Goal: Transaction & Acquisition: Purchase product/service

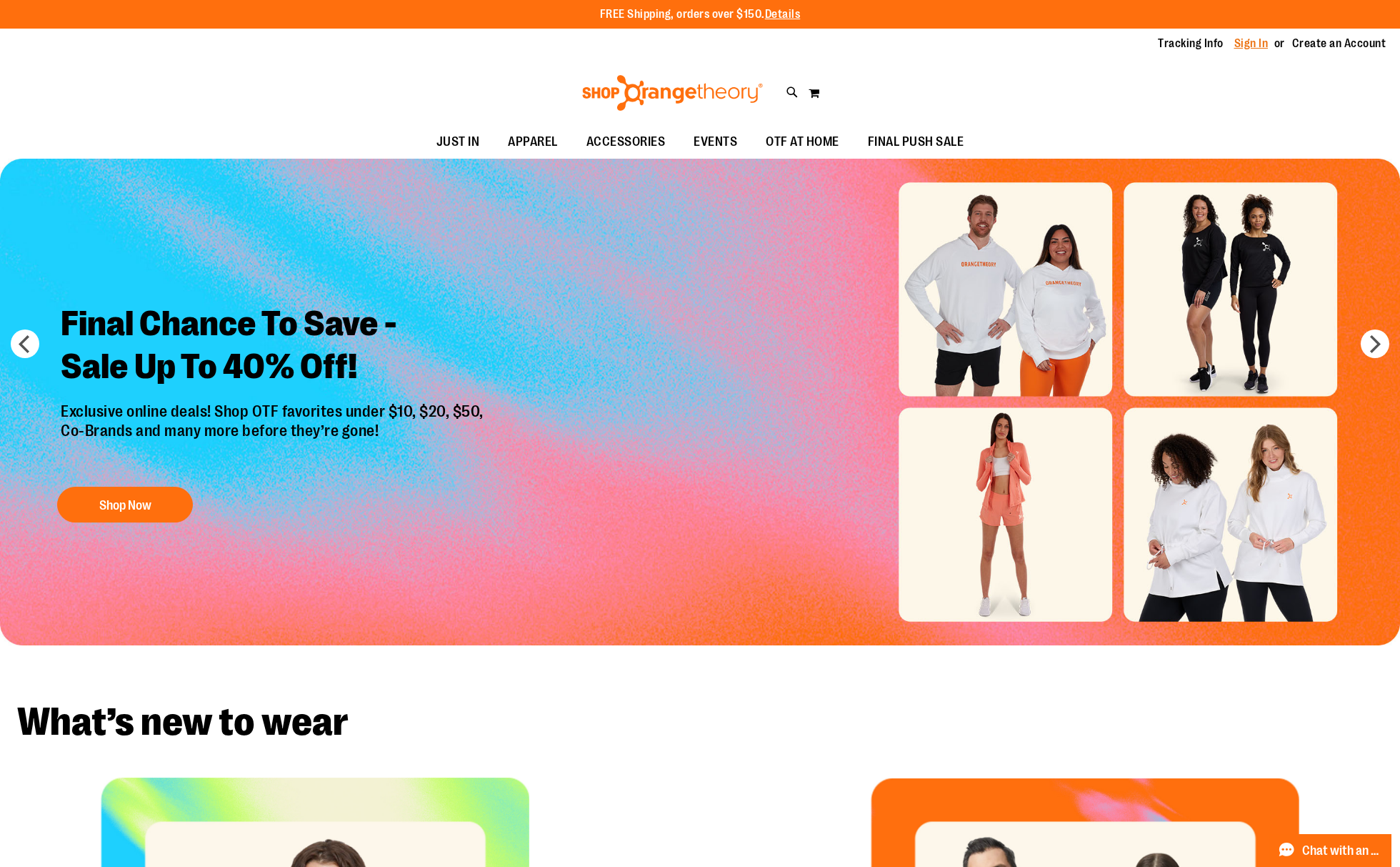
click at [1255, 42] on link "Sign In" at bounding box center [1252, 44] width 34 height 16
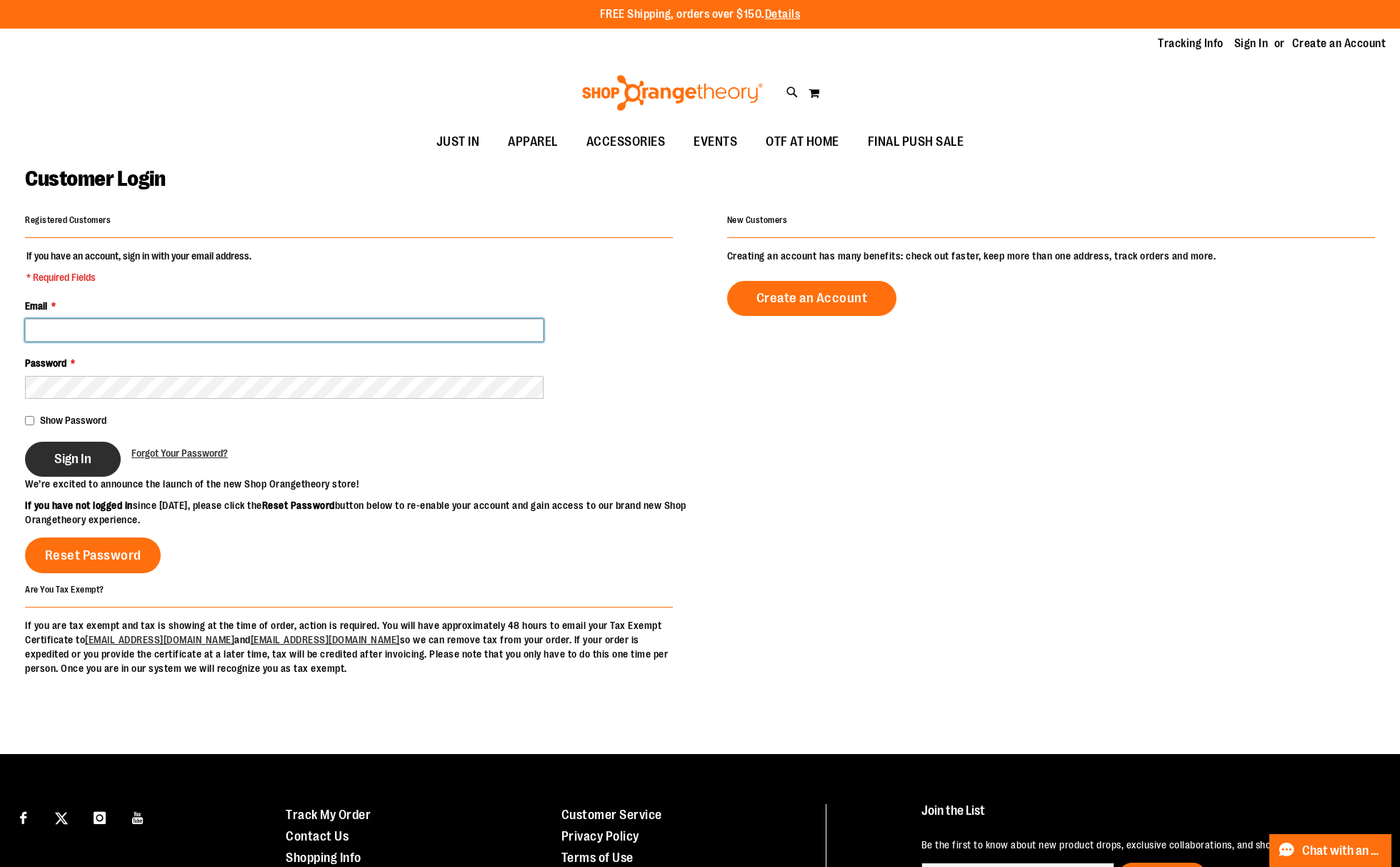
type input "**********"
click at [83, 456] on span "Sign In" at bounding box center [72, 458] width 37 height 16
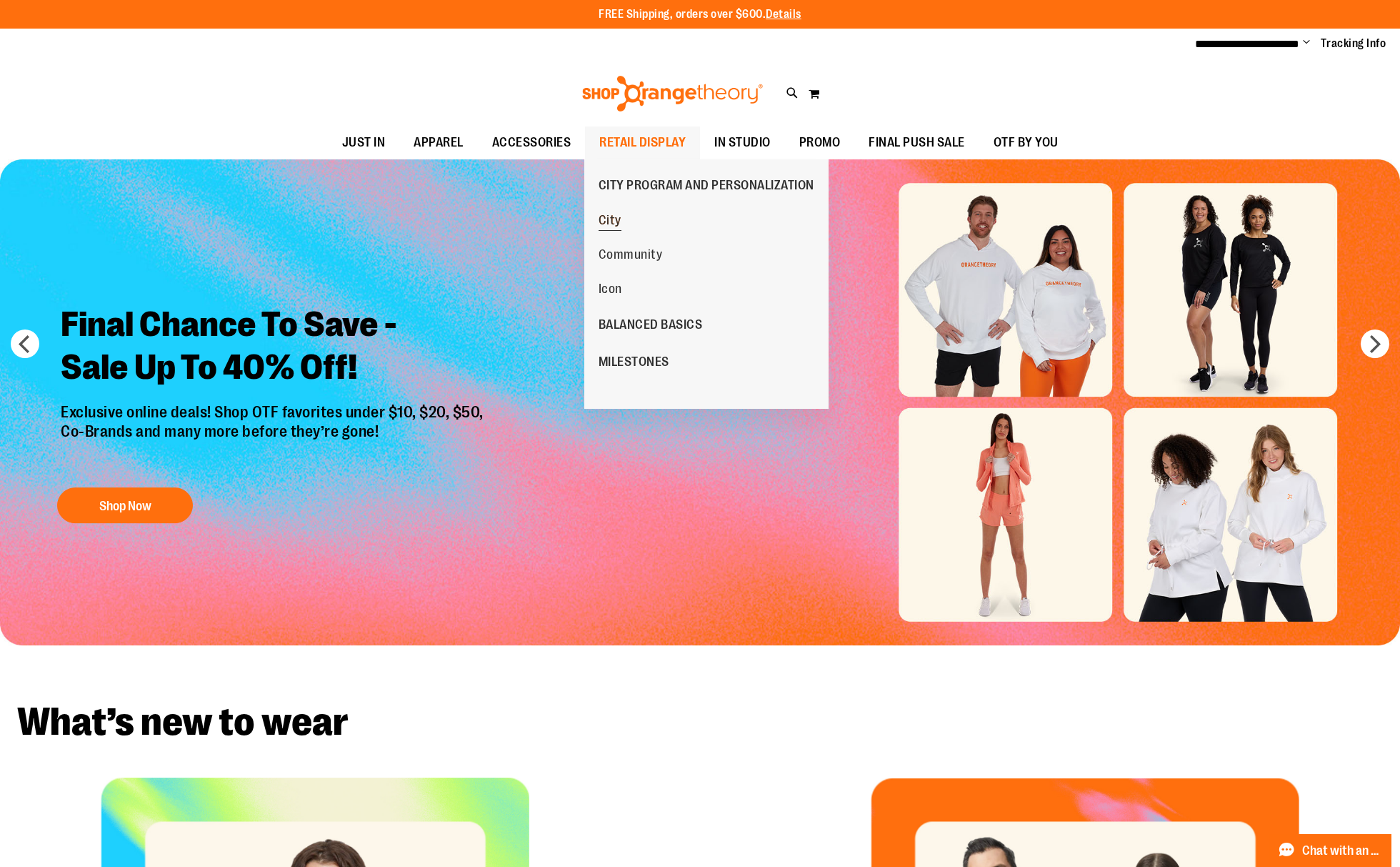
type input "**********"
click at [617, 229] on span "City" at bounding box center [610, 221] width 23 height 18
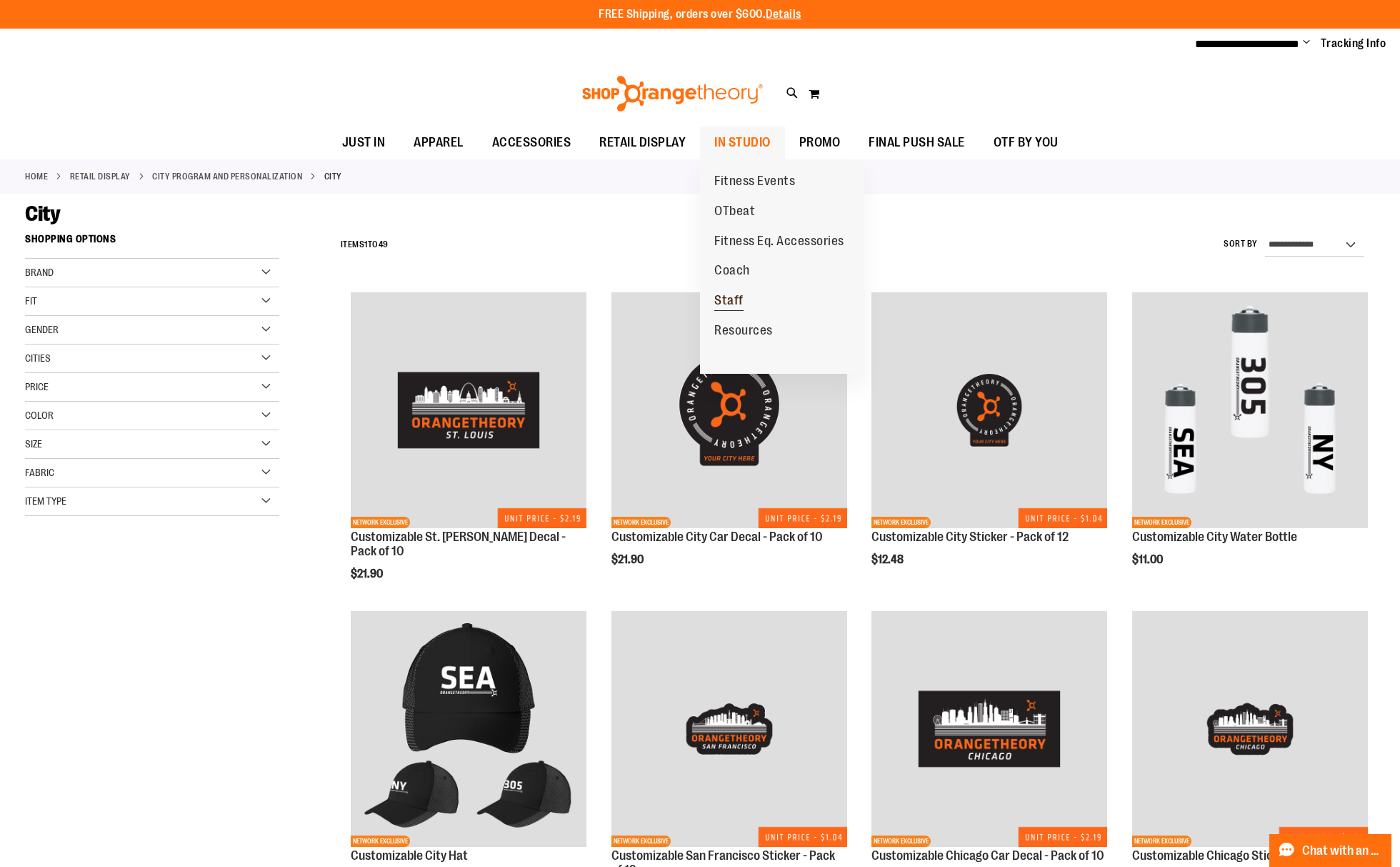
type input "**********"
click at [739, 301] on span "Staff" at bounding box center [728, 302] width 29 height 18
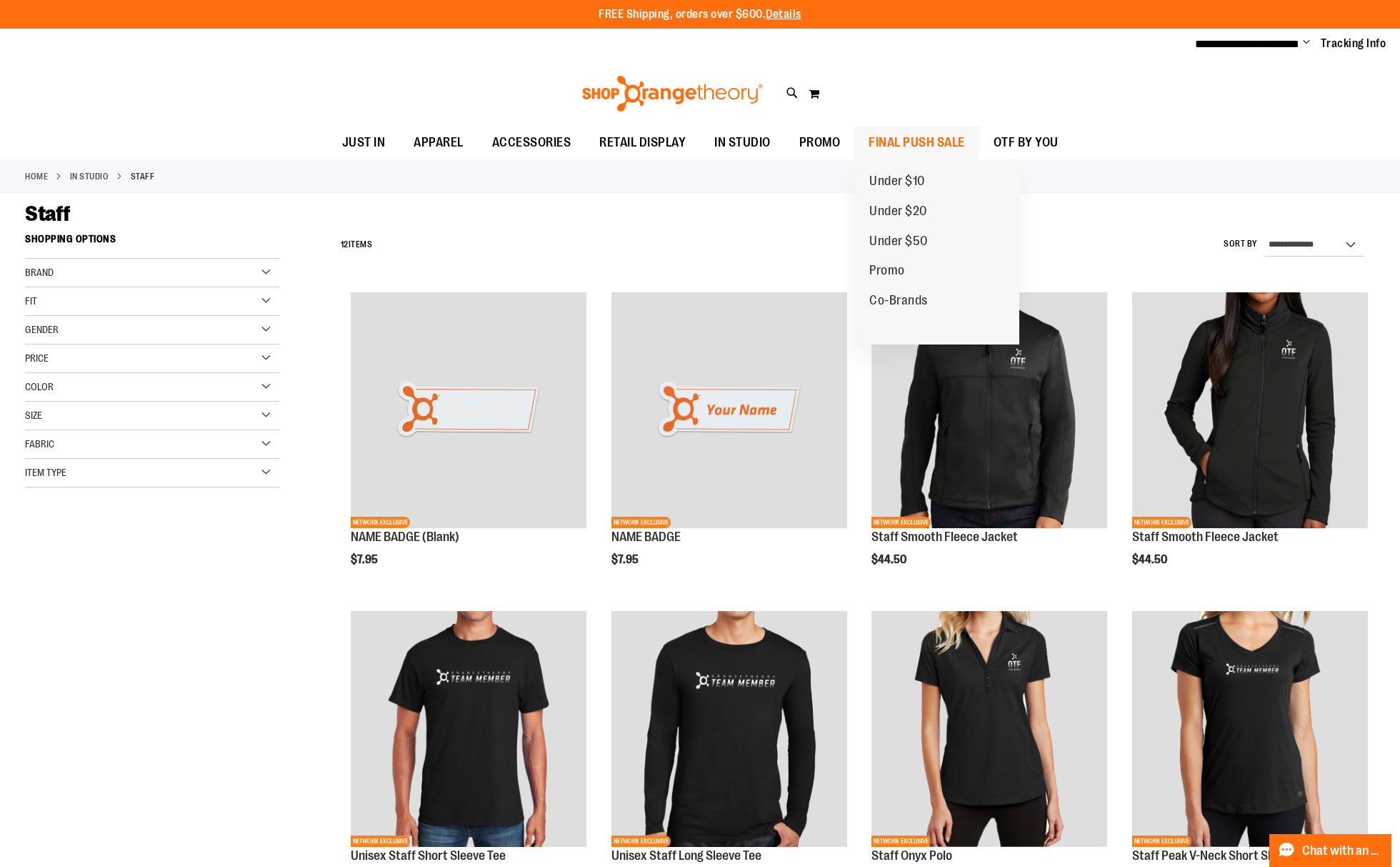
type input "**********"
click at [901, 138] on span "FINAL PUSH SALE" at bounding box center [917, 142] width 97 height 32
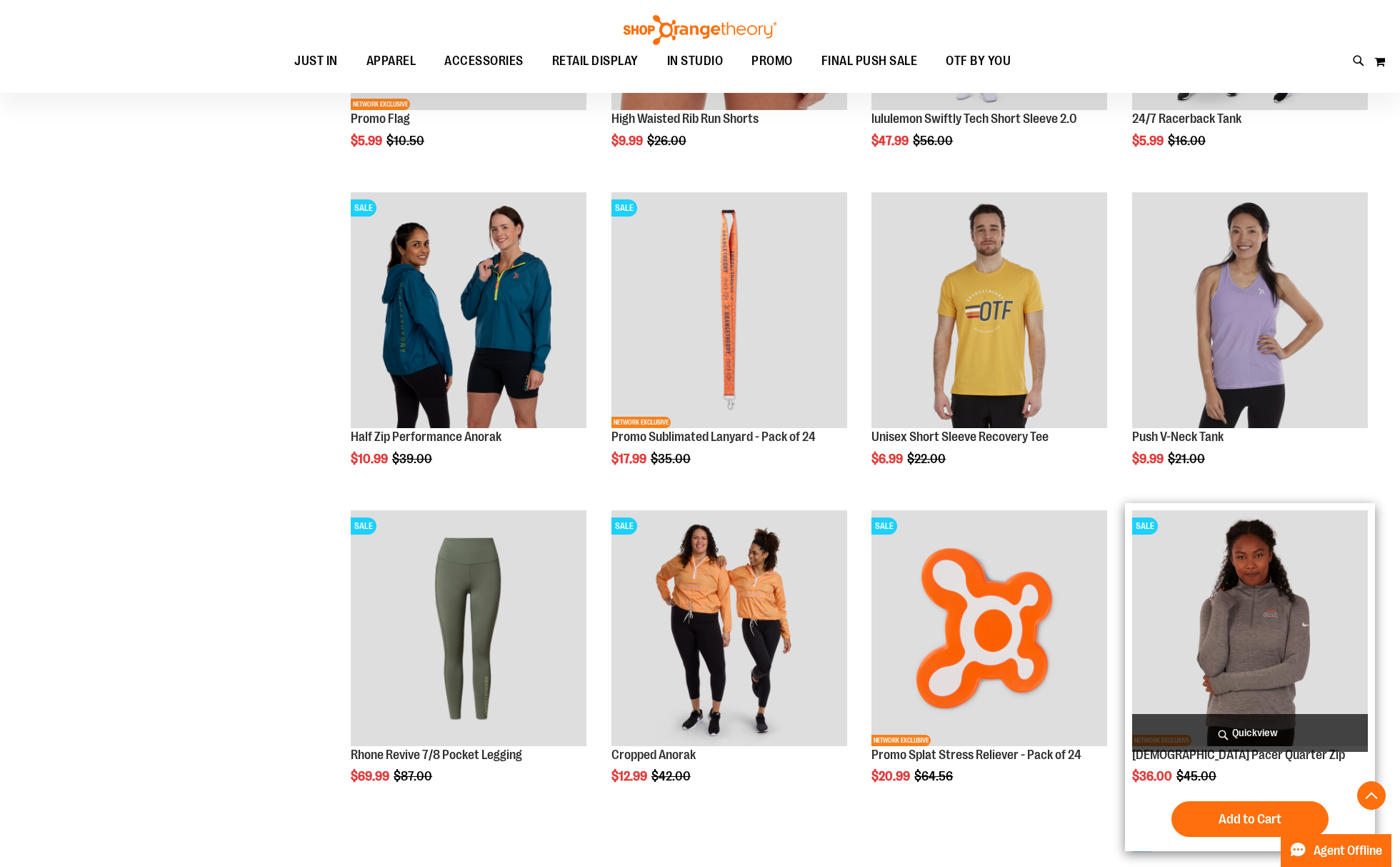
scroll to position [1334, 0]
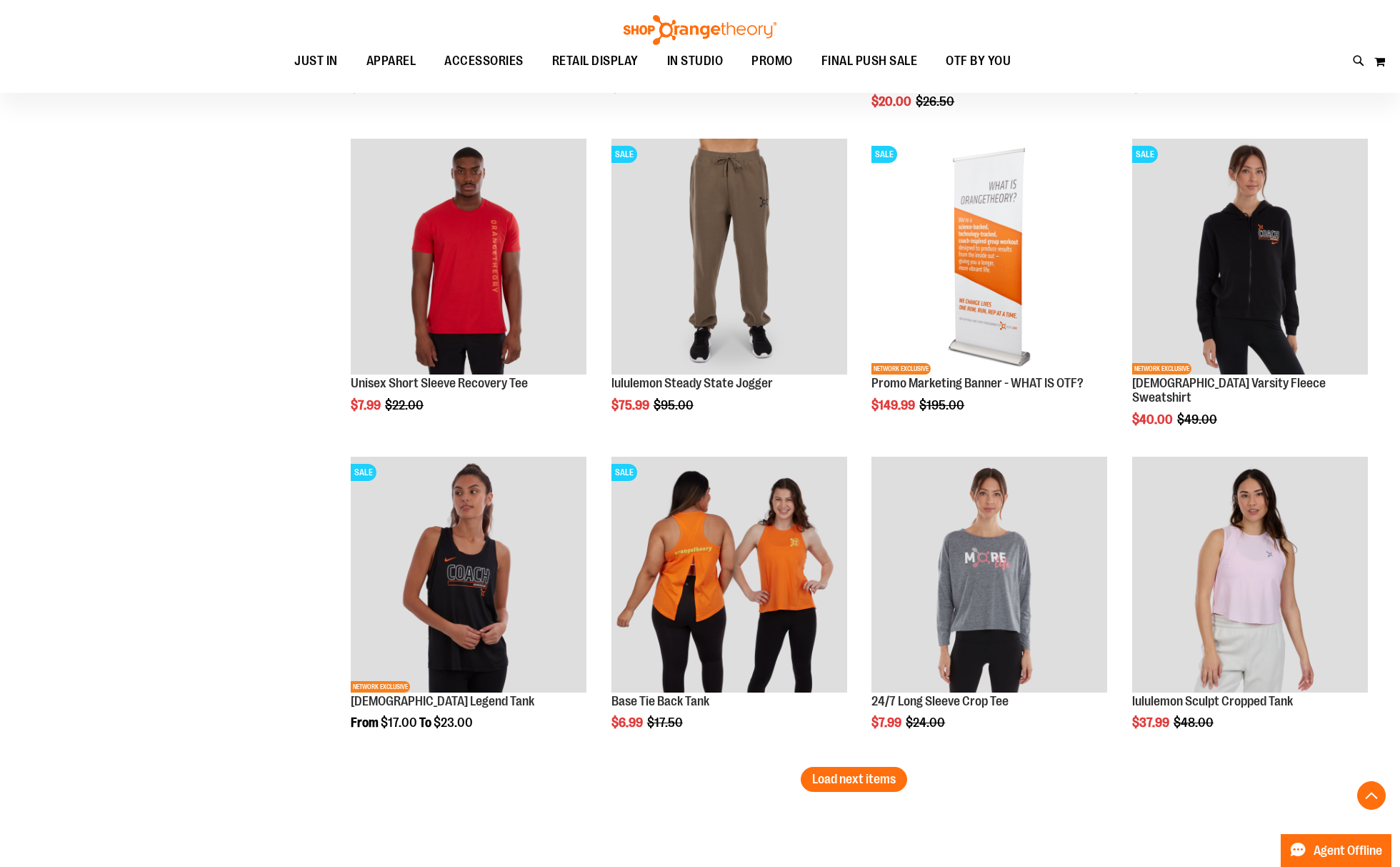
scroll to position [2573, 0]
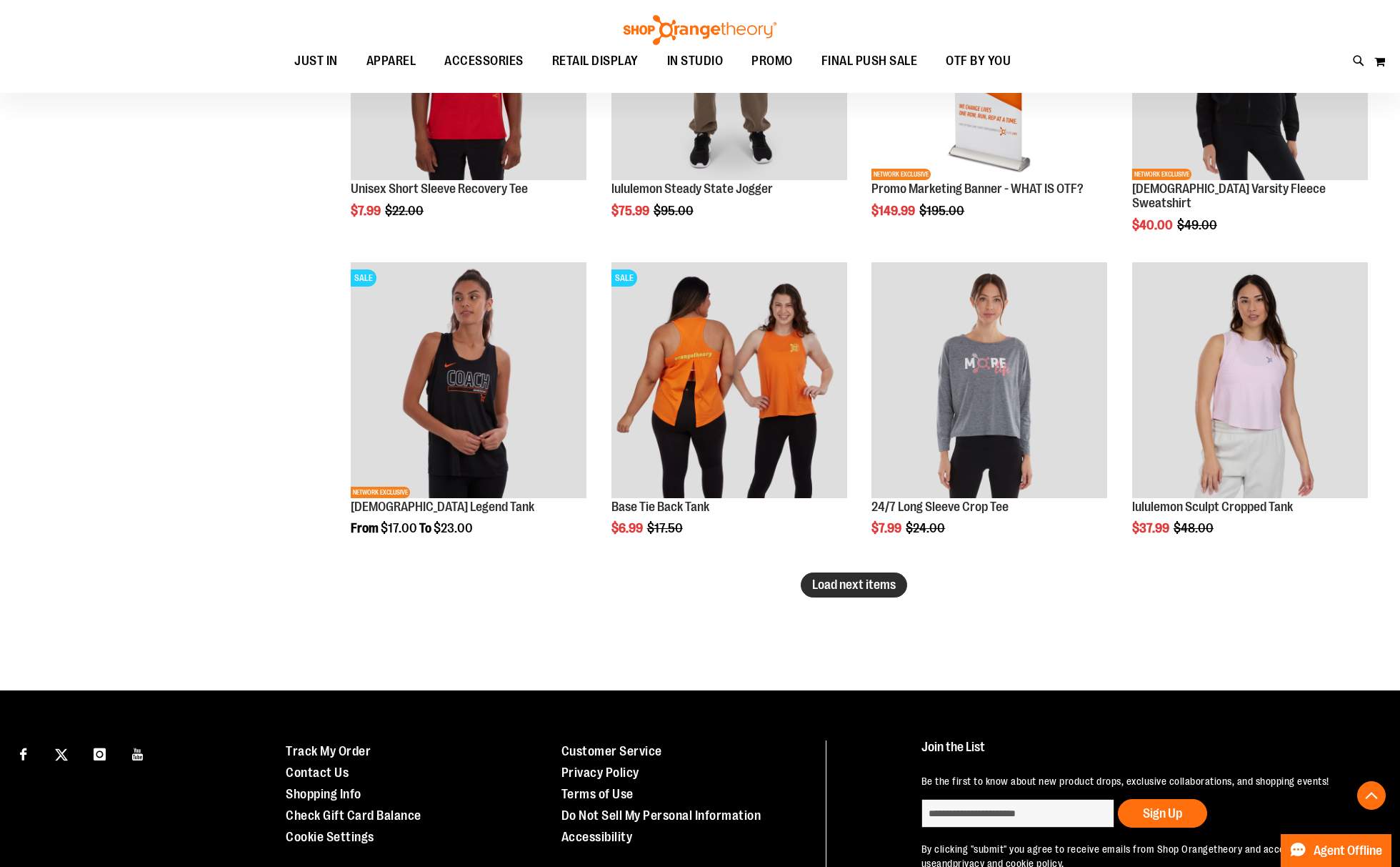
type input "**********"
click at [836, 587] on span "Load next items" at bounding box center [854, 584] width 83 height 14
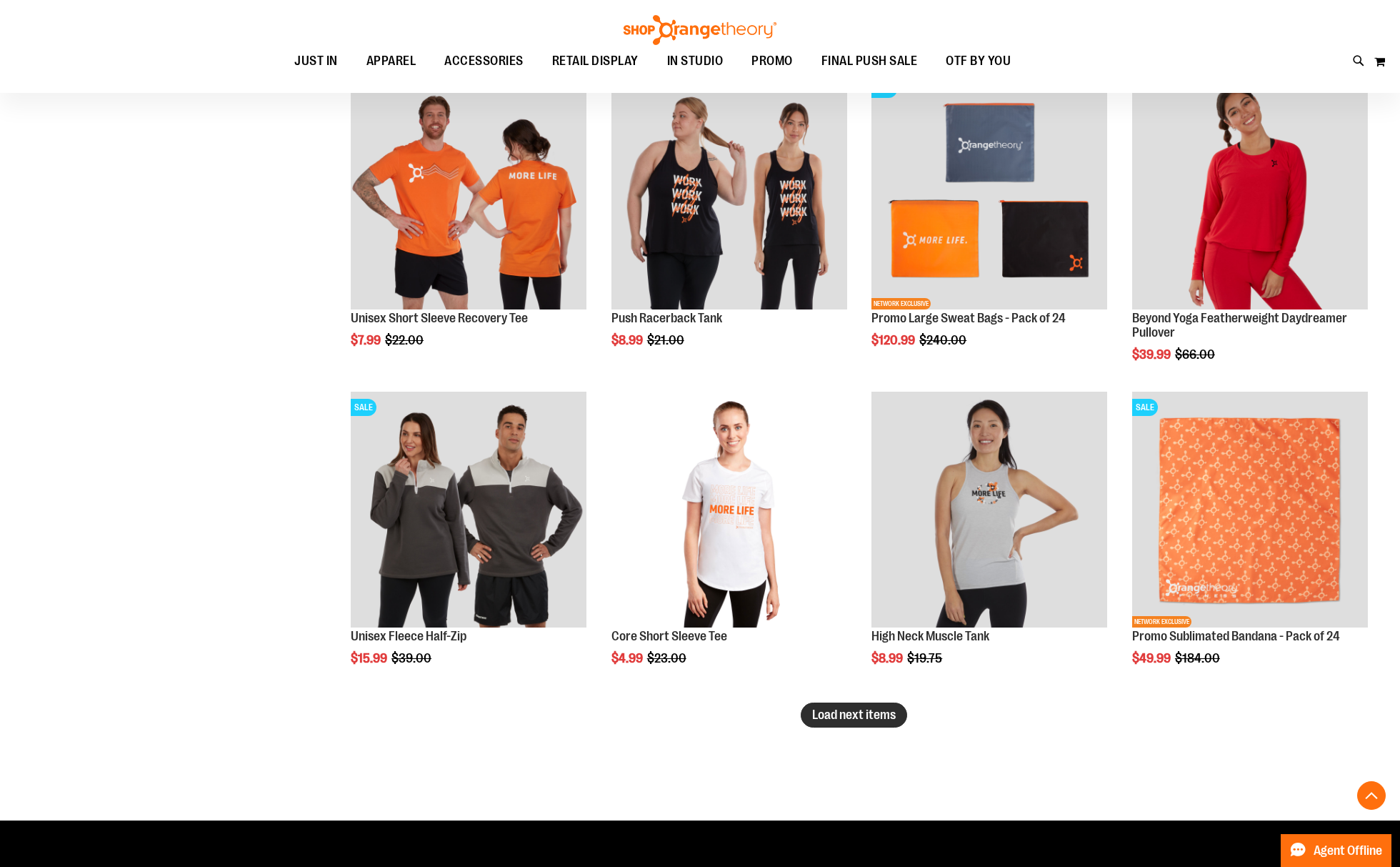
scroll to position [3430, 0]
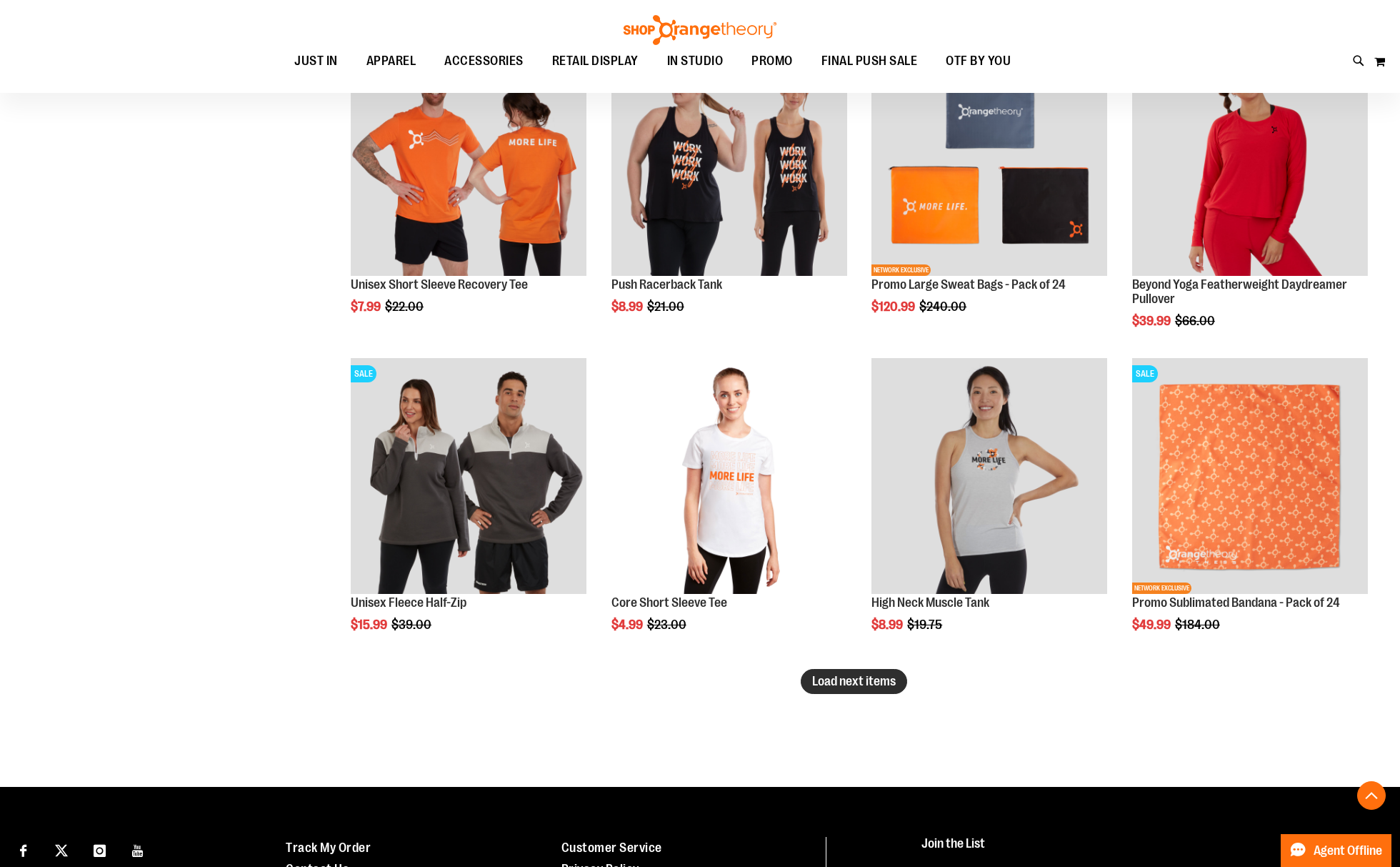
click at [863, 676] on span "Load next items" at bounding box center [854, 680] width 83 height 14
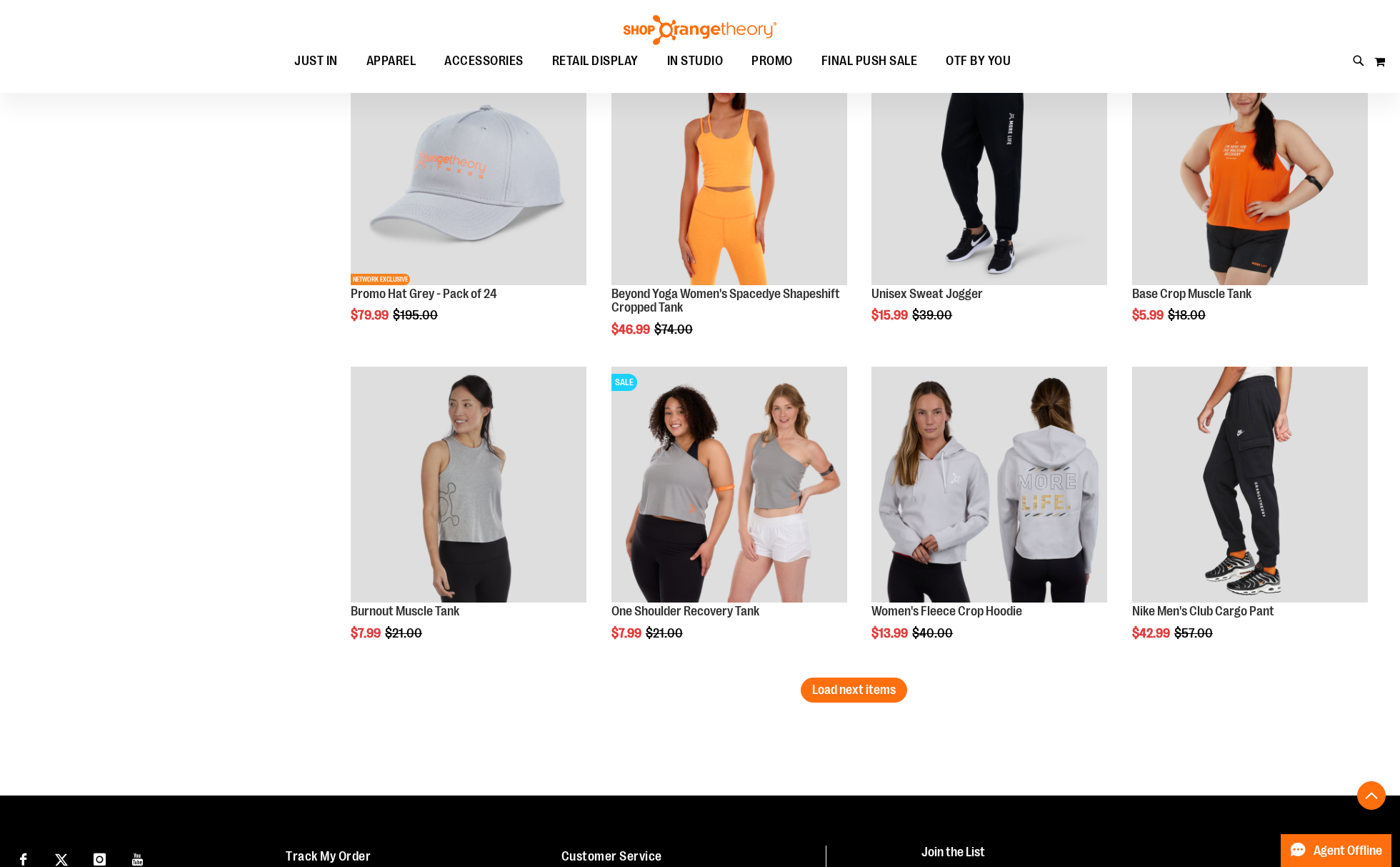
scroll to position [4382, 0]
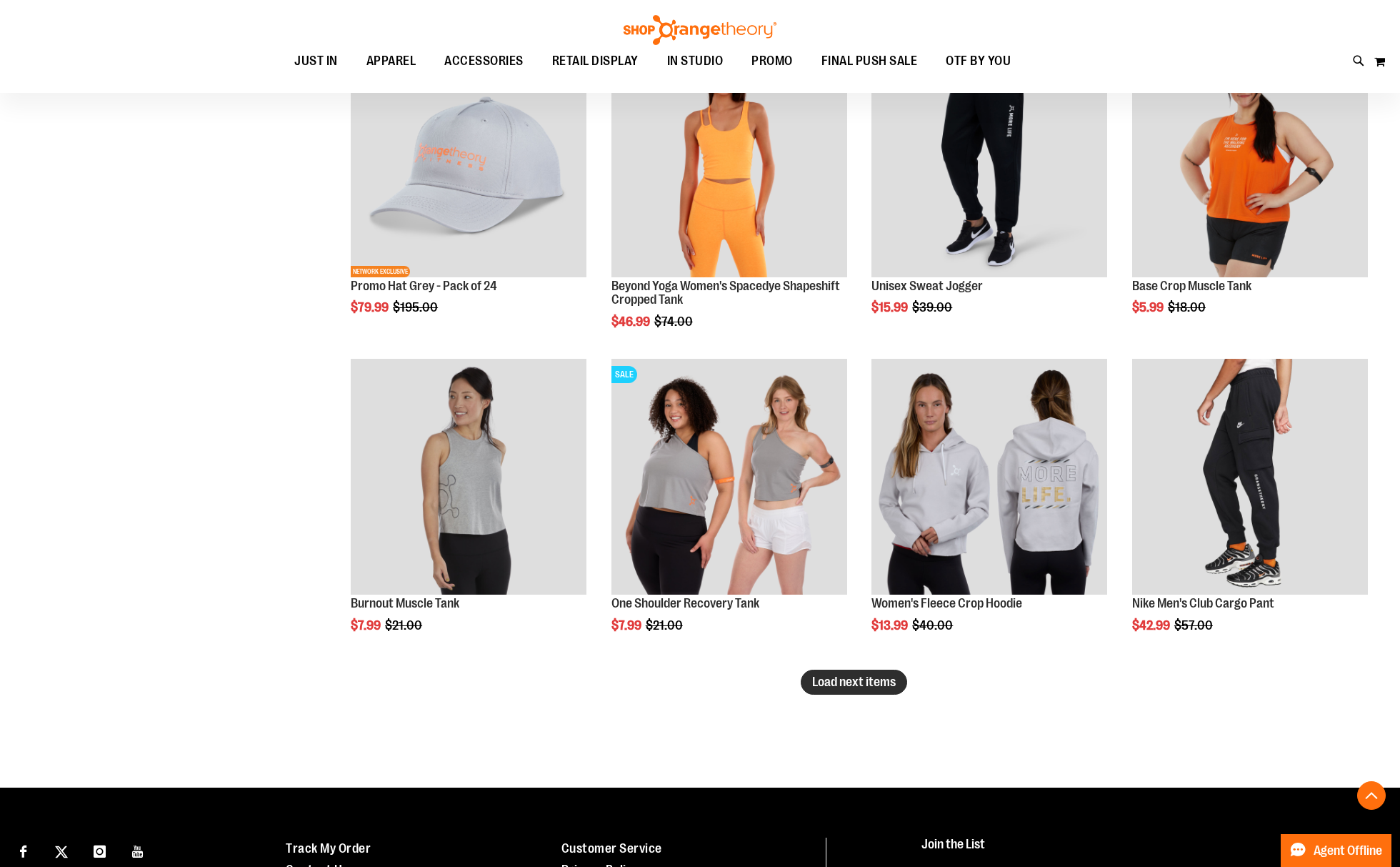
click at [875, 674] on span "Load next items" at bounding box center [854, 681] width 83 height 14
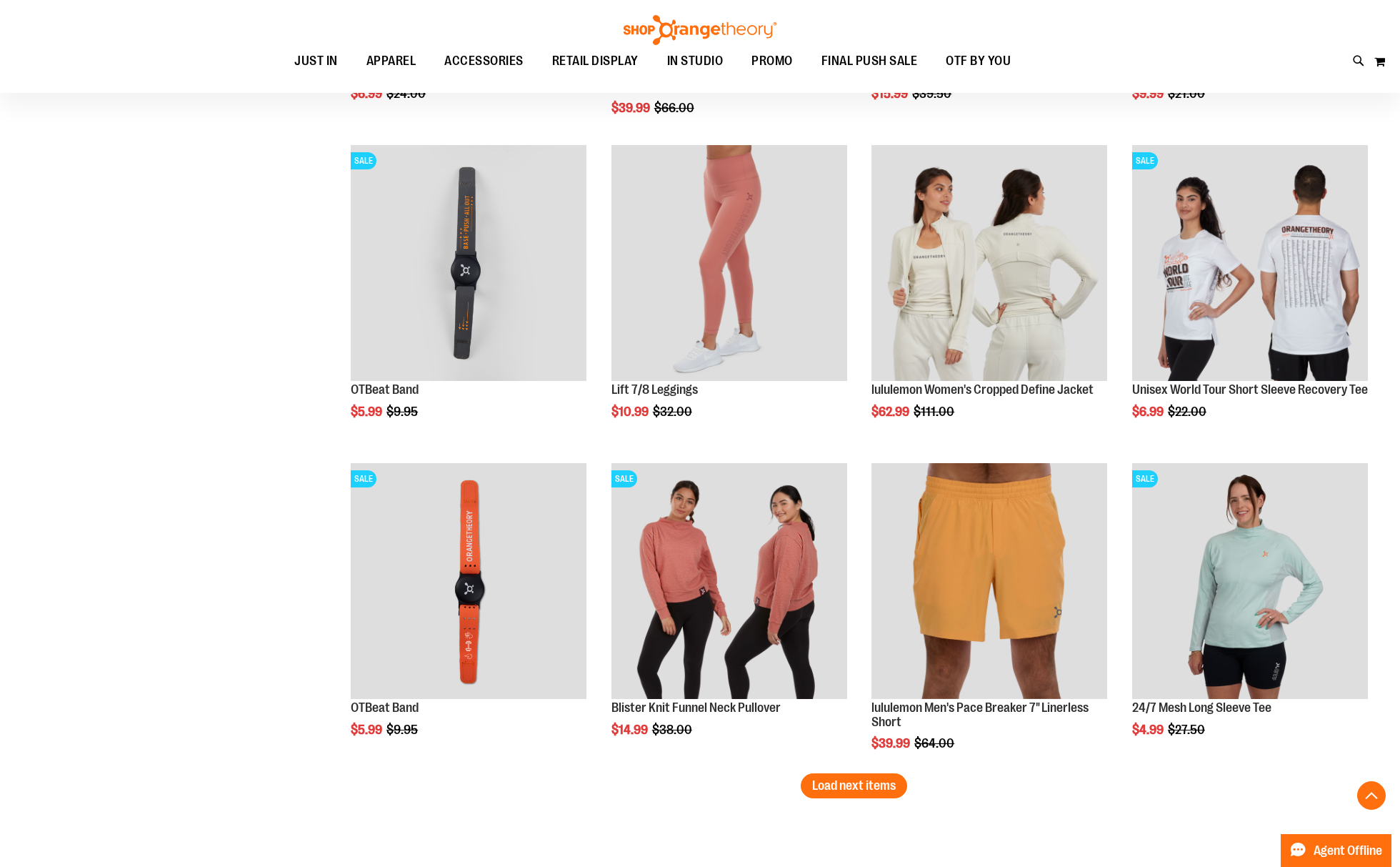
scroll to position [5240, 0]
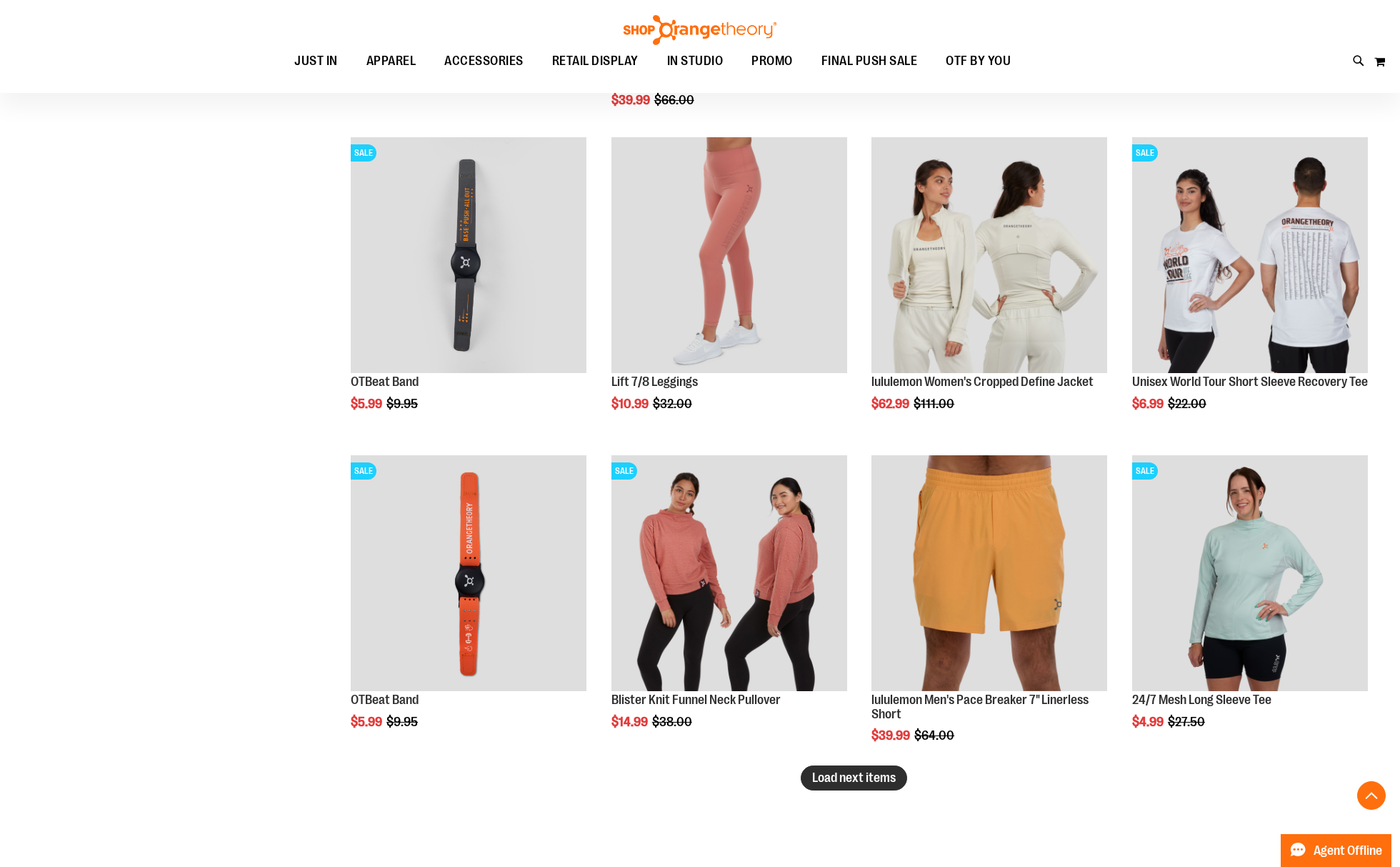
click at [832, 779] on span "Load next items" at bounding box center [854, 777] width 83 height 14
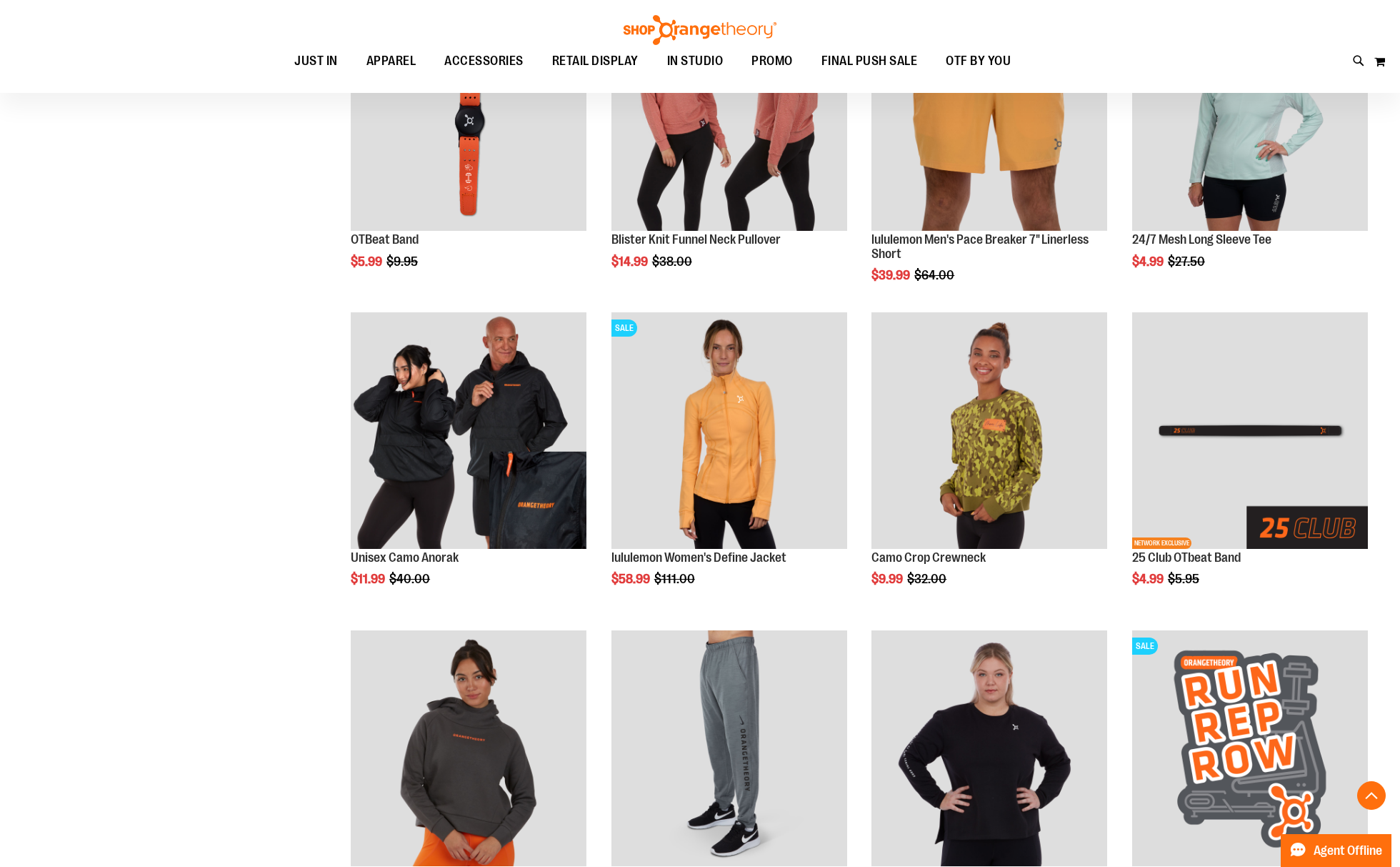
scroll to position [5716, 0]
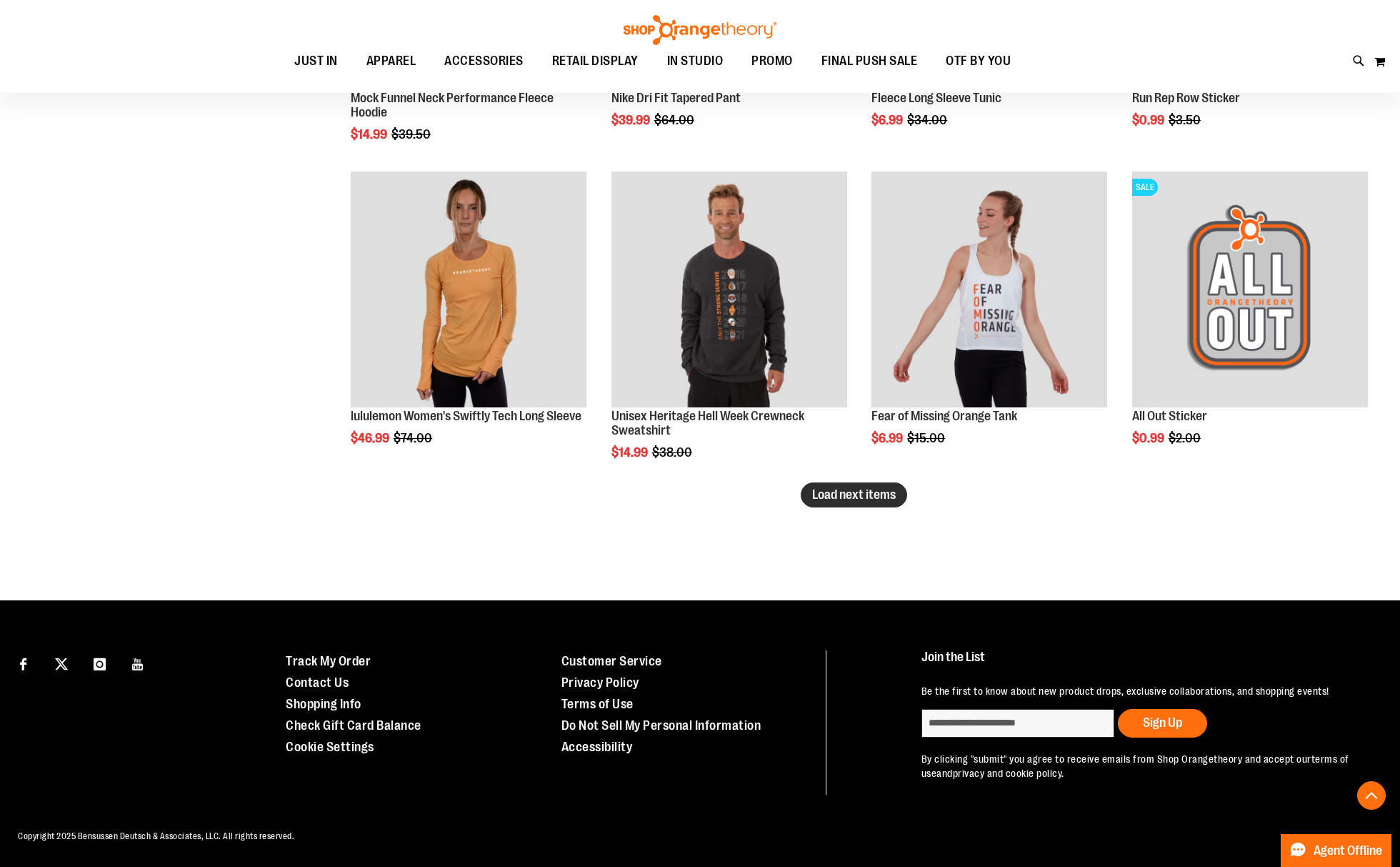
click at [858, 489] on span "Load next items" at bounding box center [854, 494] width 83 height 14
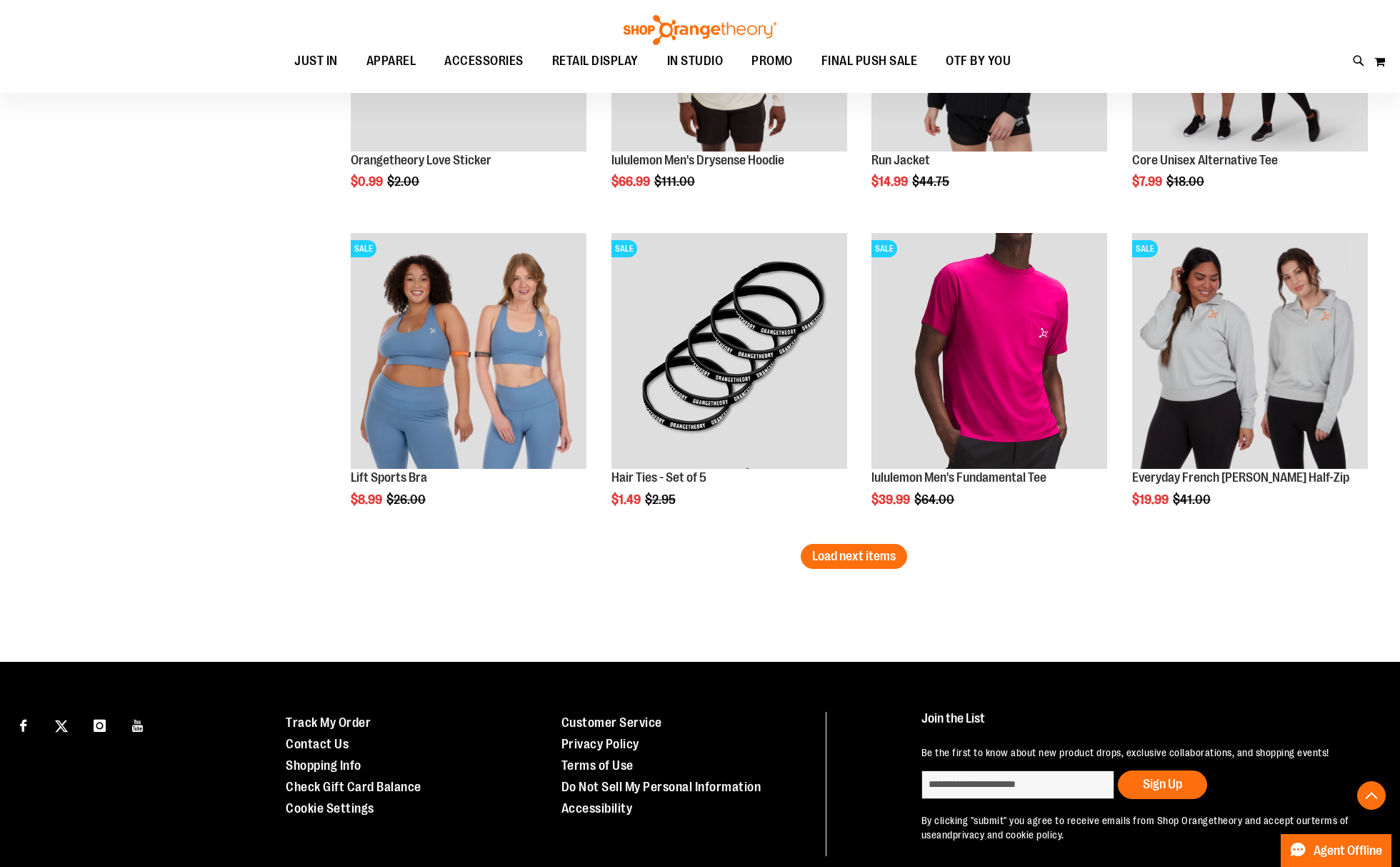
scroll to position [7333, 0]
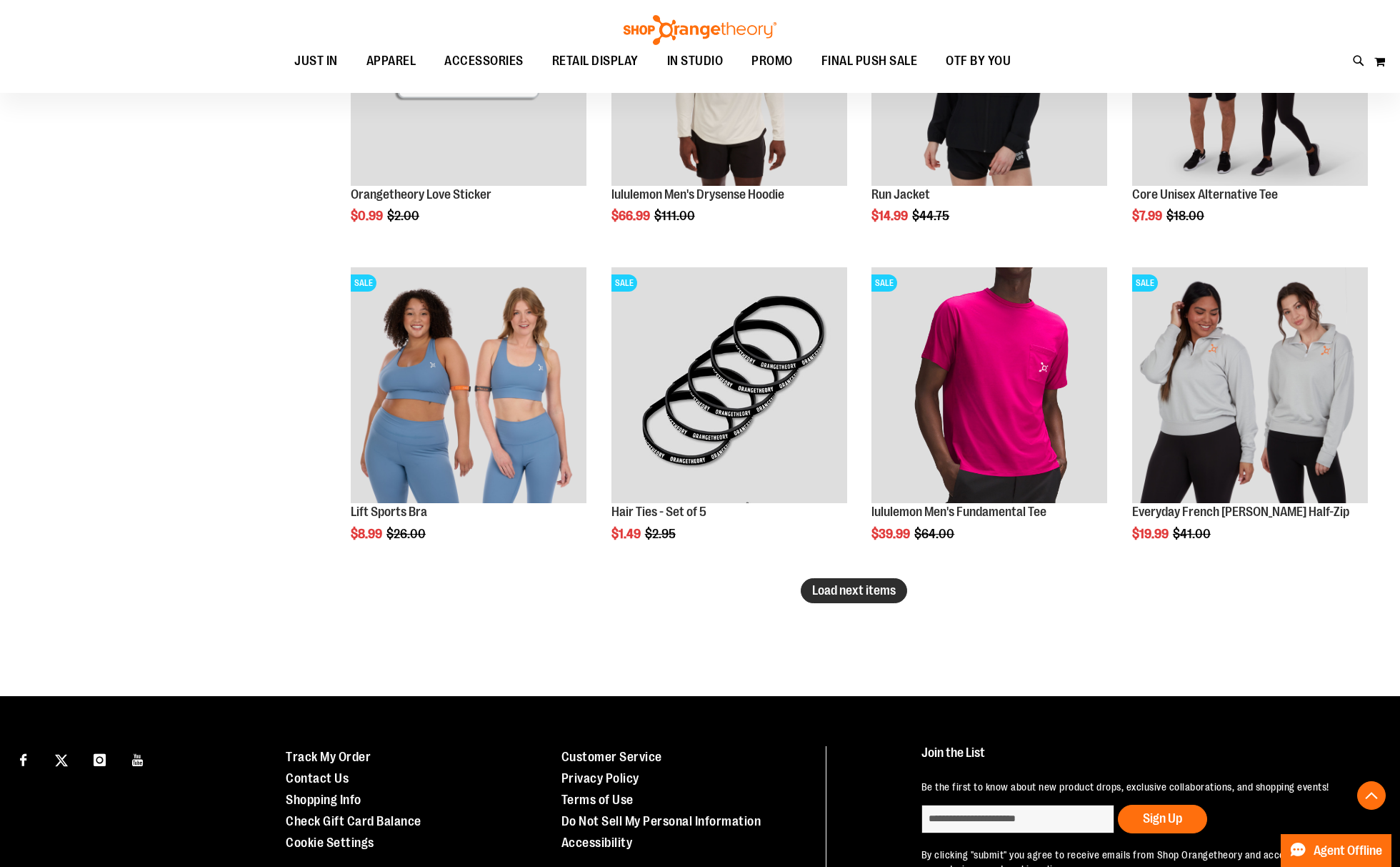
click at [864, 595] on span "Load next items" at bounding box center [854, 590] width 83 height 14
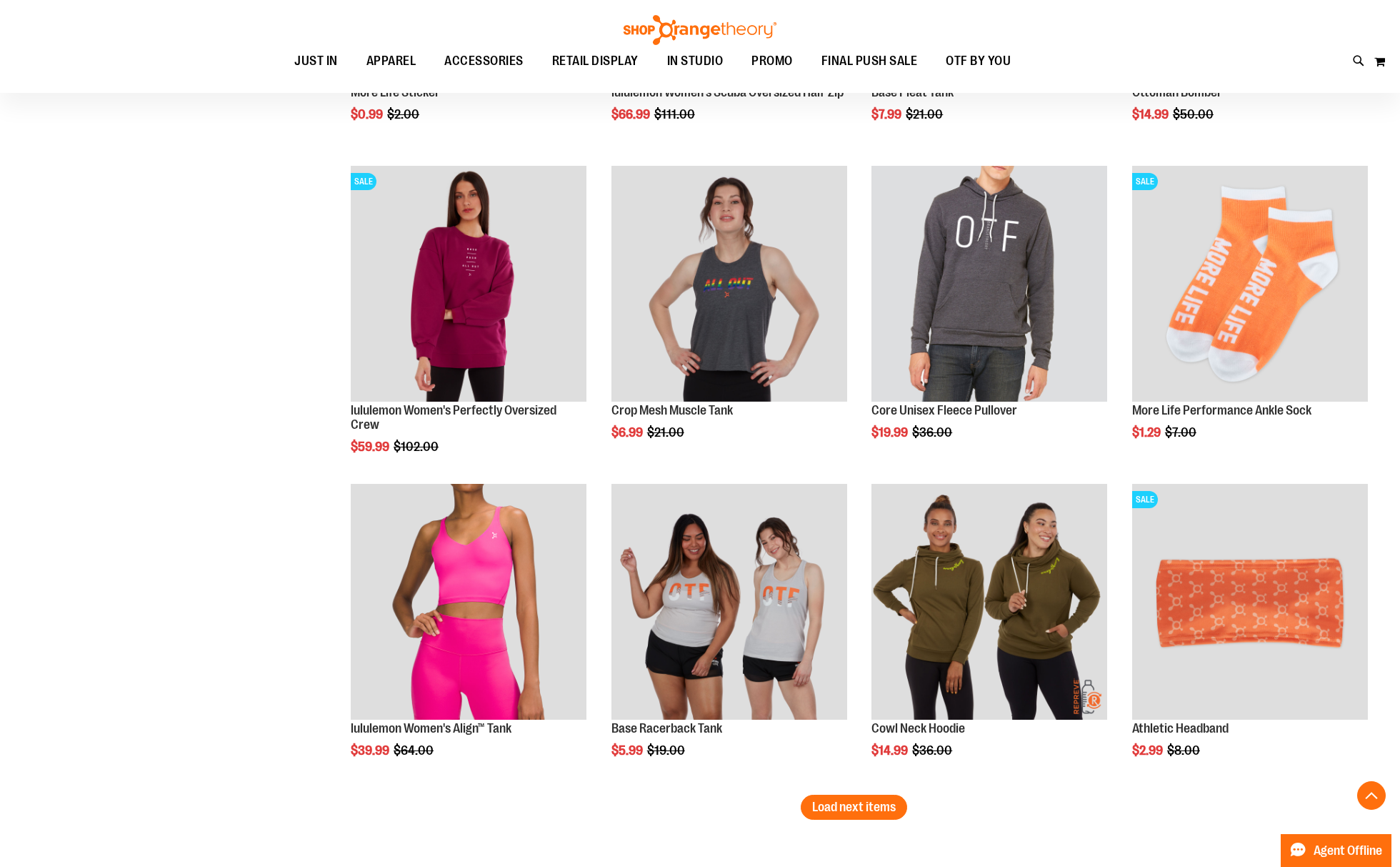
scroll to position [8191, 0]
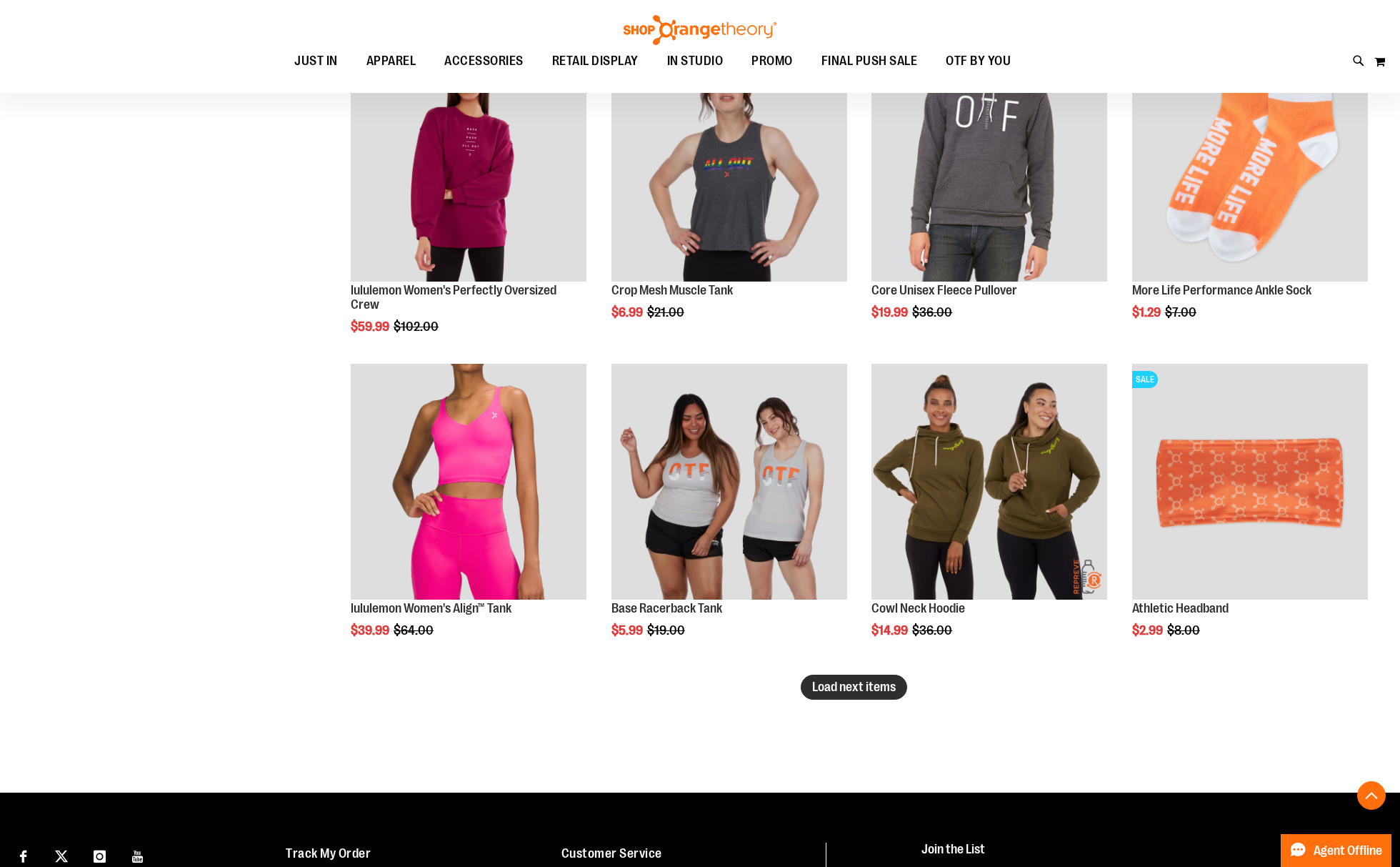
click at [849, 690] on span "Load next items" at bounding box center [854, 686] width 83 height 14
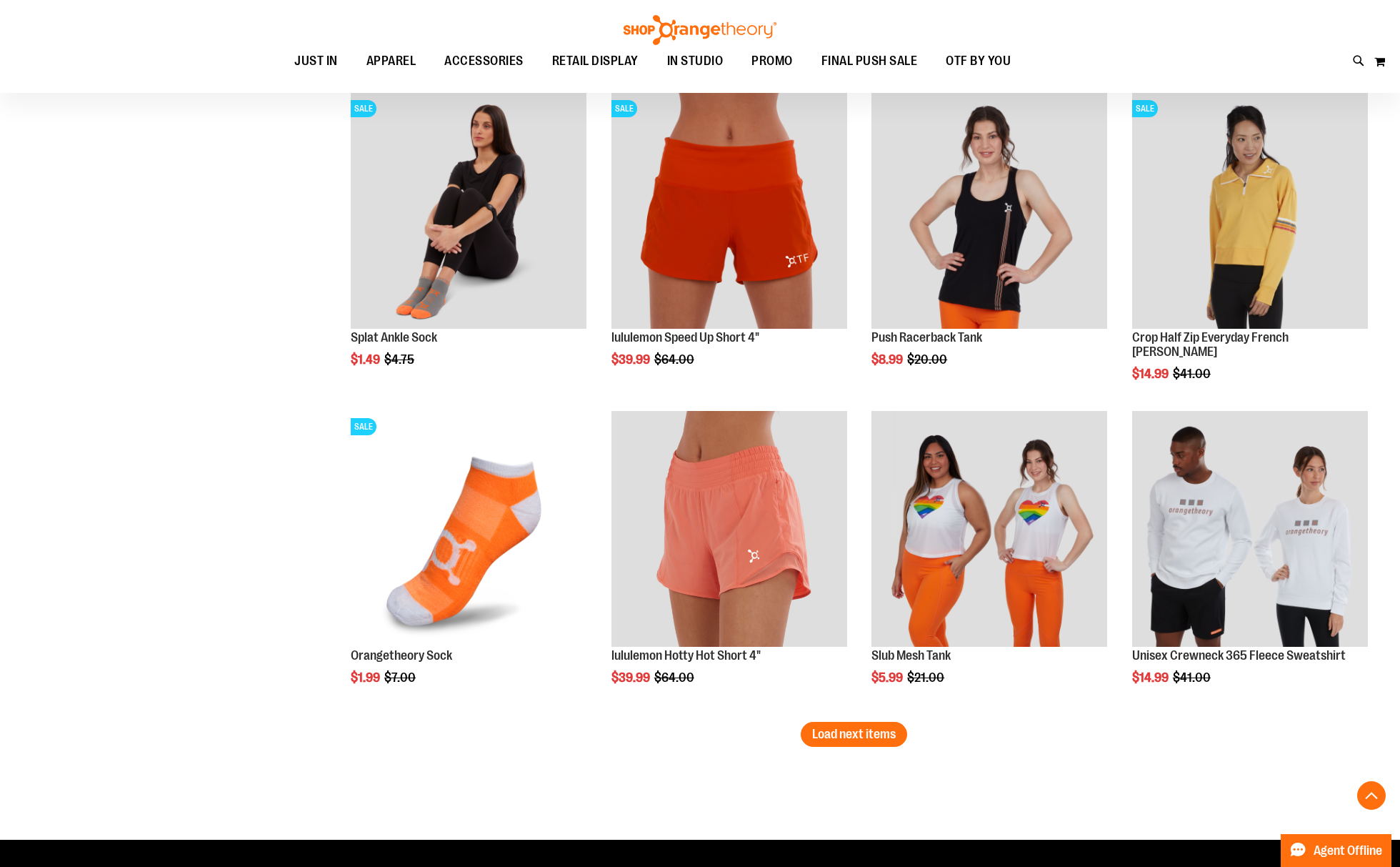
scroll to position [9143, 0]
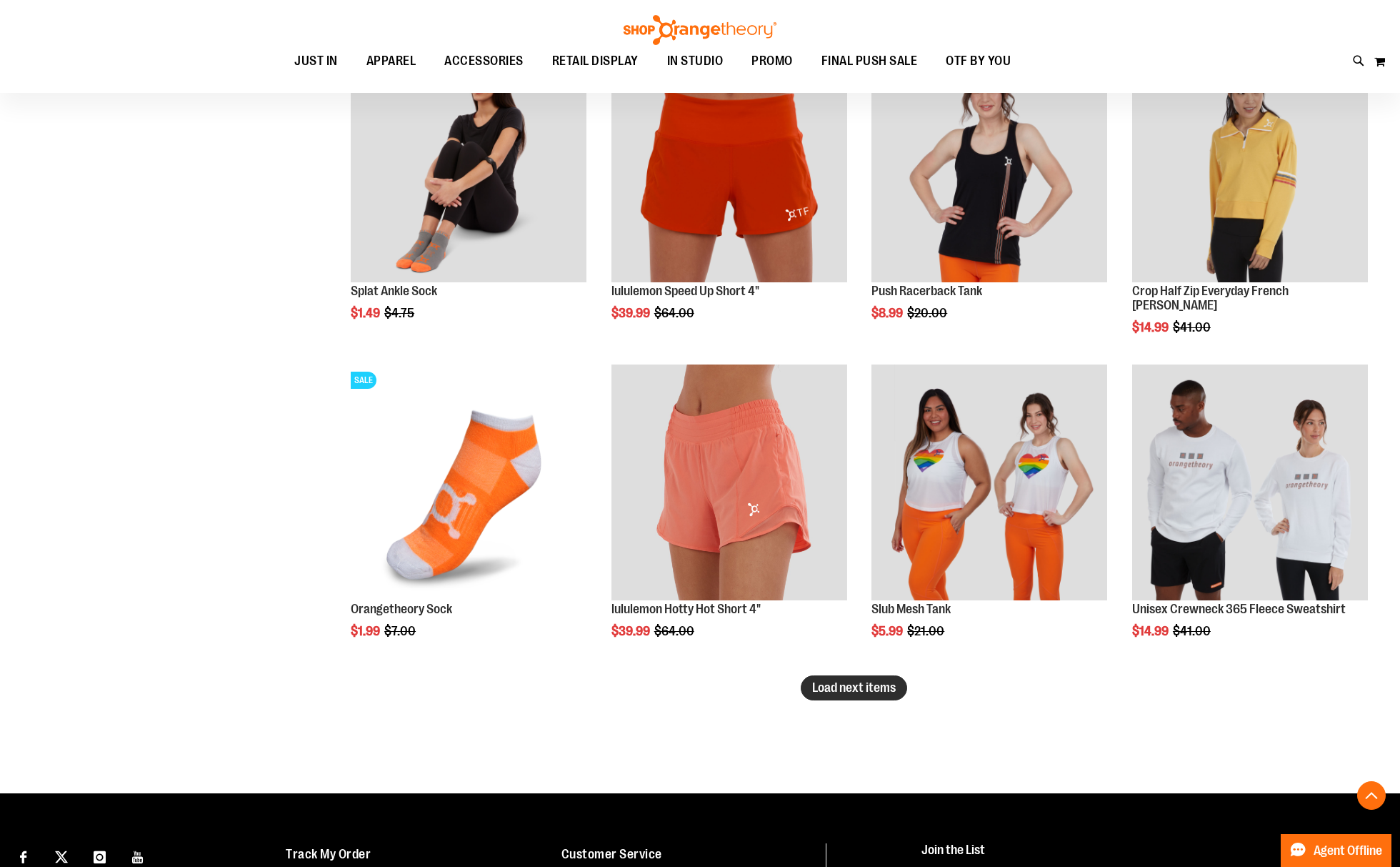
click at [873, 682] on span "Load next items" at bounding box center [854, 687] width 83 height 14
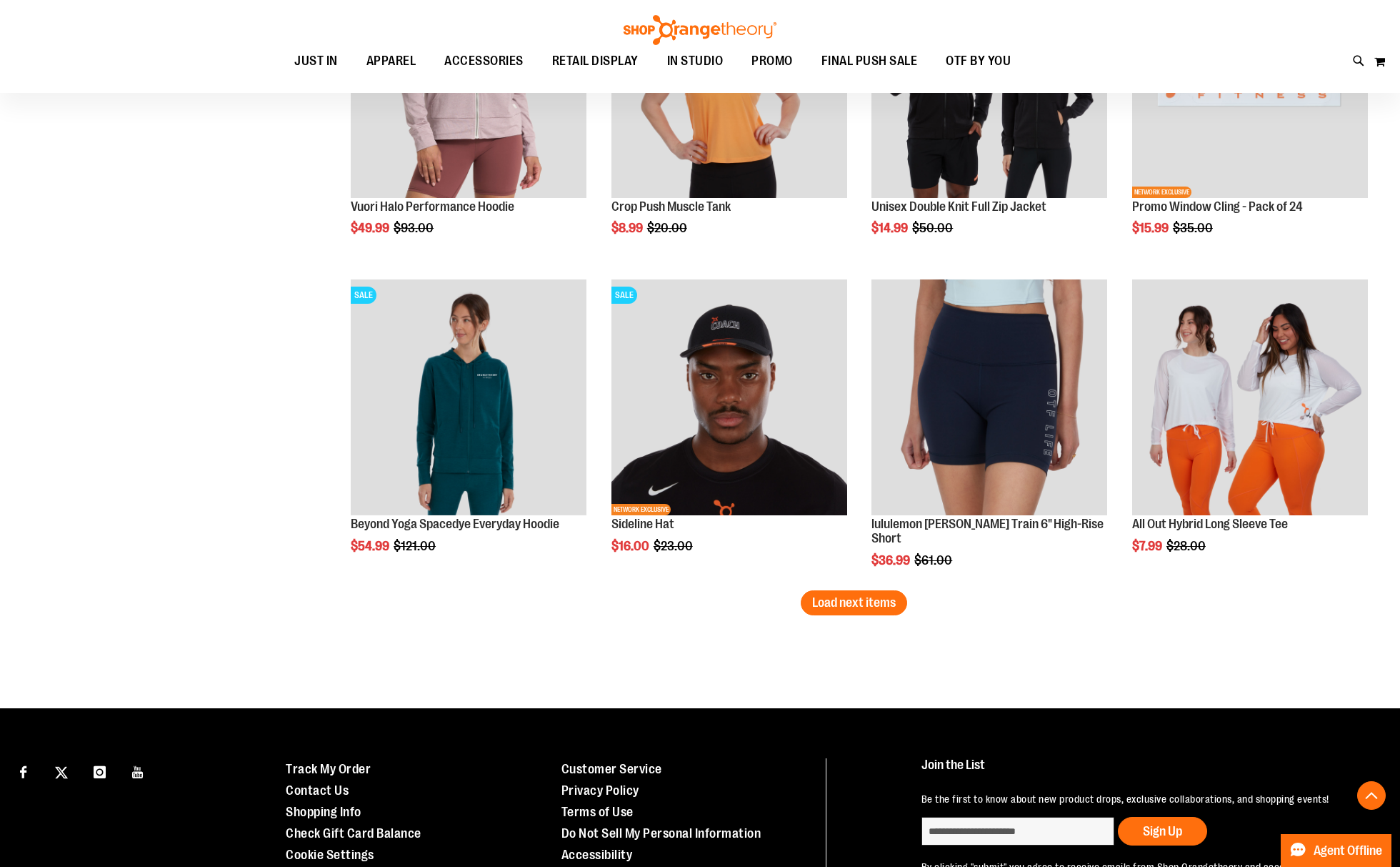
scroll to position [10192, 0]
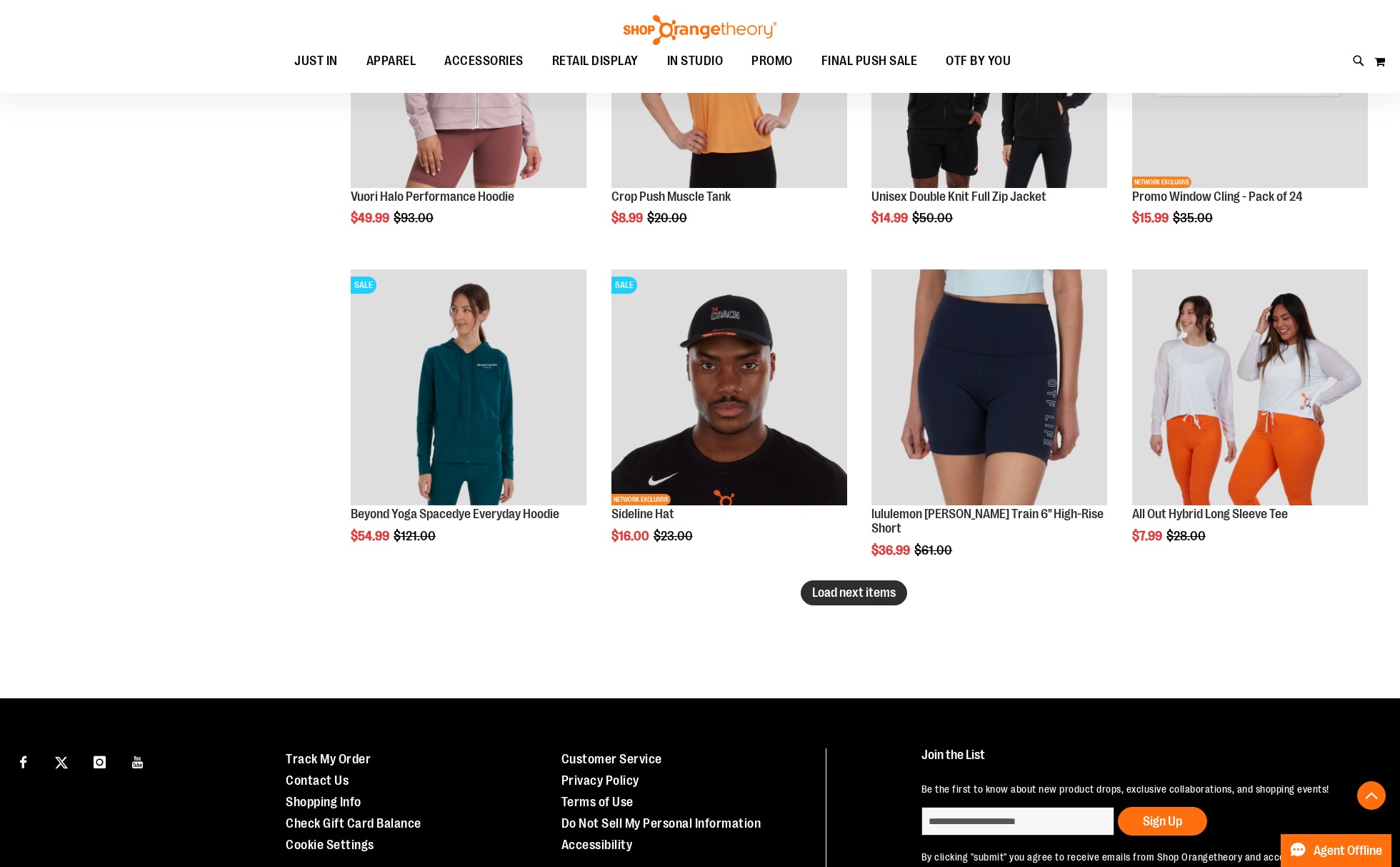
click at [895, 586] on span "Load next items" at bounding box center [854, 592] width 83 height 14
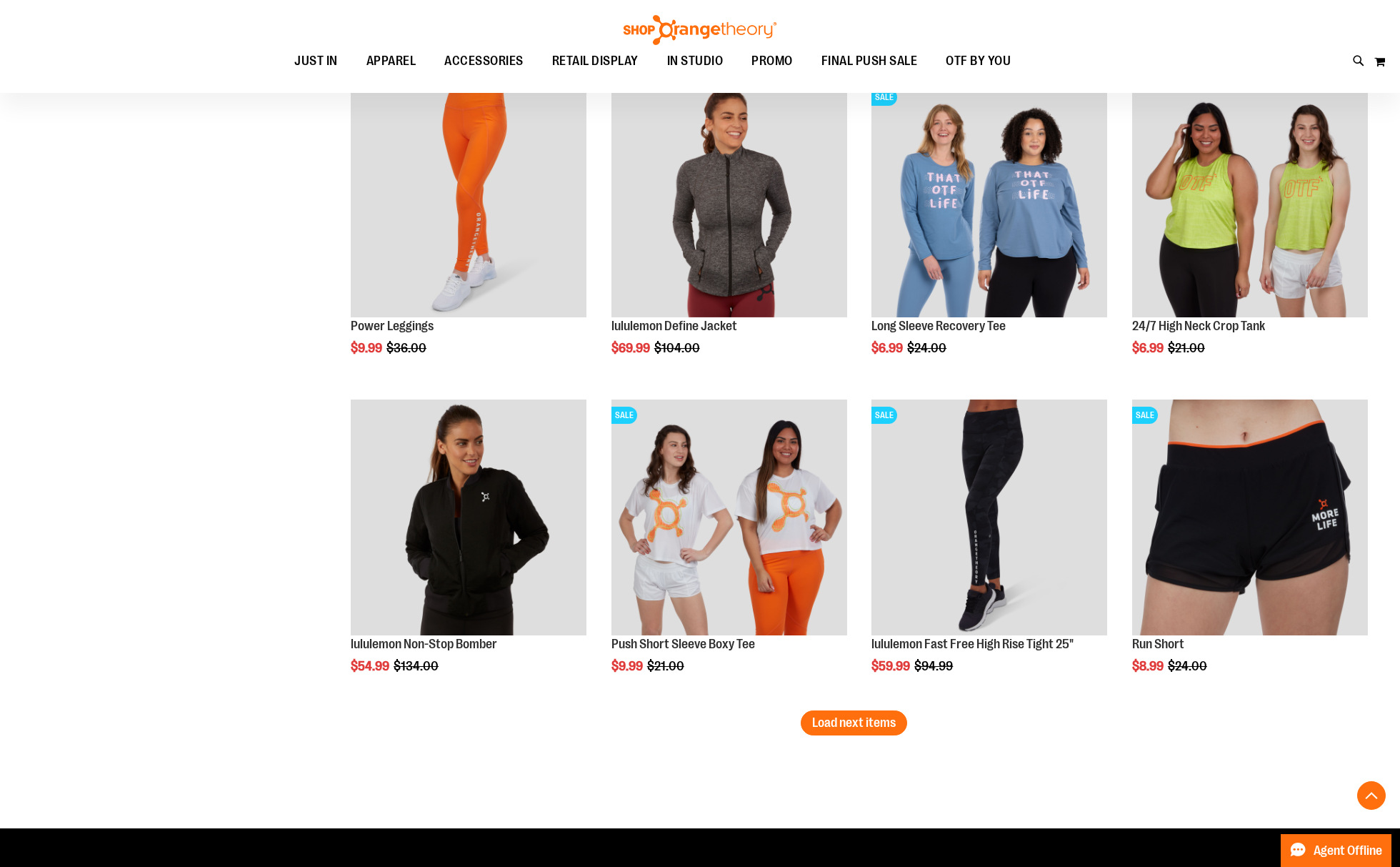
scroll to position [11049, 0]
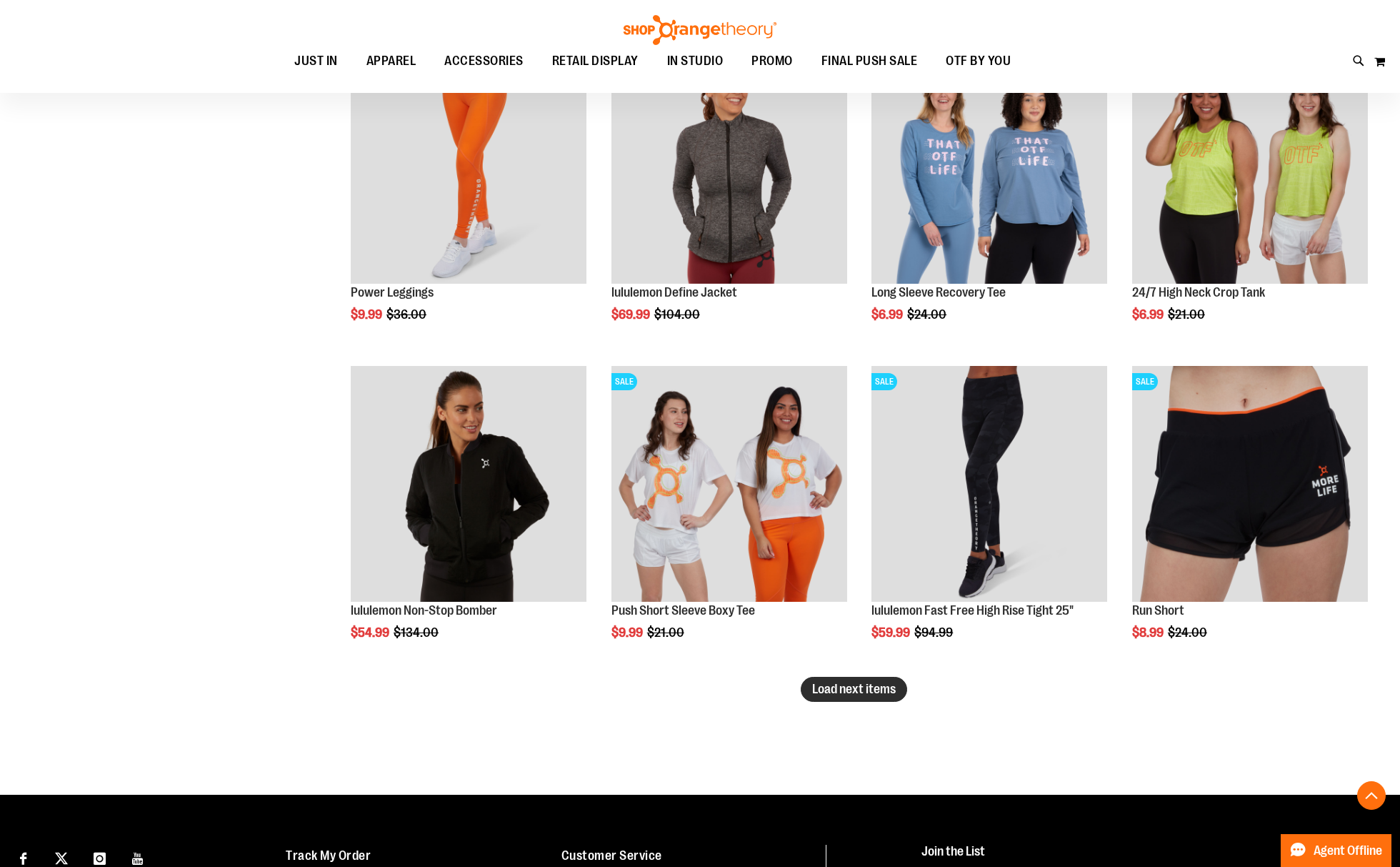
click at [838, 691] on span "Load next items" at bounding box center [854, 689] width 83 height 14
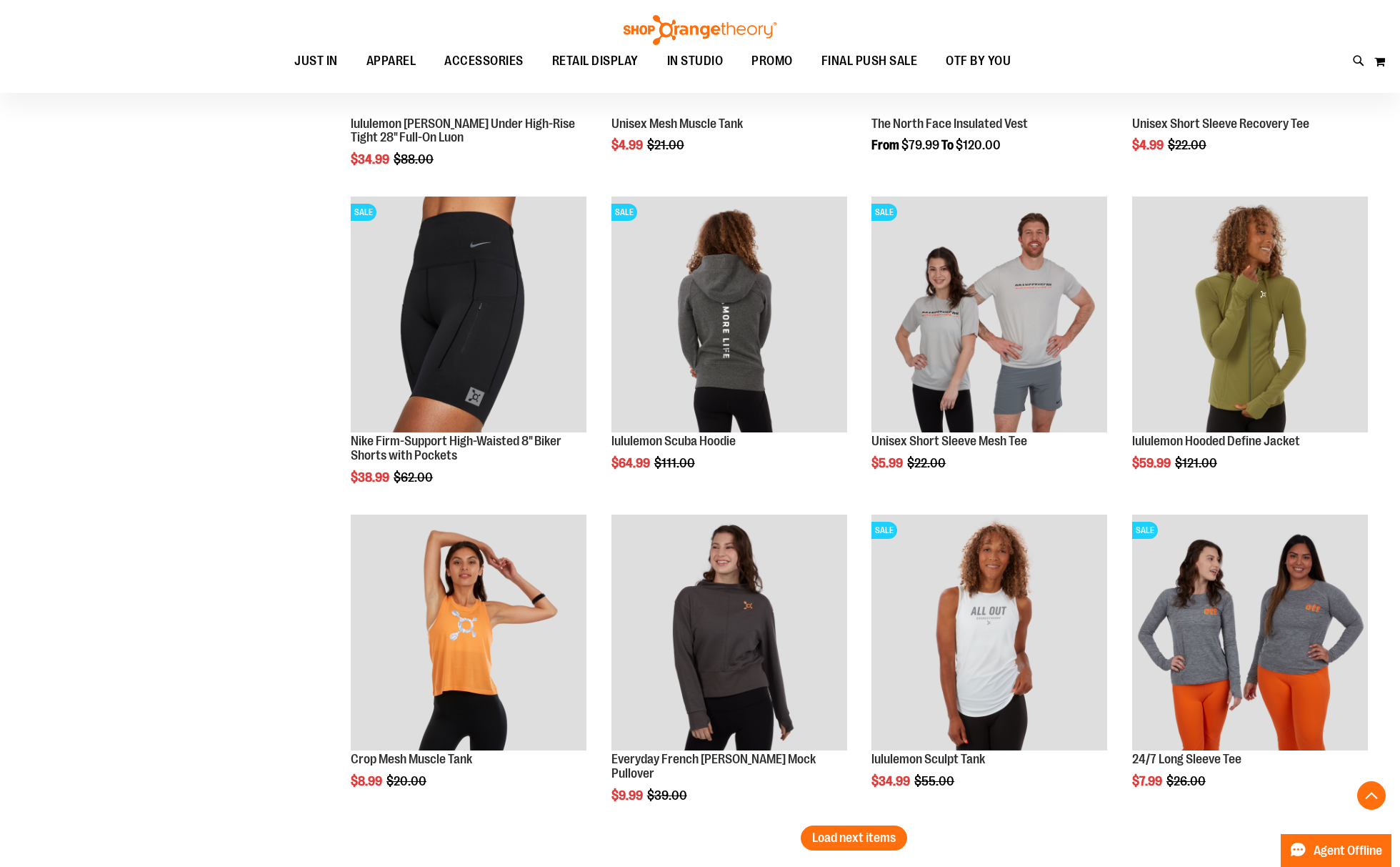
scroll to position [11907, 0]
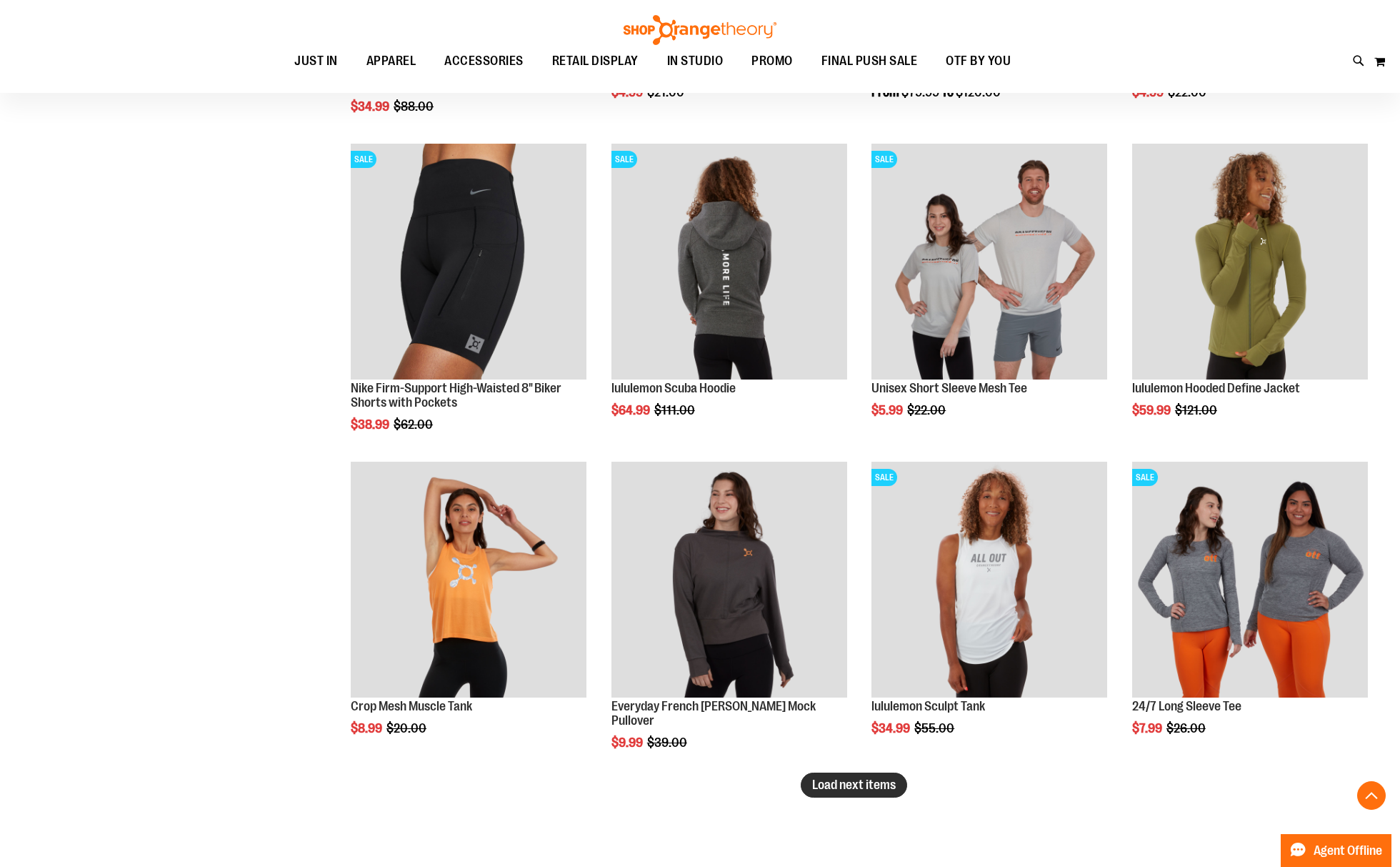
click at [875, 786] on span "Load next items" at bounding box center [854, 784] width 83 height 14
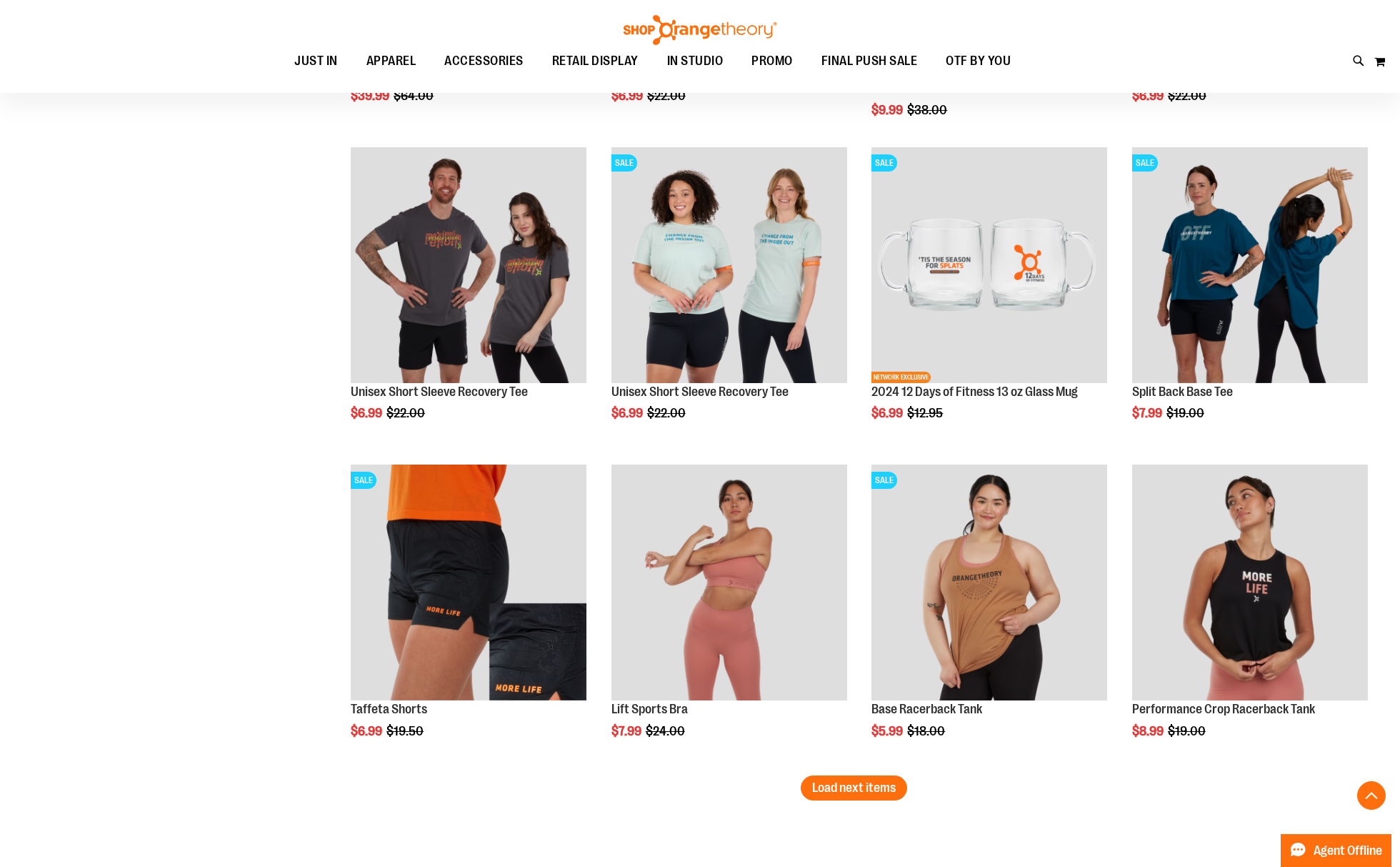
scroll to position [12859, 0]
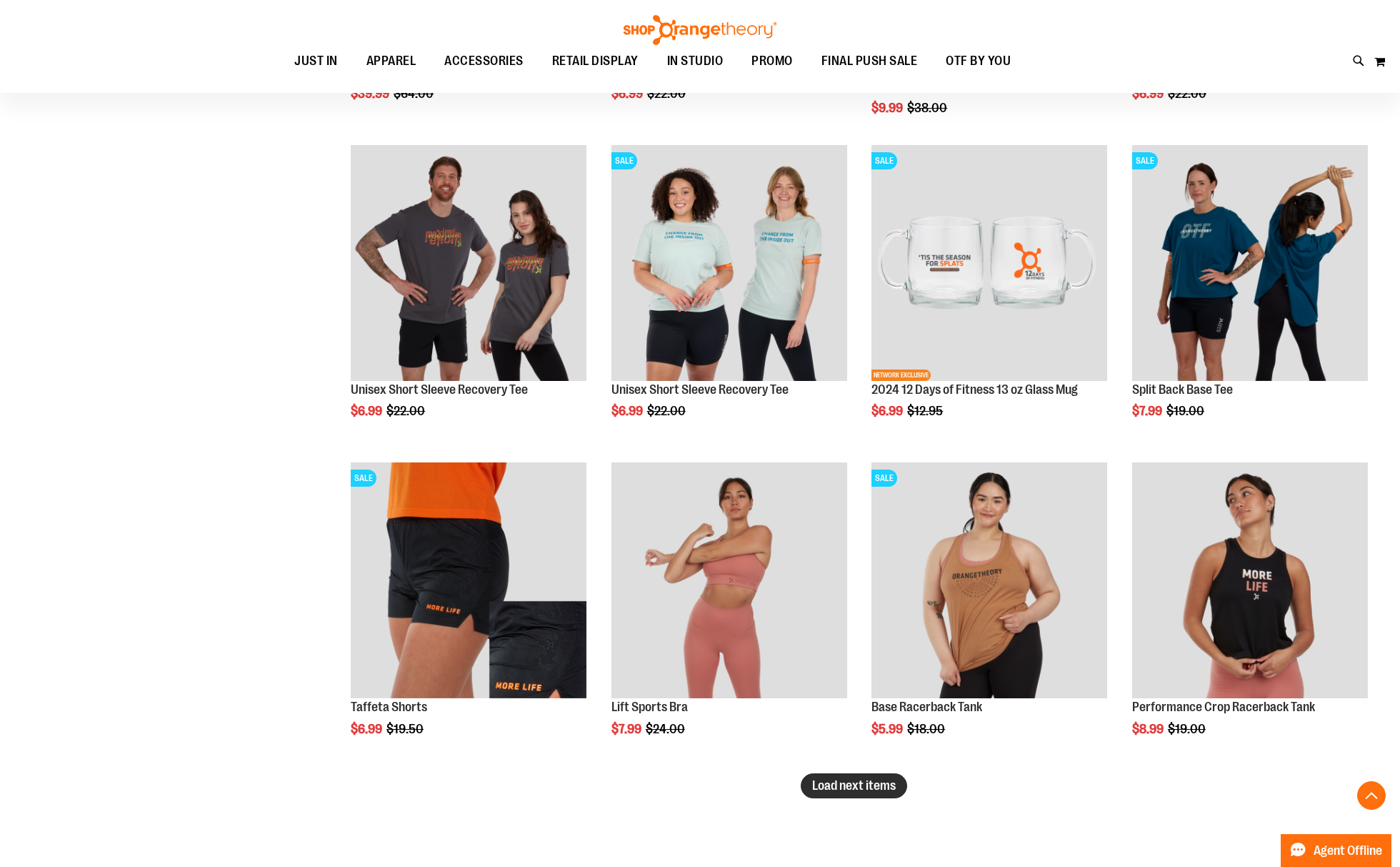
click at [830, 792] on span "Load next items" at bounding box center [854, 784] width 83 height 14
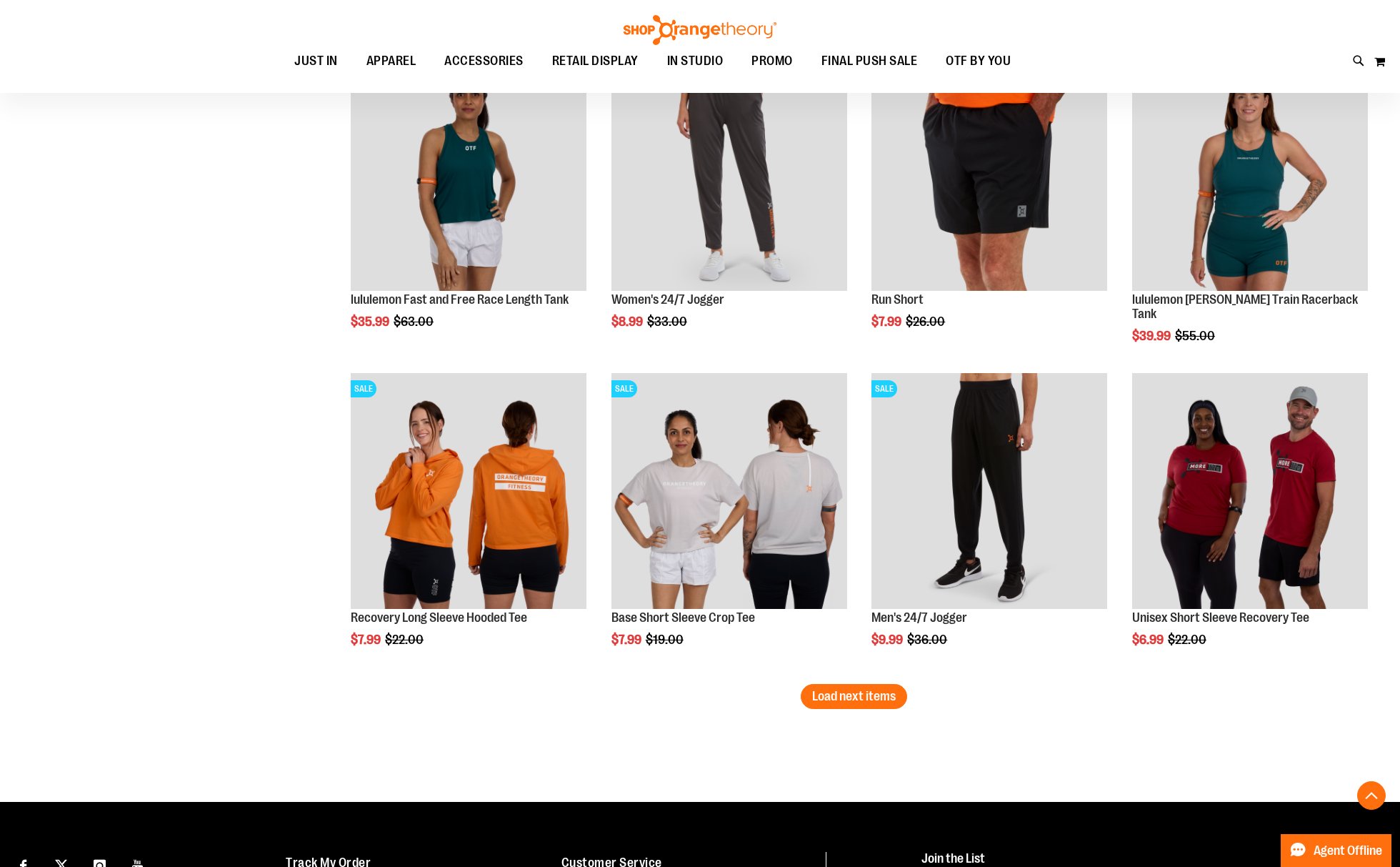
scroll to position [13907, 0]
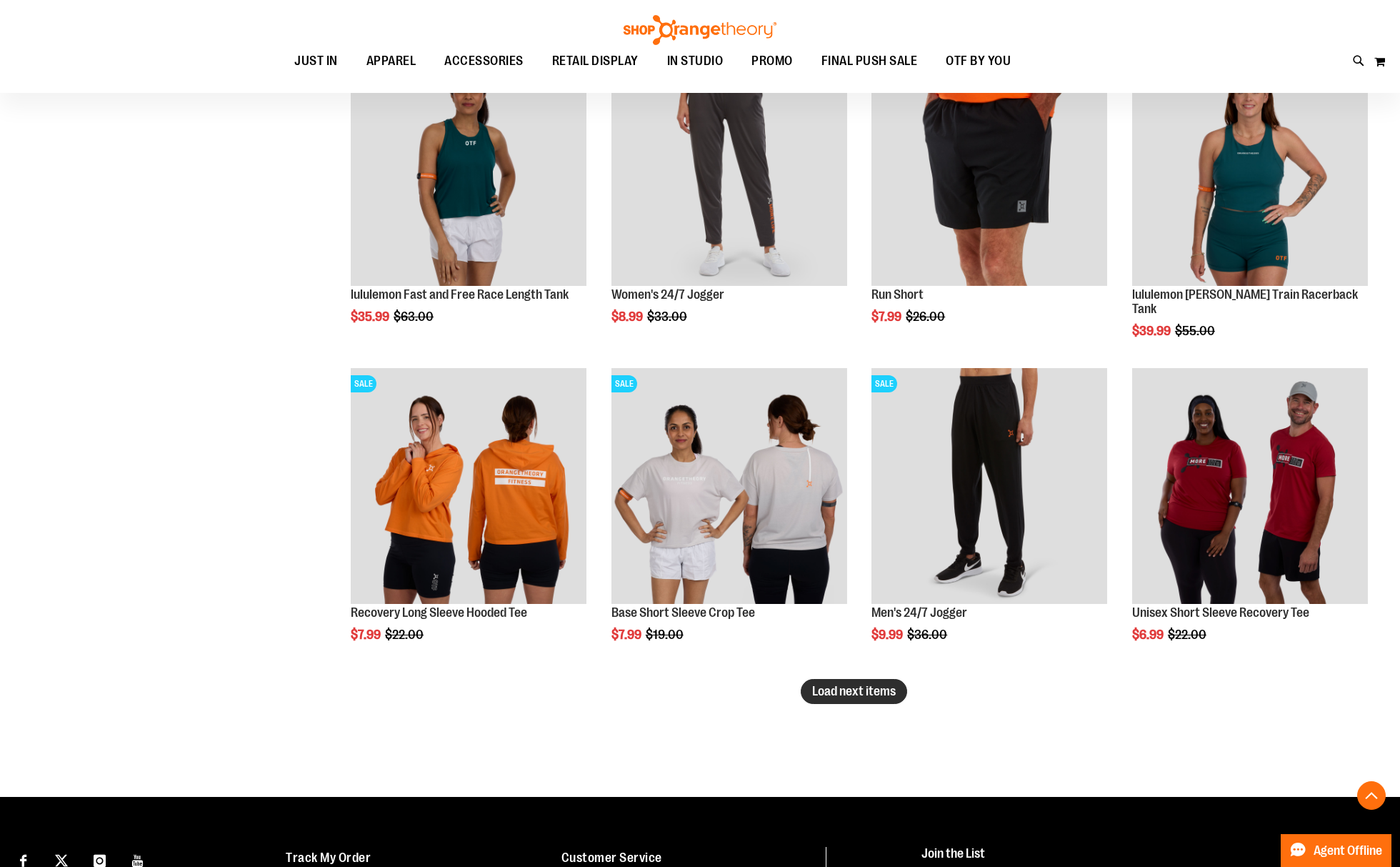
click at [893, 686] on span "Load next items" at bounding box center [854, 691] width 83 height 14
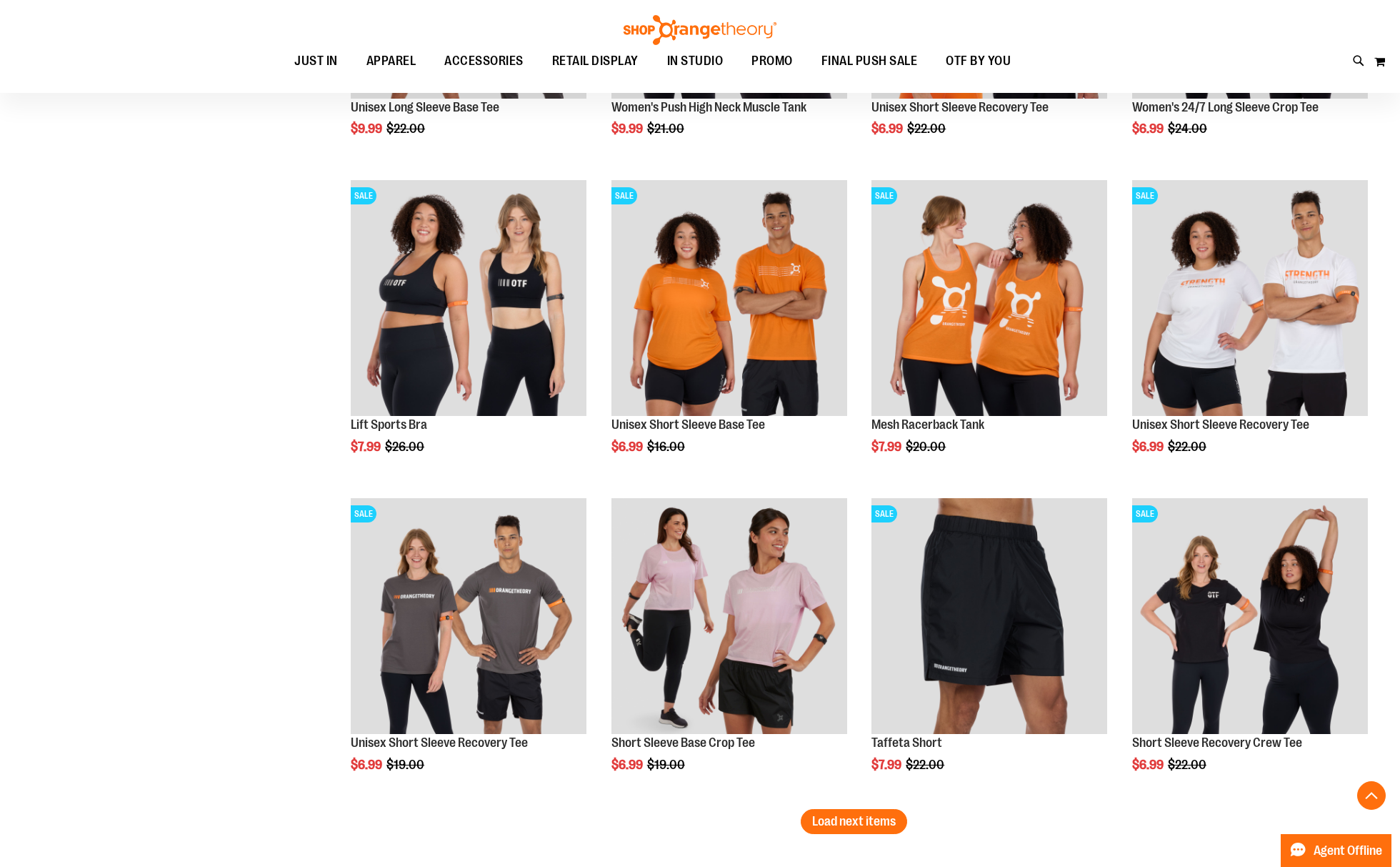
scroll to position [14765, 0]
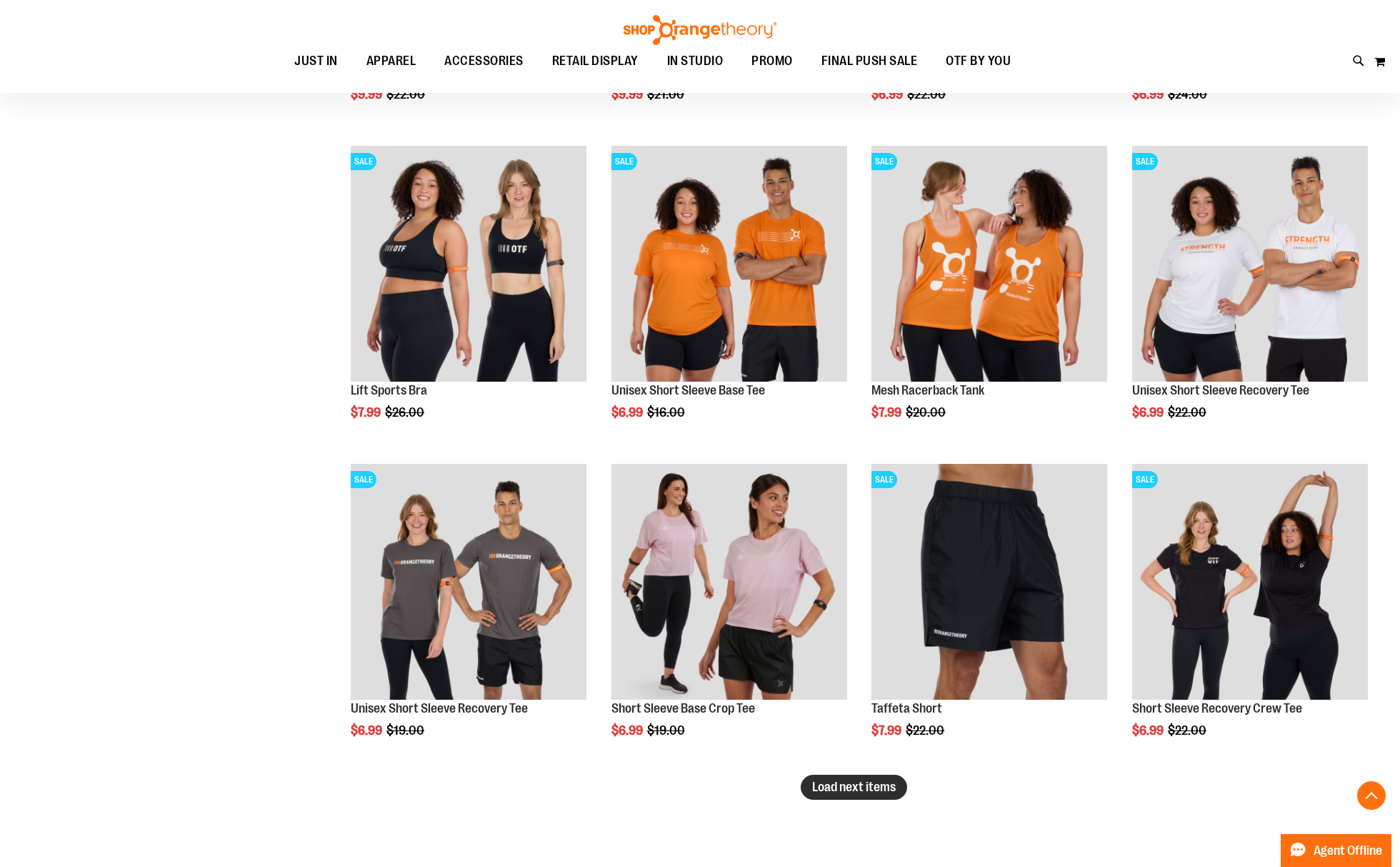
click at [870, 786] on span "Load next items" at bounding box center [854, 786] width 83 height 14
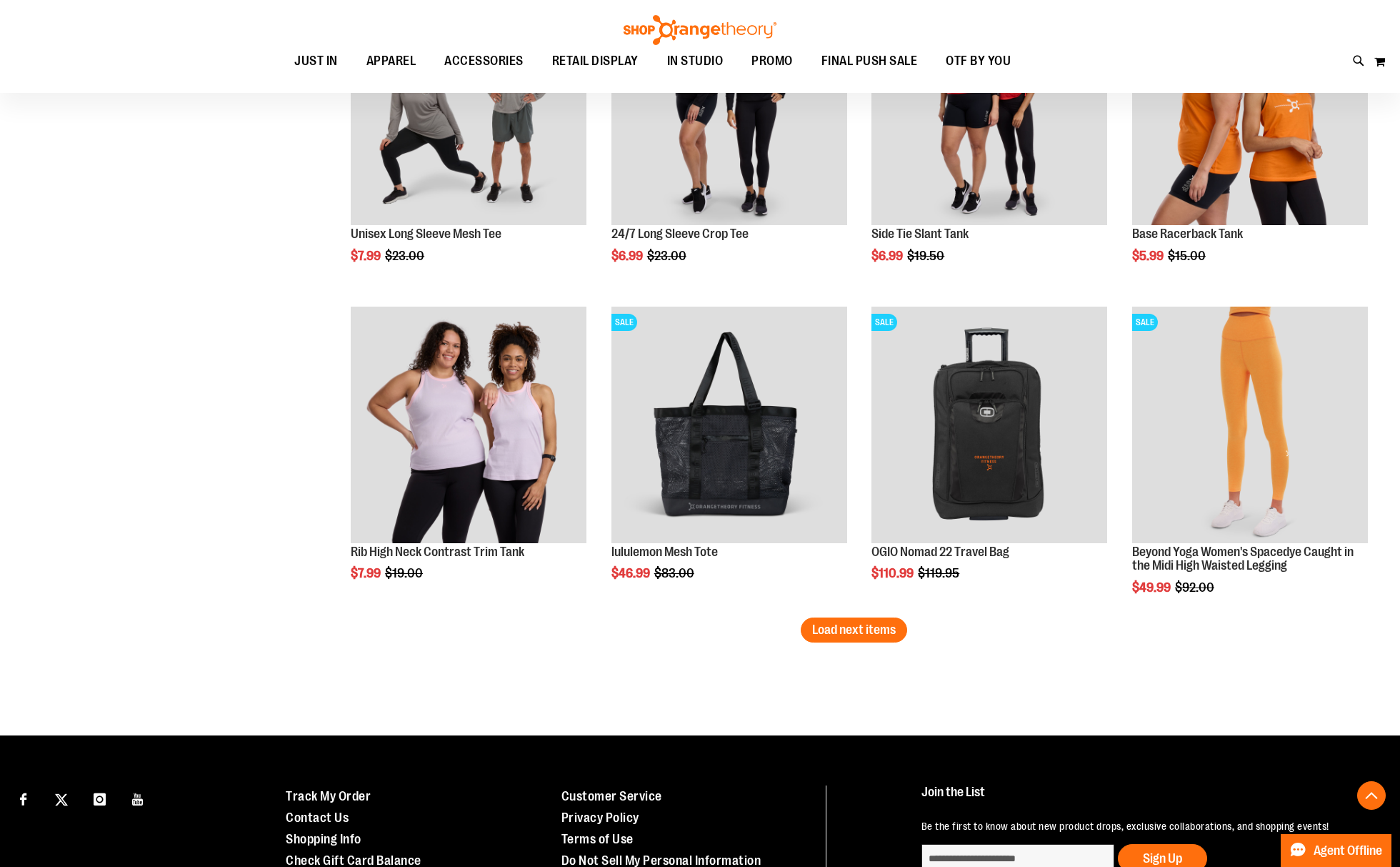
scroll to position [15909, 0]
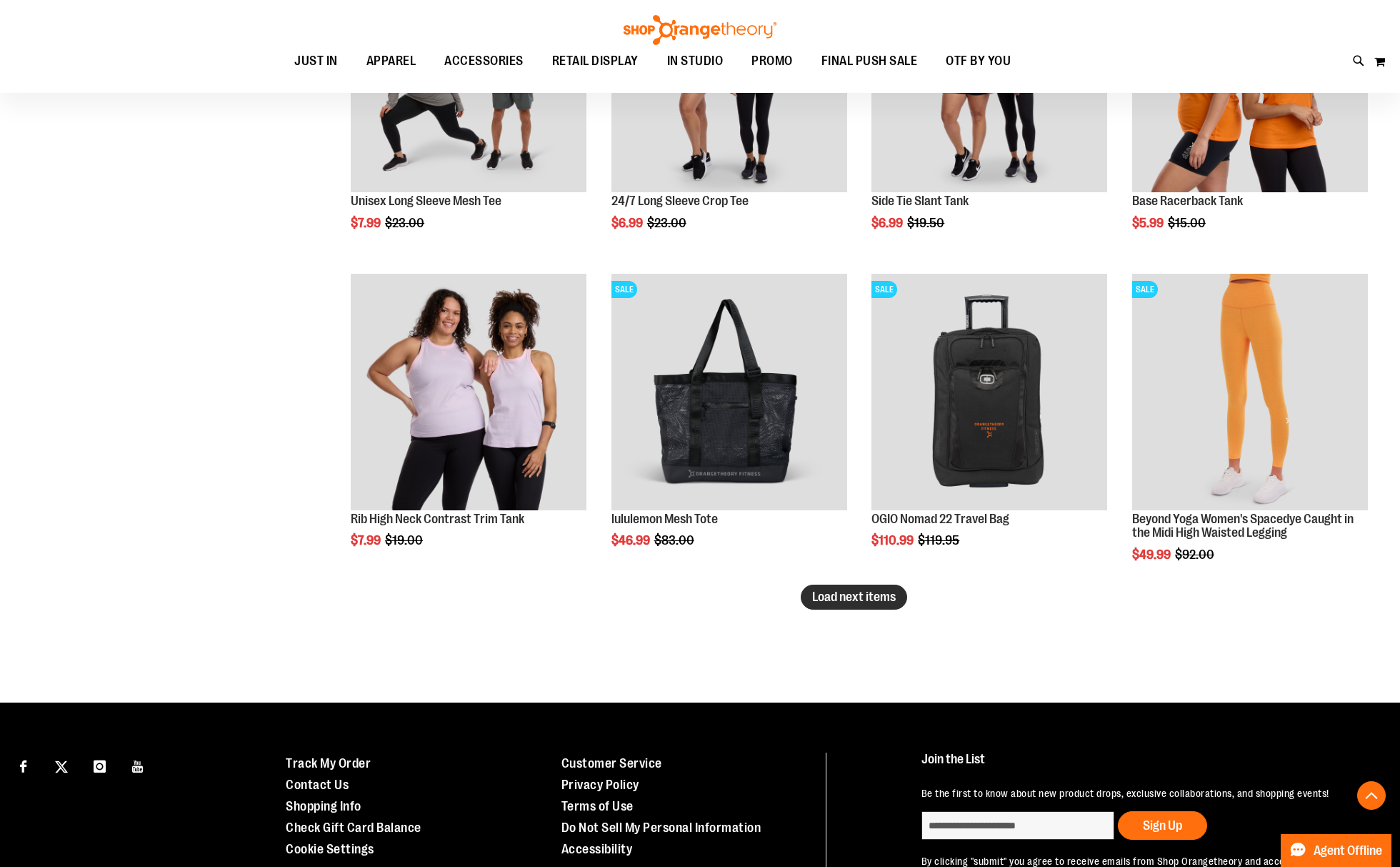
click at [858, 590] on span "Load next items" at bounding box center [854, 596] width 83 height 14
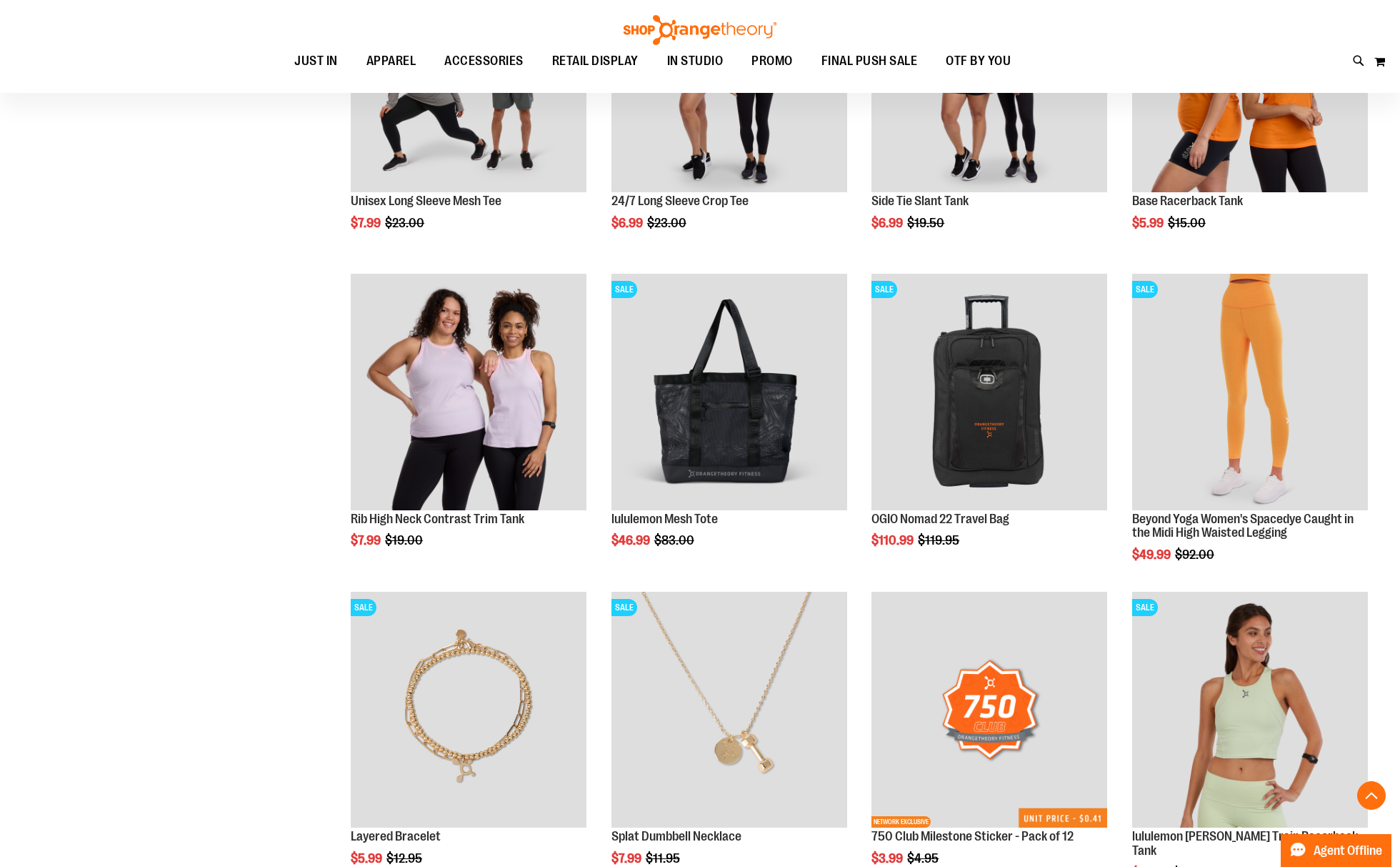
scroll to position [16003, 0]
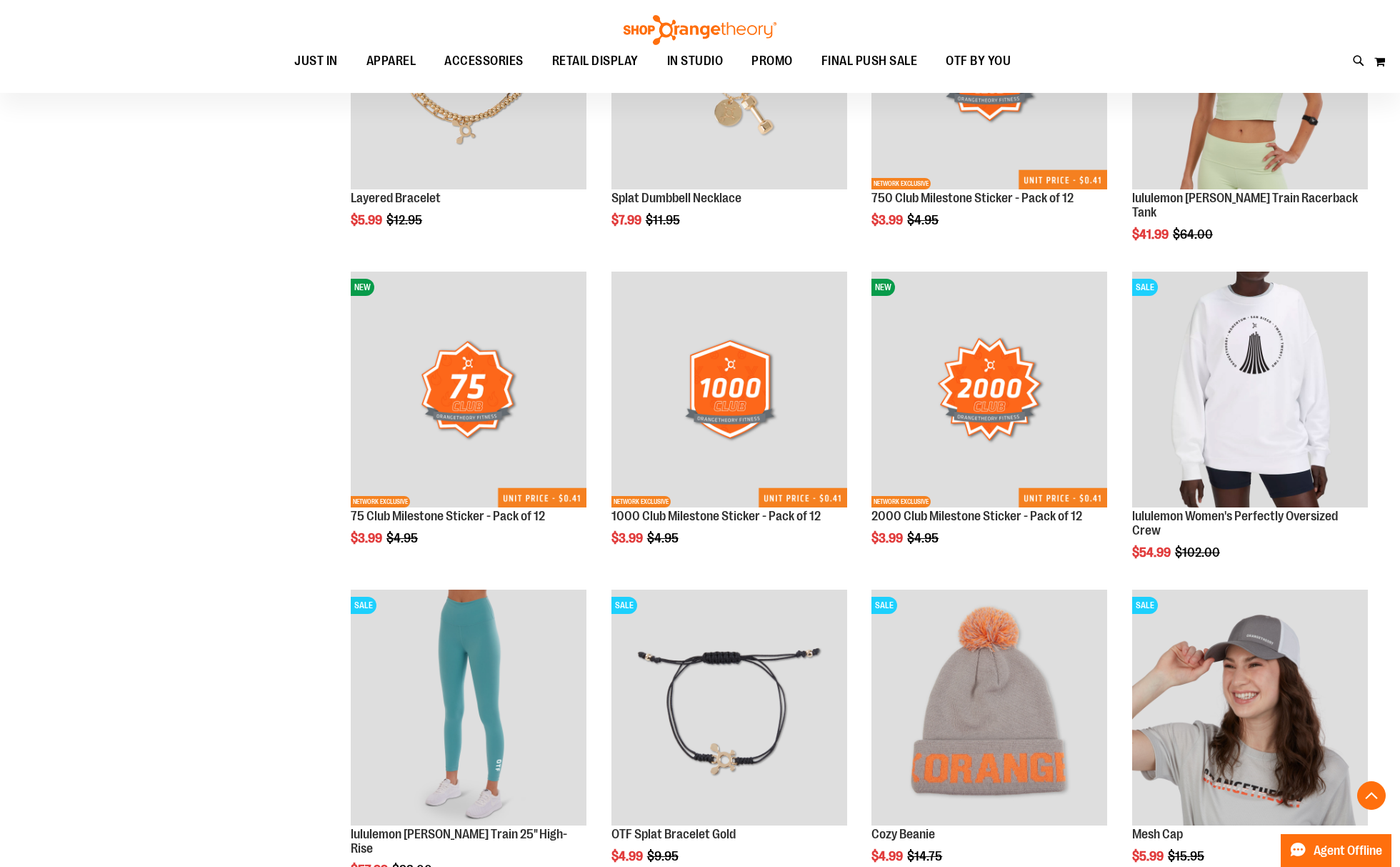
scroll to position [16574, 0]
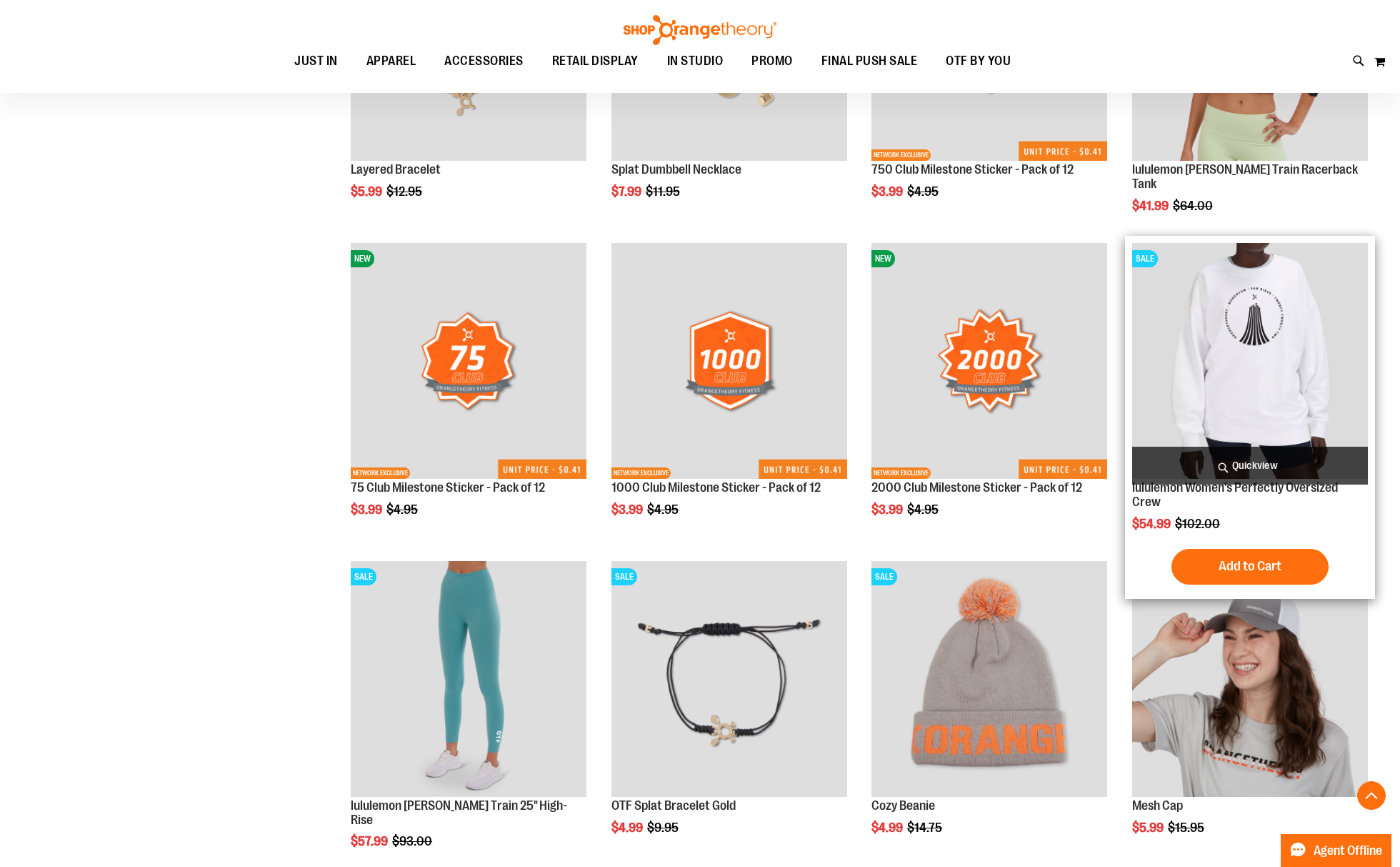
click at [1275, 318] on img "product" at bounding box center [1250, 360] width 236 height 236
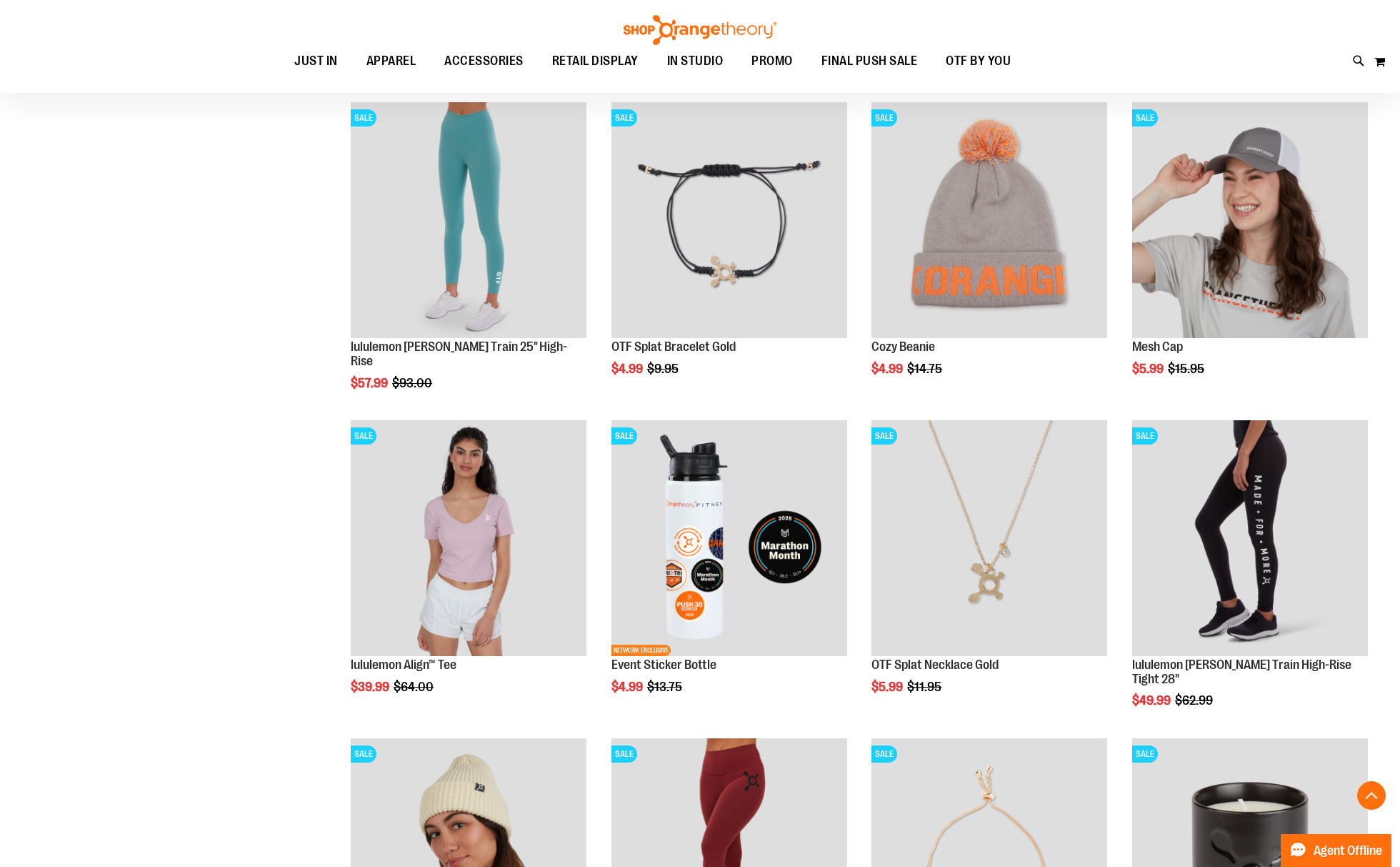
scroll to position [1242, 0]
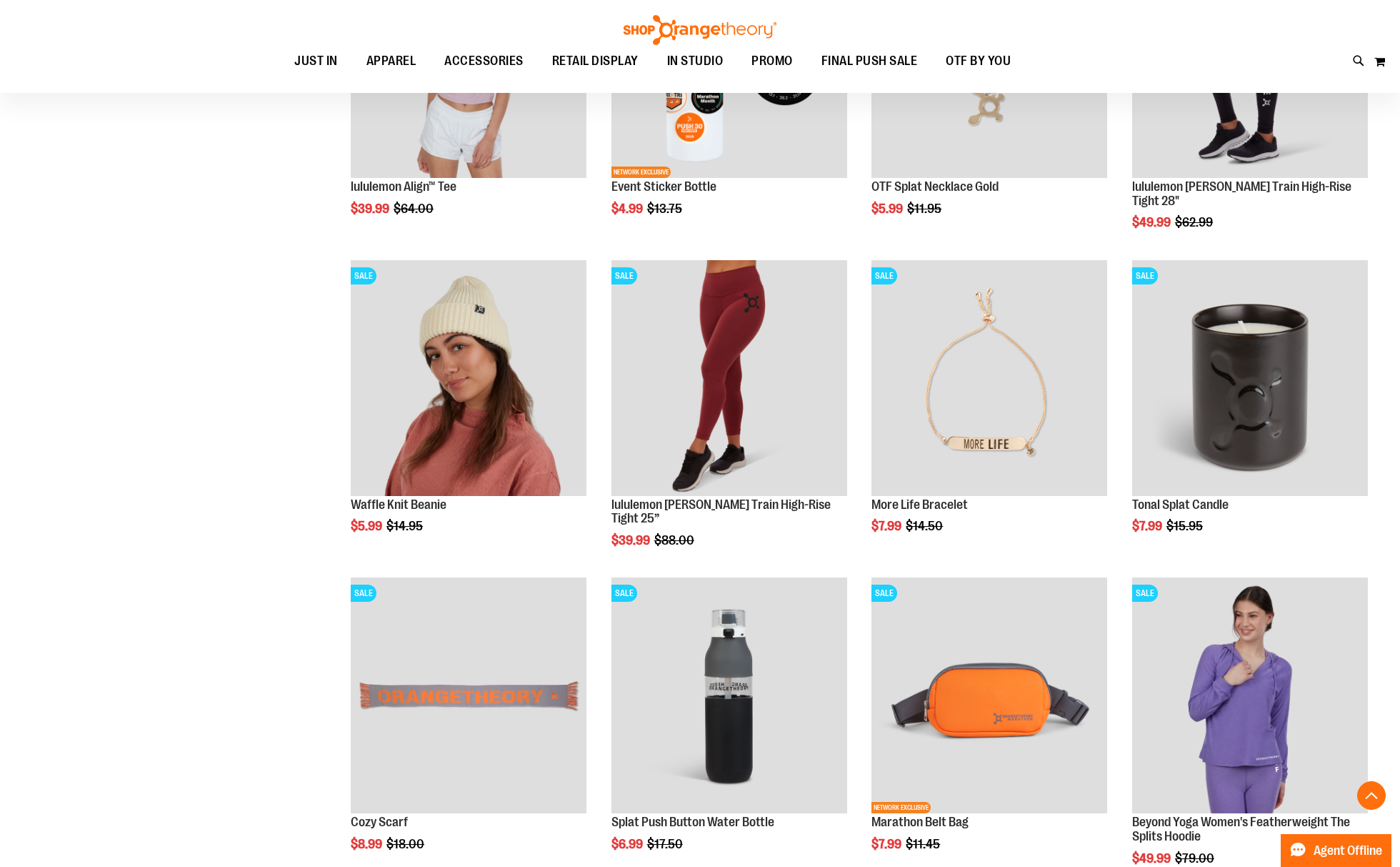
scroll to position [1337, 0]
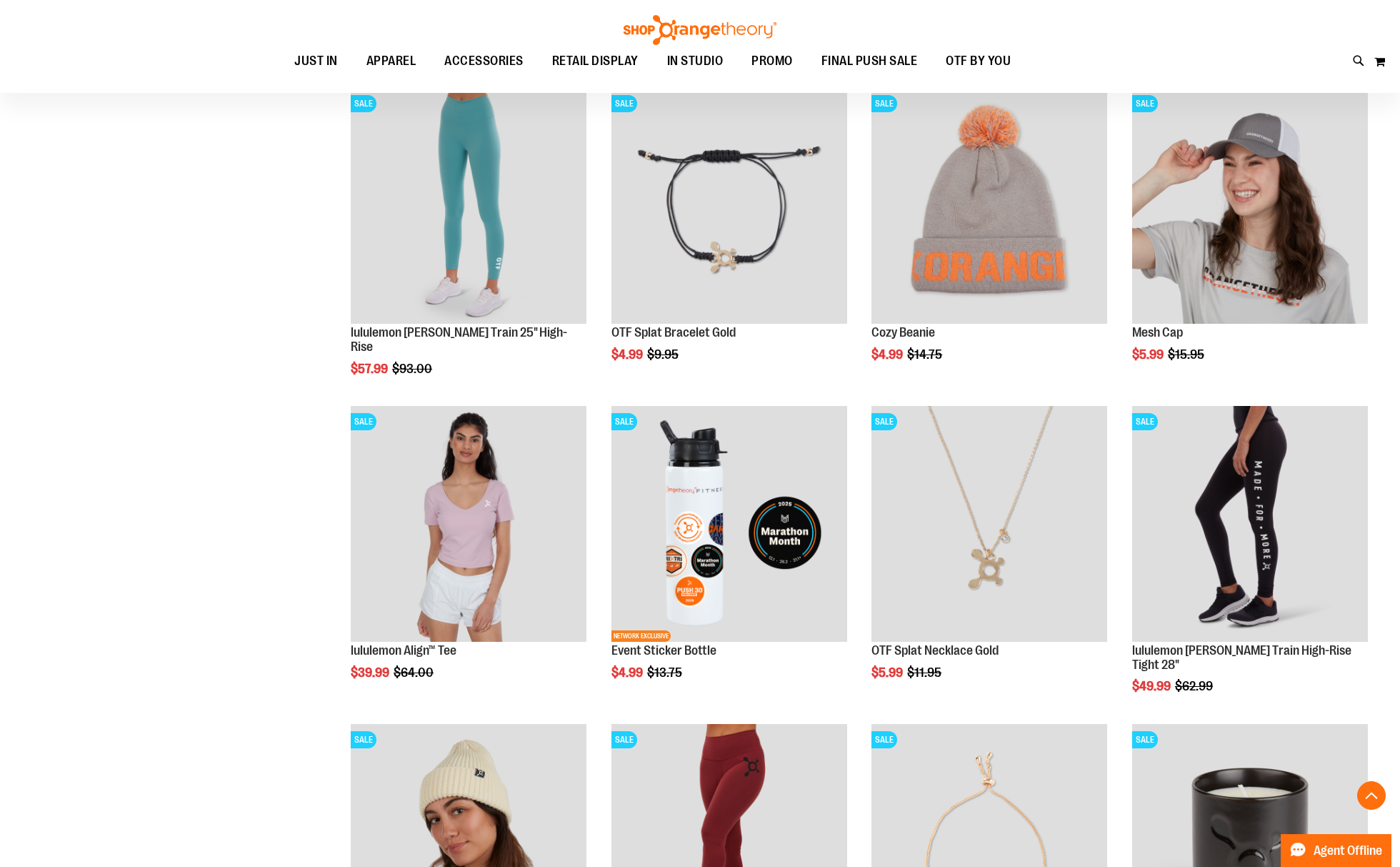
scroll to position [861, 0]
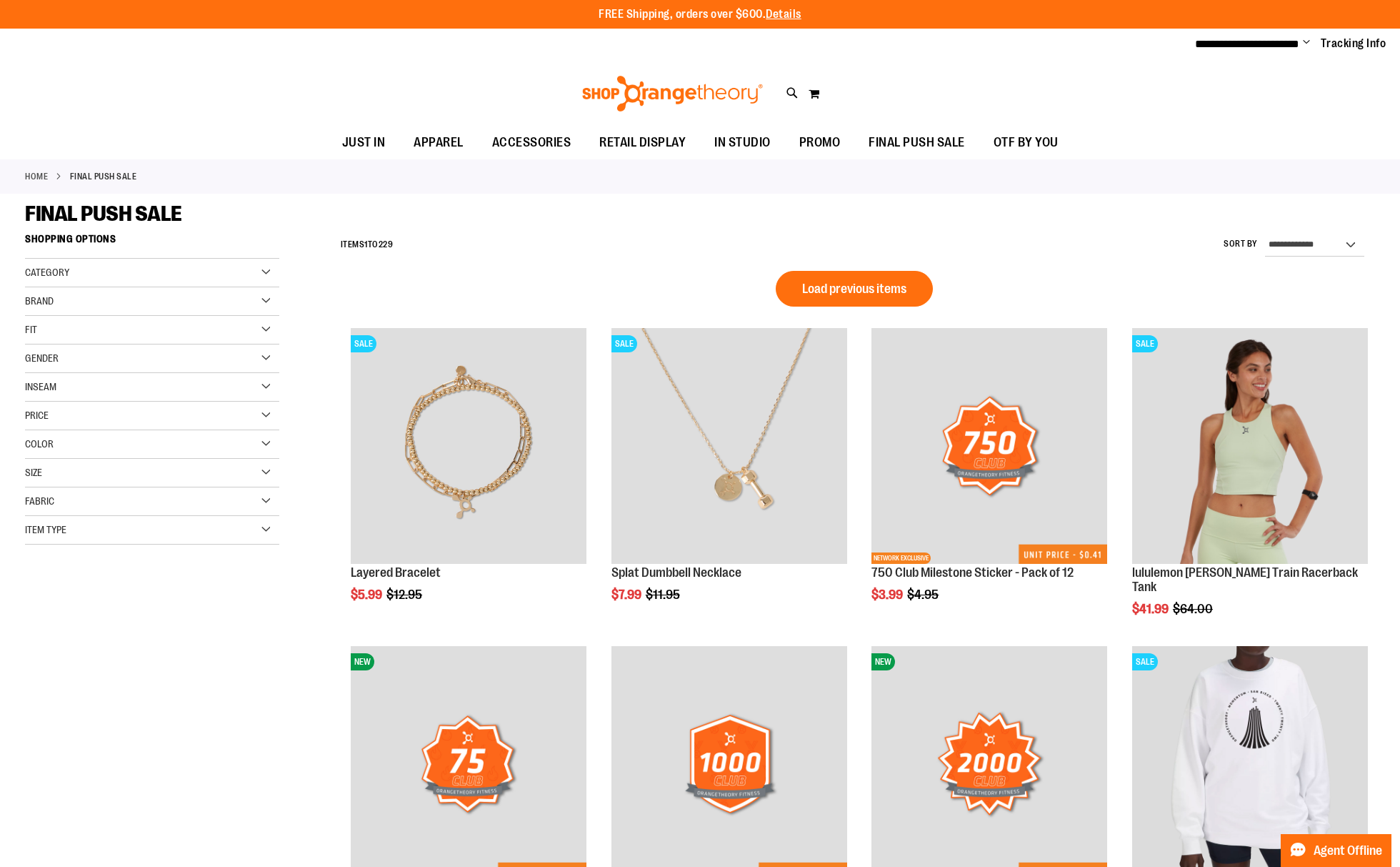
type input "**********"
click at [44, 175] on link "Home" at bounding box center [36, 176] width 23 height 13
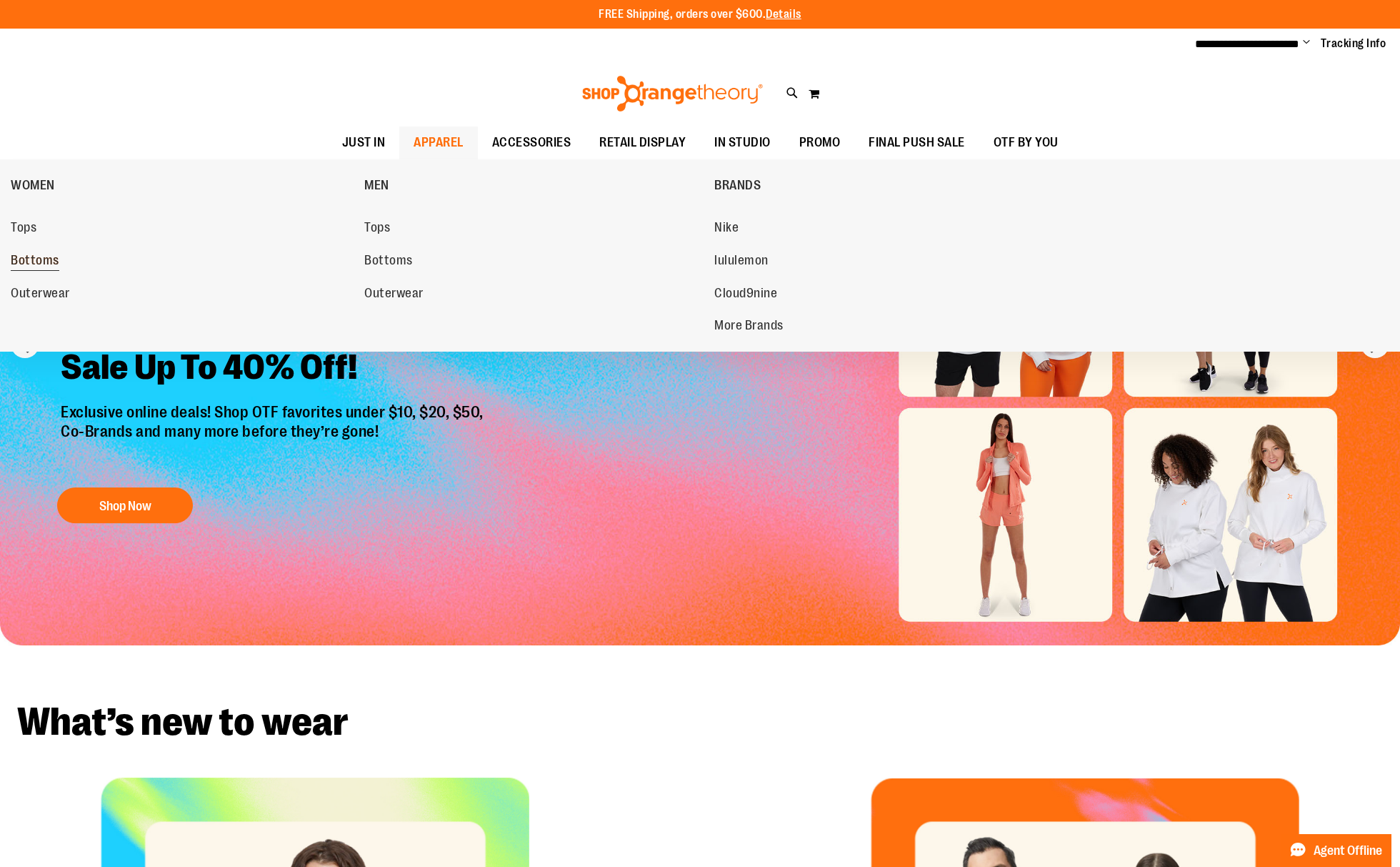
type input "**********"
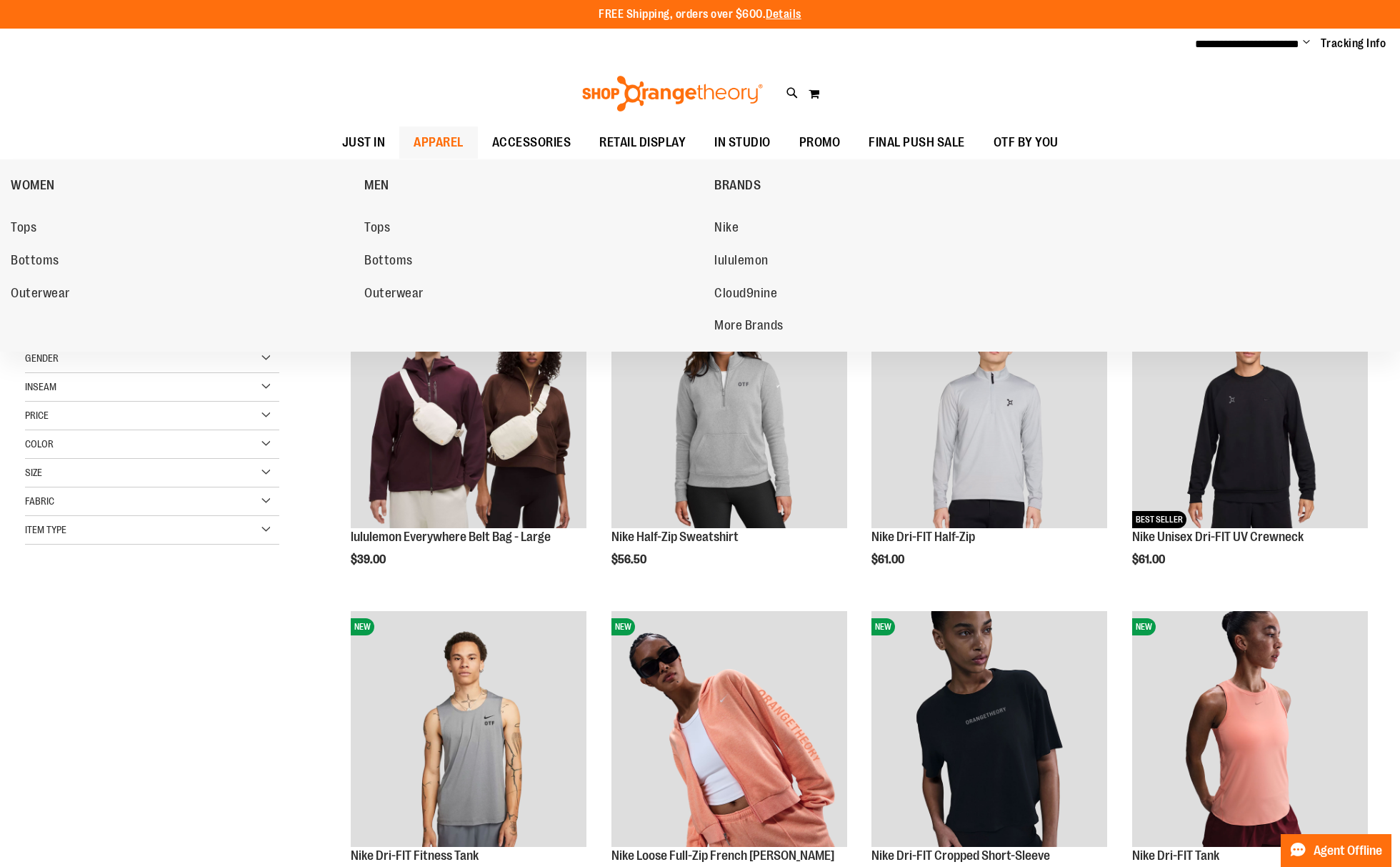
type input "**********"
click at [5, 232] on div "WOMEN Tops Bottoms Outerwear MEN Tops Bottoms Outerwear BRANDS Nike lululemon C…" at bounding box center [700, 255] width 1400 height 193
click at [14, 232] on span "Tops" at bounding box center [23, 229] width 26 height 18
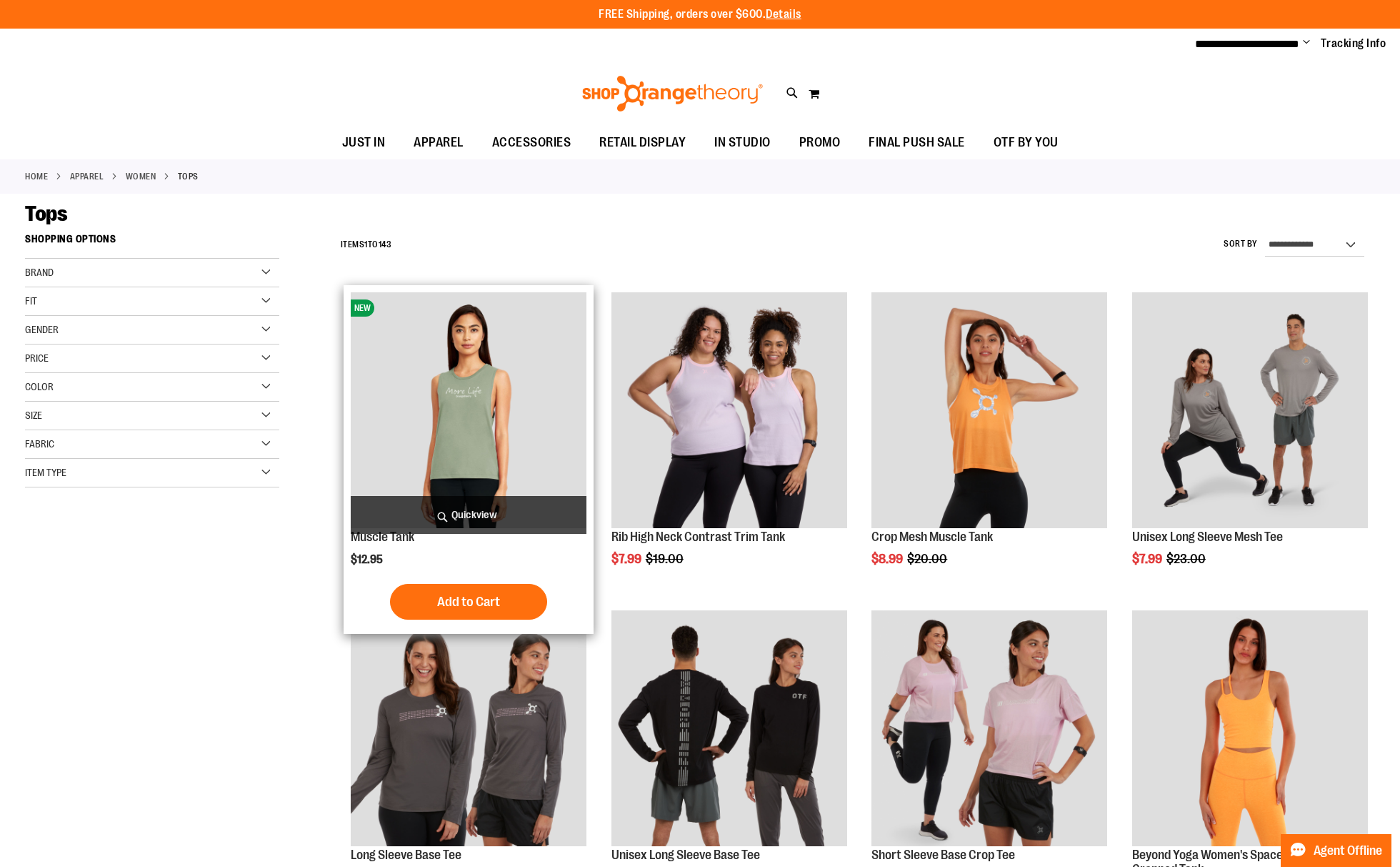
type input "**********"
click at [481, 407] on img "product" at bounding box center [469, 410] width 236 height 236
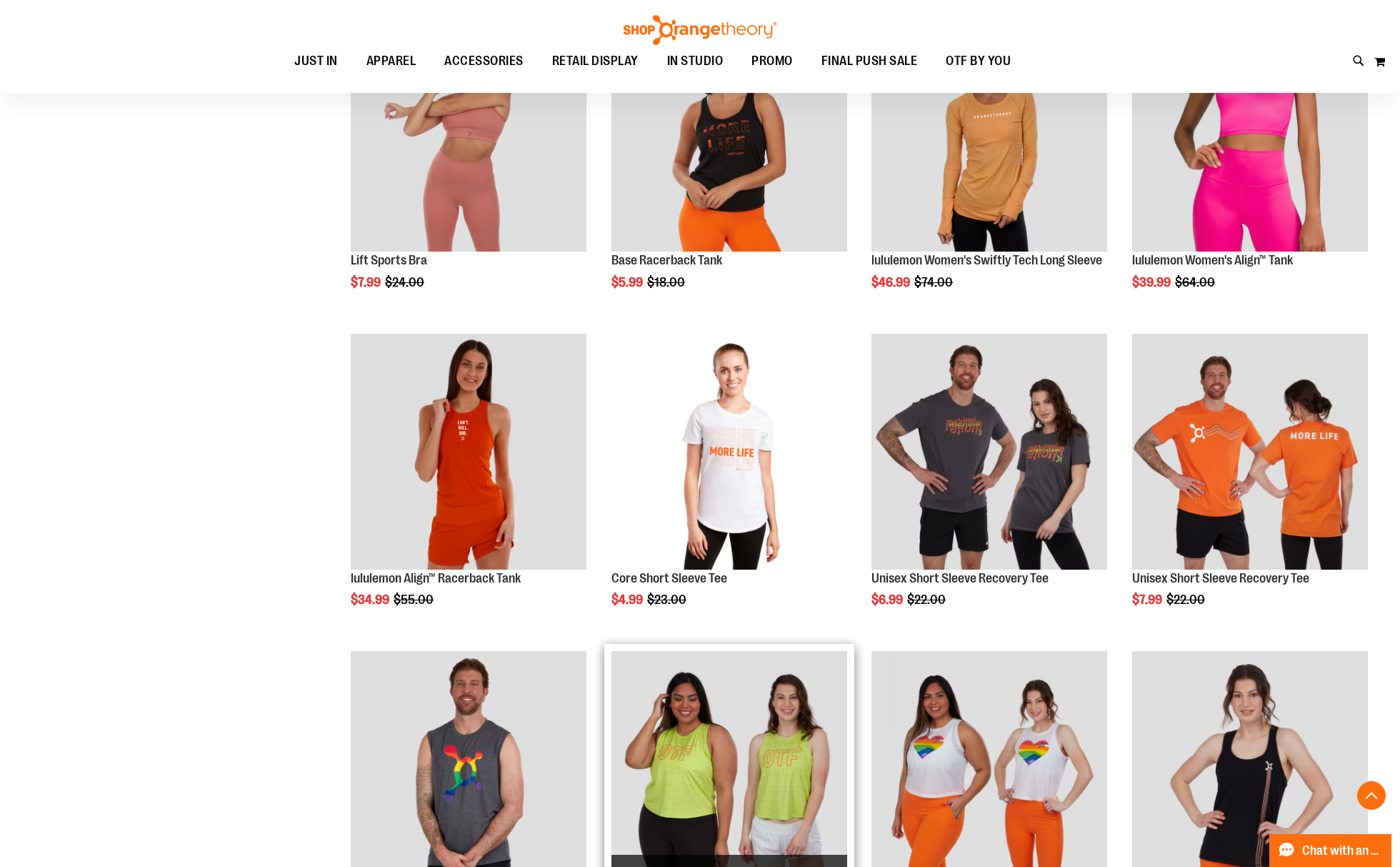
scroll to position [1238, 0]
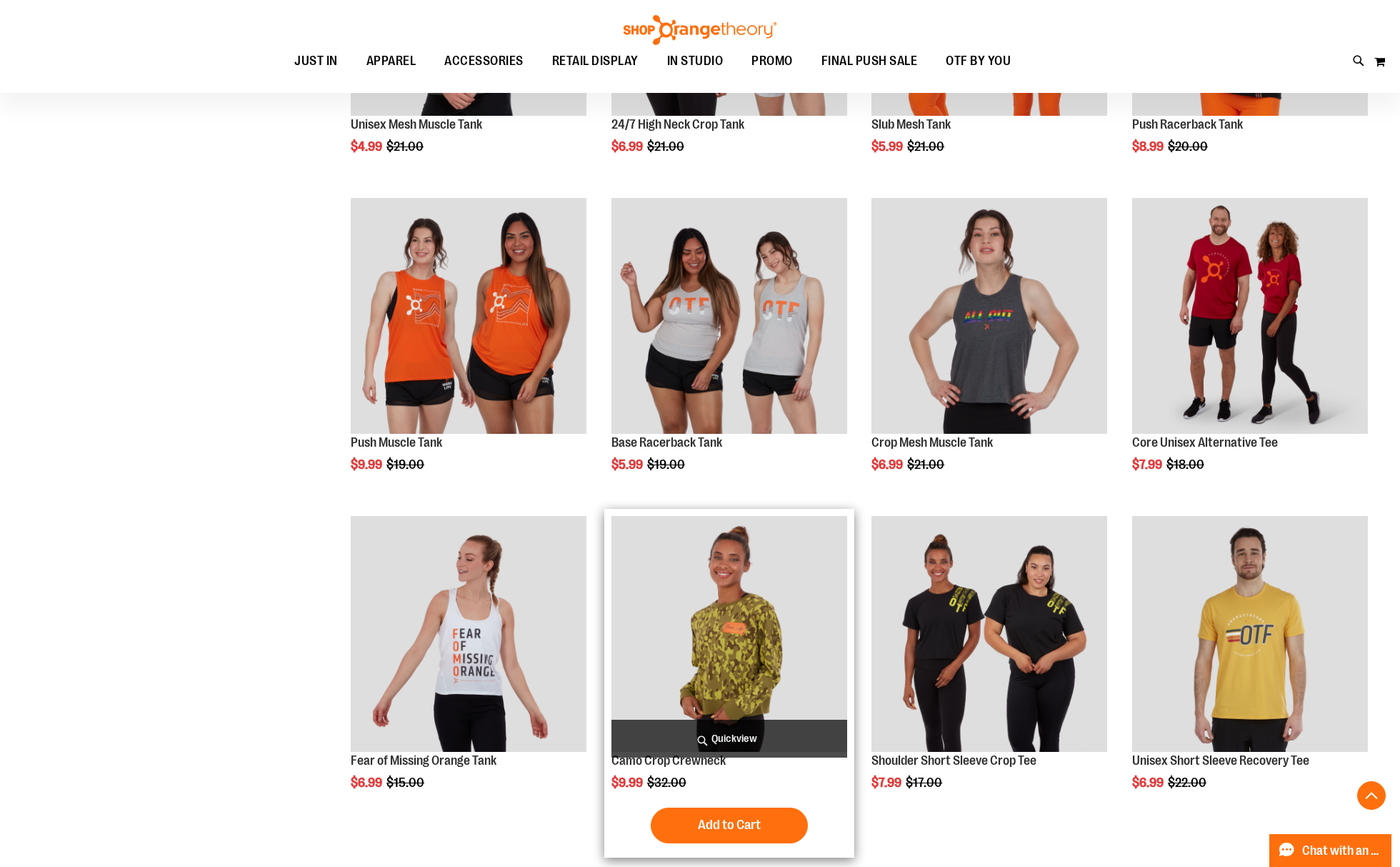
scroll to position [2095, 0]
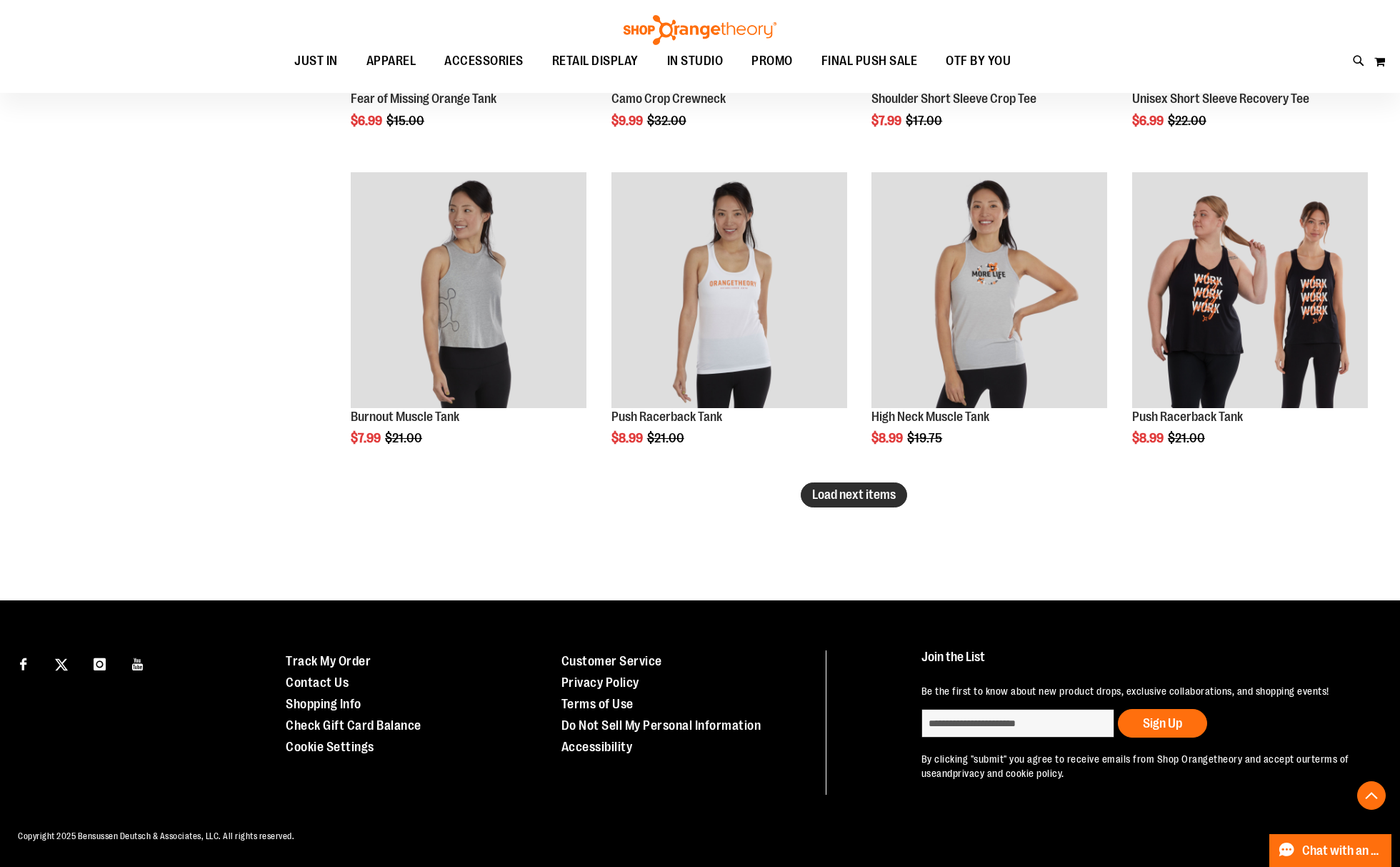
type input "**********"
click at [861, 495] on span "Load next items" at bounding box center [854, 494] width 83 height 14
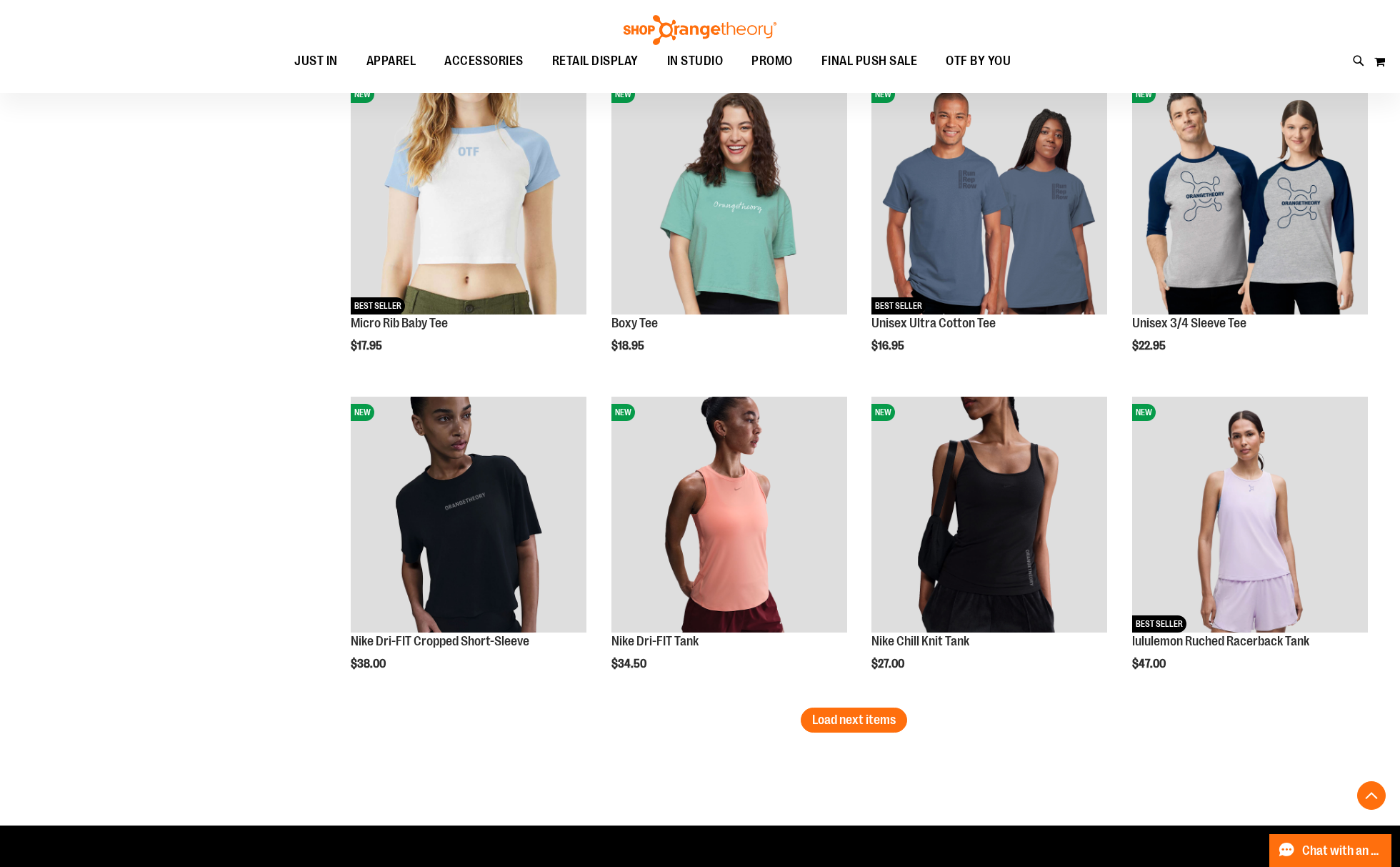
scroll to position [3424, 0]
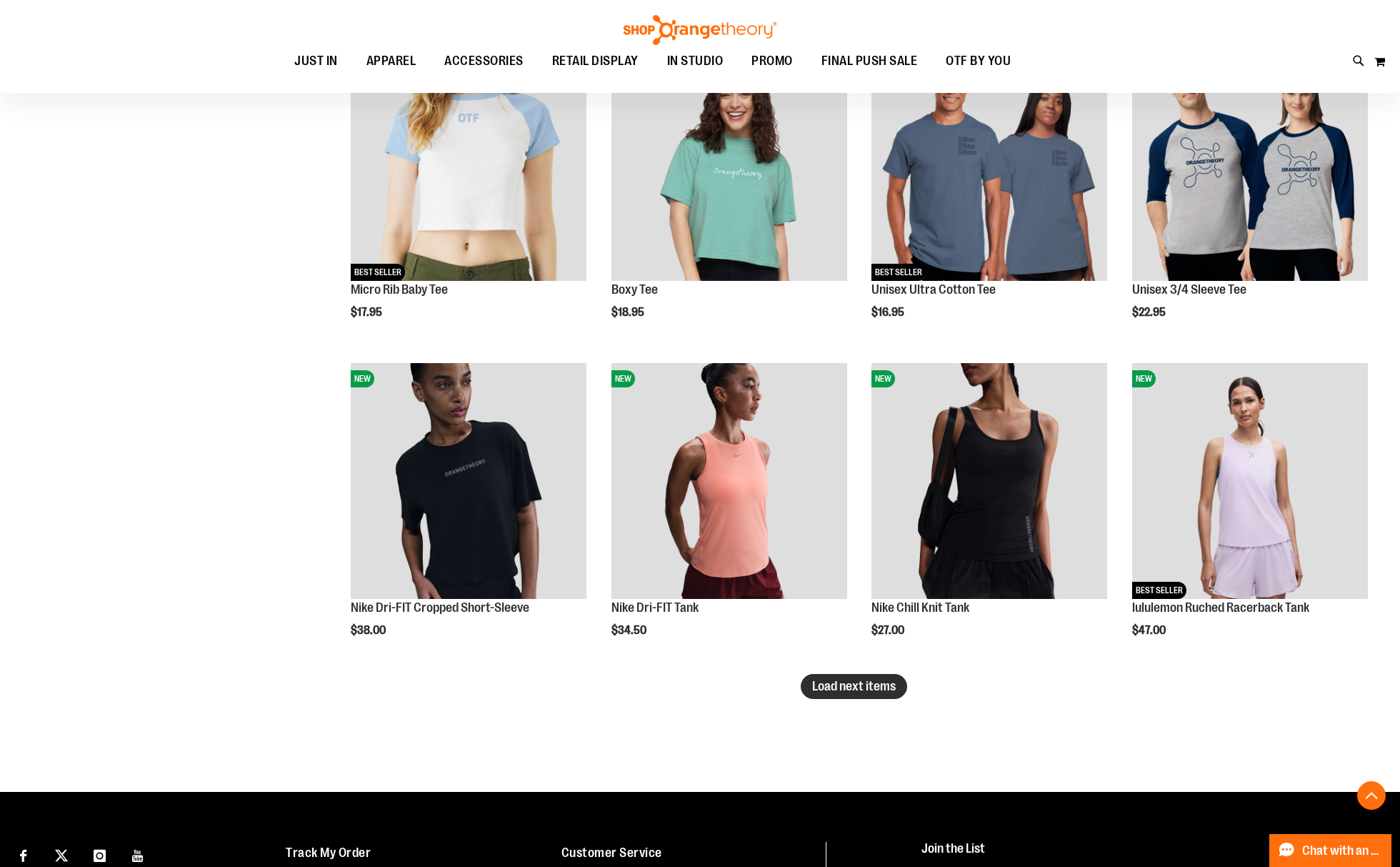
click at [883, 692] on span "Load next items" at bounding box center [854, 686] width 83 height 14
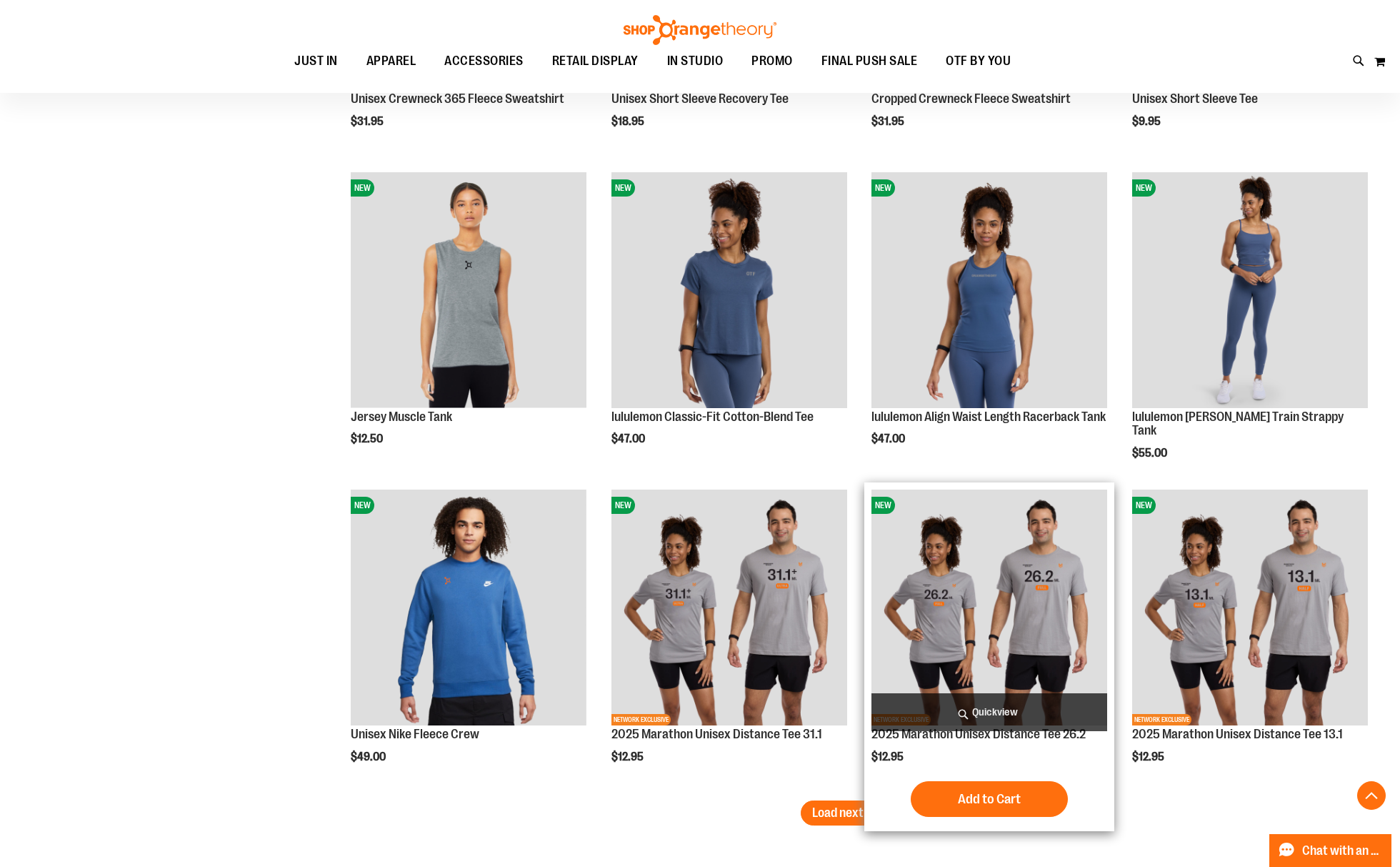
scroll to position [4282, 0]
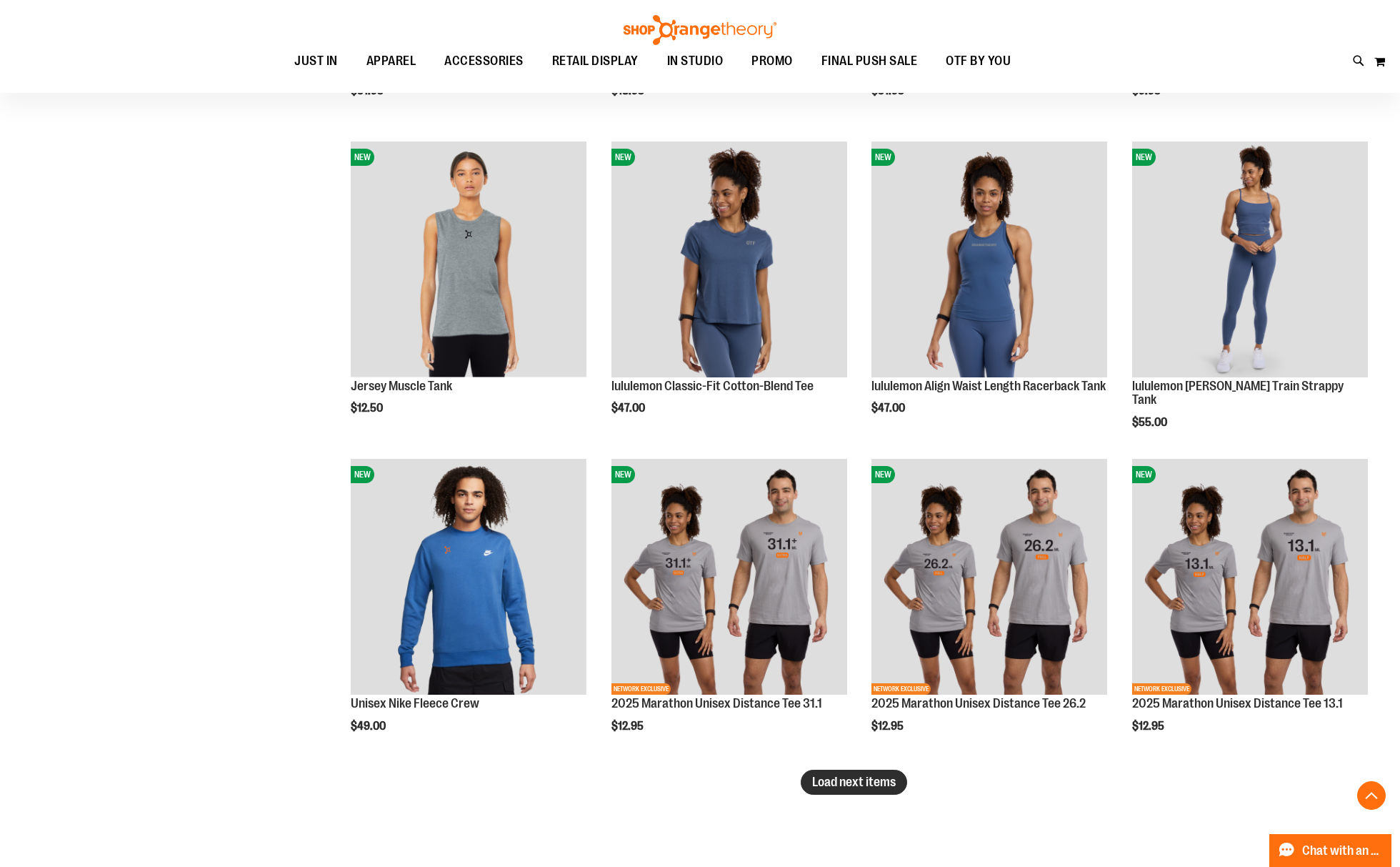
click at [824, 778] on span "Load next items" at bounding box center [854, 782] width 83 height 14
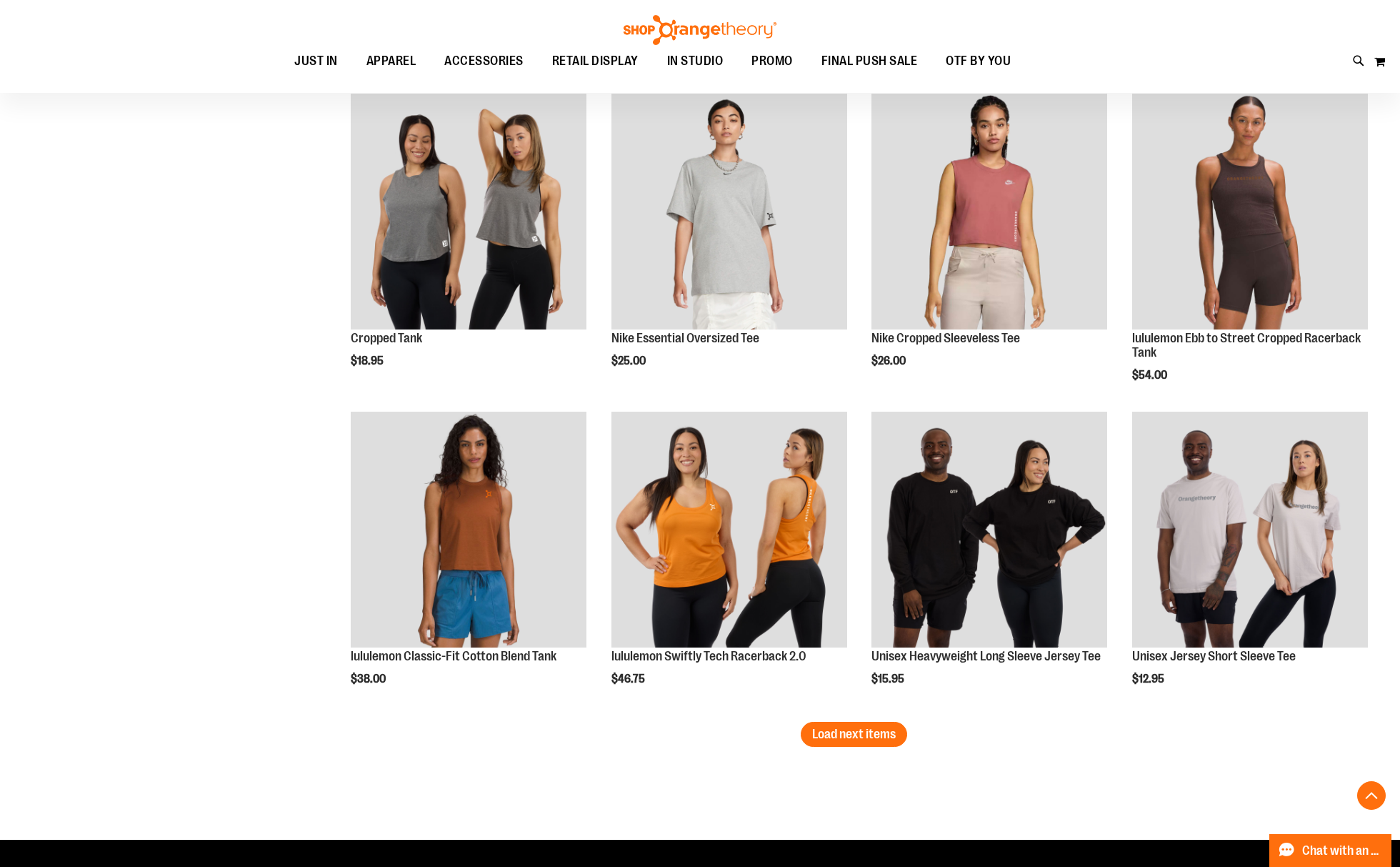
scroll to position [5330, 0]
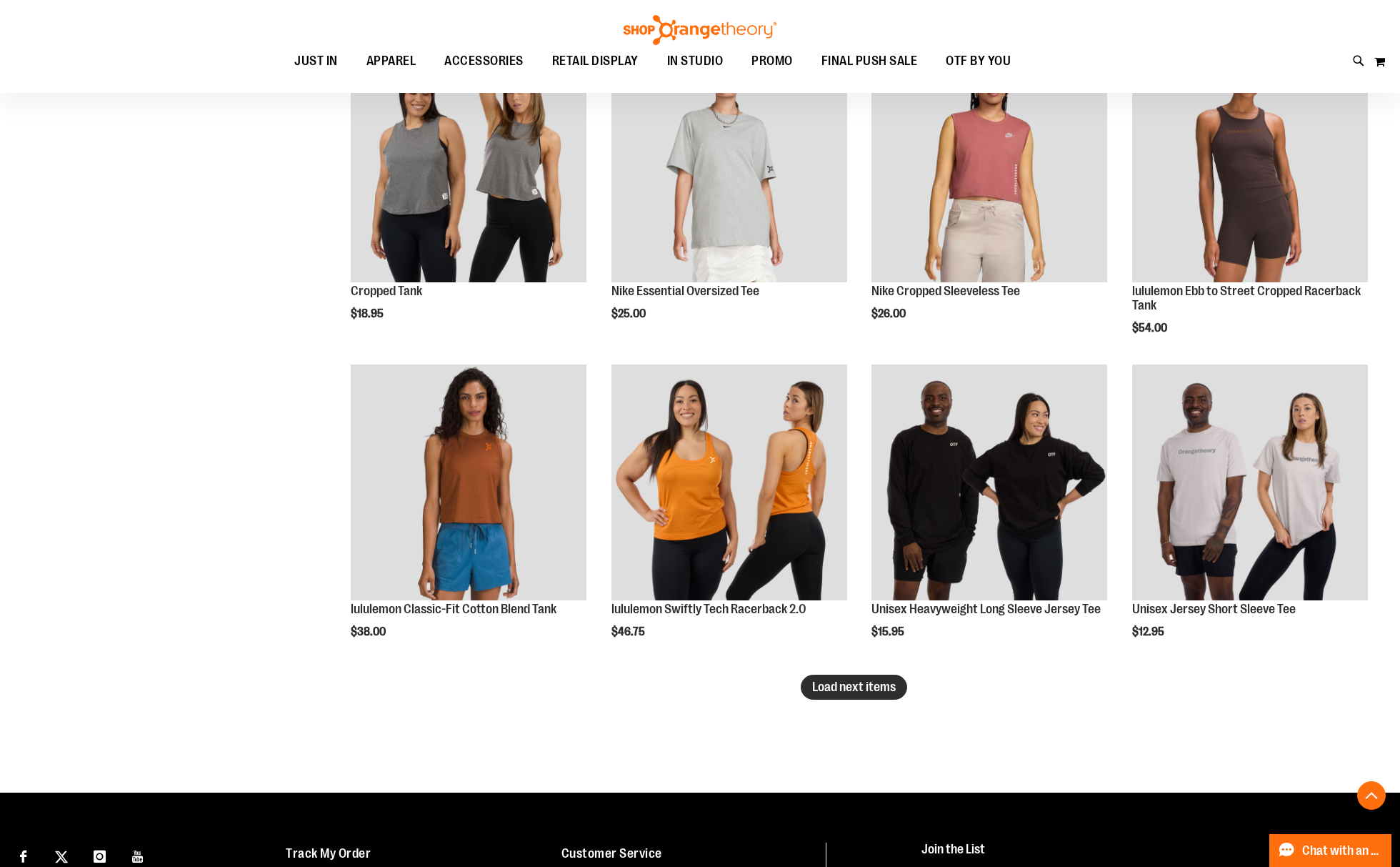
click at [824, 696] on button "Load next items" at bounding box center [854, 687] width 106 height 25
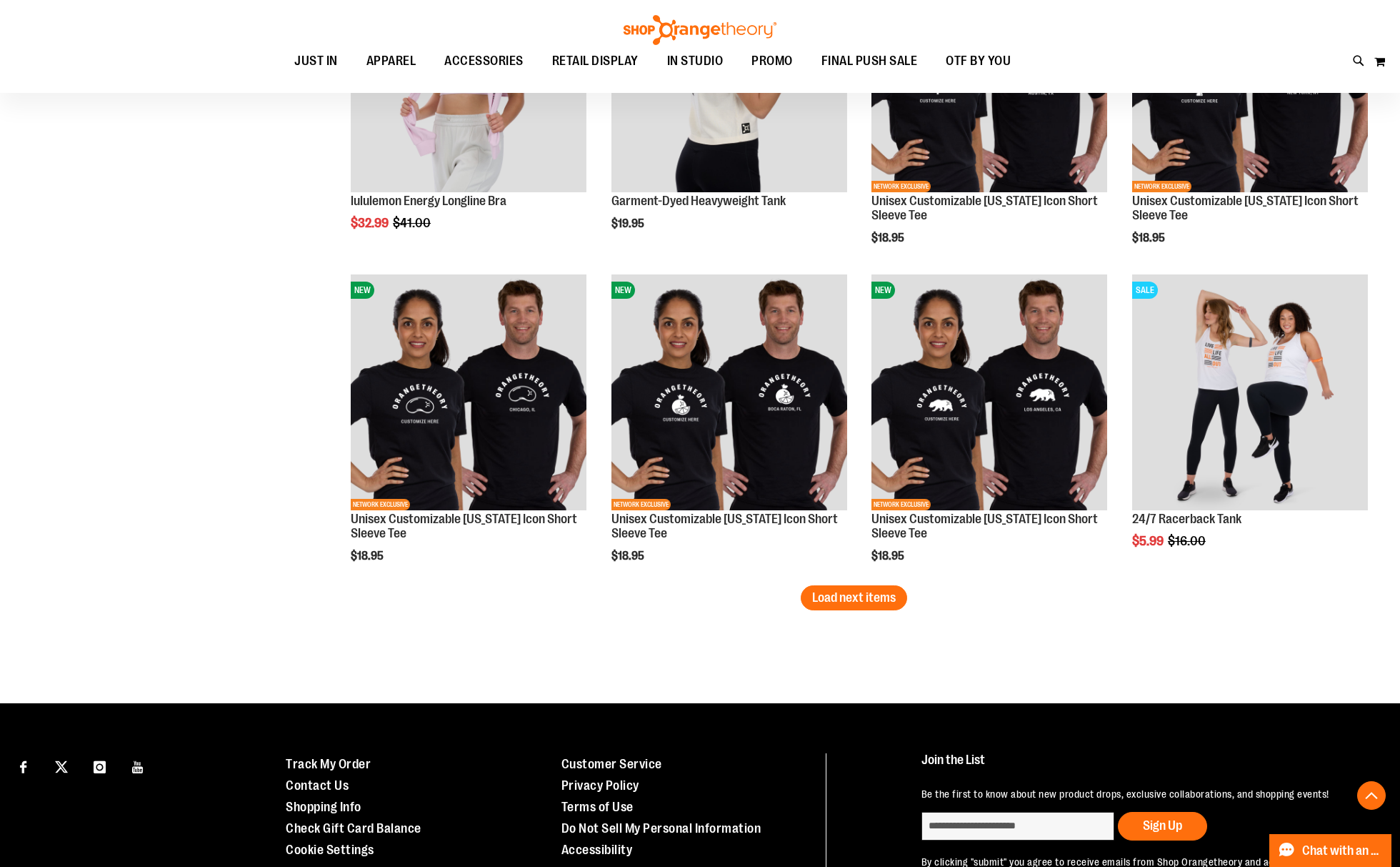
scroll to position [6378, 0]
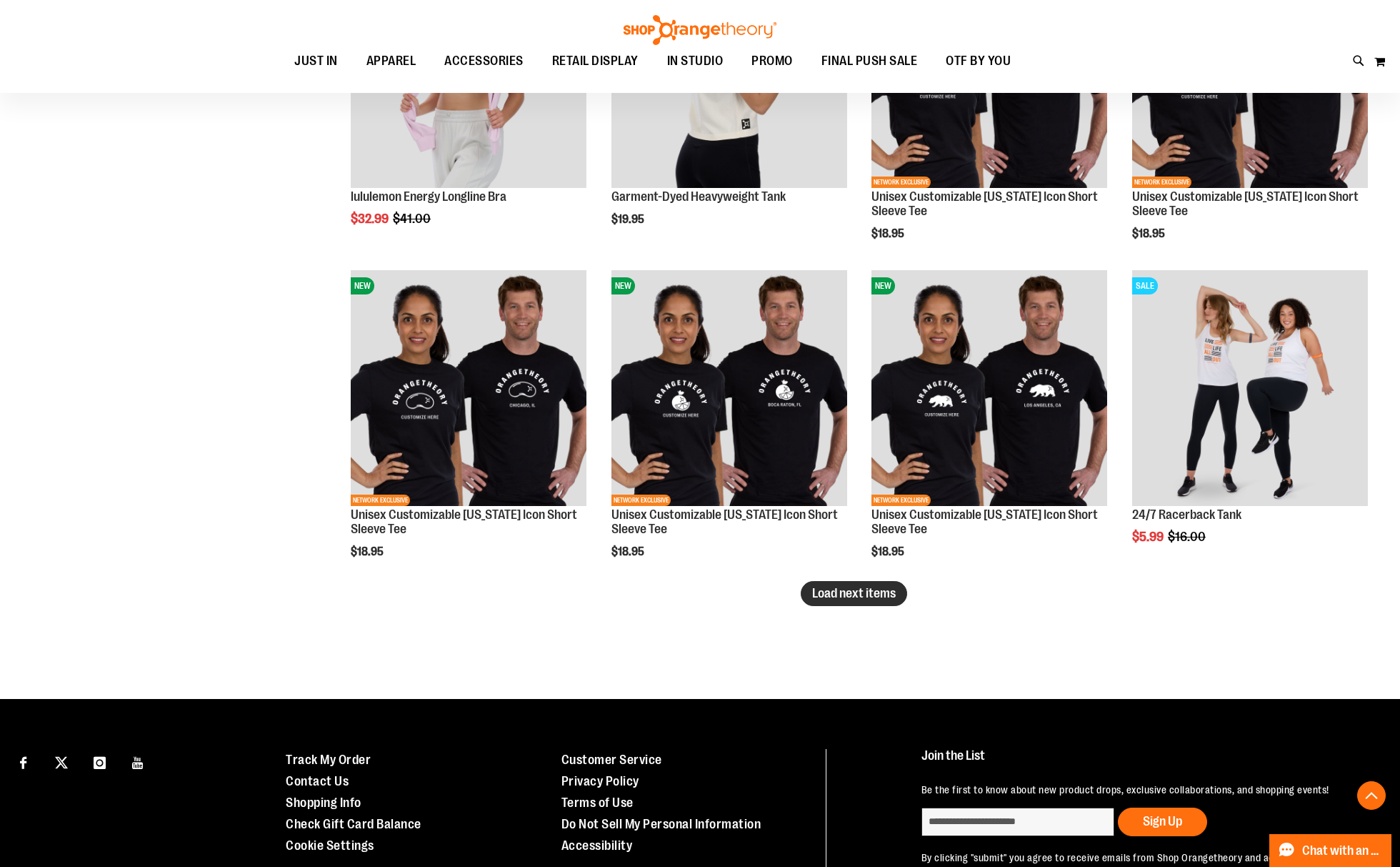
click at [887, 586] on span "Load next items" at bounding box center [854, 593] width 83 height 14
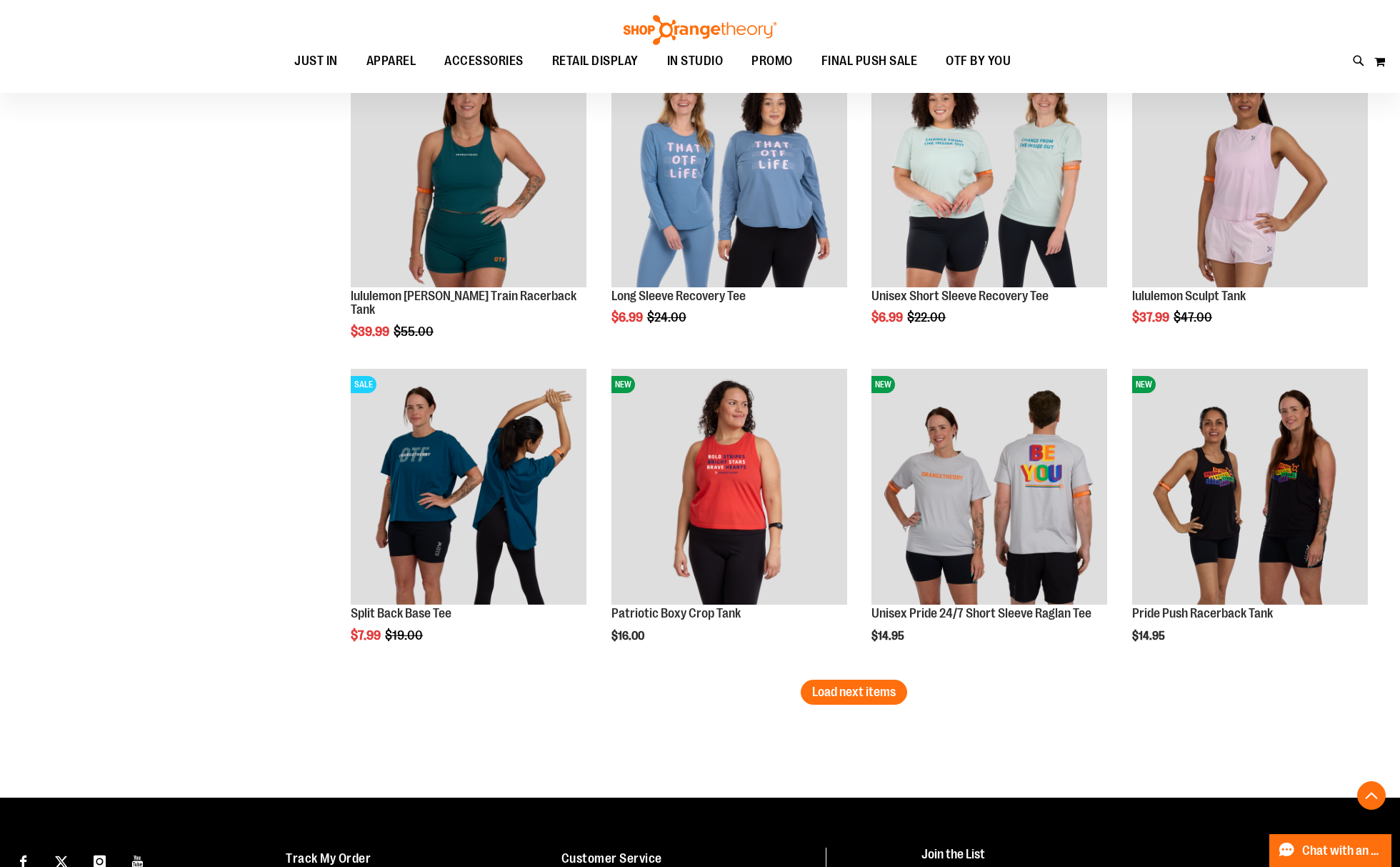
scroll to position [7236, 0]
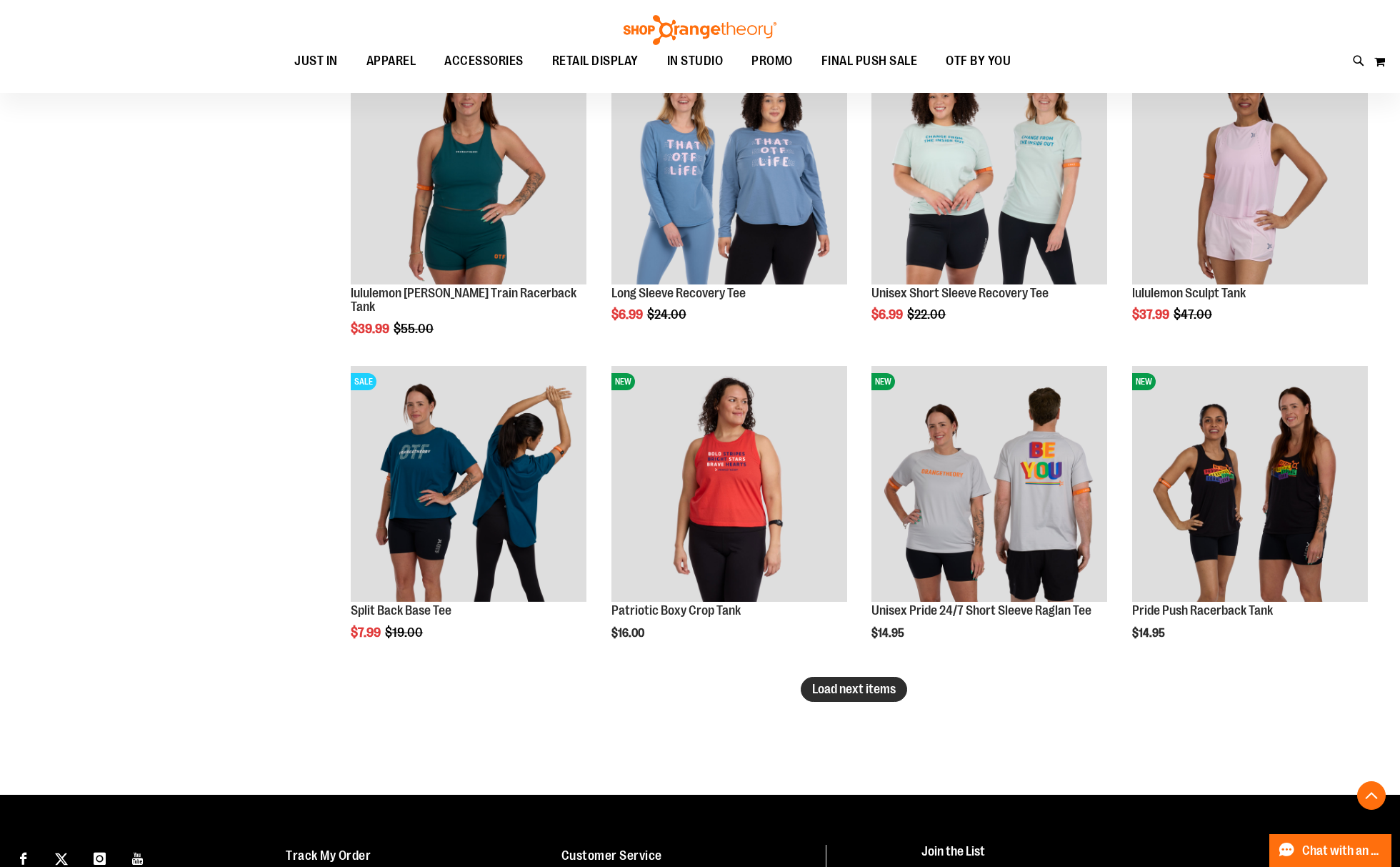
click at [826, 684] on span "Load next items" at bounding box center [854, 689] width 83 height 14
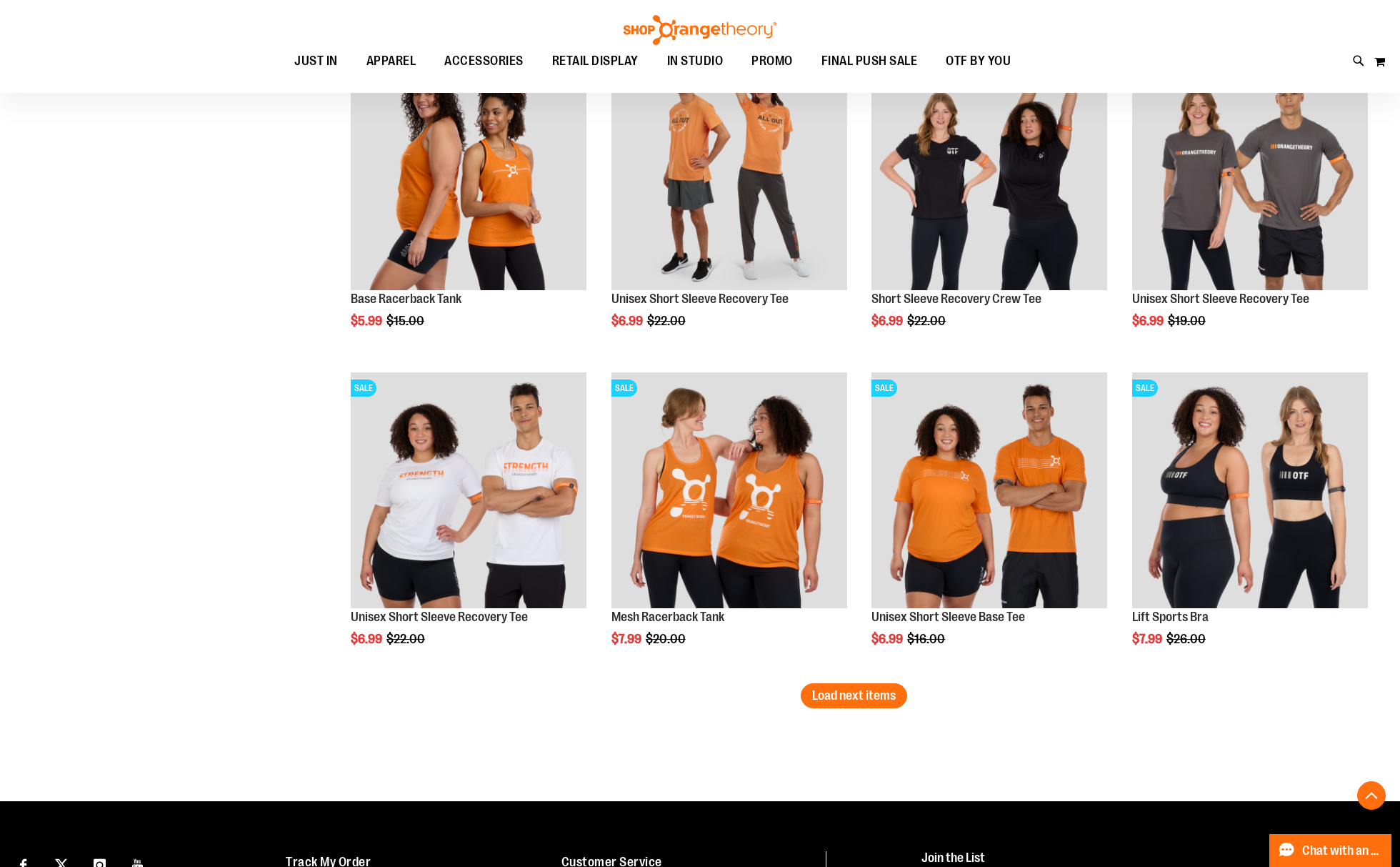
scroll to position [8188, 0]
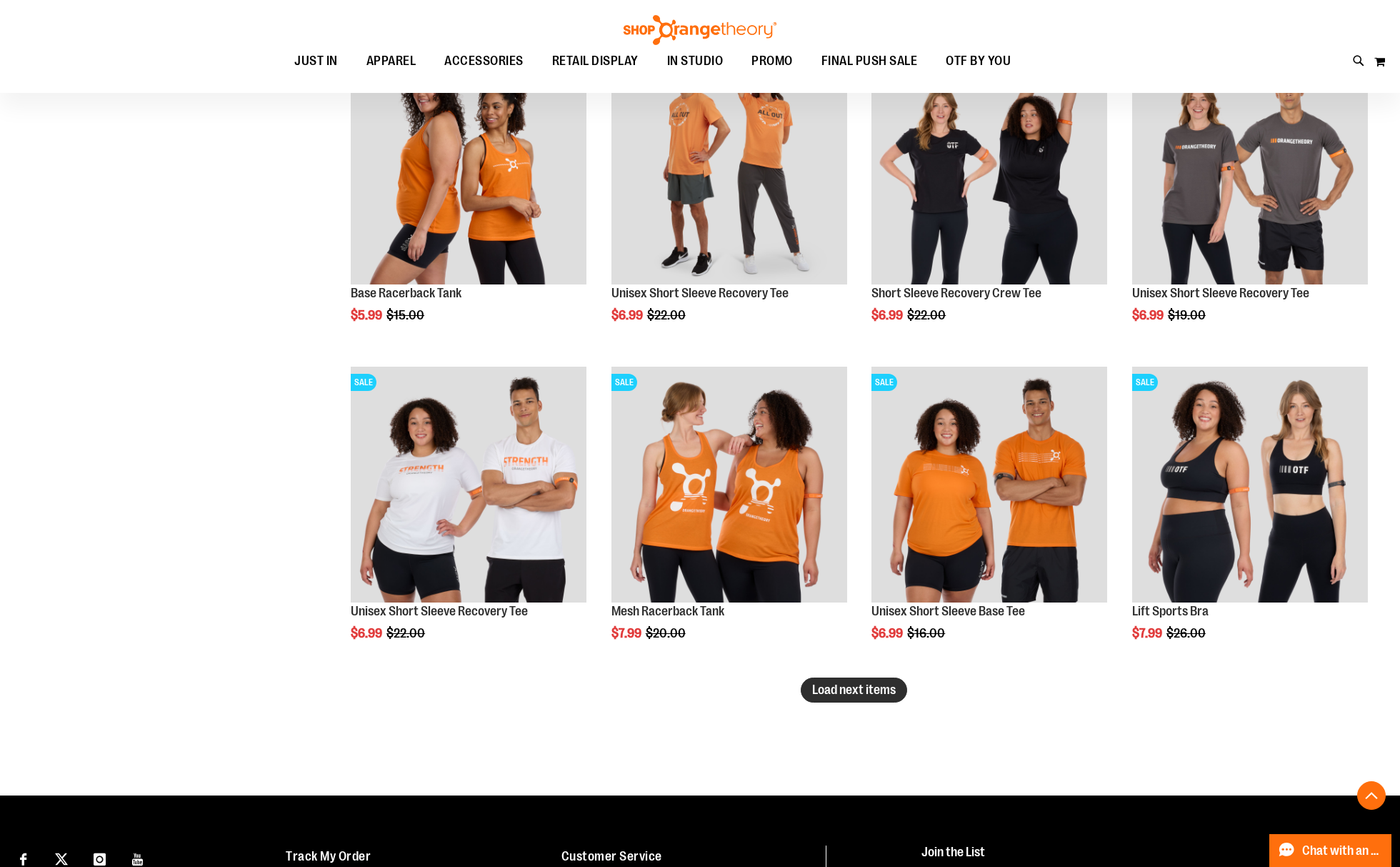
click at [878, 680] on button "Load next items" at bounding box center [854, 690] width 106 height 25
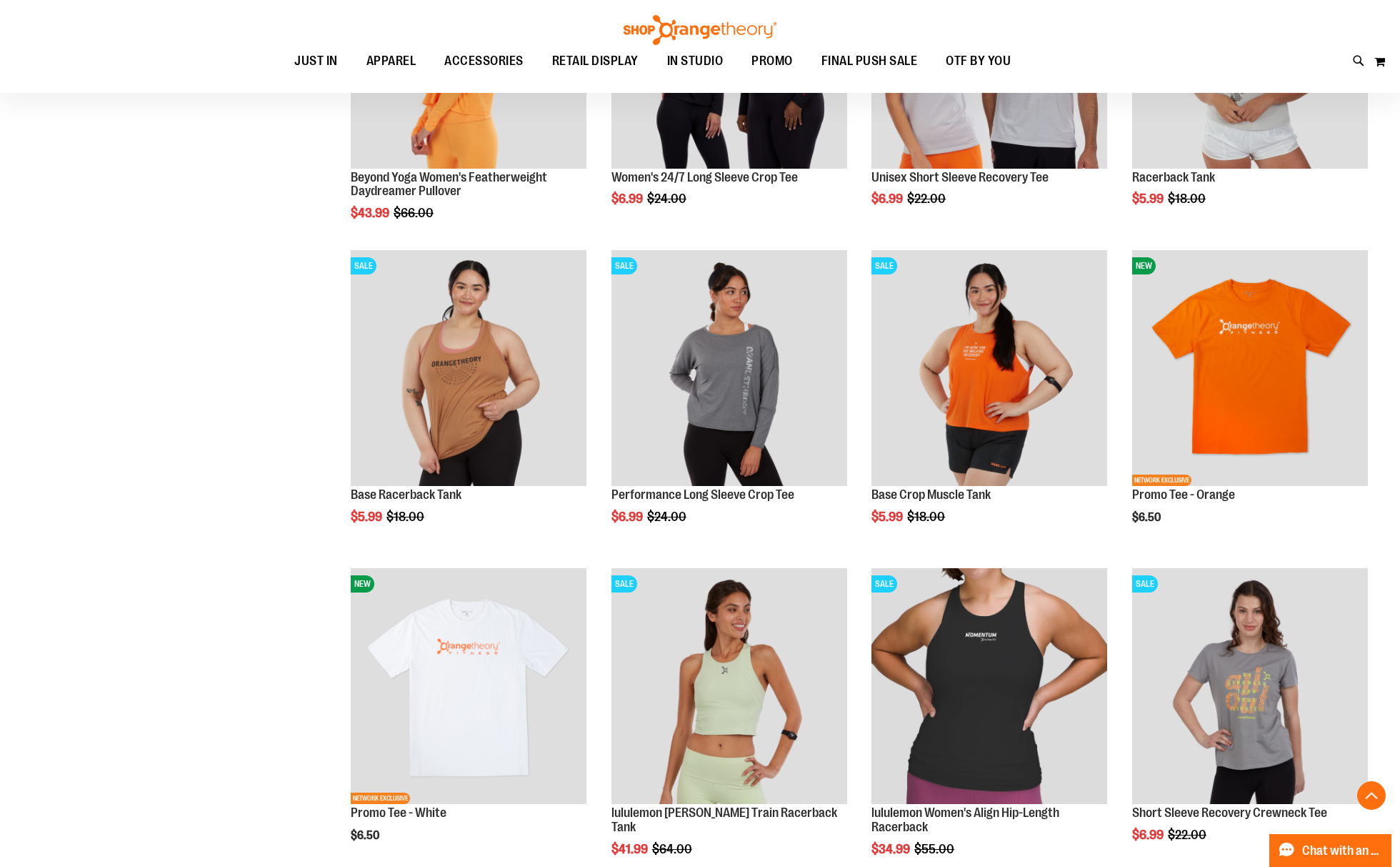
scroll to position [9046, 0]
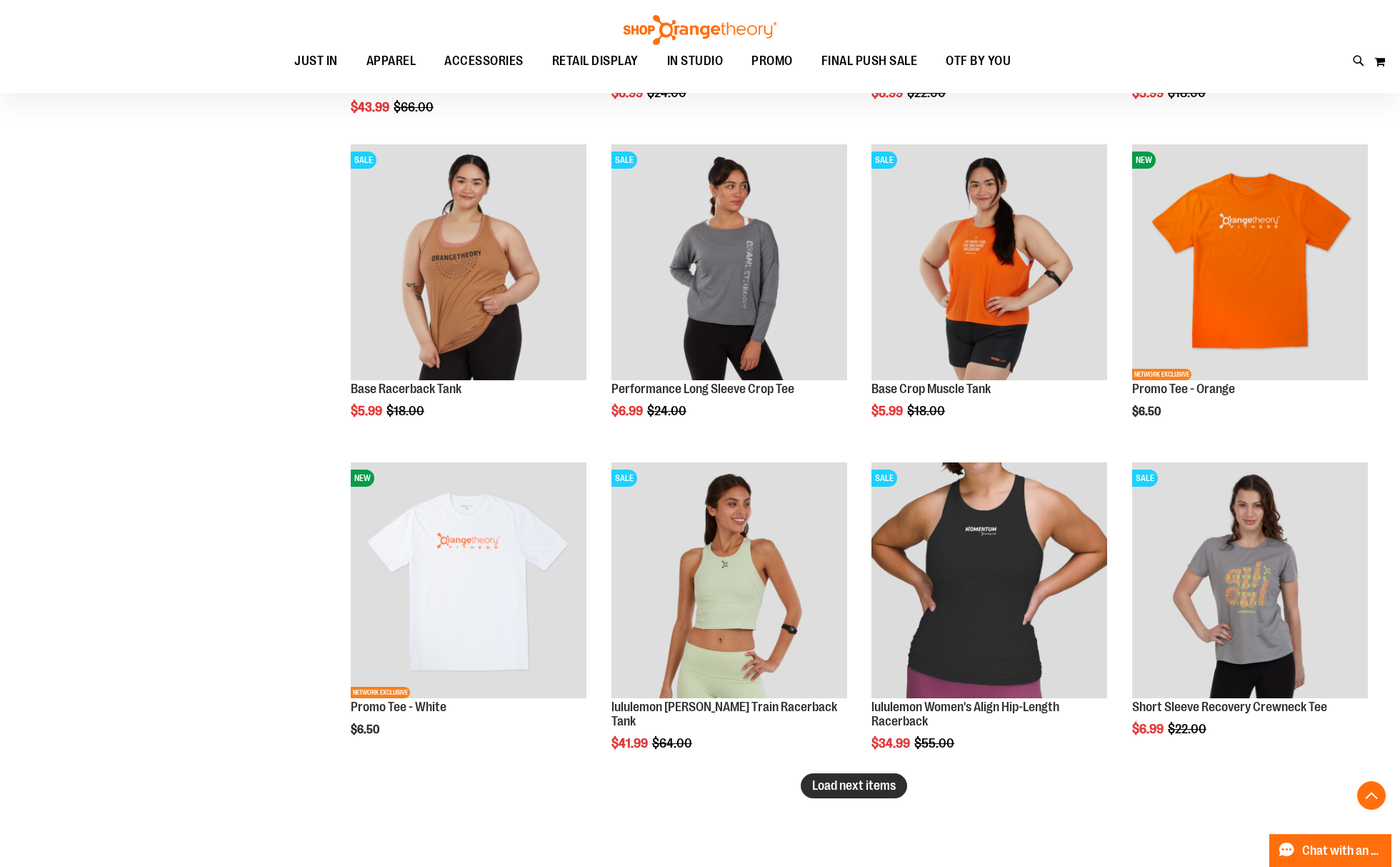
click at [892, 782] on span "Load next items" at bounding box center [854, 784] width 83 height 14
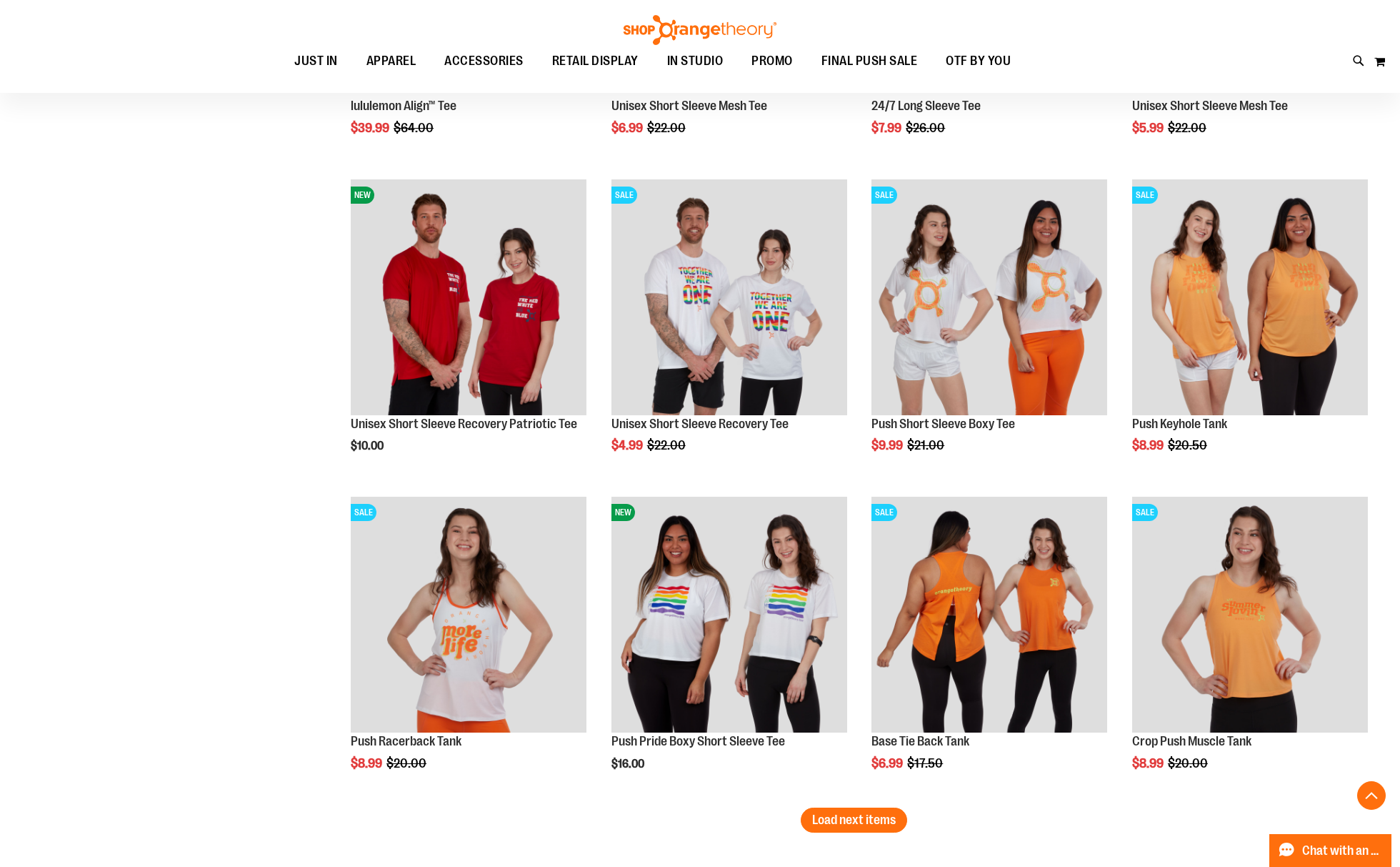
scroll to position [9998, 0]
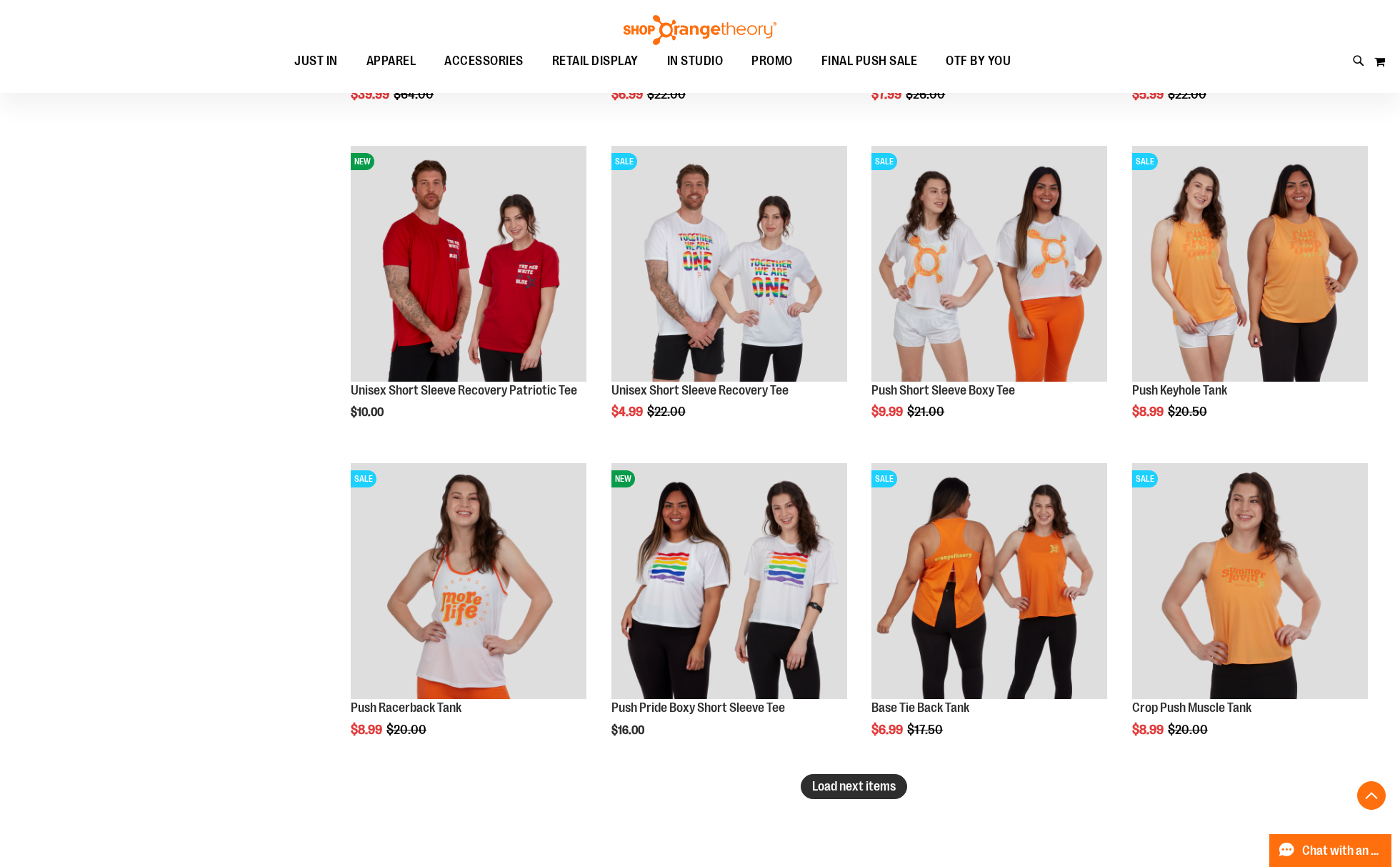
click at [836, 784] on span "Load next items" at bounding box center [854, 785] width 83 height 14
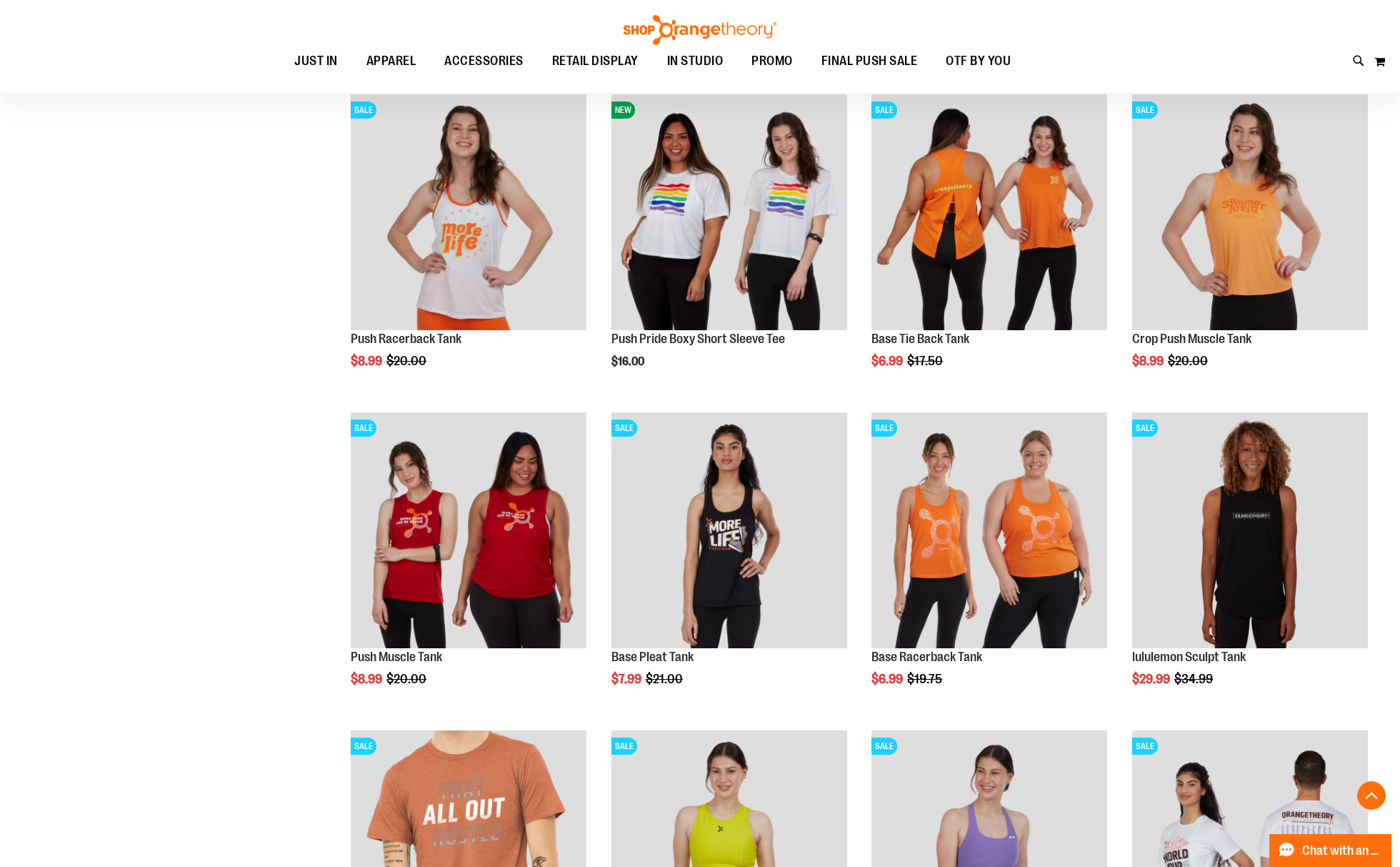
scroll to position [10379, 0]
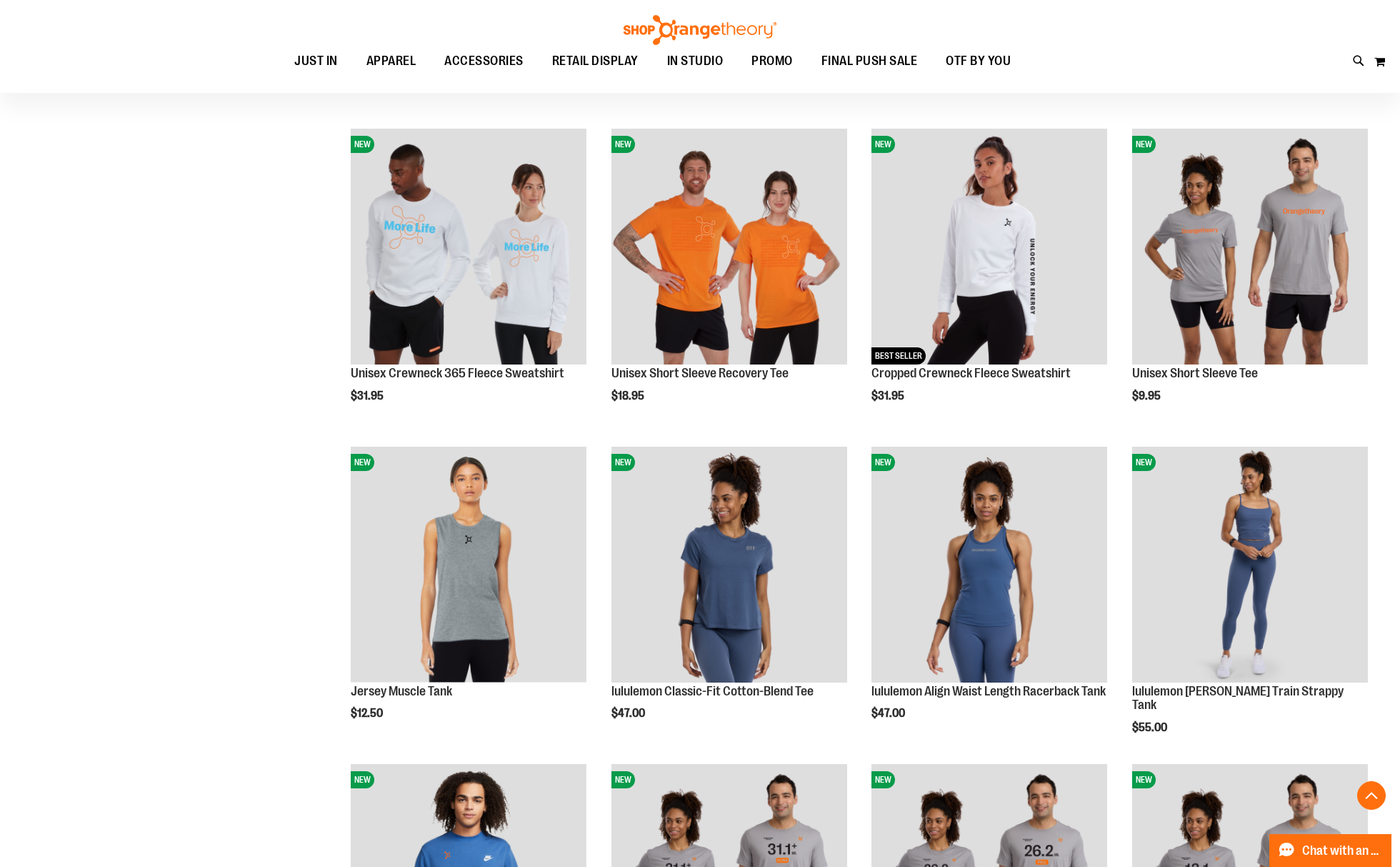
scroll to position [3787, 0]
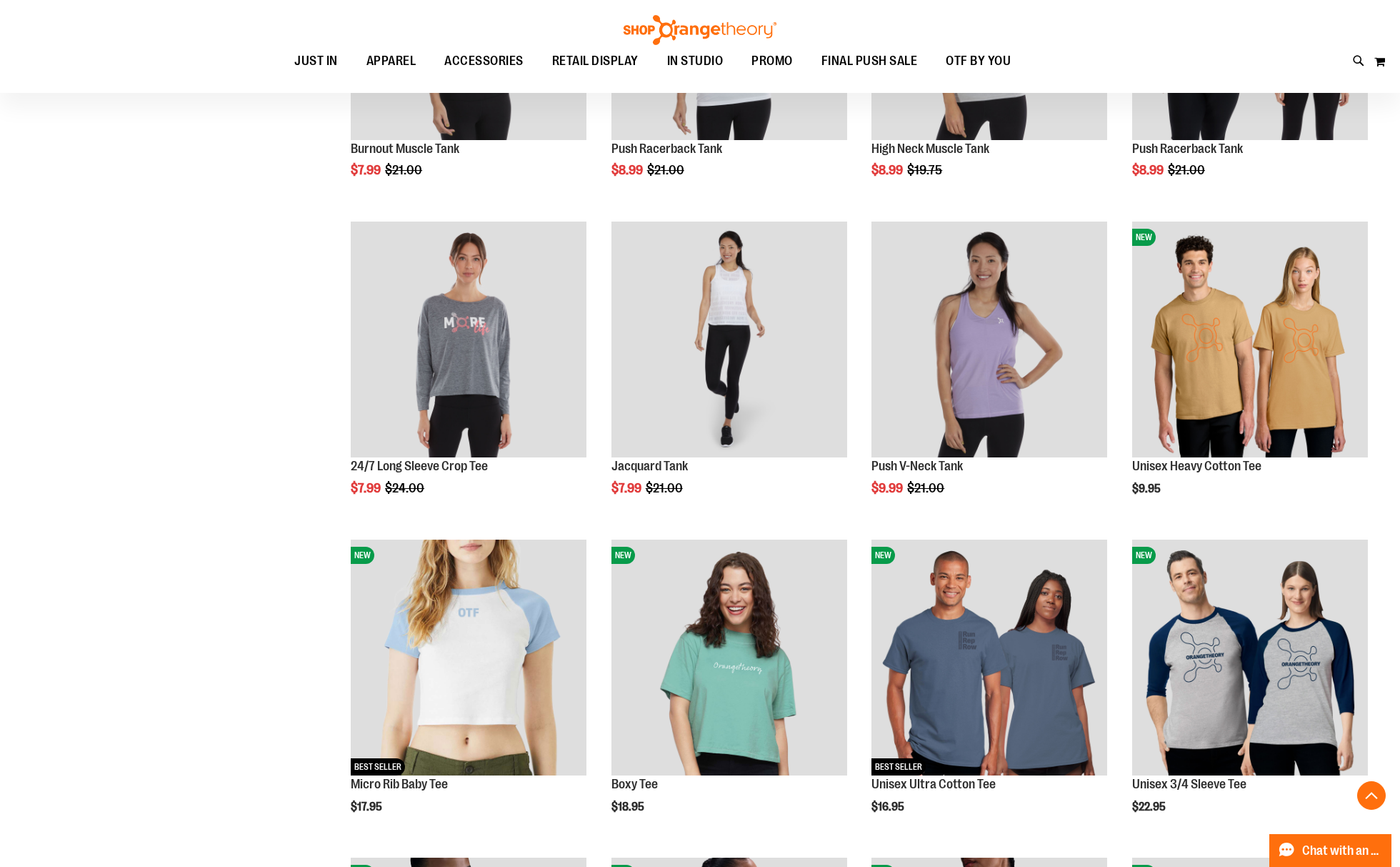
scroll to position [2929, 0]
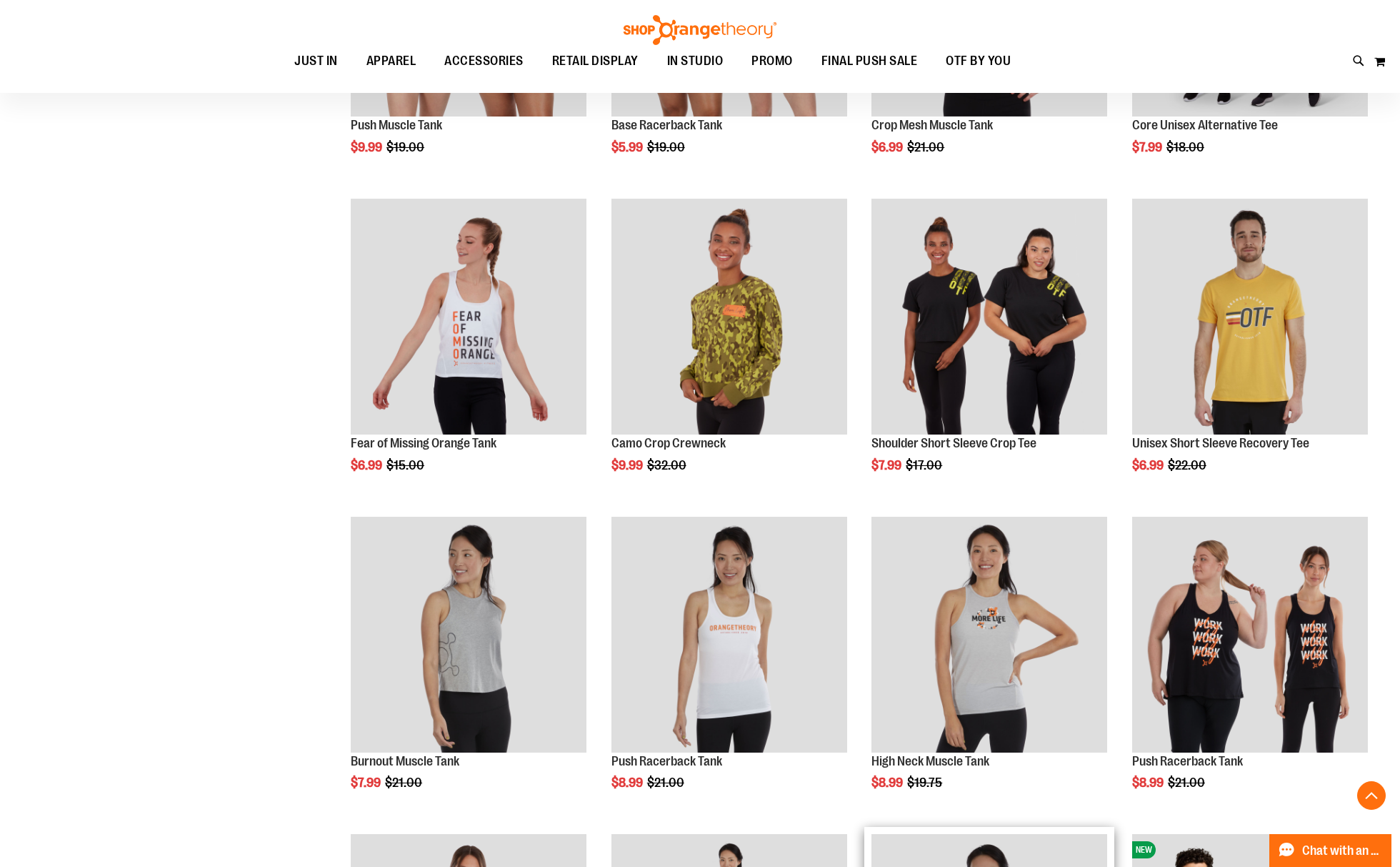
scroll to position [2262, 0]
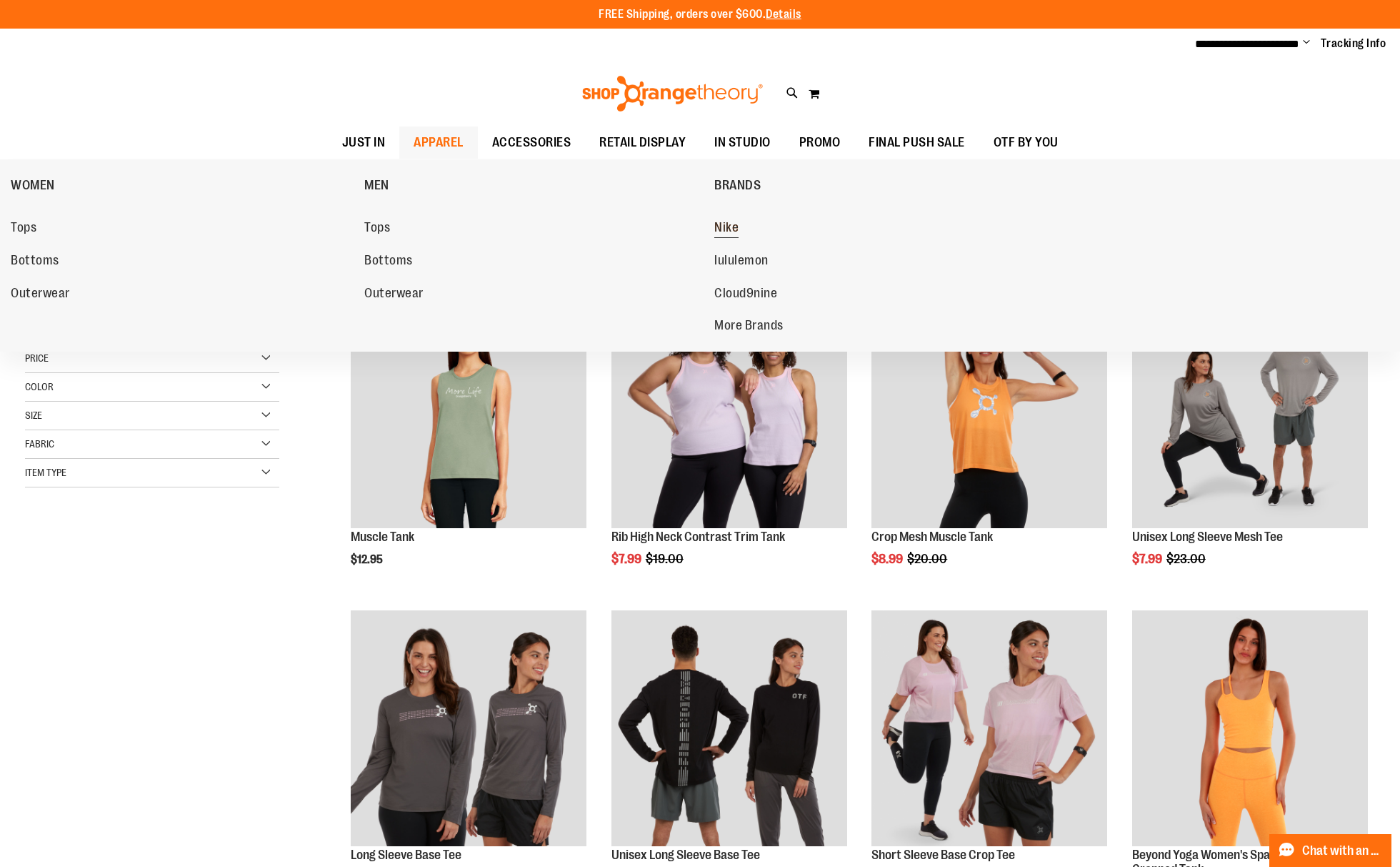
click at [717, 226] on span "Nike" at bounding box center [727, 229] width 25 height 18
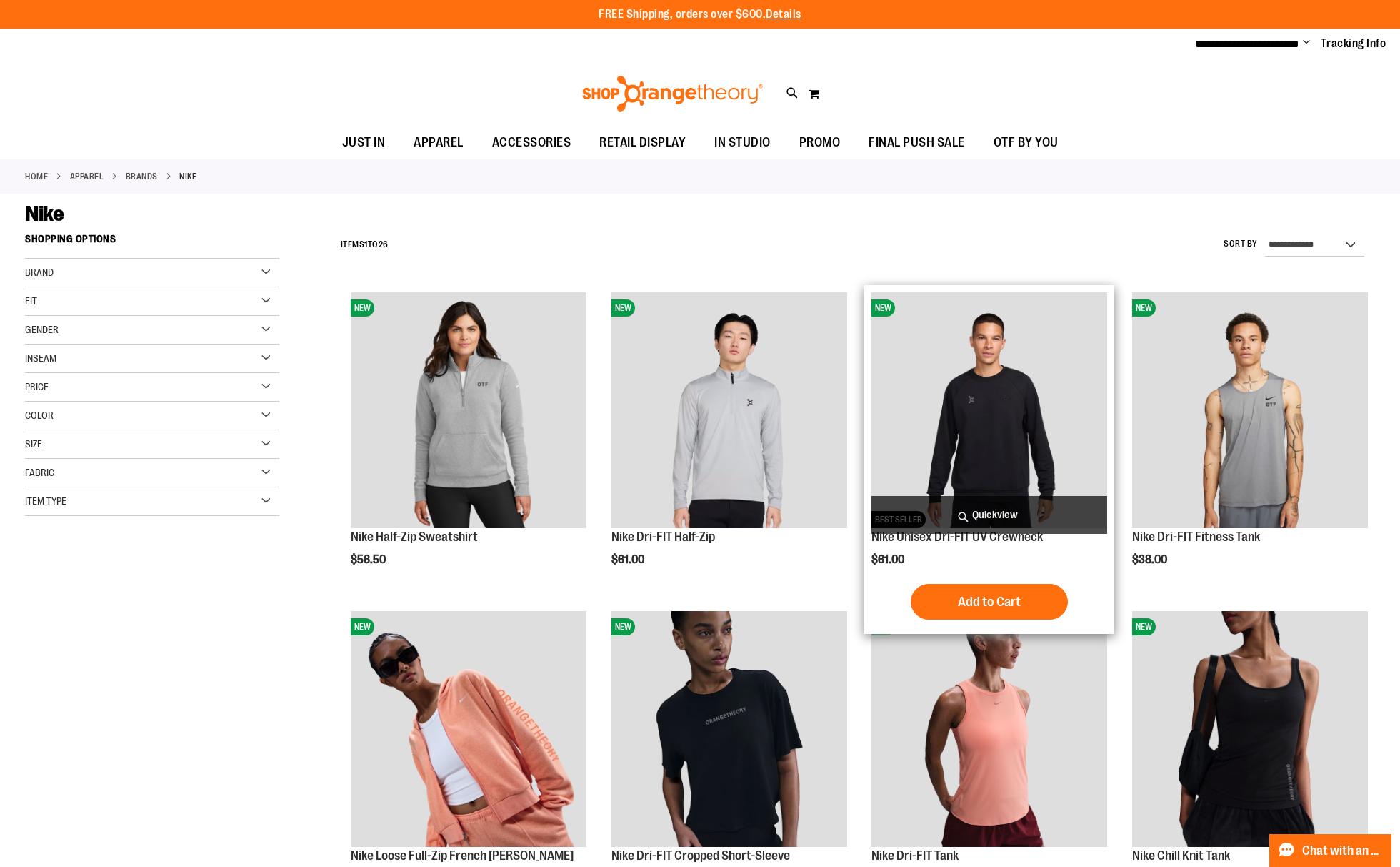
type input "**********"
click at [968, 407] on img "product" at bounding box center [989, 410] width 236 height 236
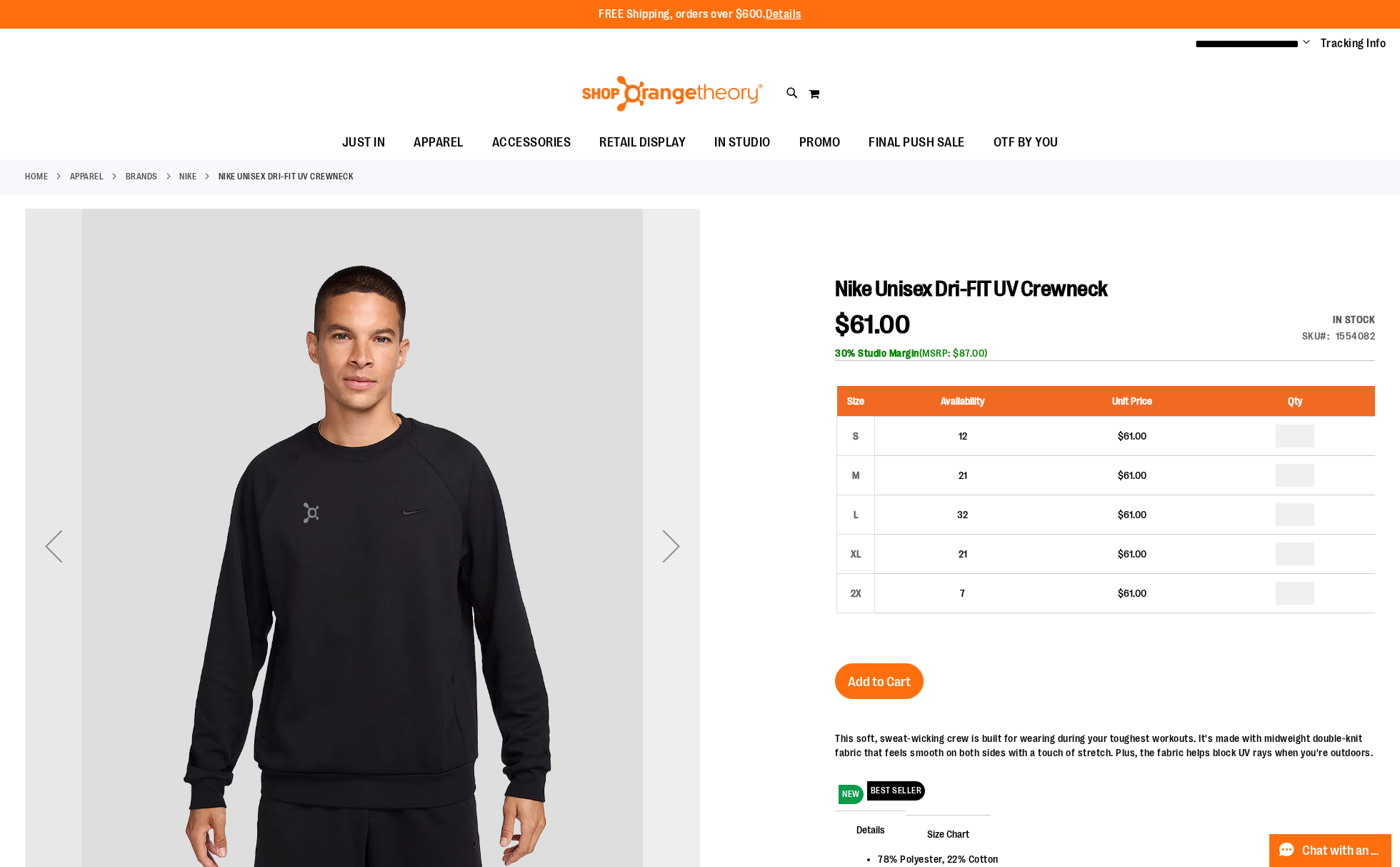
type input "**********"
click at [681, 541] on div "Next" at bounding box center [672, 545] width 57 height 57
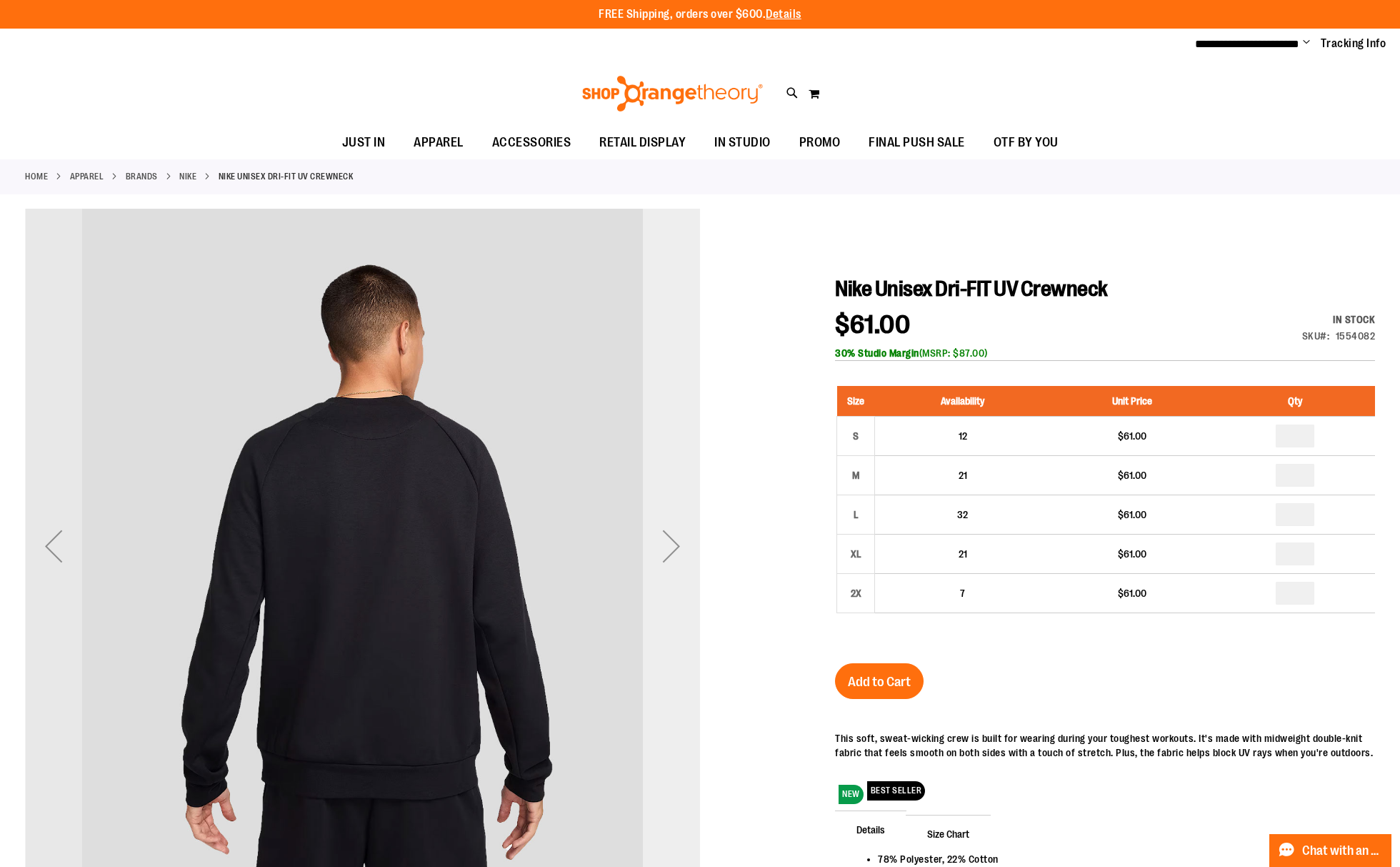
click at [681, 541] on div "Next" at bounding box center [672, 545] width 57 height 57
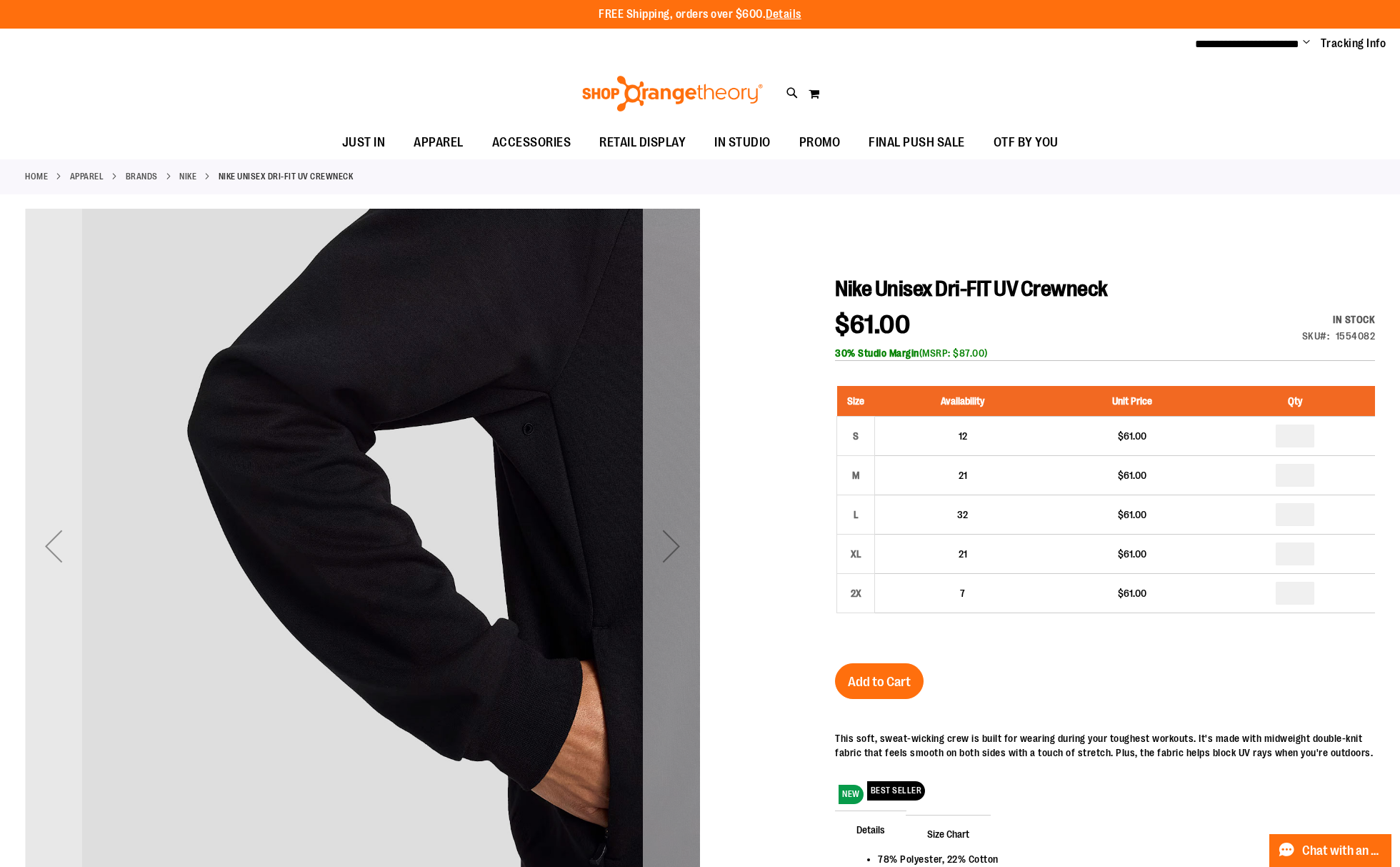
click at [681, 541] on div "Next" at bounding box center [672, 545] width 57 height 57
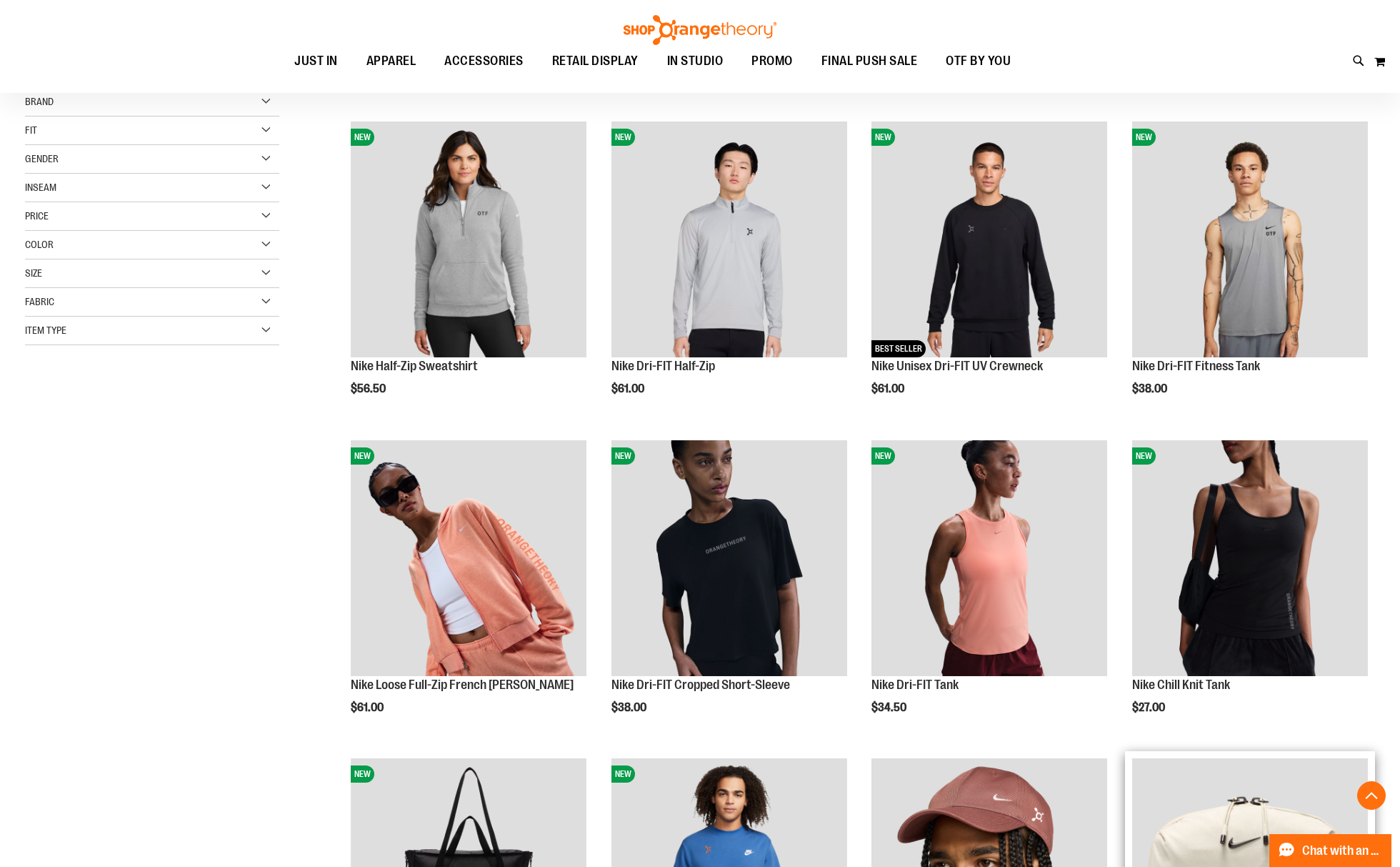
scroll to position [286, 0]
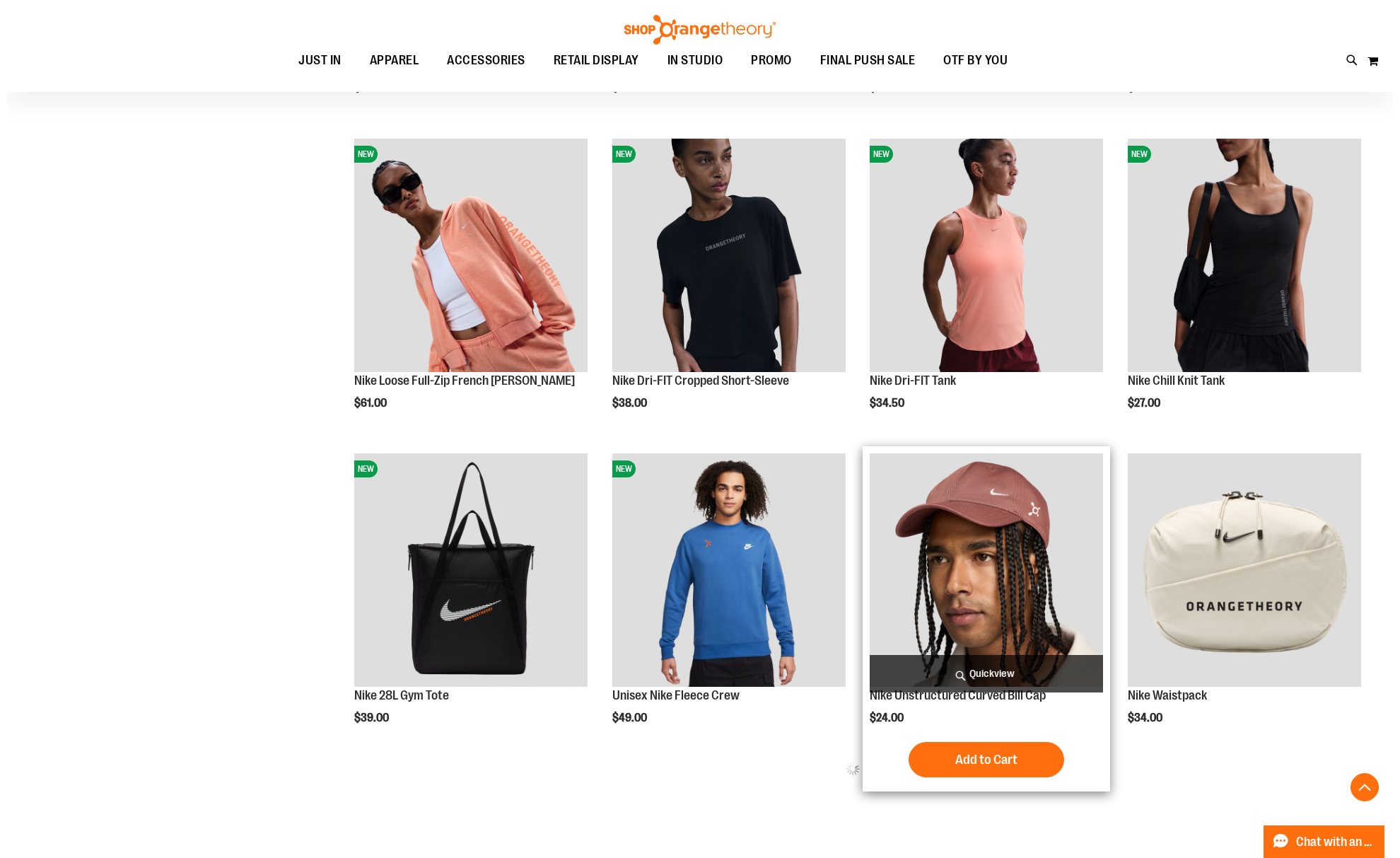
scroll to position [471, 0]
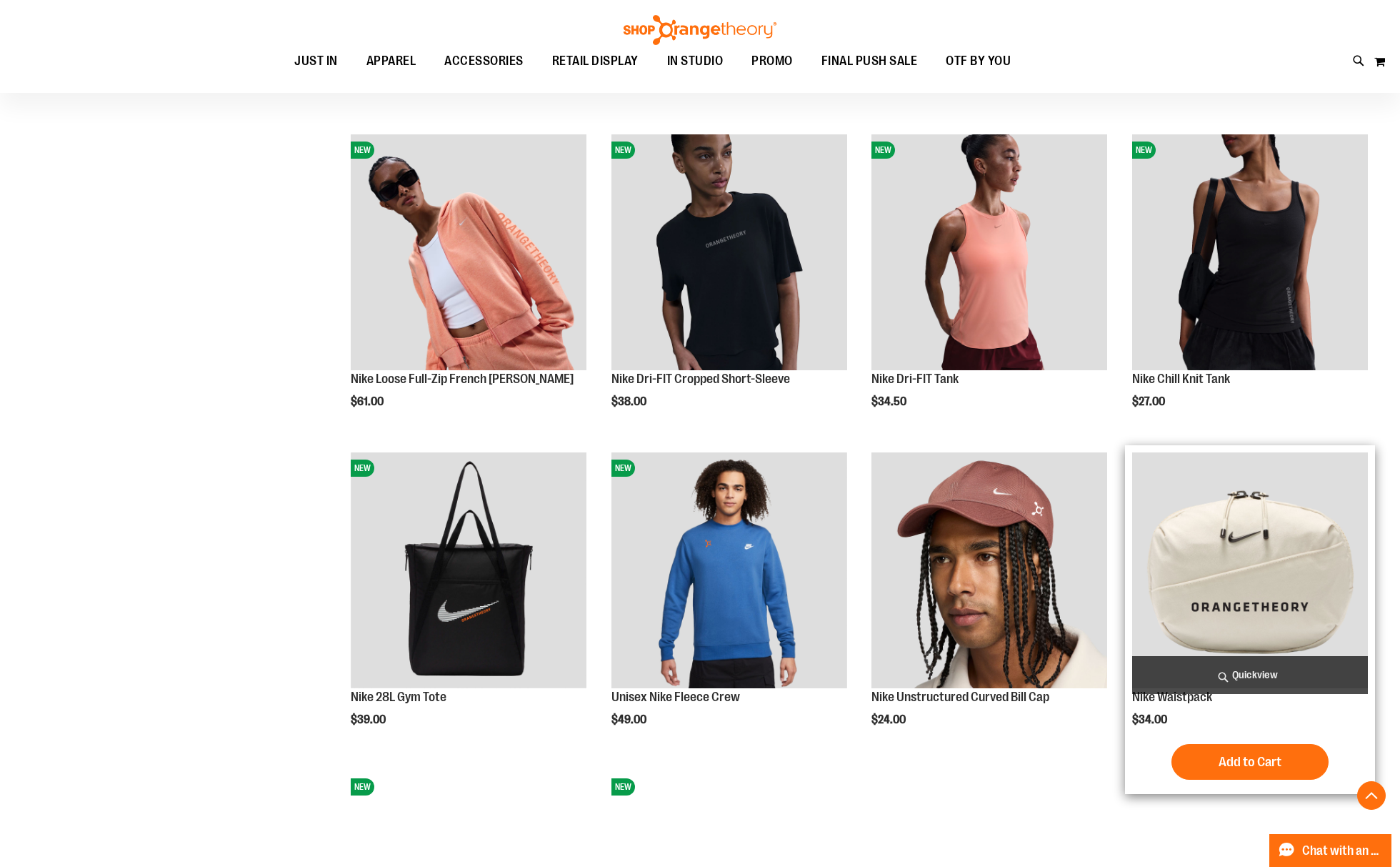
type input "**********"
click at [1255, 674] on span "Quickview" at bounding box center [1250, 674] width 236 height 38
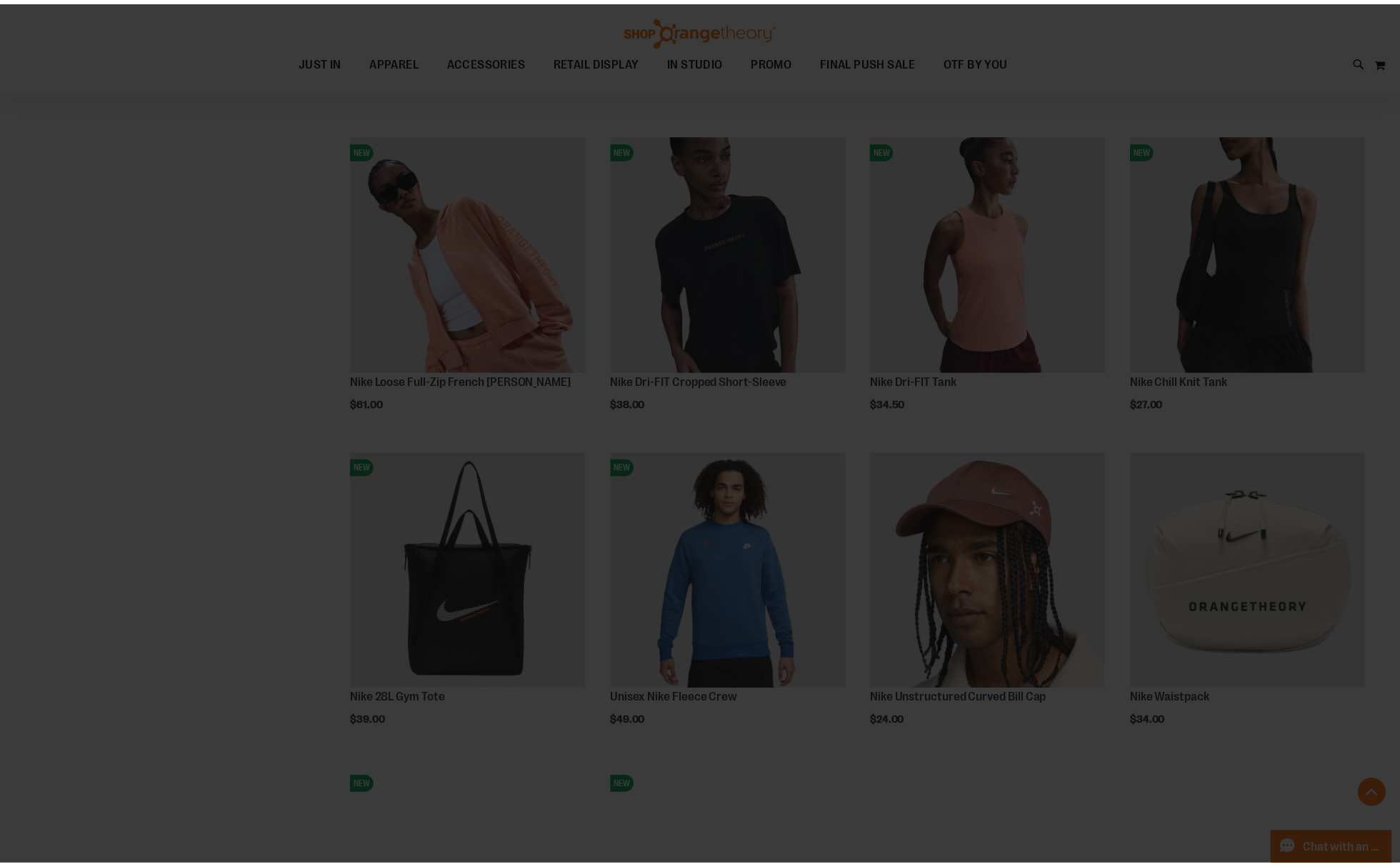
scroll to position [0, 0]
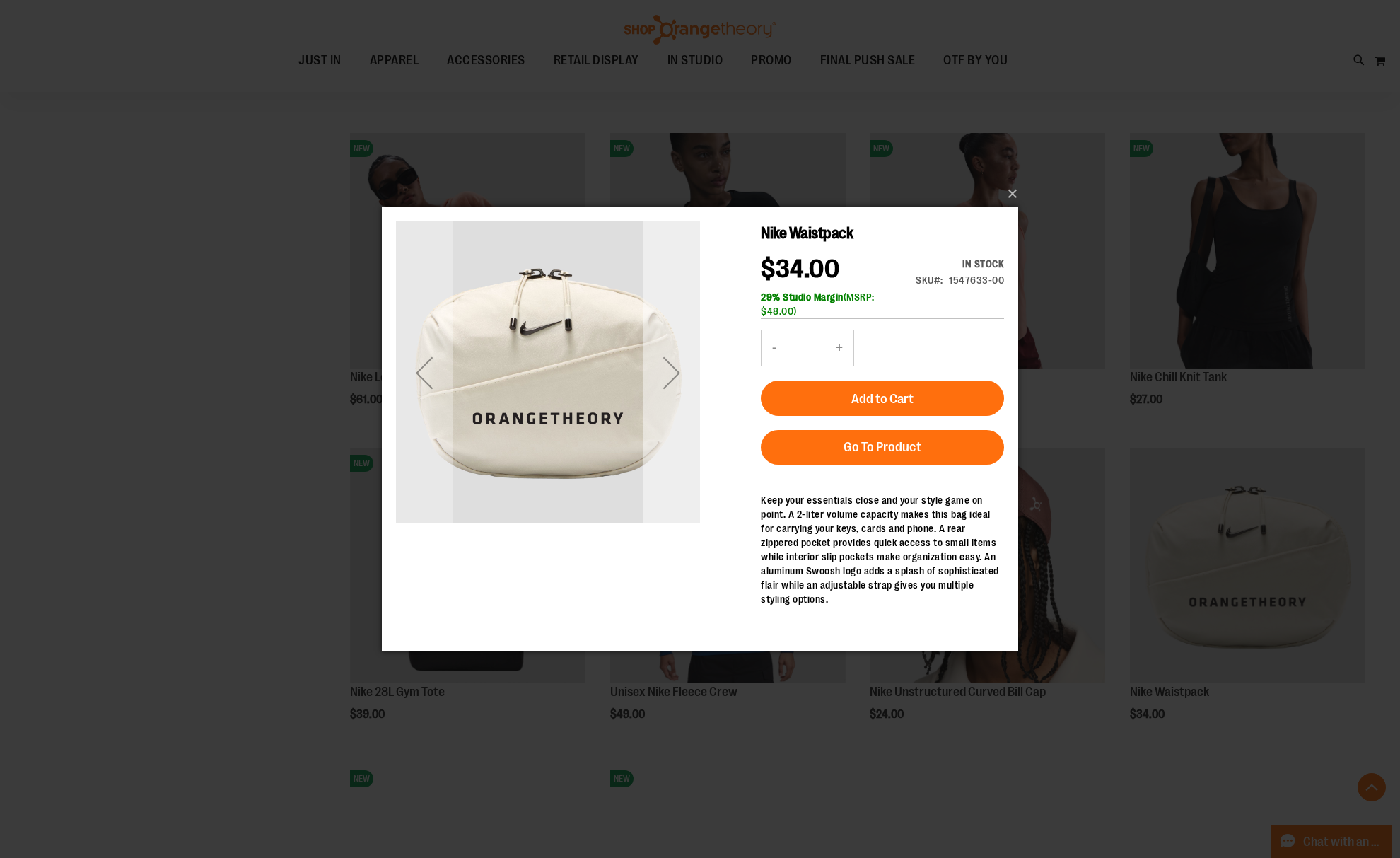
click at [667, 381] on div "Next" at bounding box center [671, 373] width 56 height 56
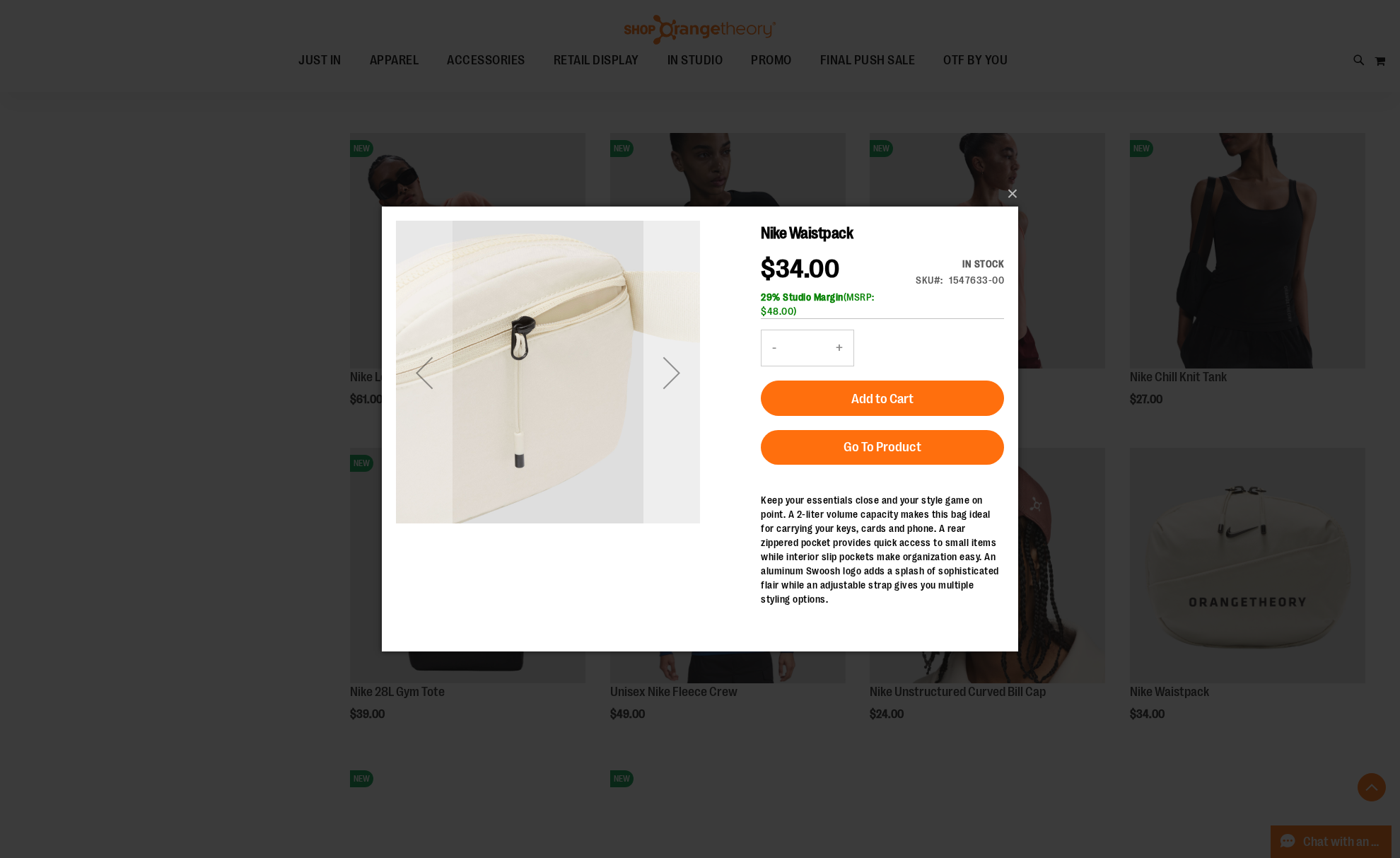
click at [667, 373] on div "Next" at bounding box center [671, 373] width 56 height 56
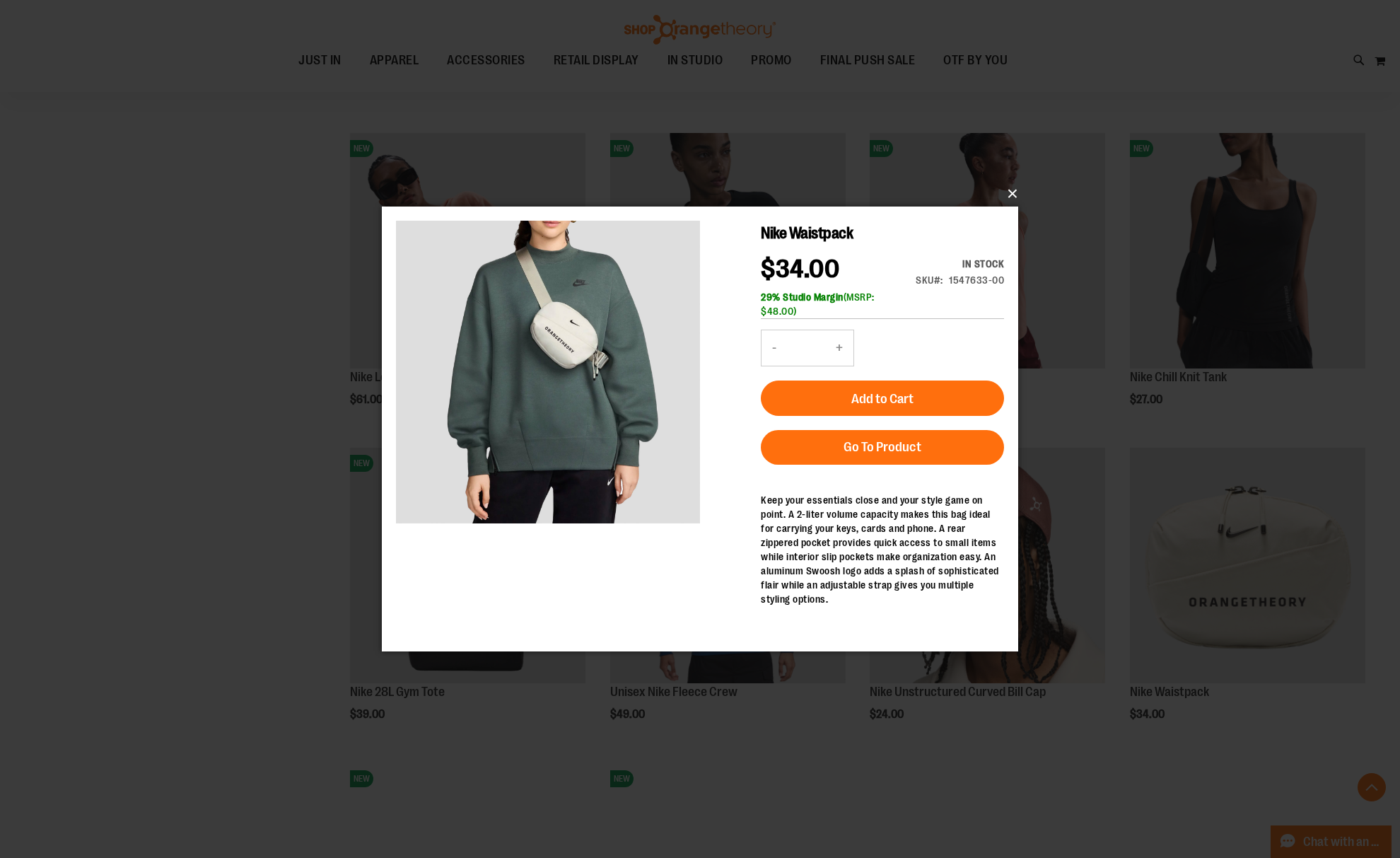
click at [999, 188] on button "×" at bounding box center [704, 193] width 637 height 31
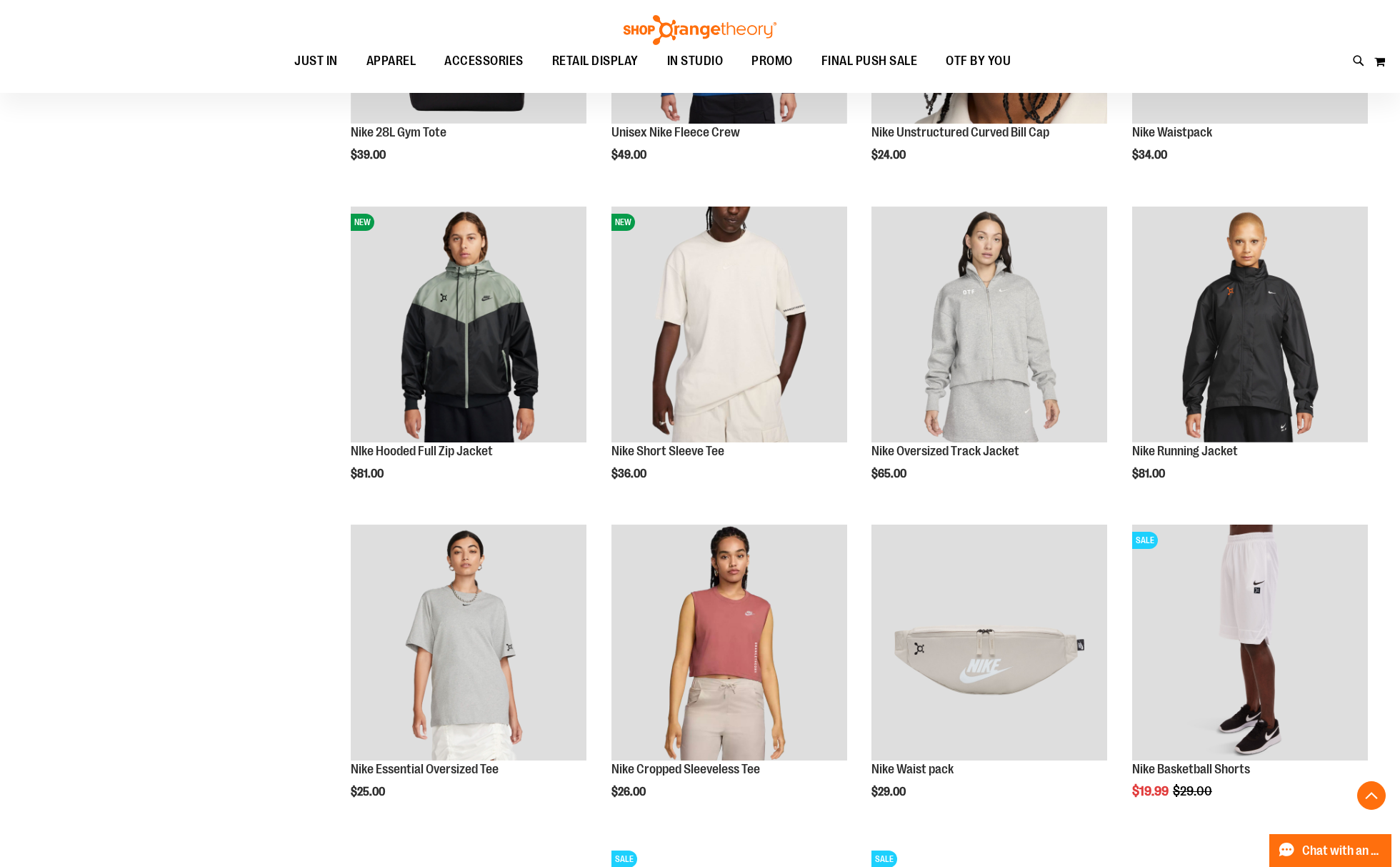
scroll to position [1047, 0]
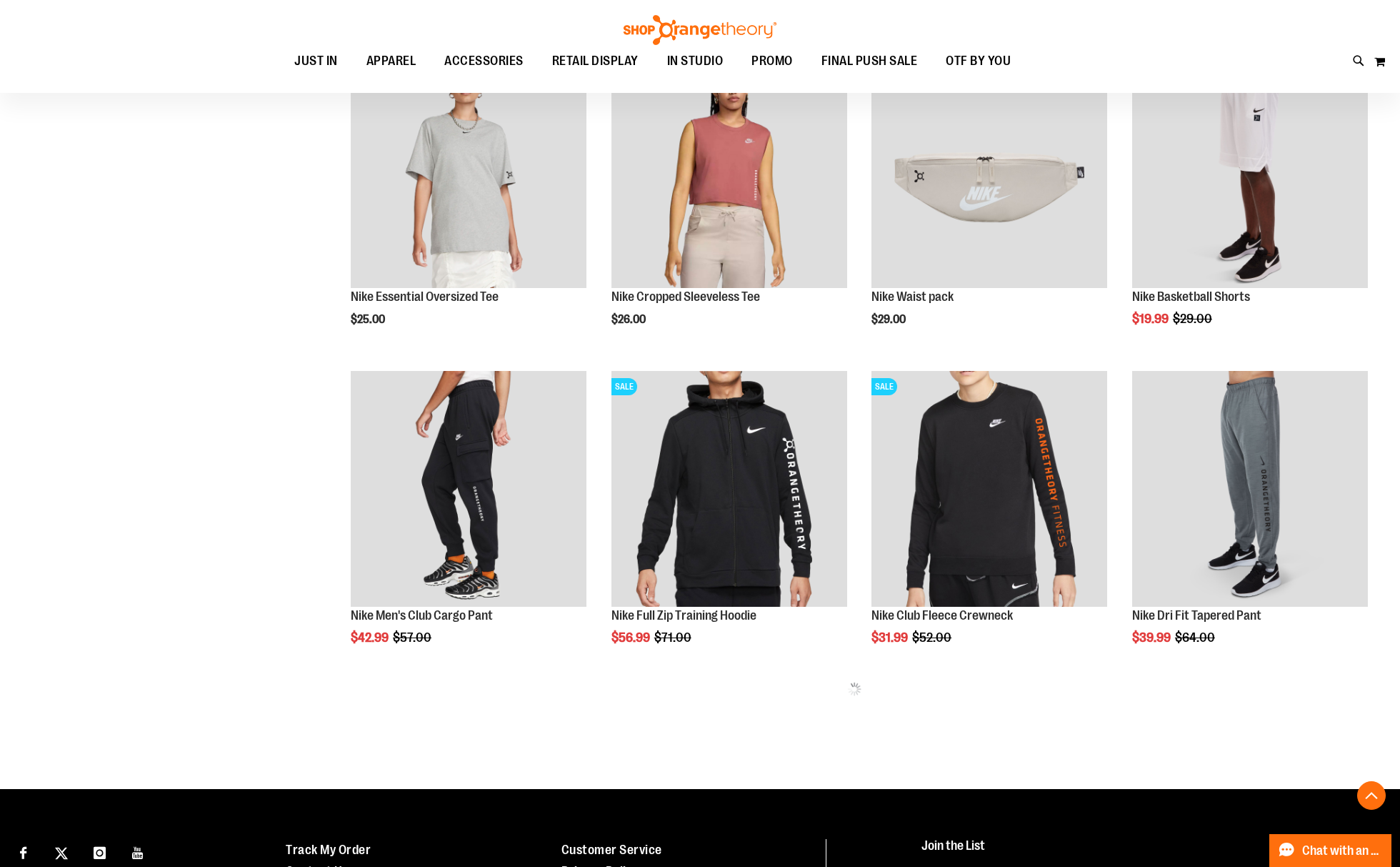
scroll to position [1619, 0]
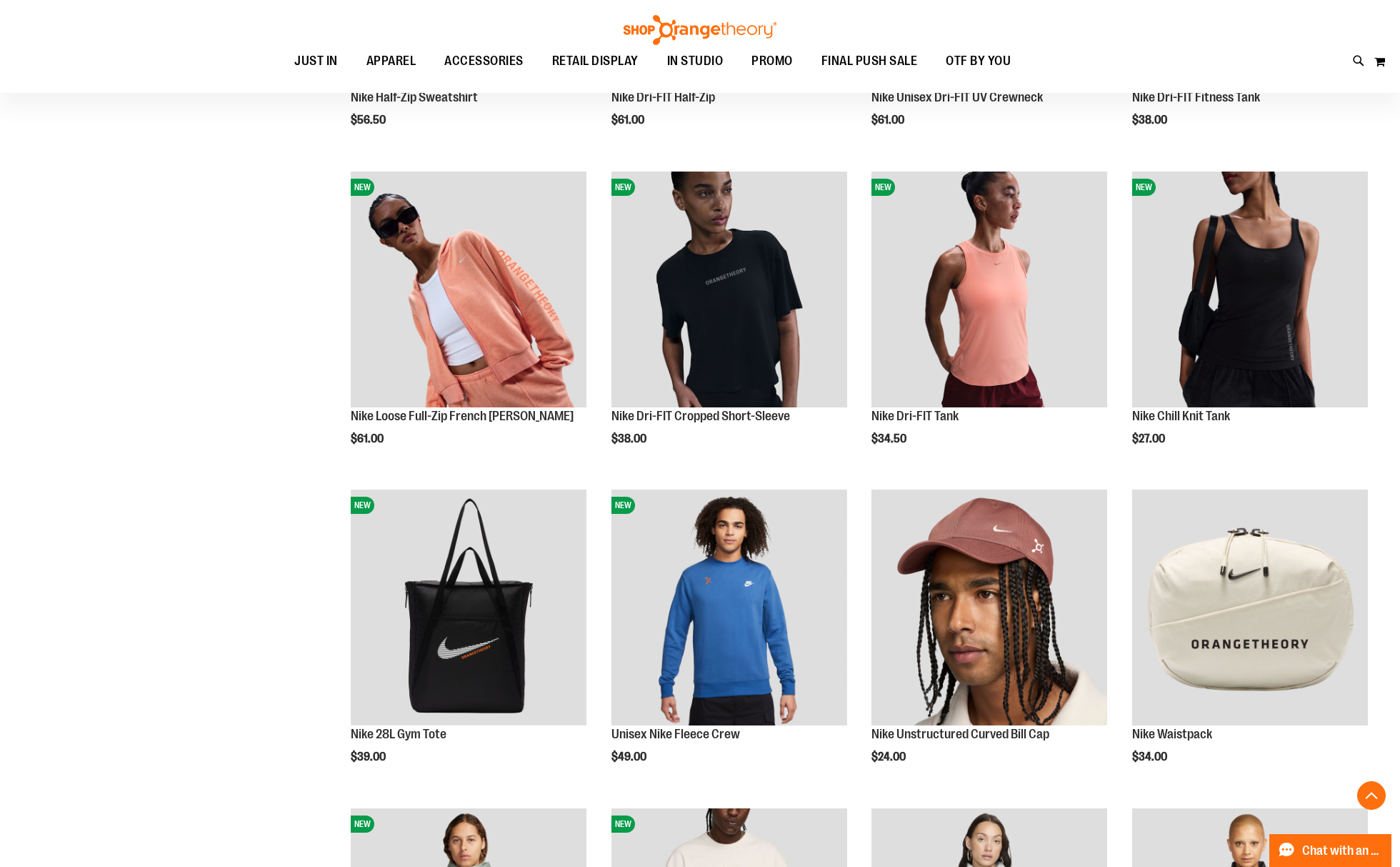
scroll to position [380, 0]
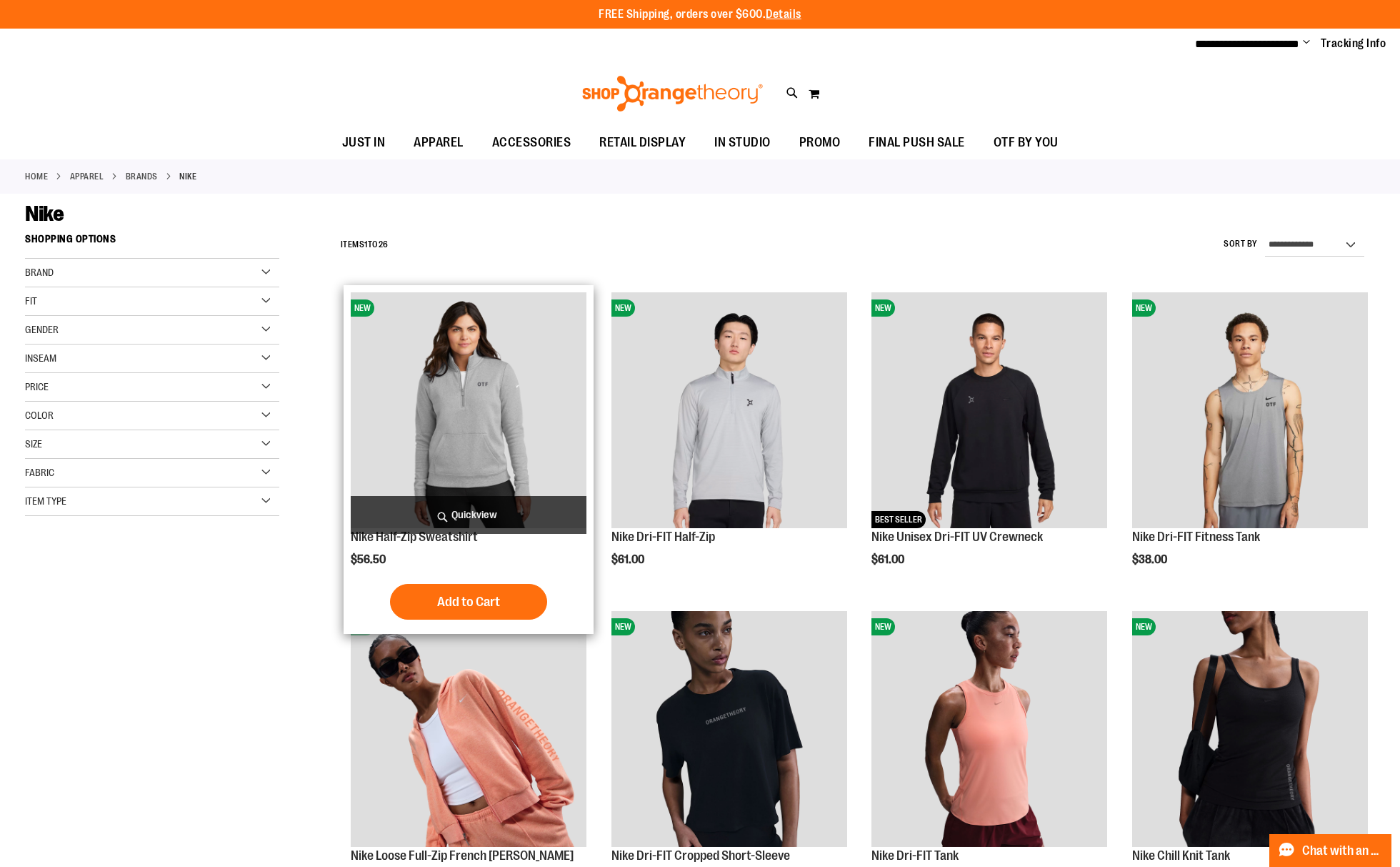
click at [473, 517] on span "Quickview" at bounding box center [469, 515] width 236 height 38
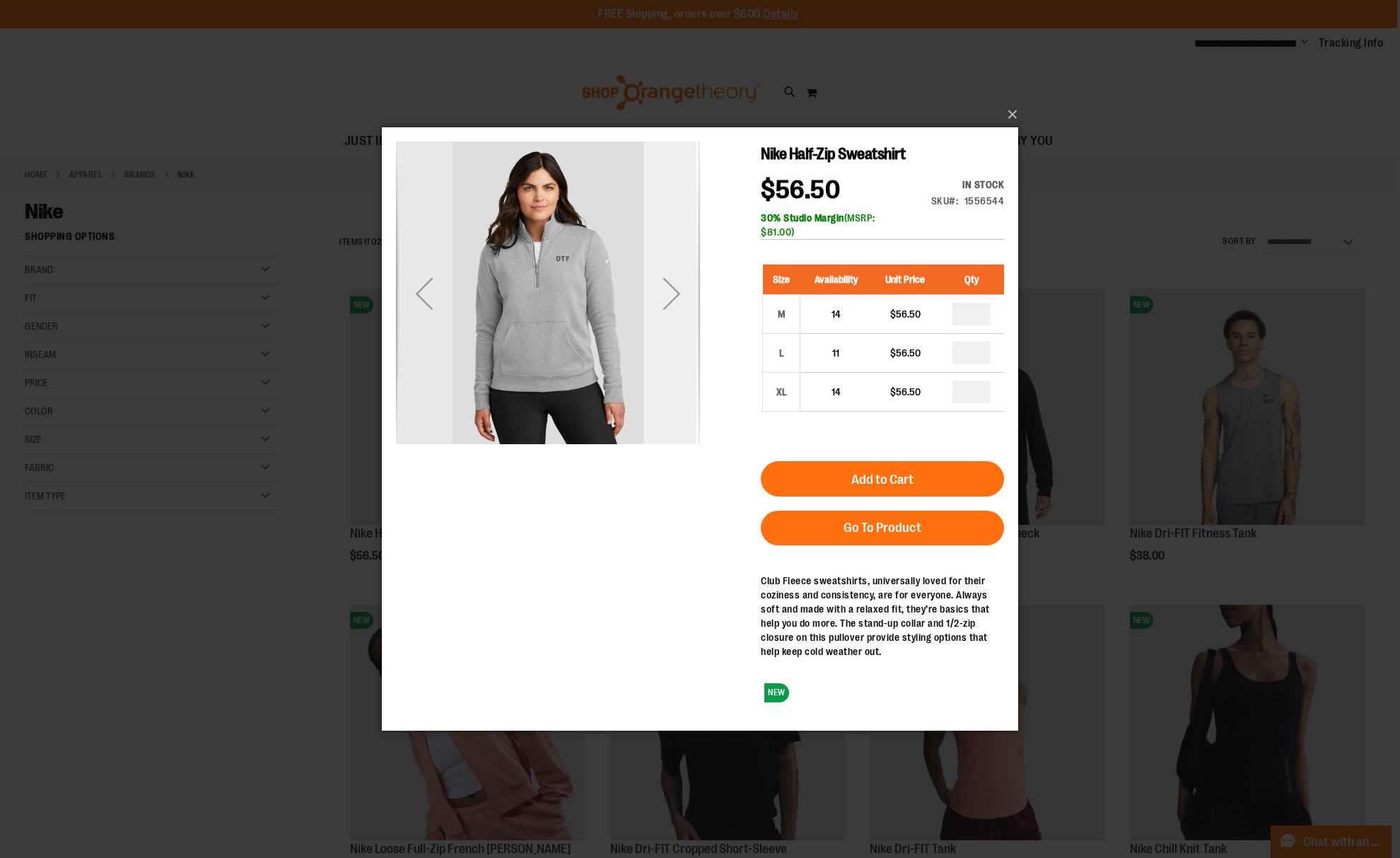
click at [671, 281] on div "Next" at bounding box center [671, 293] width 56 height 56
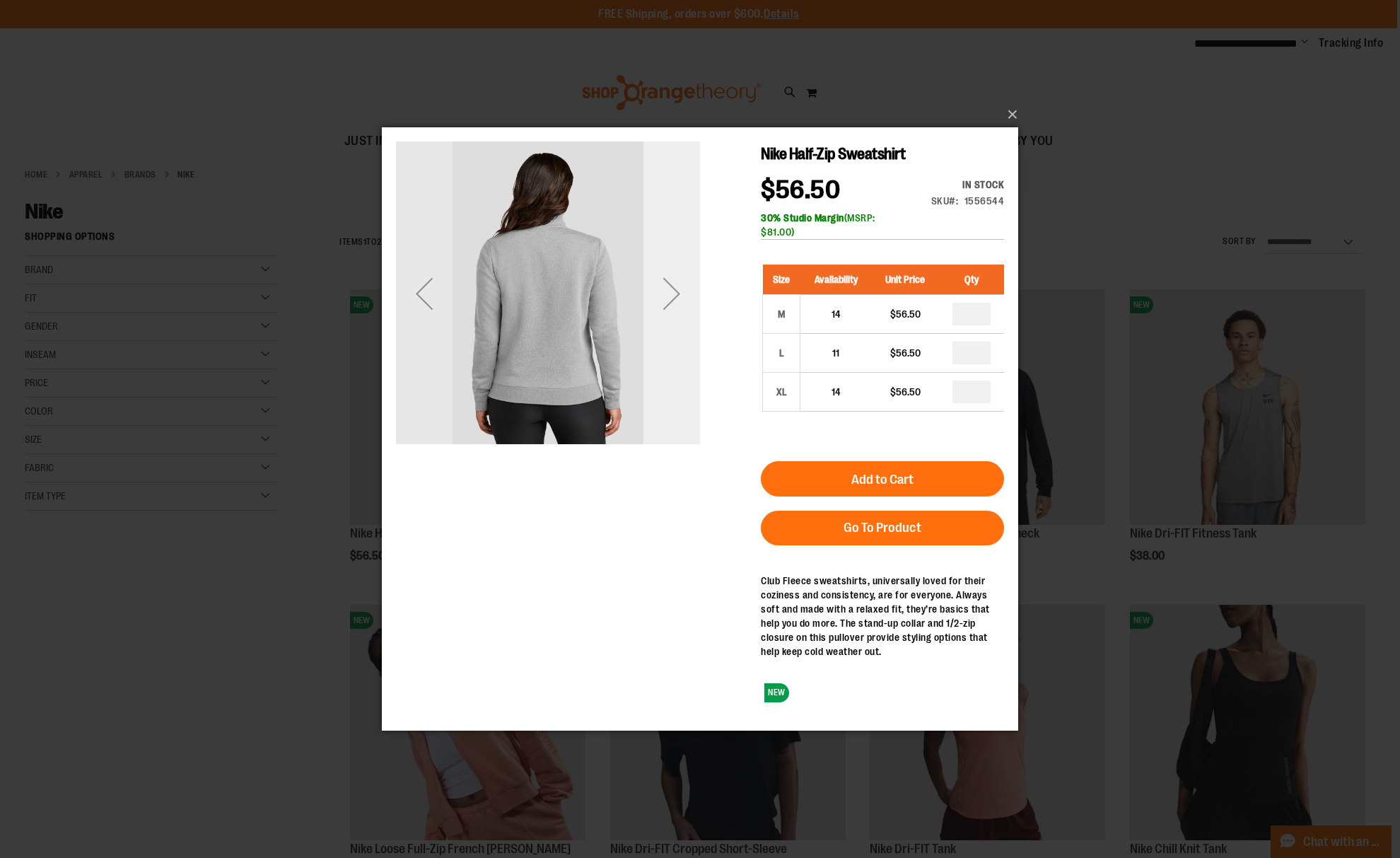
click at [671, 281] on div "Next" at bounding box center [671, 293] width 56 height 56
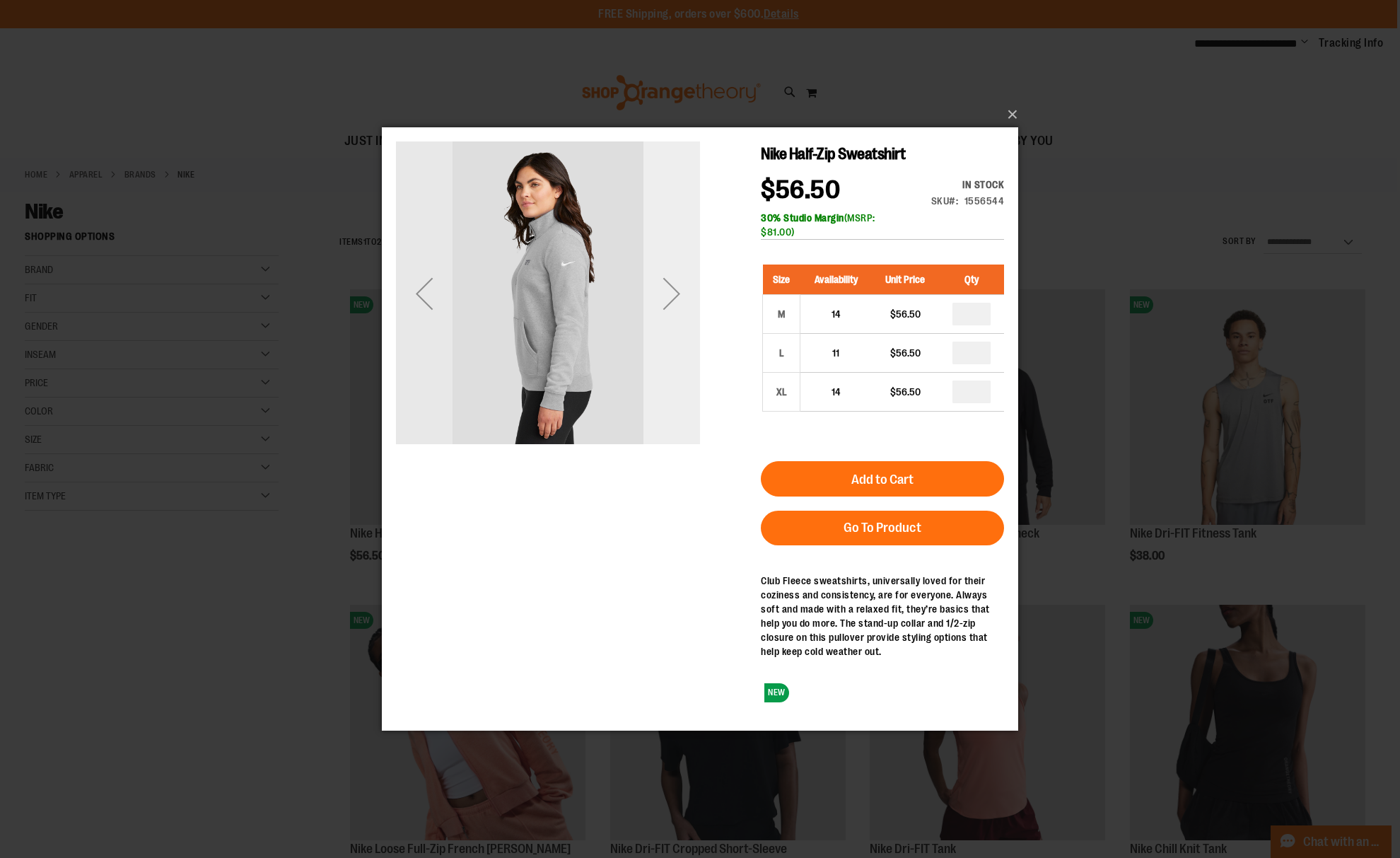
click at [671, 281] on div "Next" at bounding box center [671, 293] width 56 height 56
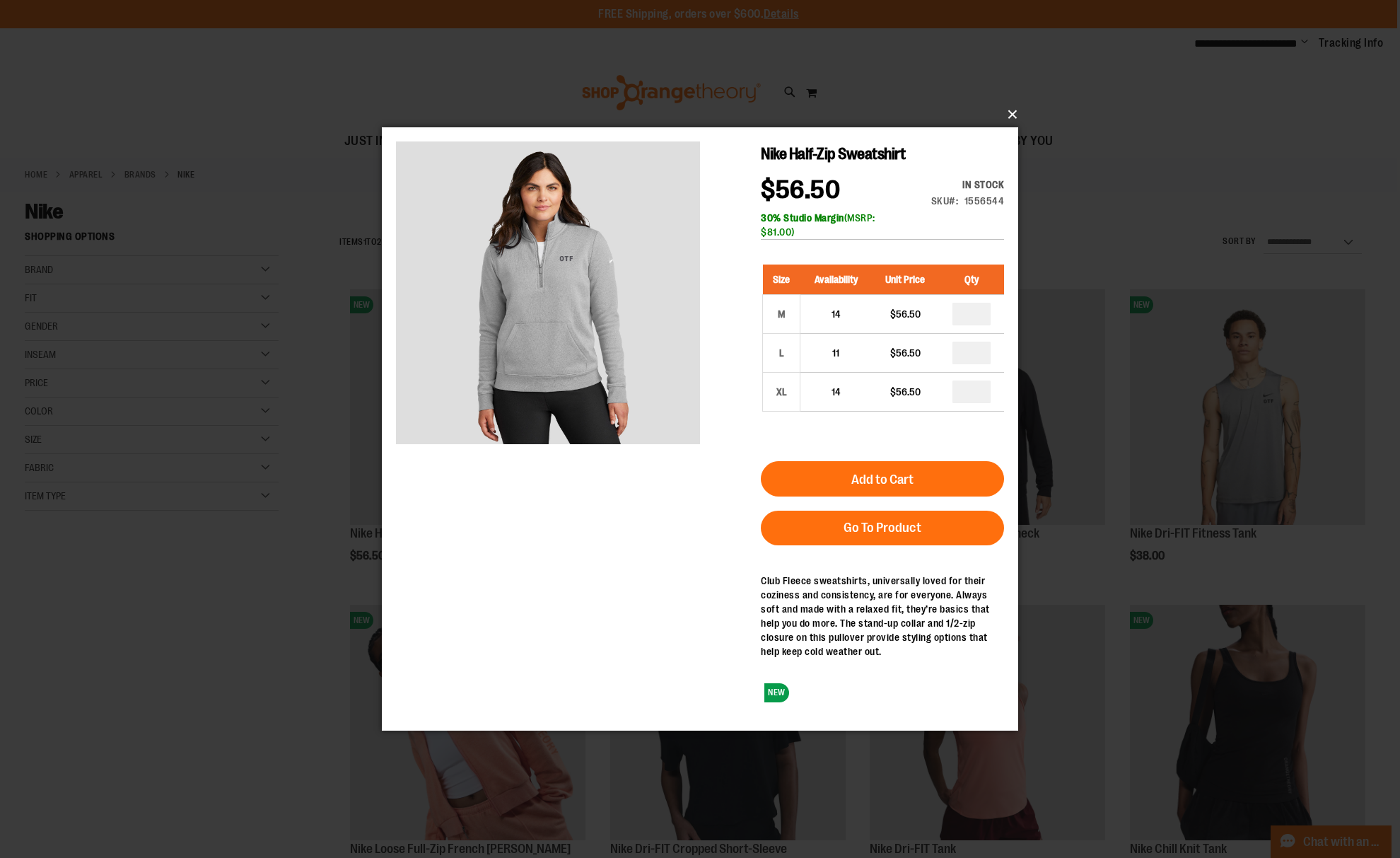
click at [1013, 112] on button "×" at bounding box center [704, 114] width 637 height 31
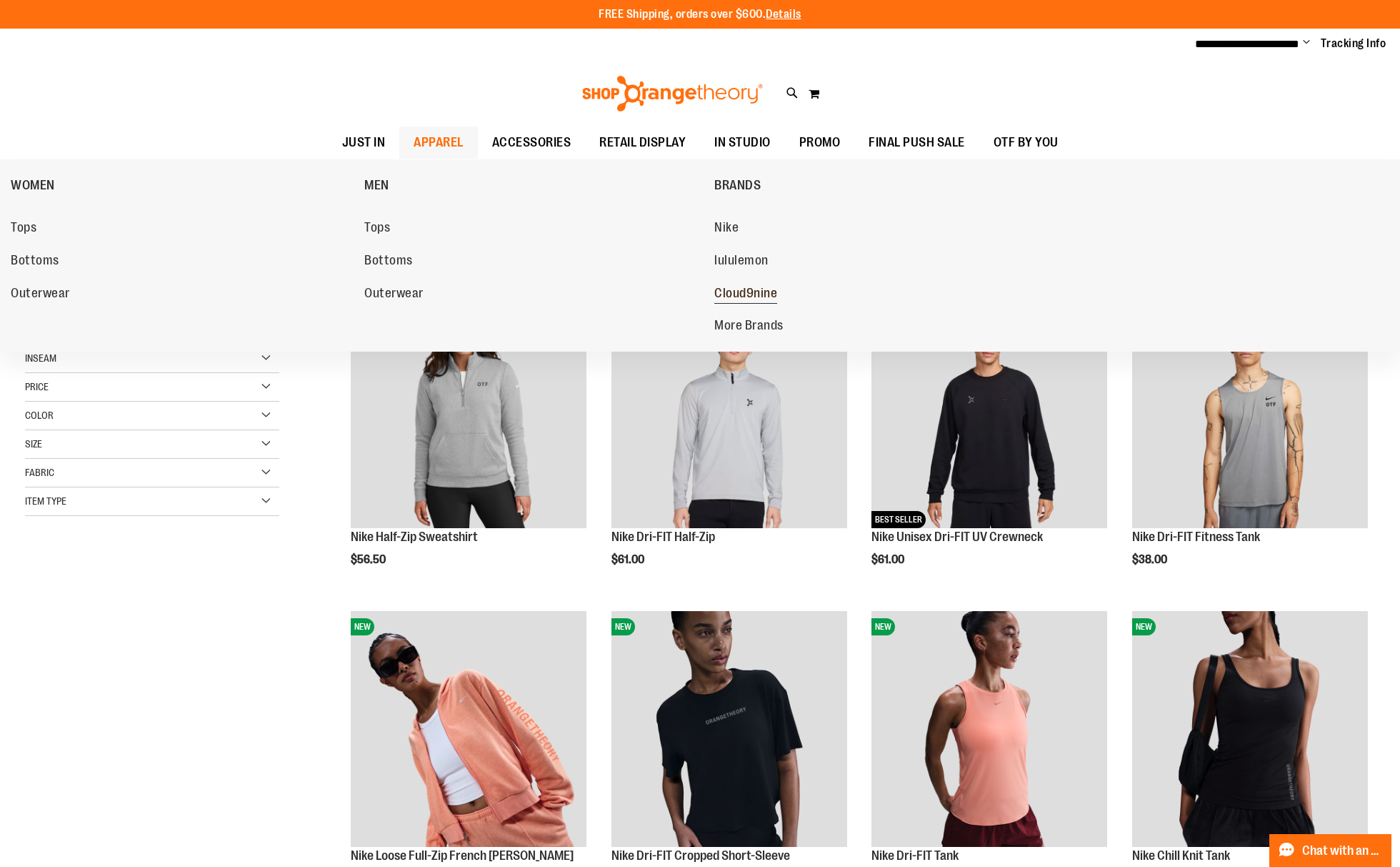
click at [731, 288] on span "Cloud9nine" at bounding box center [746, 294] width 63 height 18
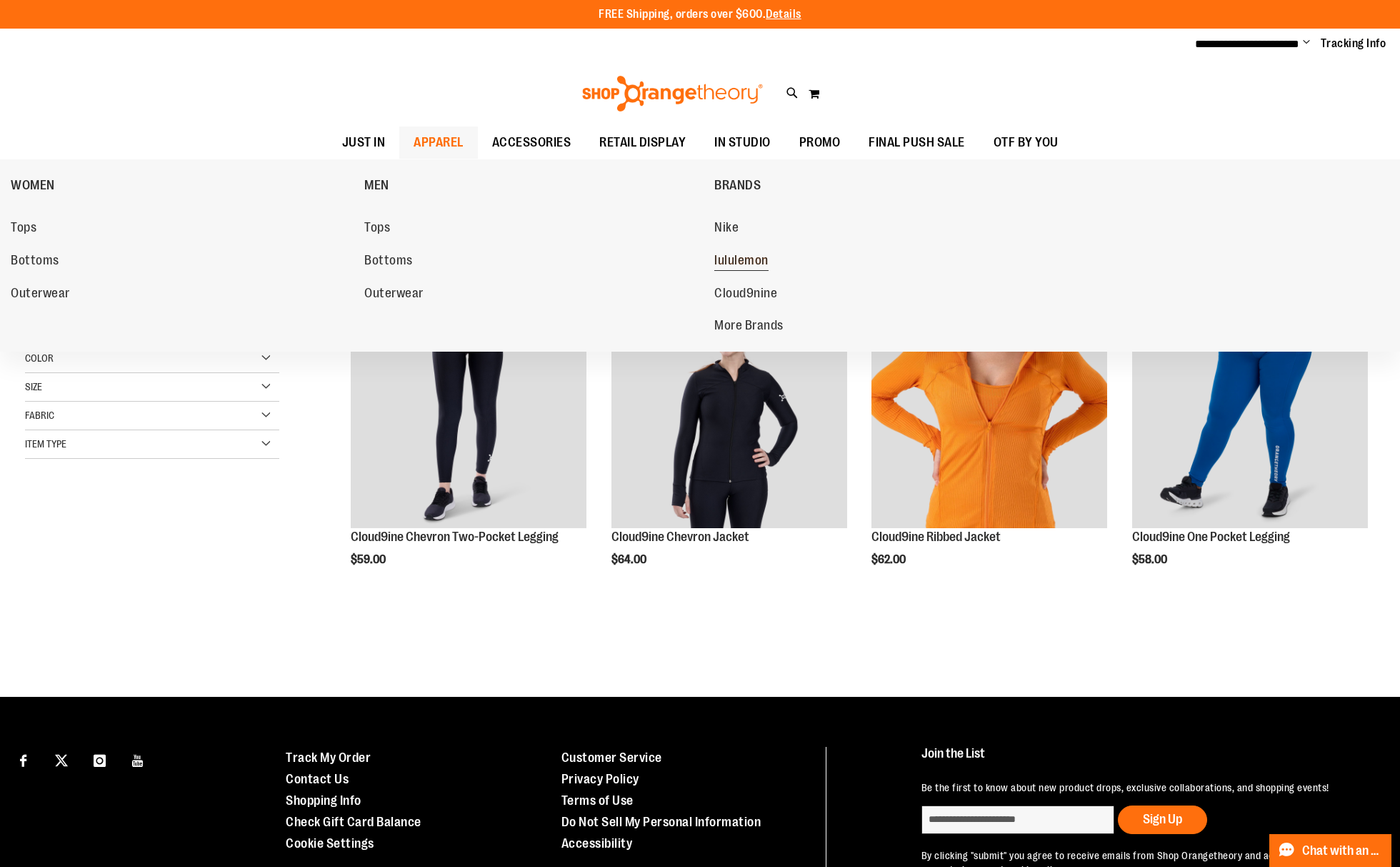
type input "**********"
click at [733, 261] on span "lululemon" at bounding box center [741, 262] width 54 height 18
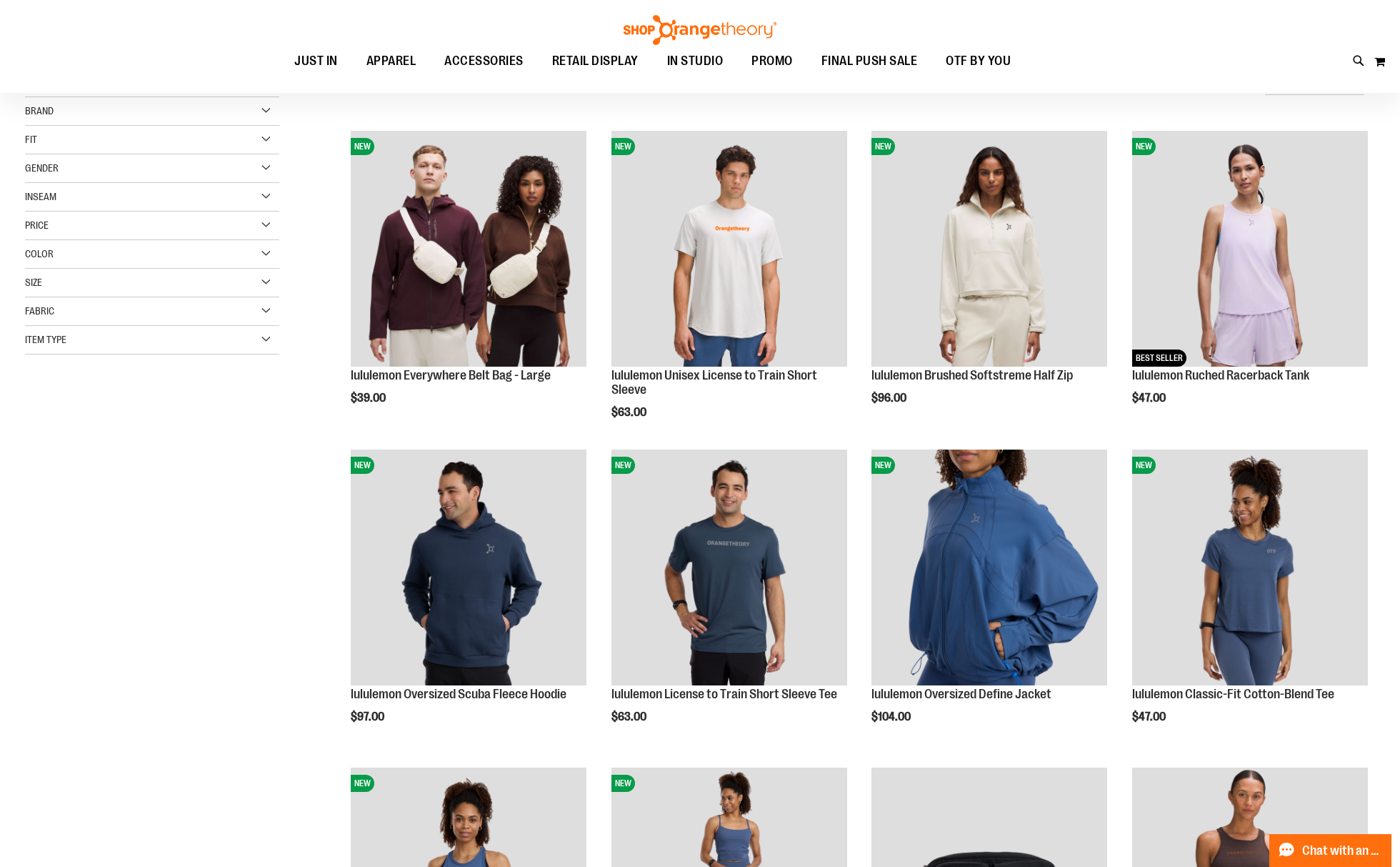
scroll to position [190, 0]
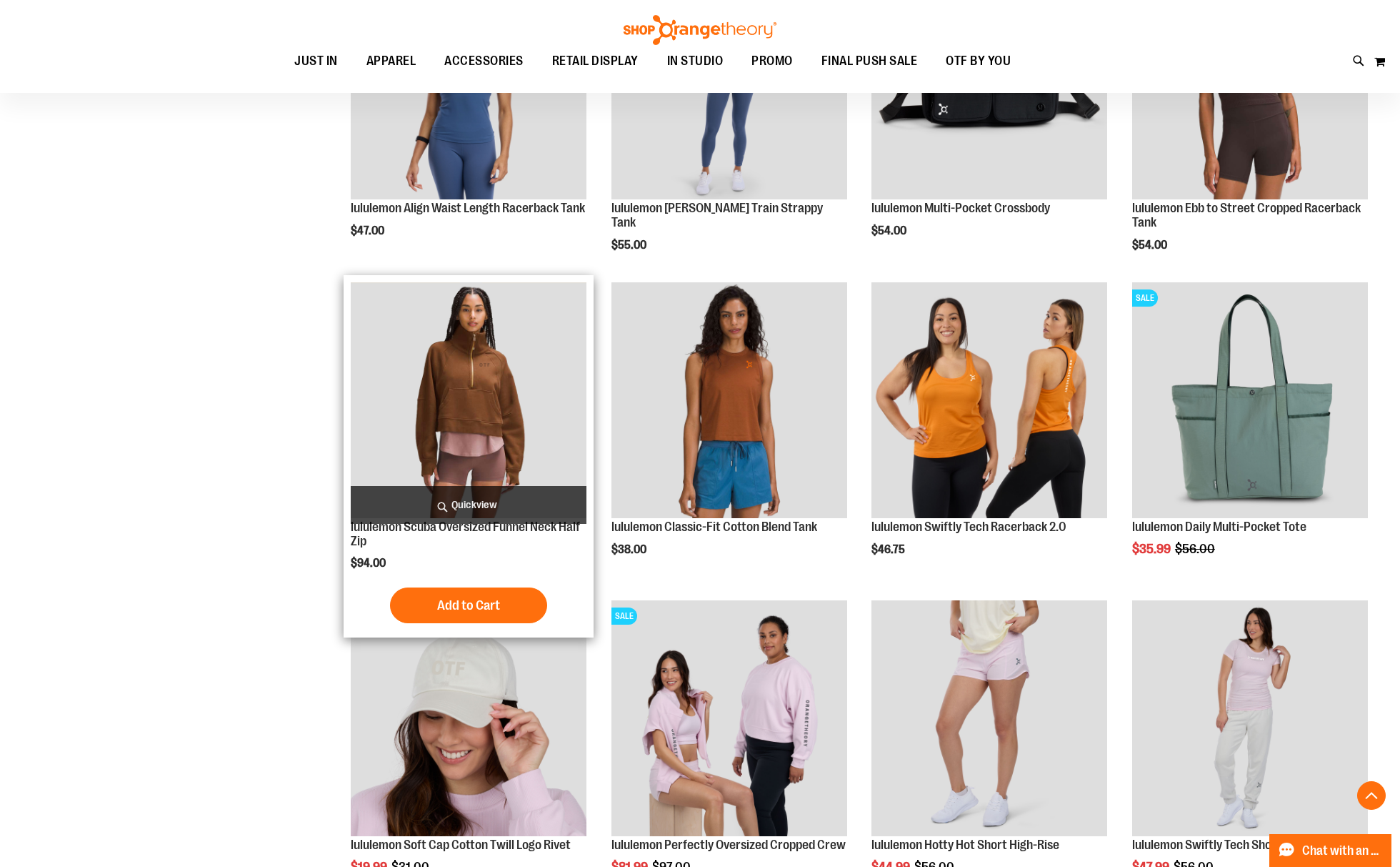
scroll to position [1143, 0]
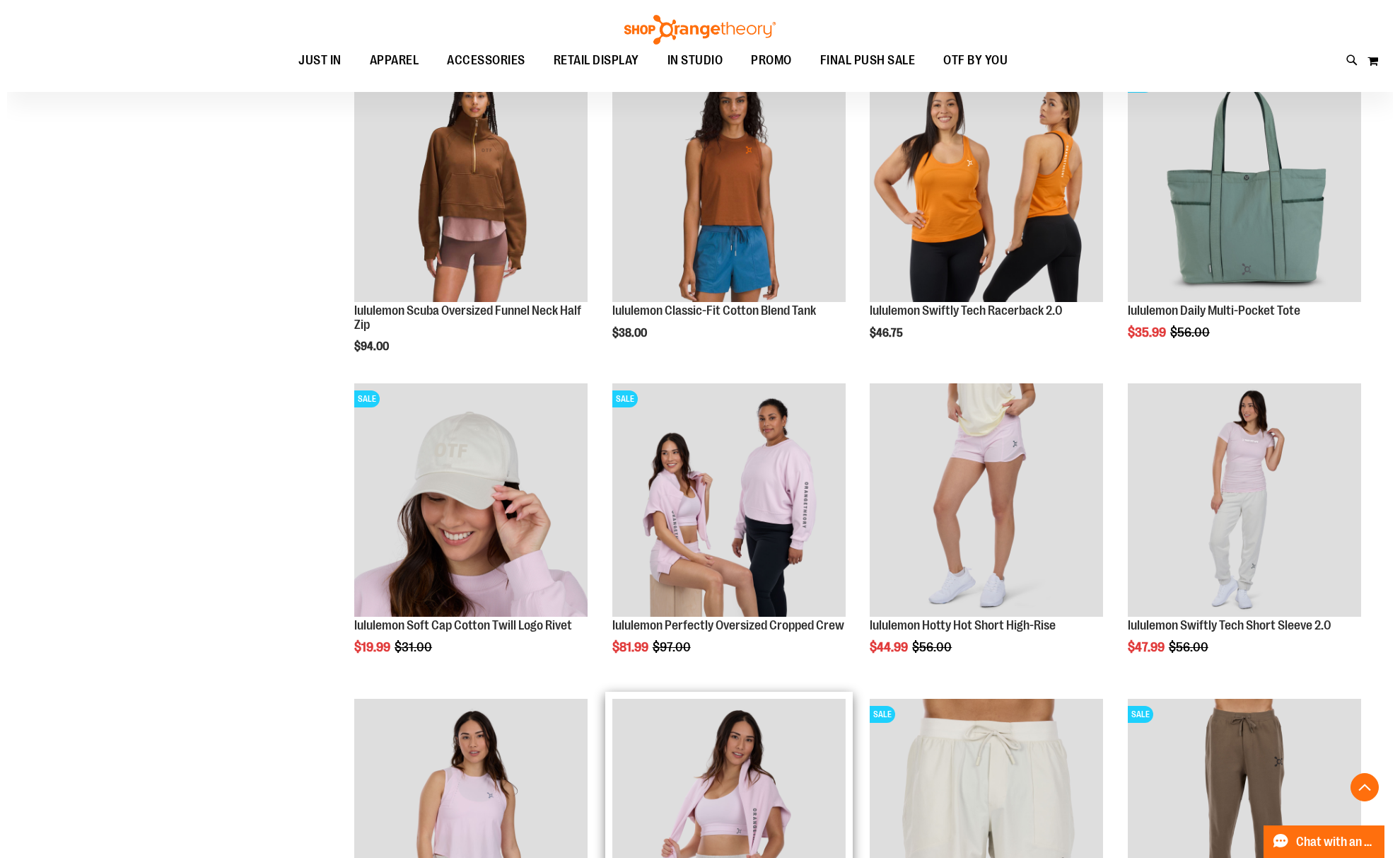
scroll to position [1225, 0]
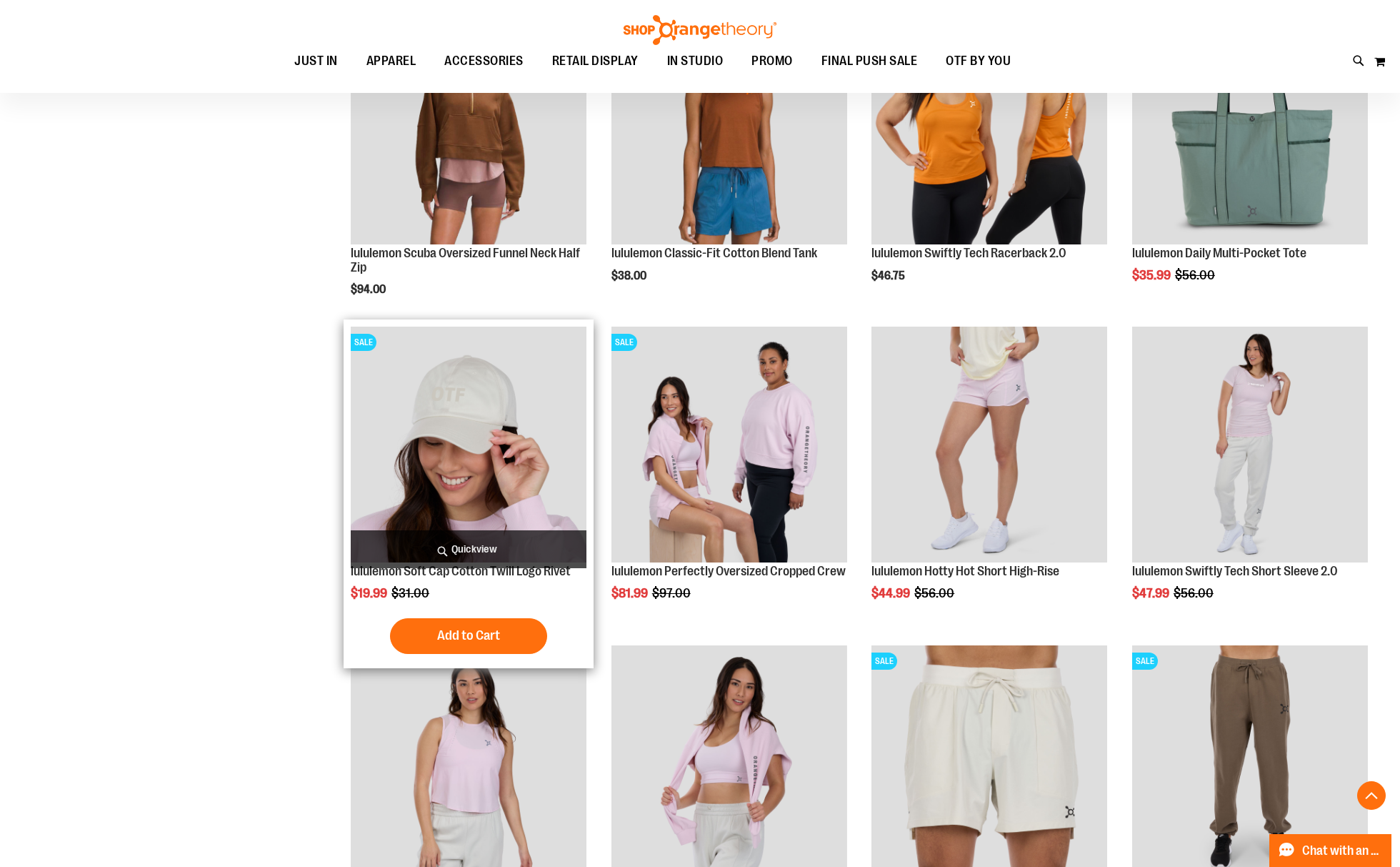
type input "**********"
click at [476, 545] on span "Quickview" at bounding box center [469, 549] width 236 height 38
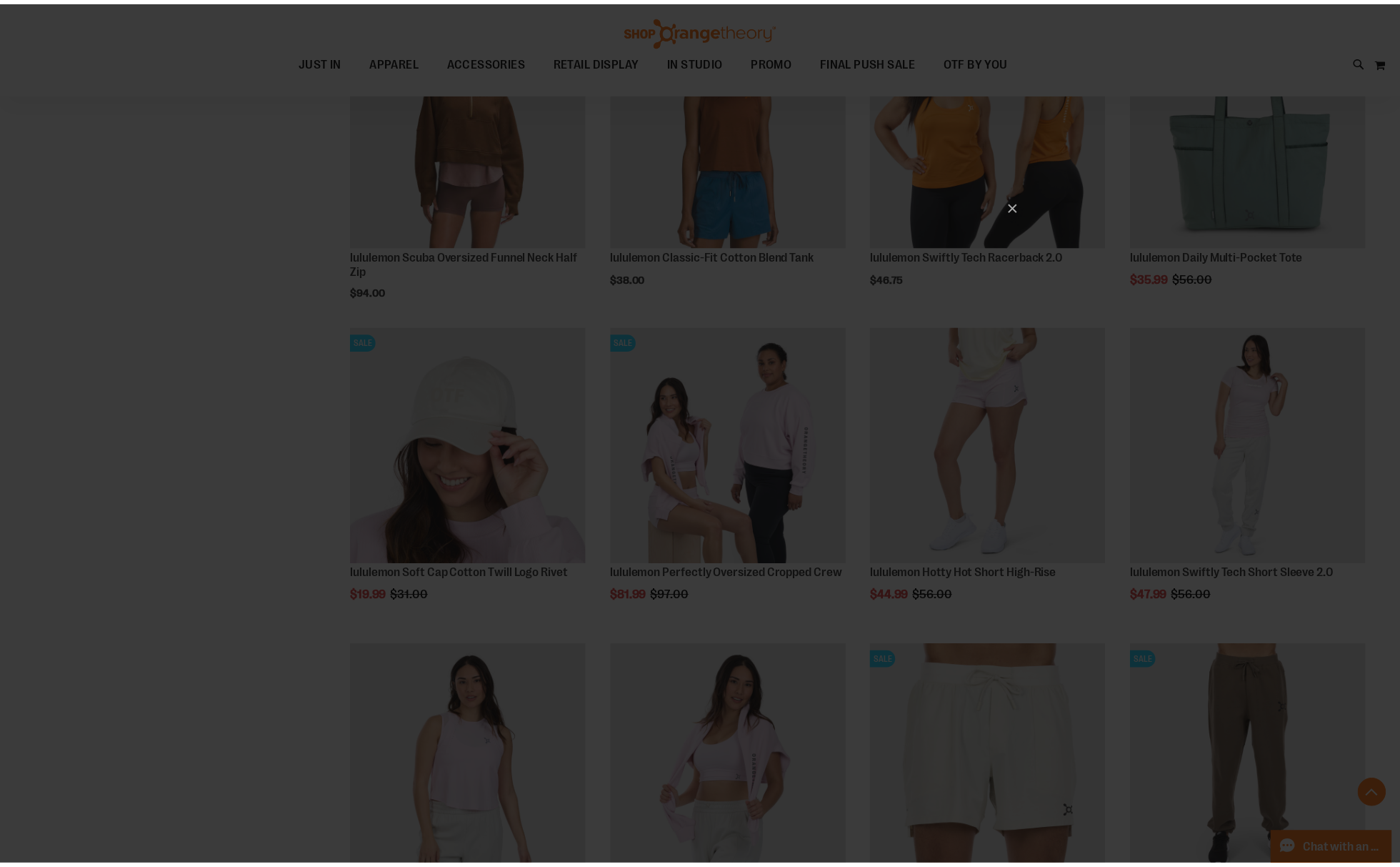
scroll to position [0, 0]
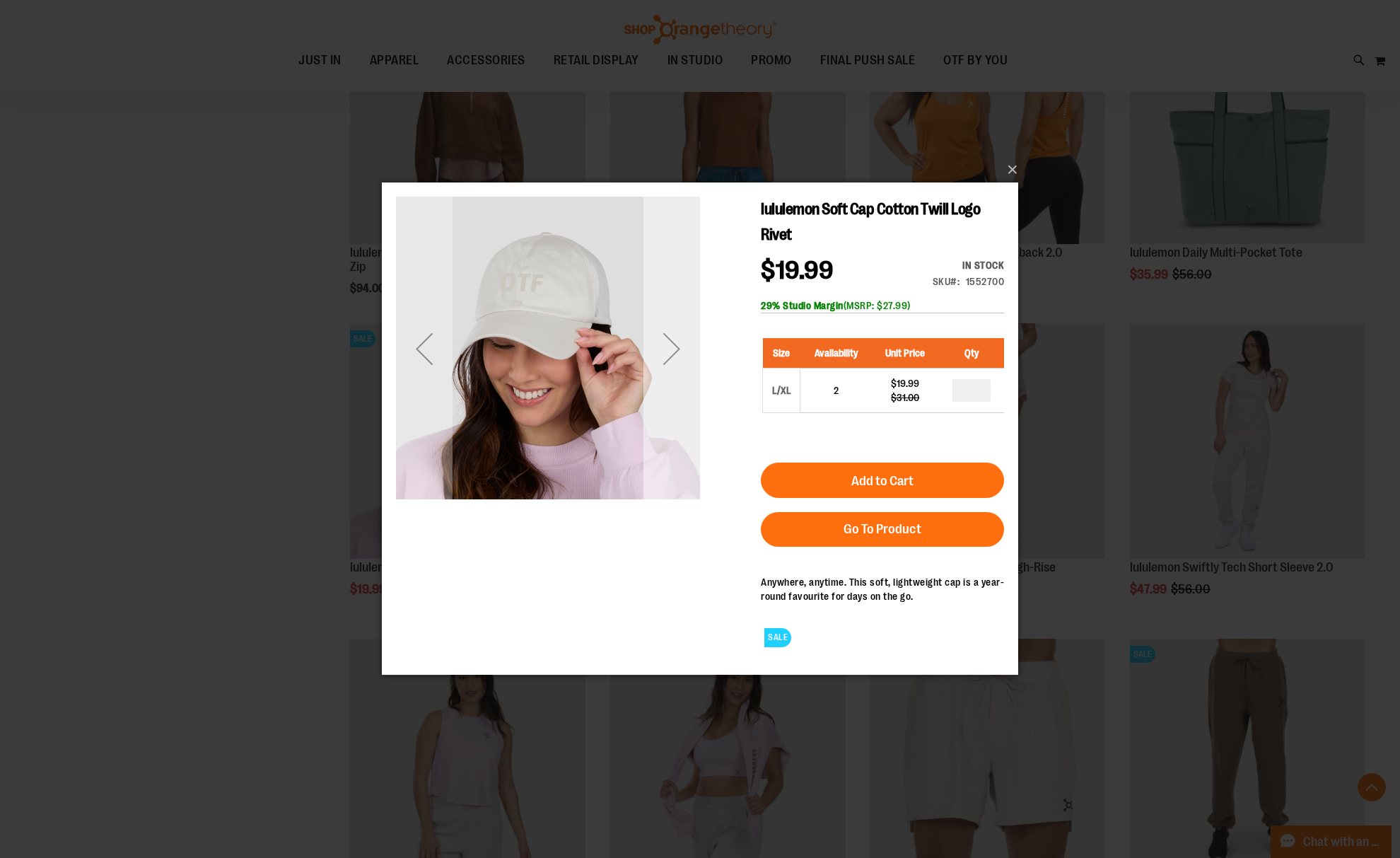
click at [685, 352] on div "Next" at bounding box center [671, 348] width 56 height 56
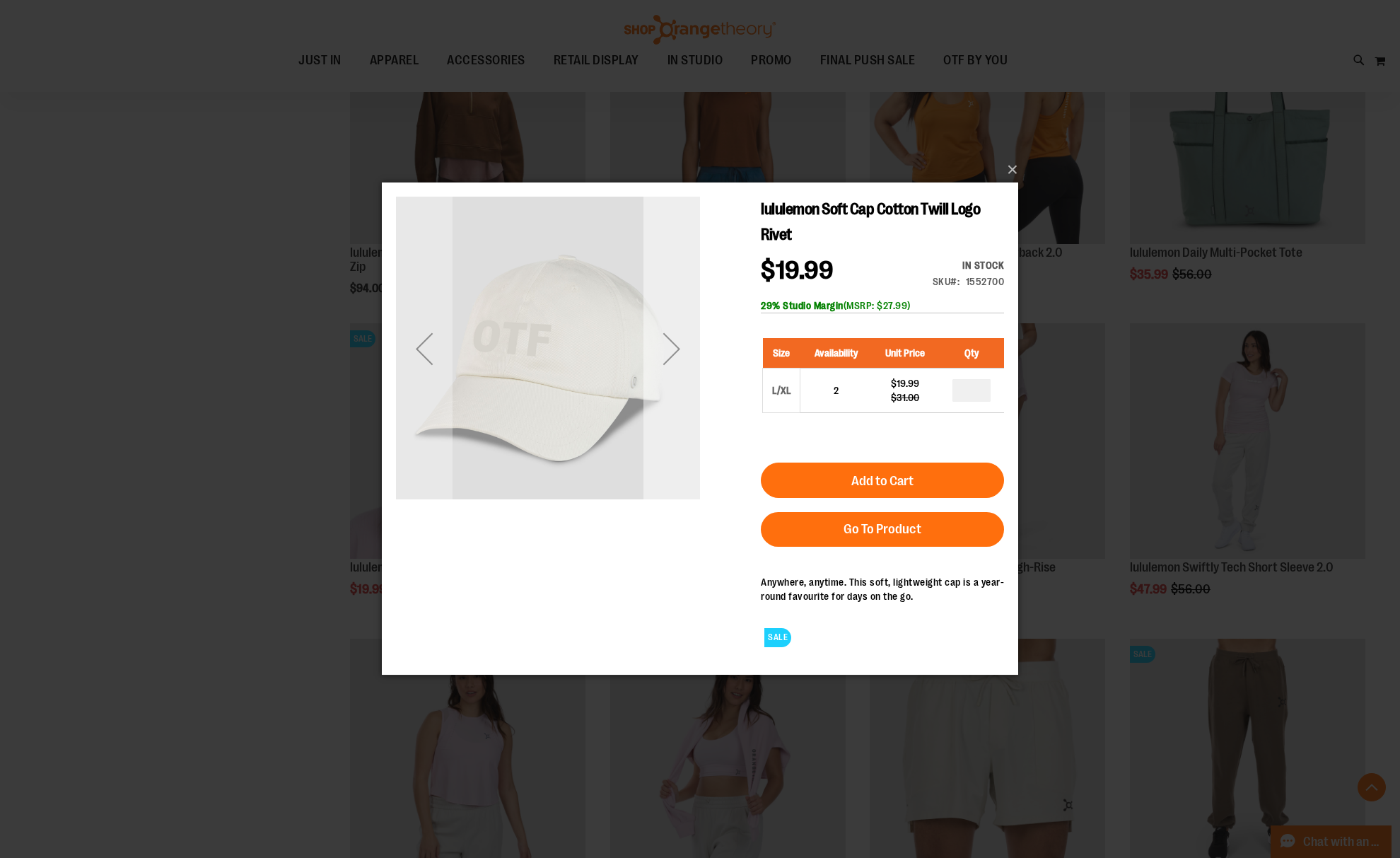
click at [671, 354] on div "Next" at bounding box center [671, 348] width 56 height 56
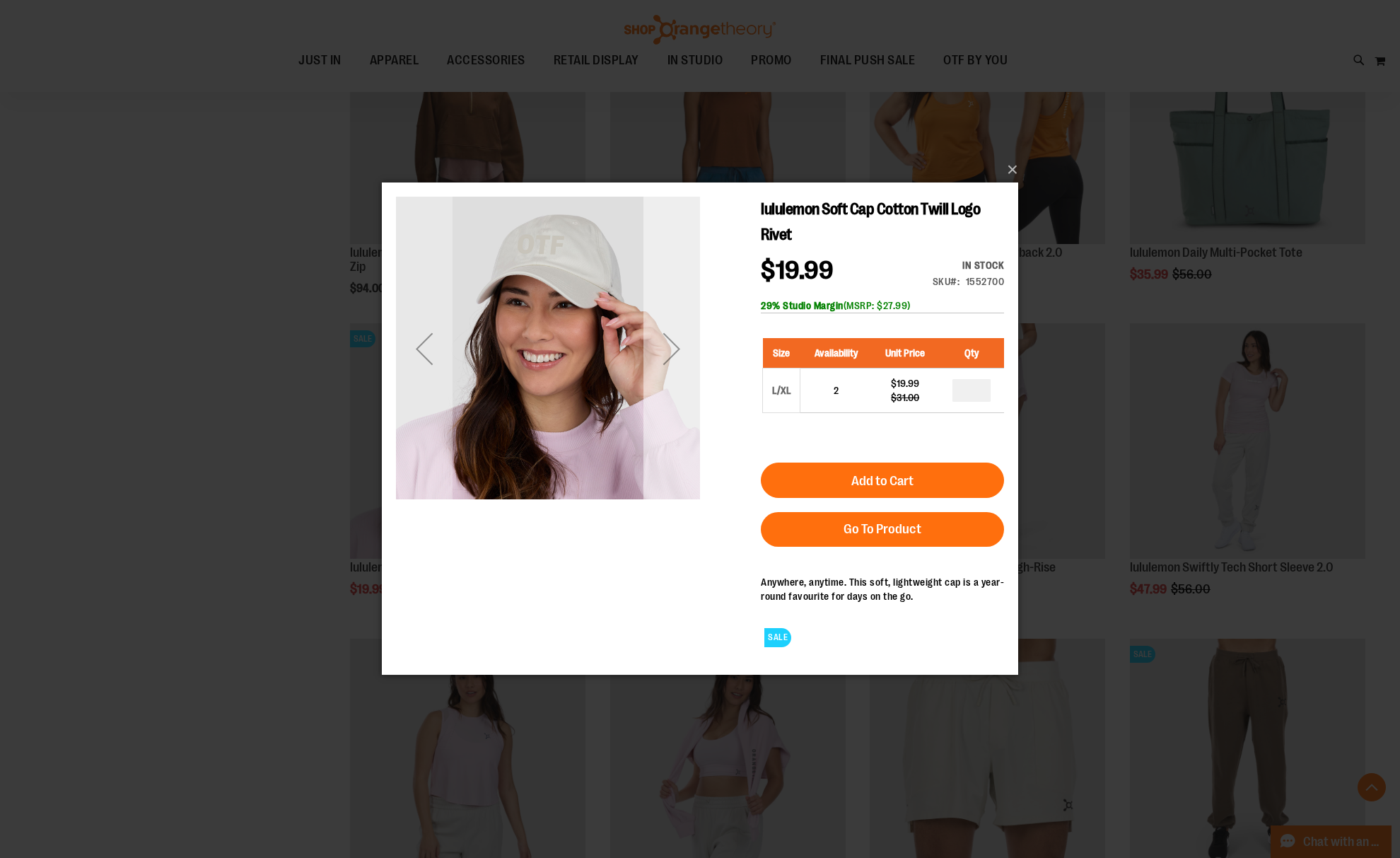
click at [671, 354] on div "Next" at bounding box center [671, 348] width 56 height 56
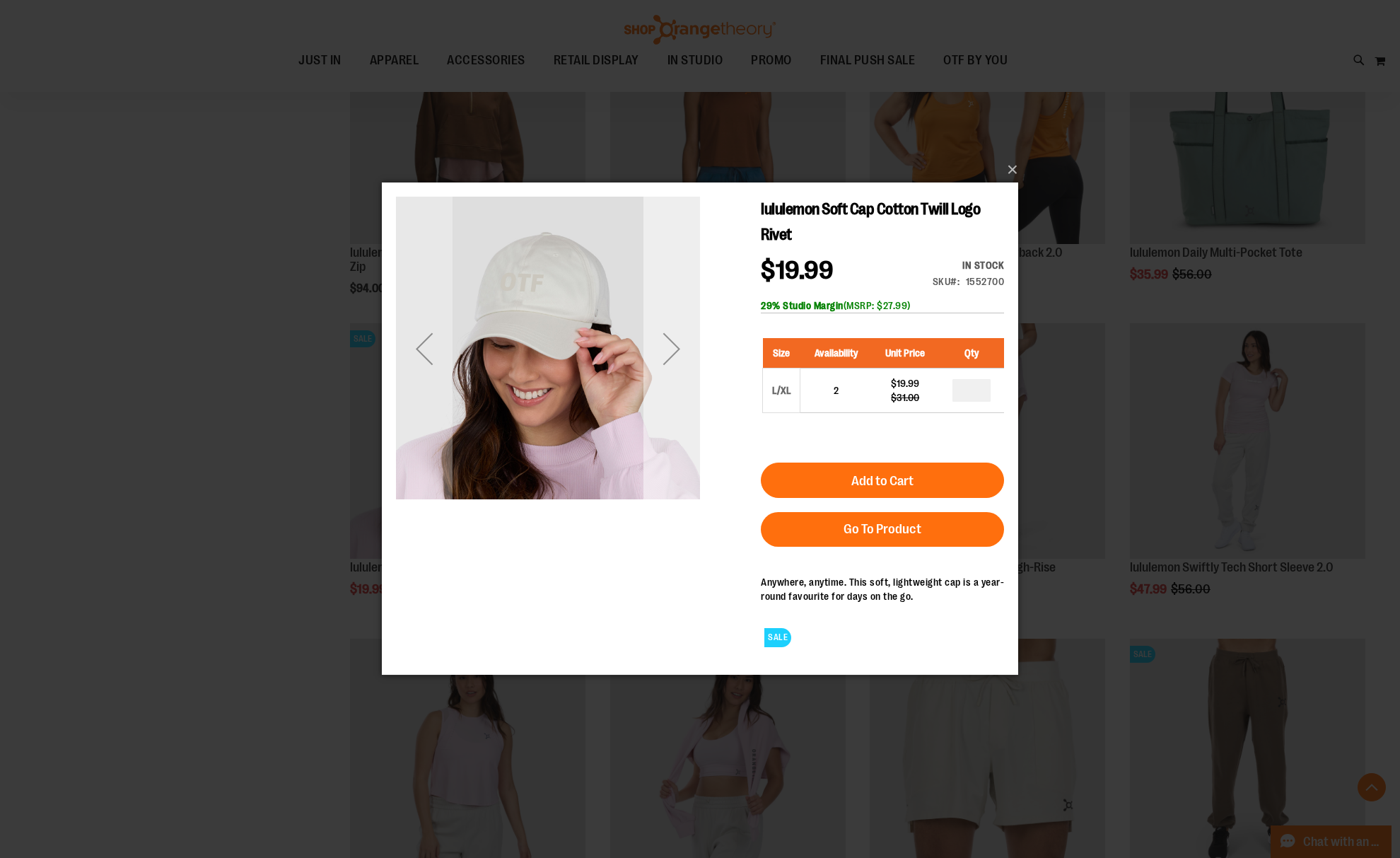
click at [671, 354] on div "Next" at bounding box center [671, 348] width 56 height 56
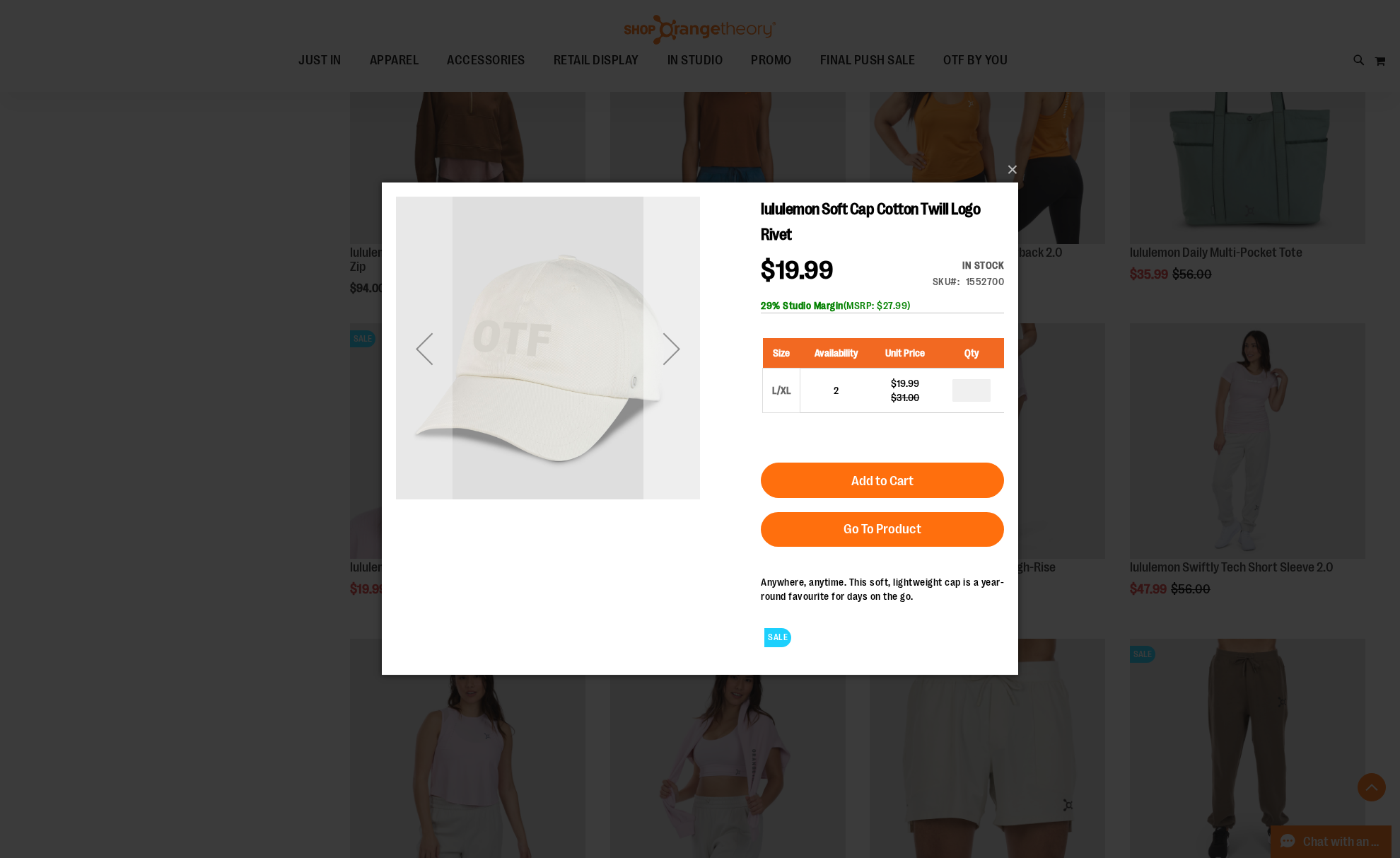
click at [671, 354] on div "Next" at bounding box center [671, 348] width 56 height 56
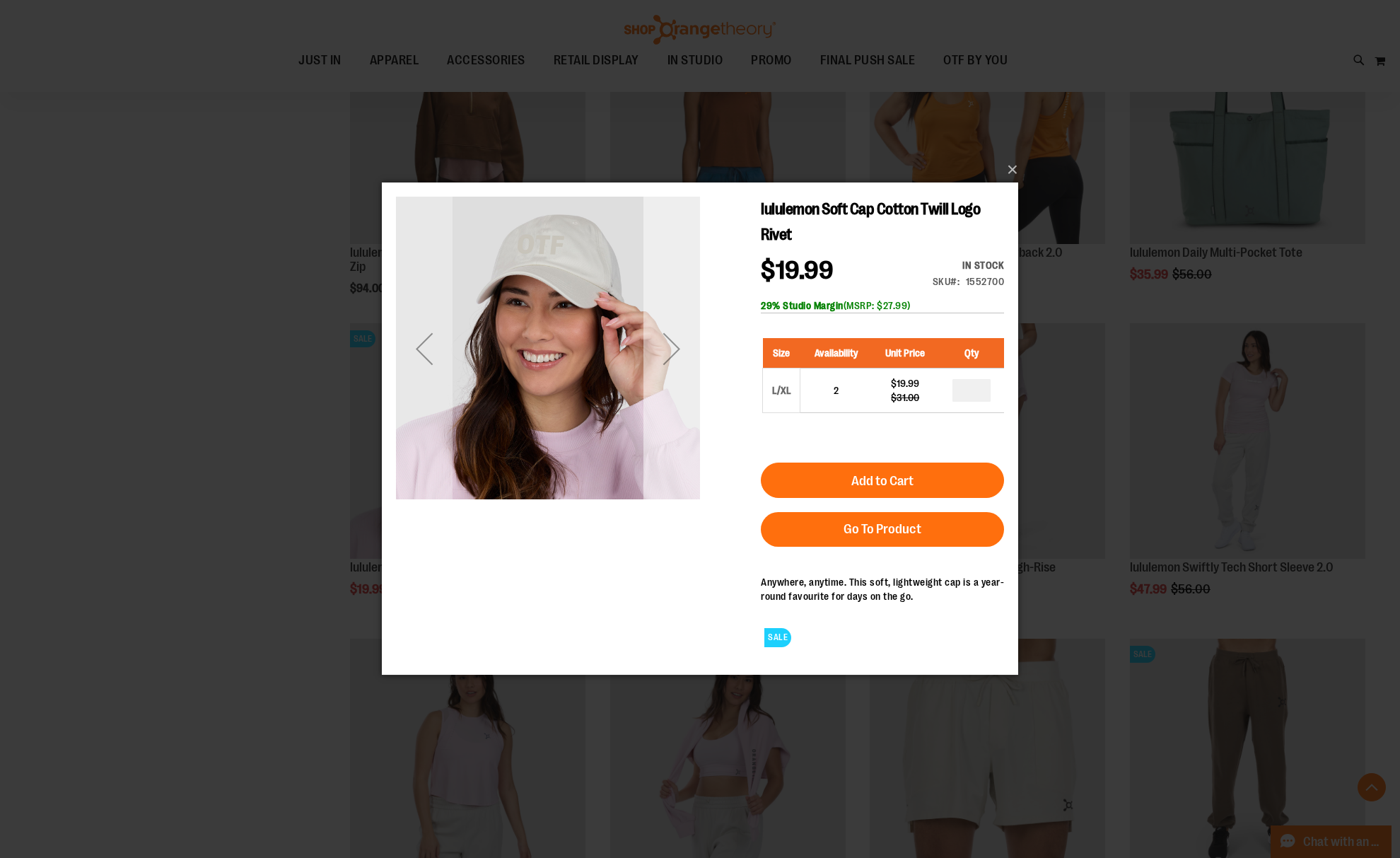
click at [669, 354] on div "Next" at bounding box center [671, 348] width 56 height 56
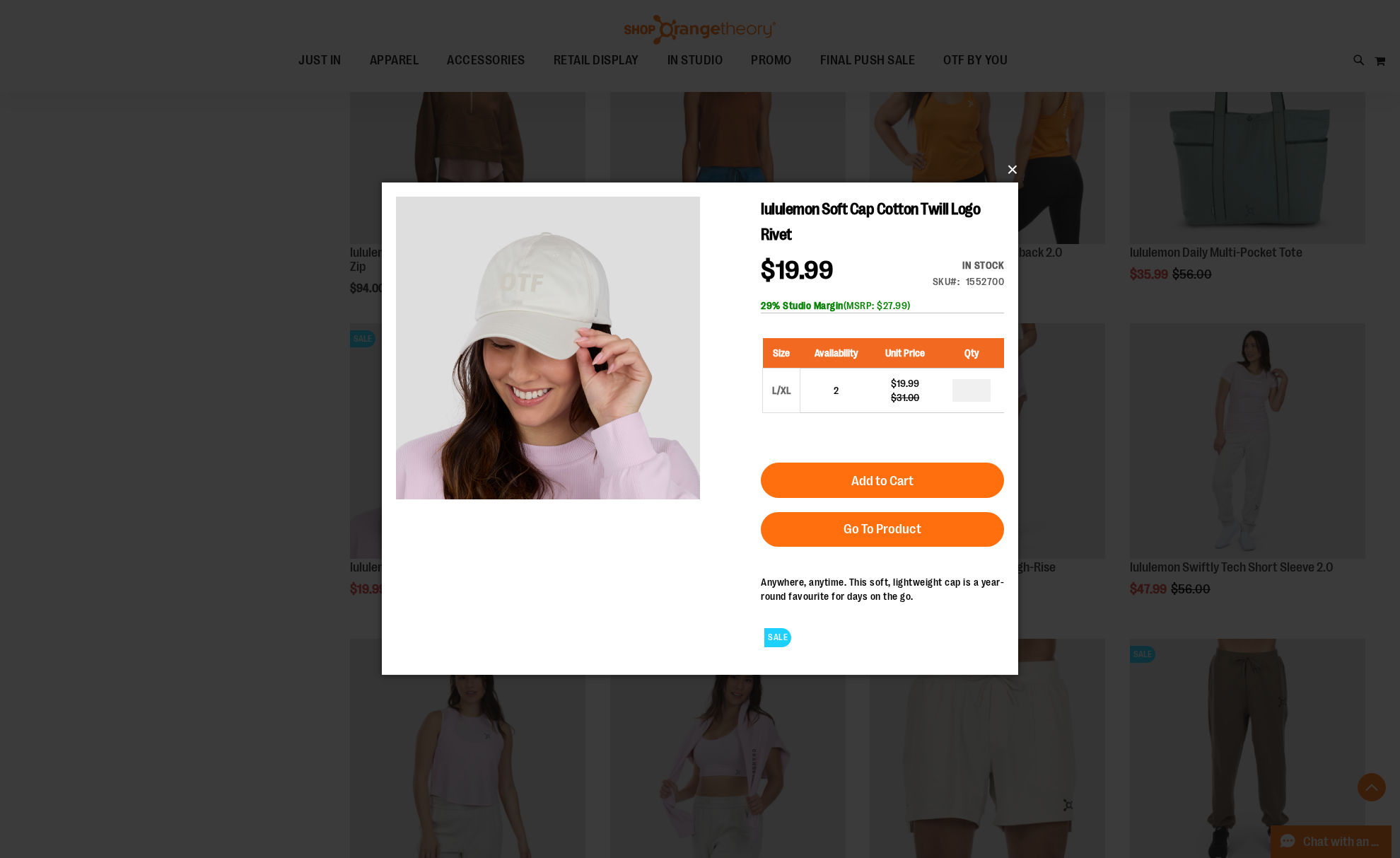
click at [1000, 181] on button "×" at bounding box center [704, 169] width 637 height 31
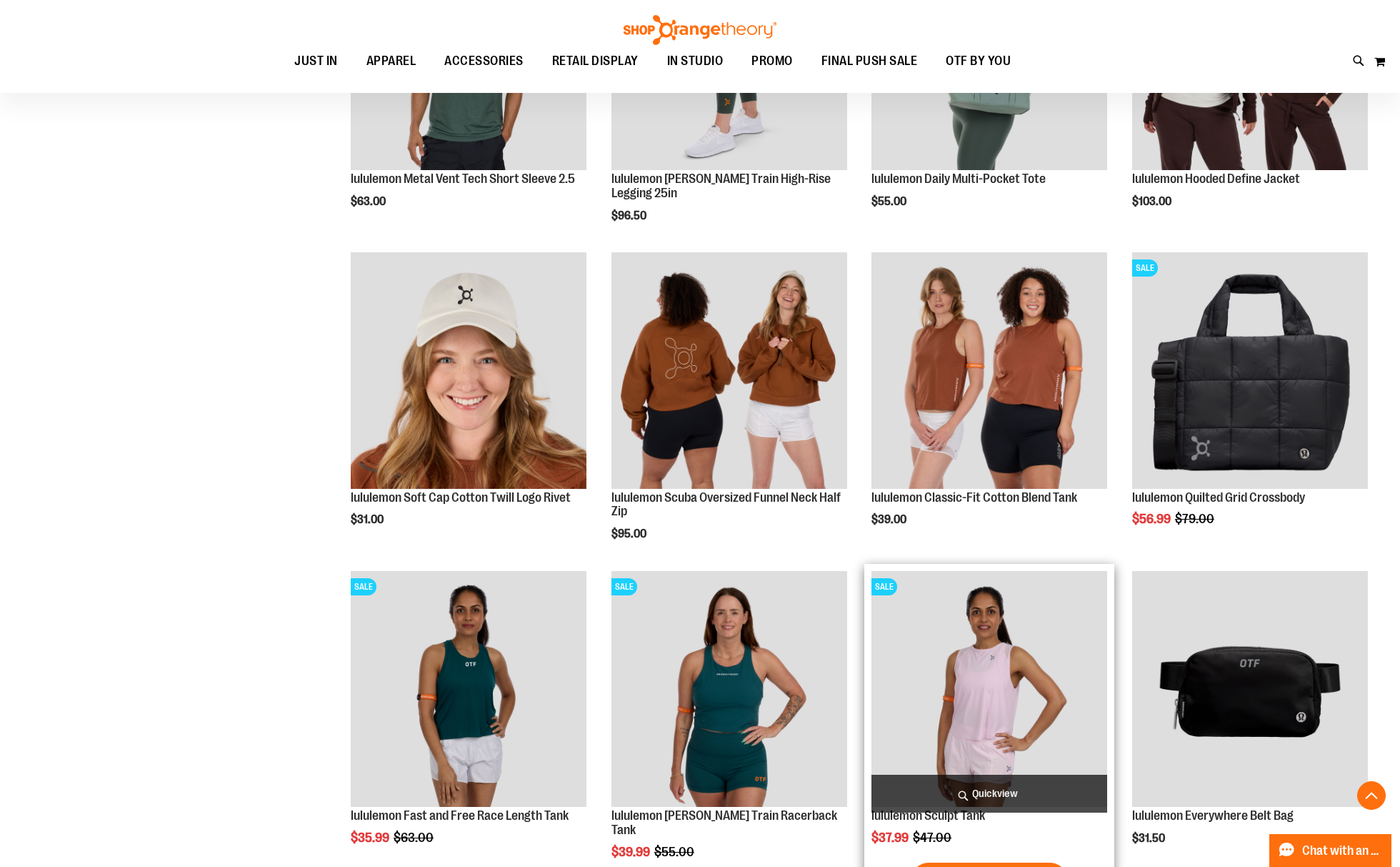
scroll to position [2382, 0]
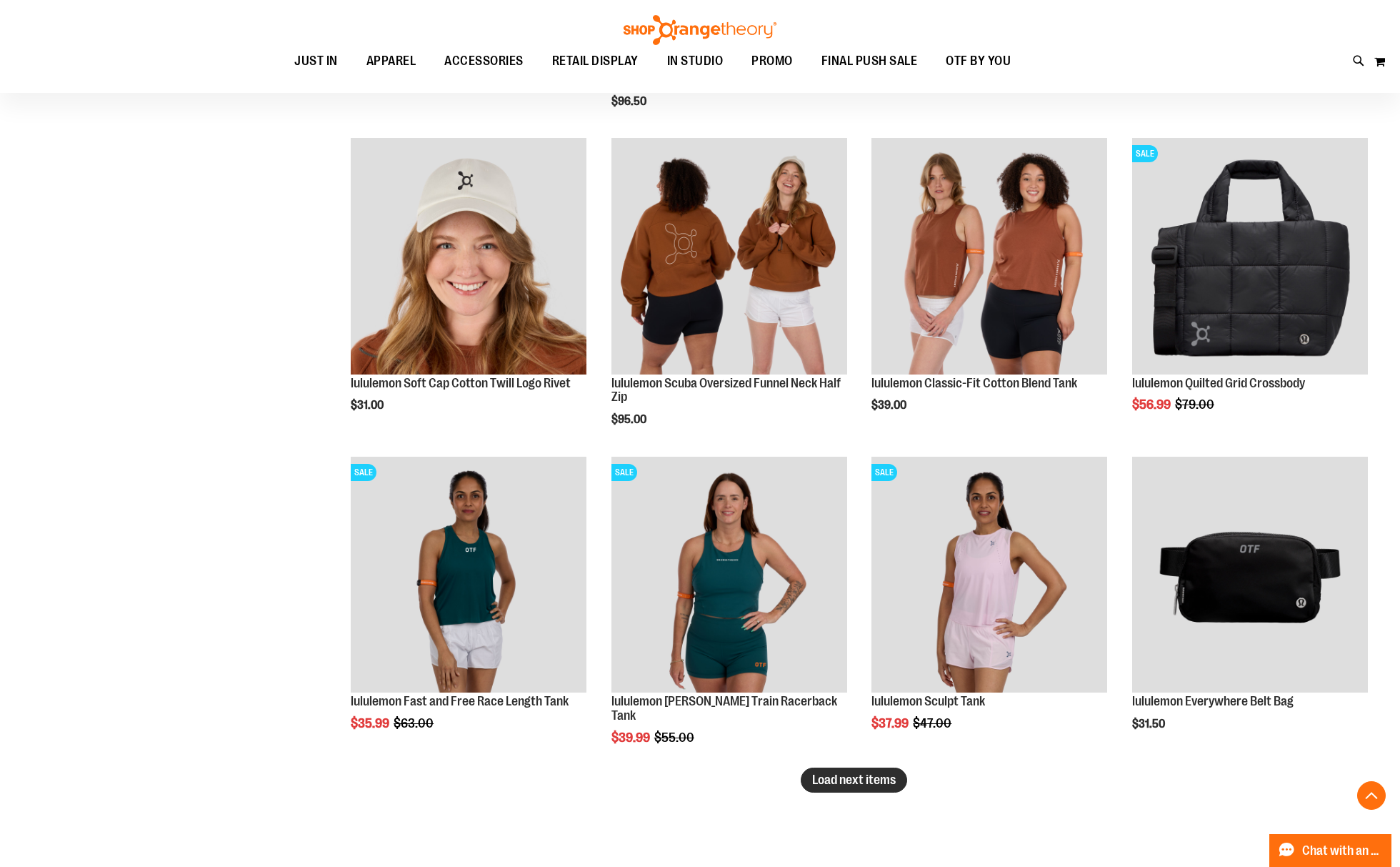
click at [833, 776] on span "Load next items" at bounding box center [854, 779] width 83 height 14
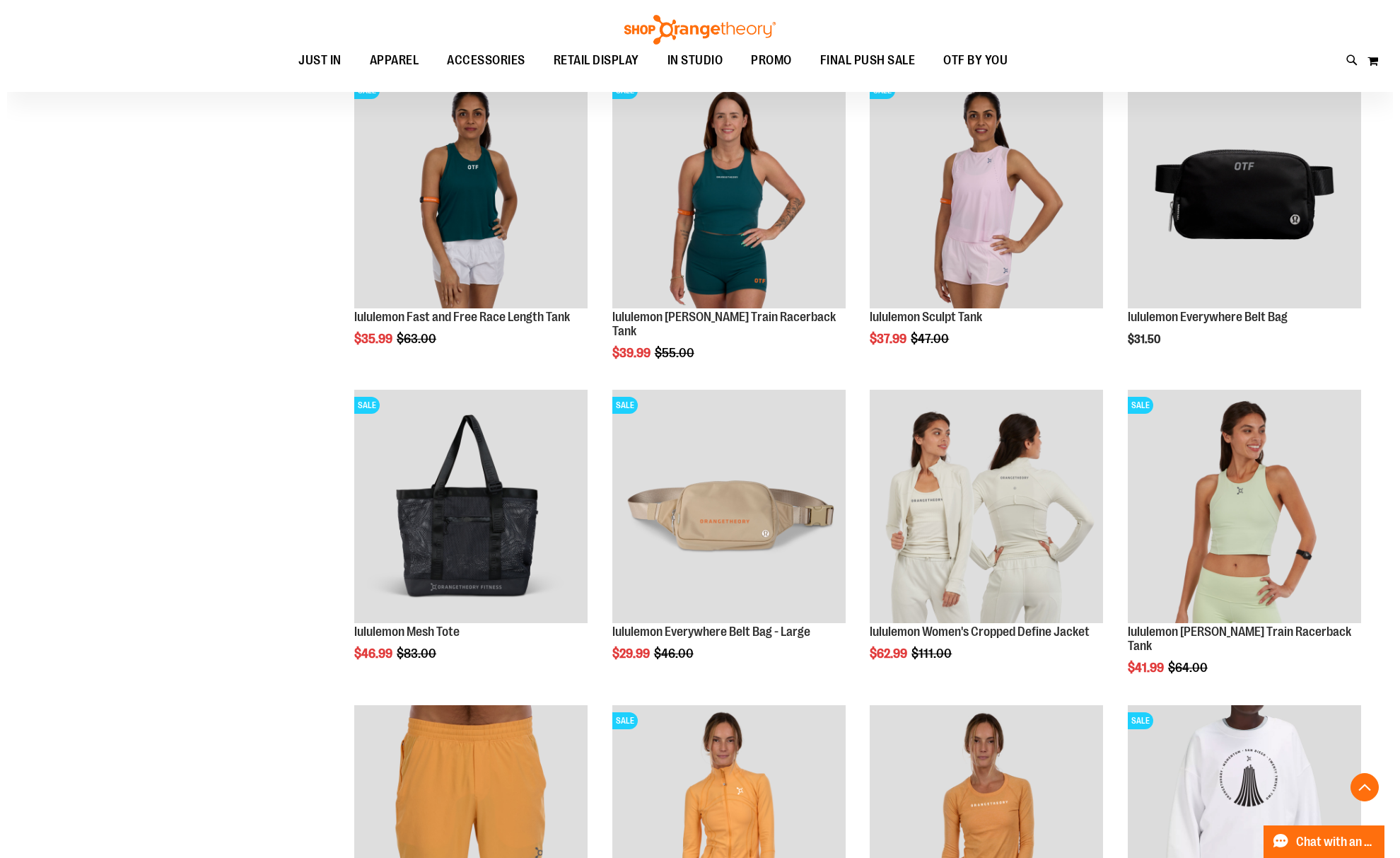
scroll to position [2922, 0]
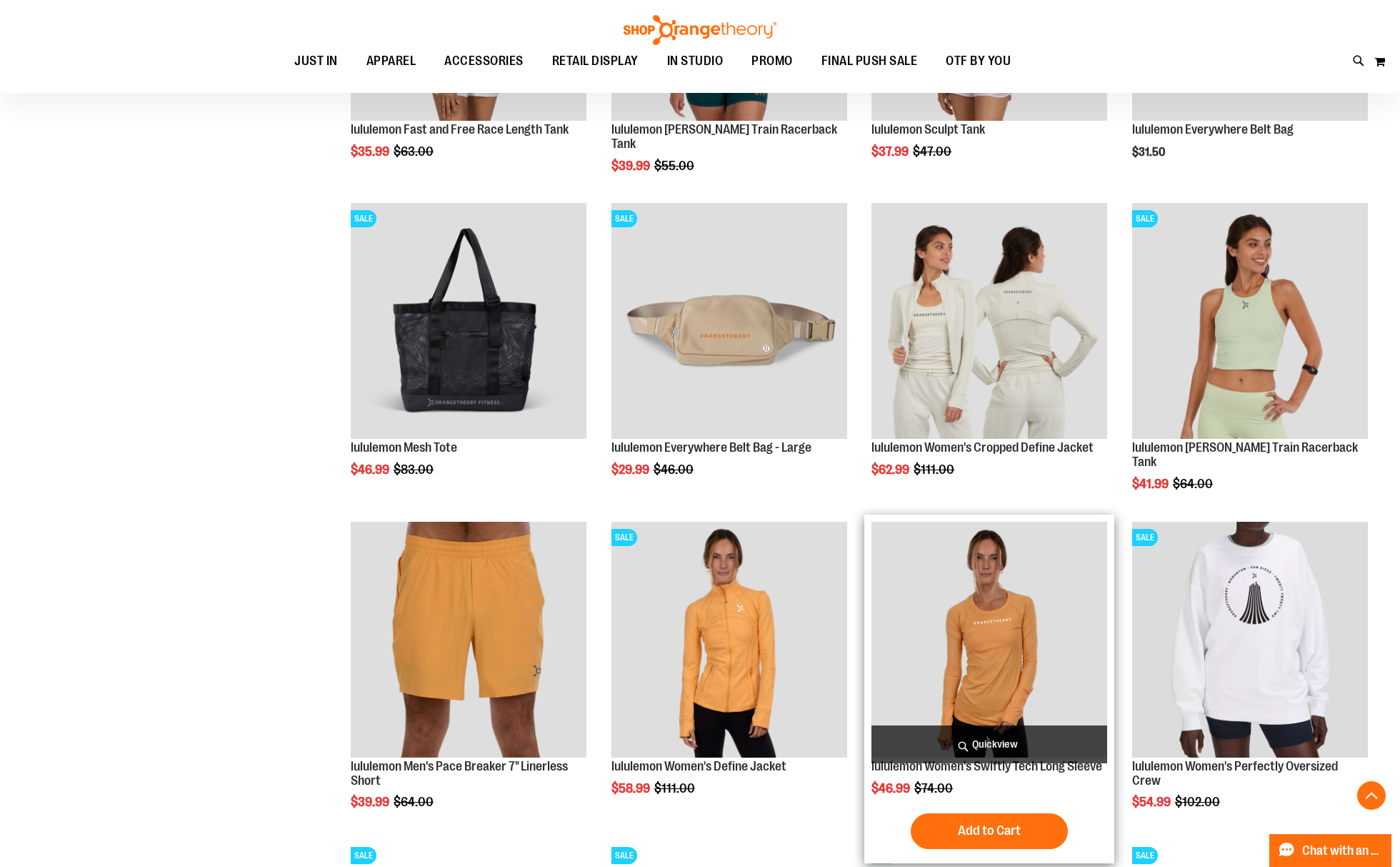
click at [976, 730] on span "Quickview" at bounding box center [989, 745] width 236 height 38
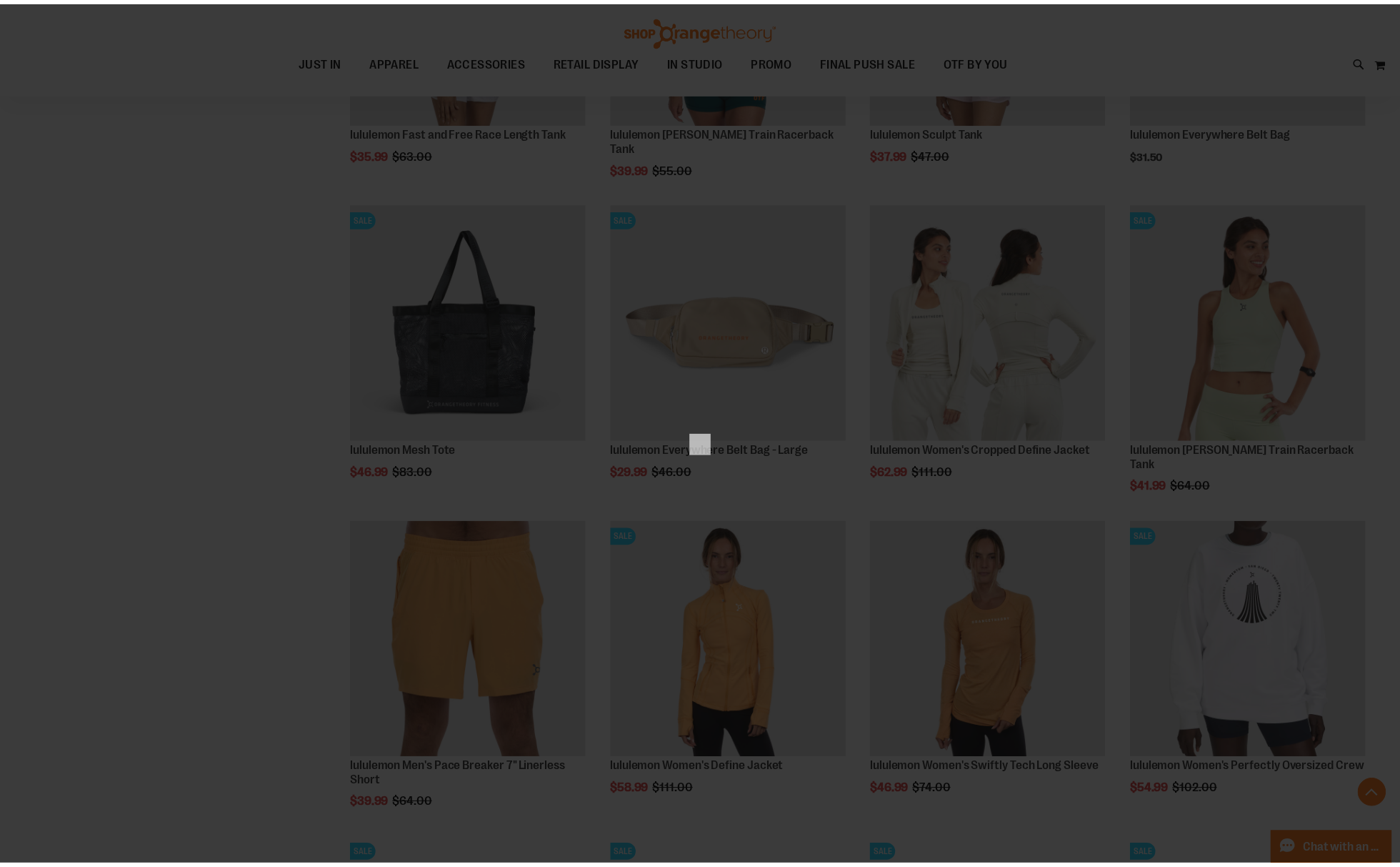
scroll to position [0, 0]
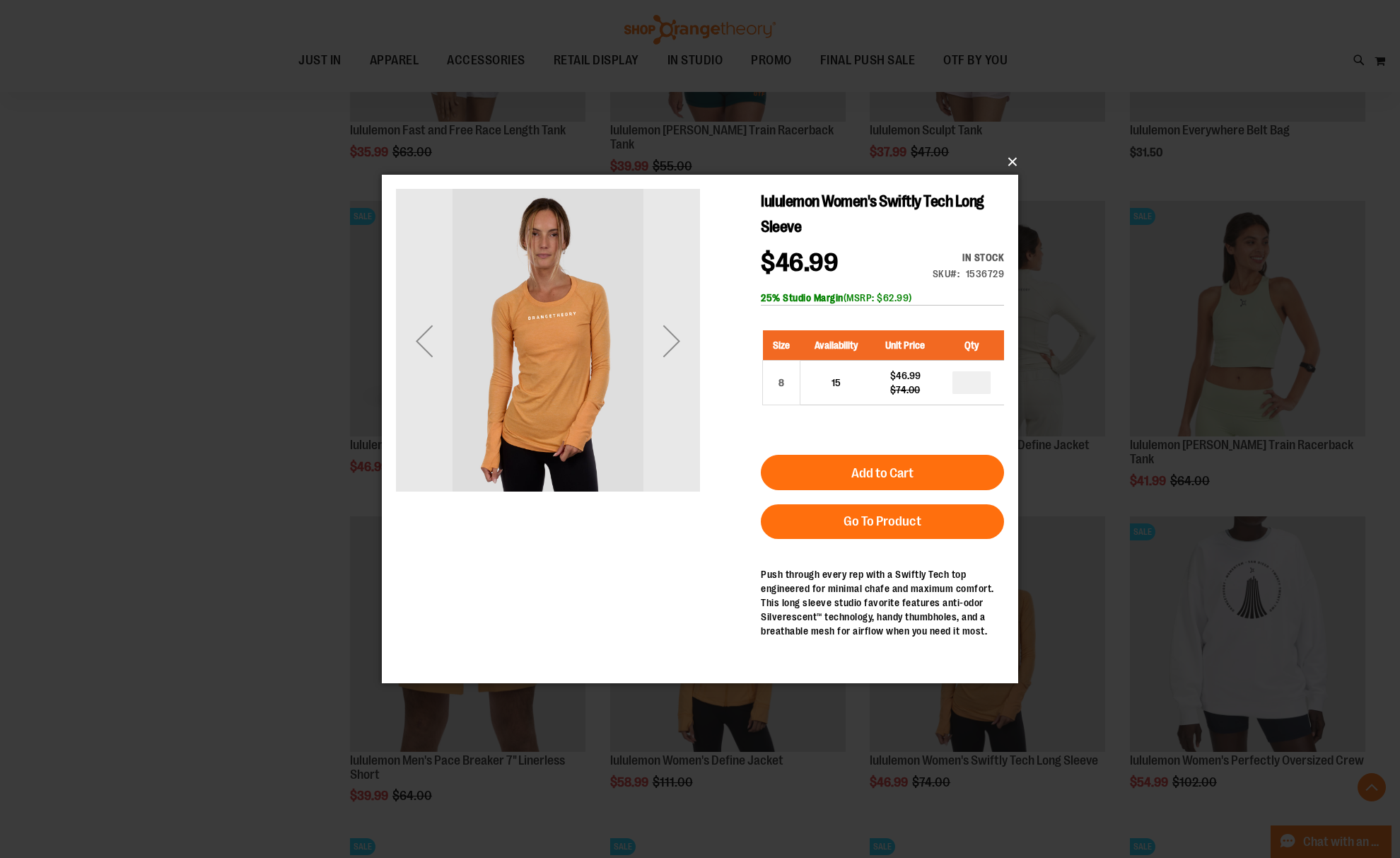
click at [1006, 161] on button "×" at bounding box center [704, 161] width 637 height 31
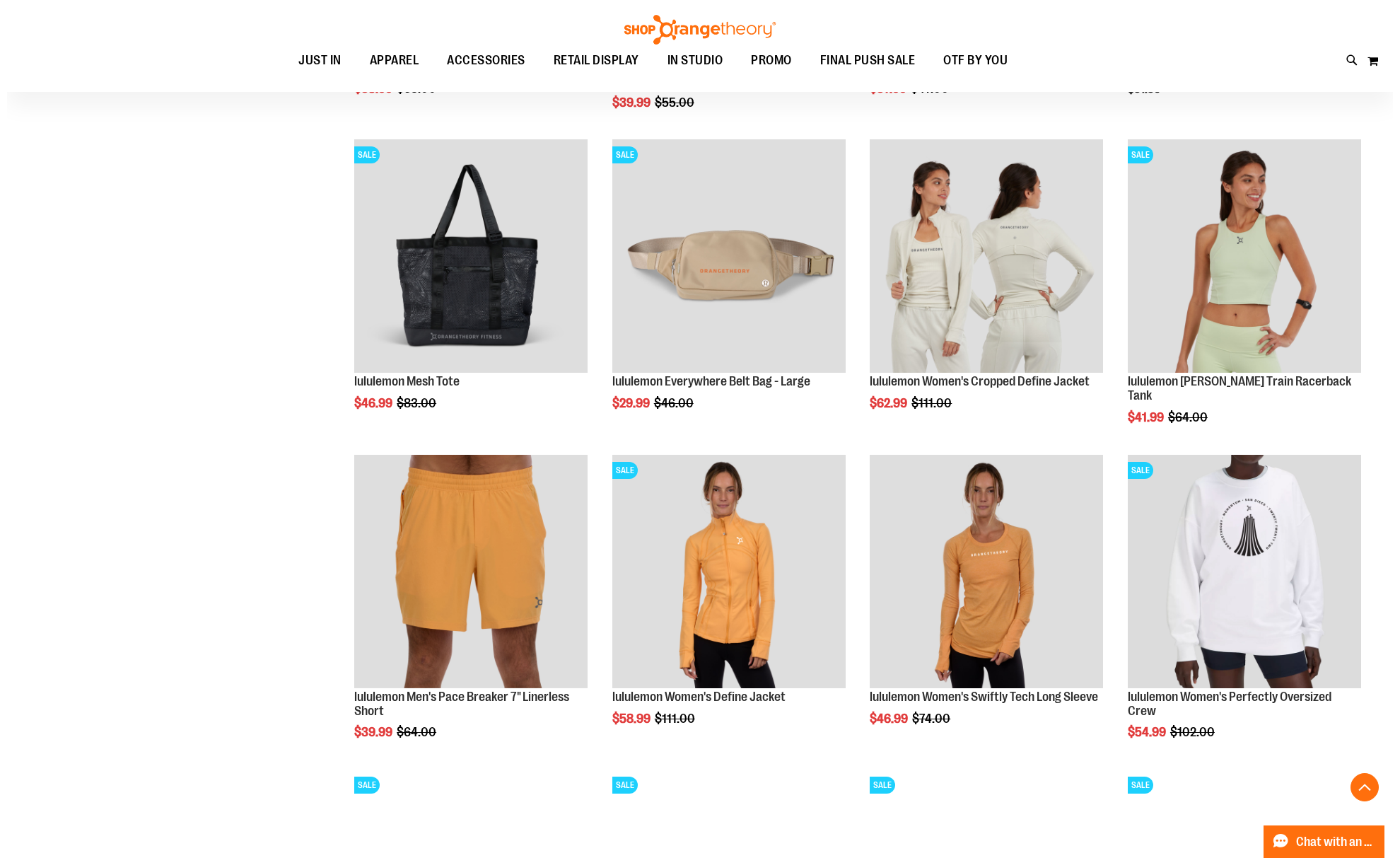
scroll to position [3016, 0]
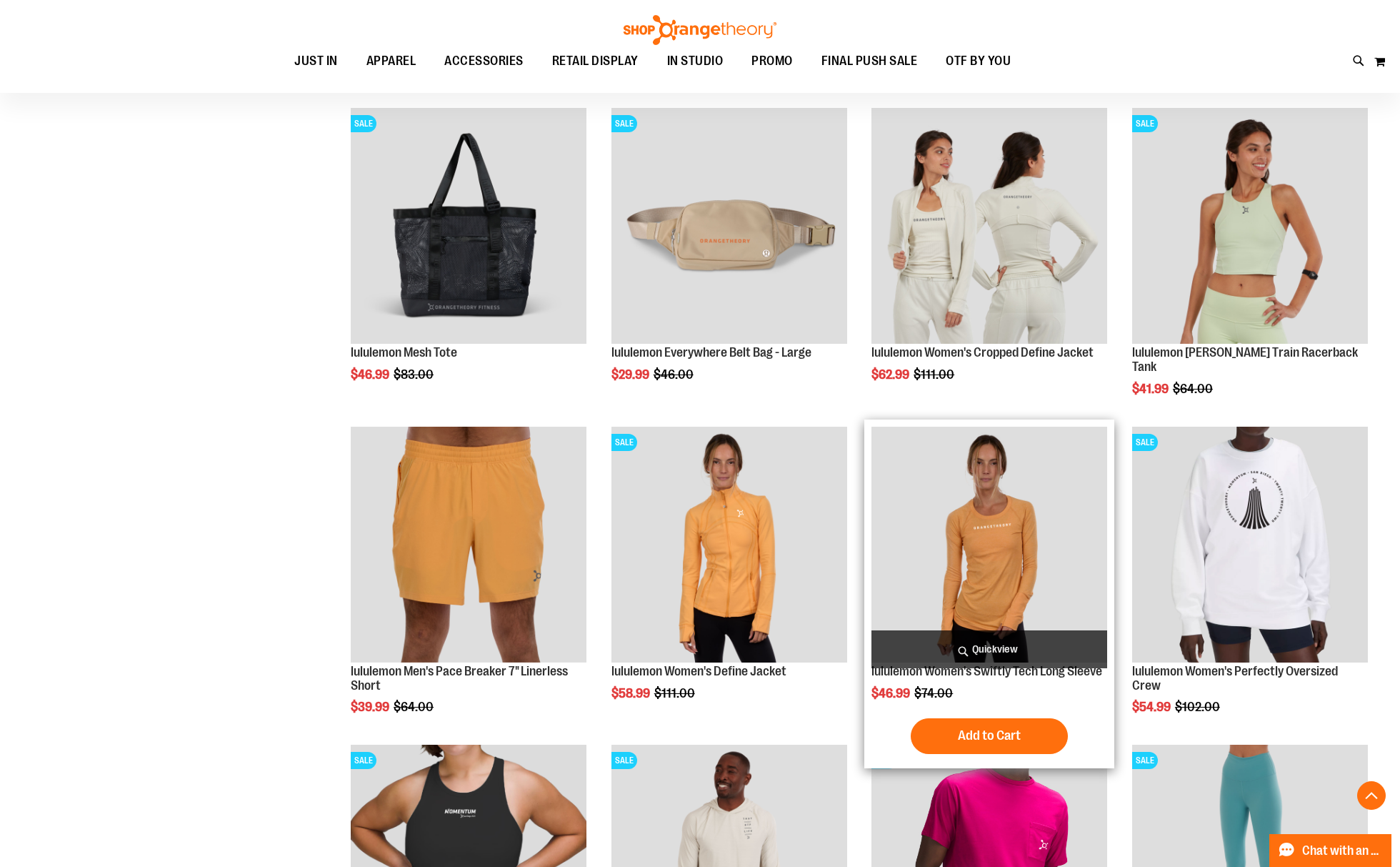
click at [983, 647] on span "Quickview" at bounding box center [989, 649] width 236 height 38
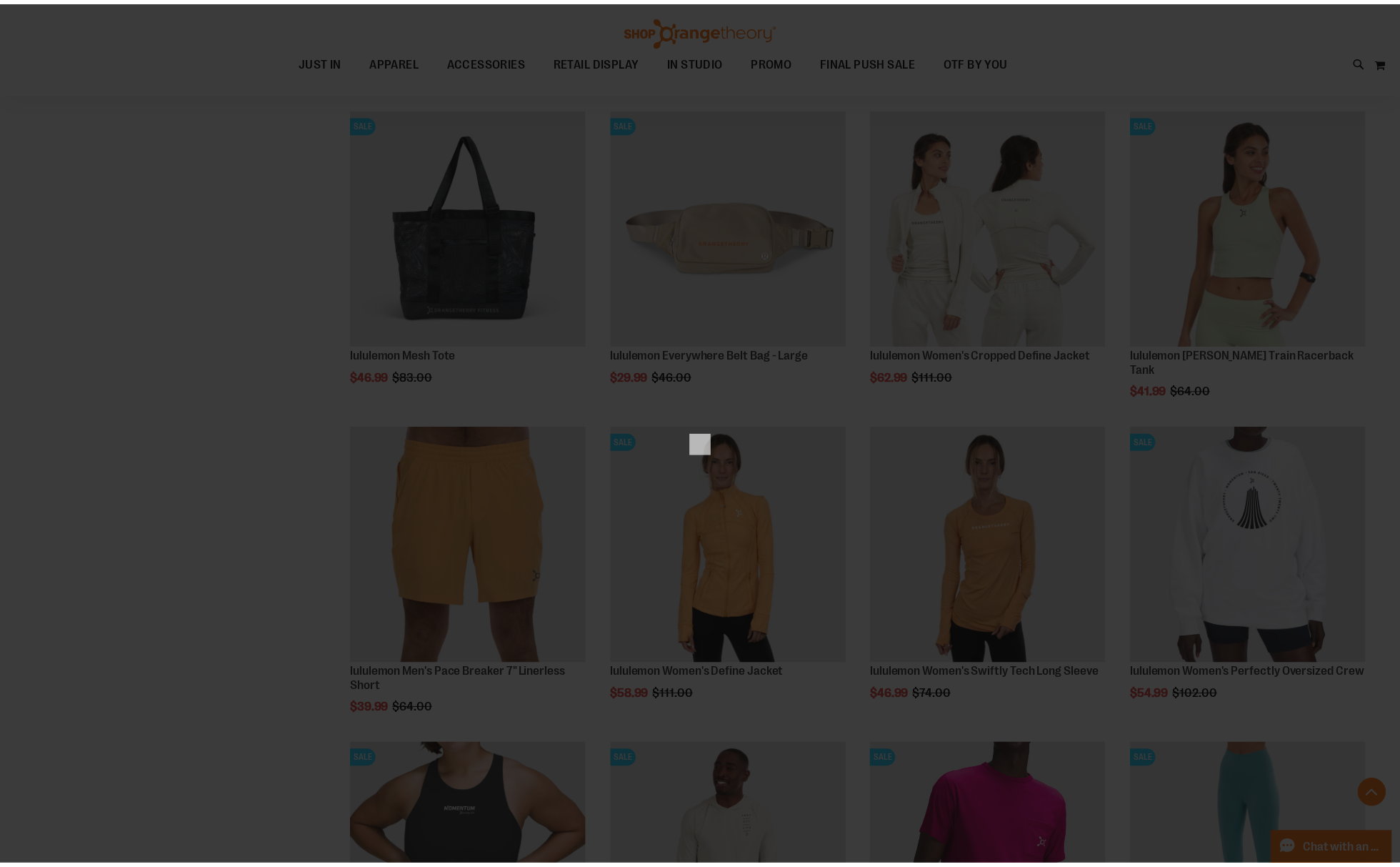
scroll to position [0, 0]
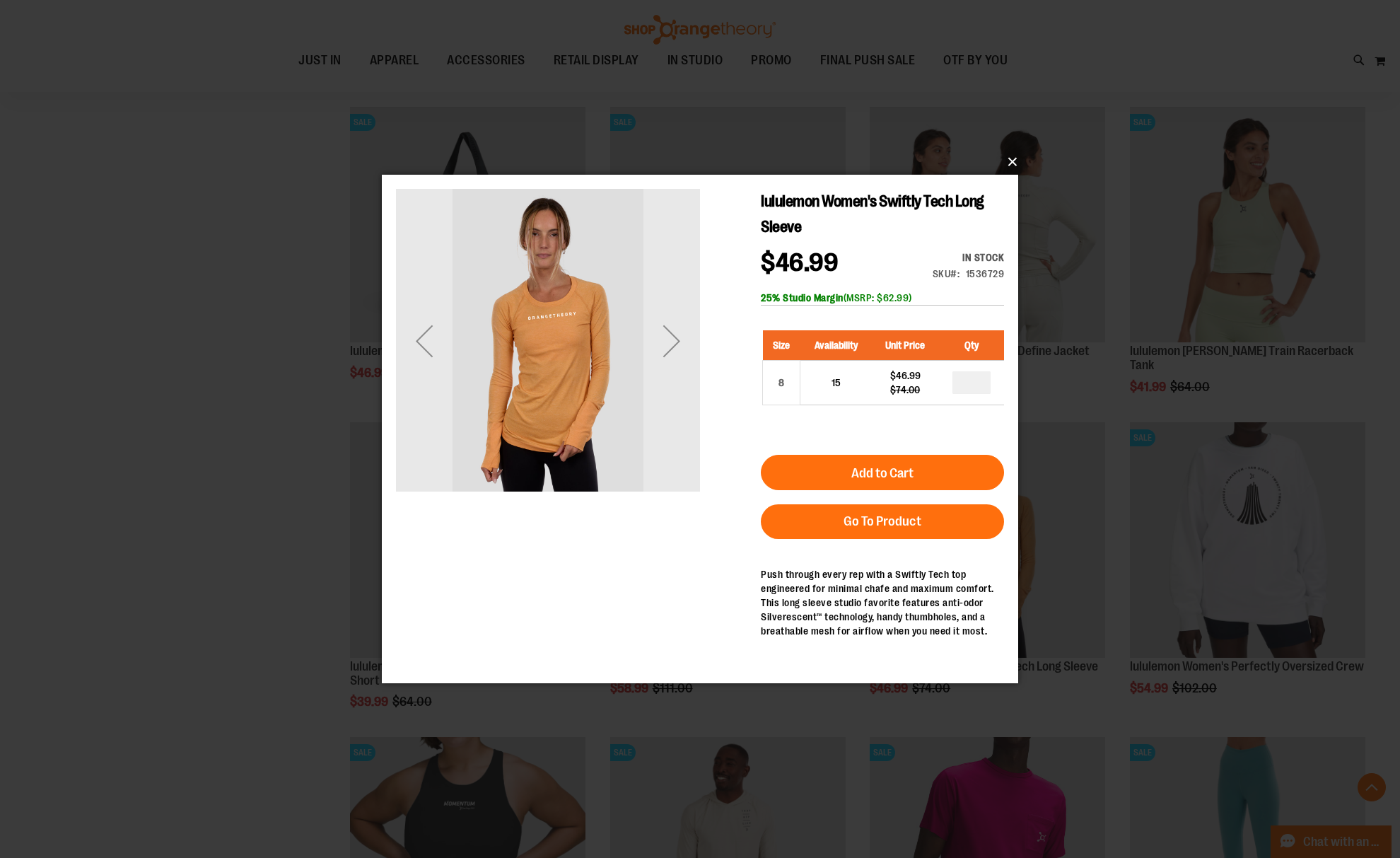
click at [1010, 161] on button "×" at bounding box center [704, 161] width 637 height 31
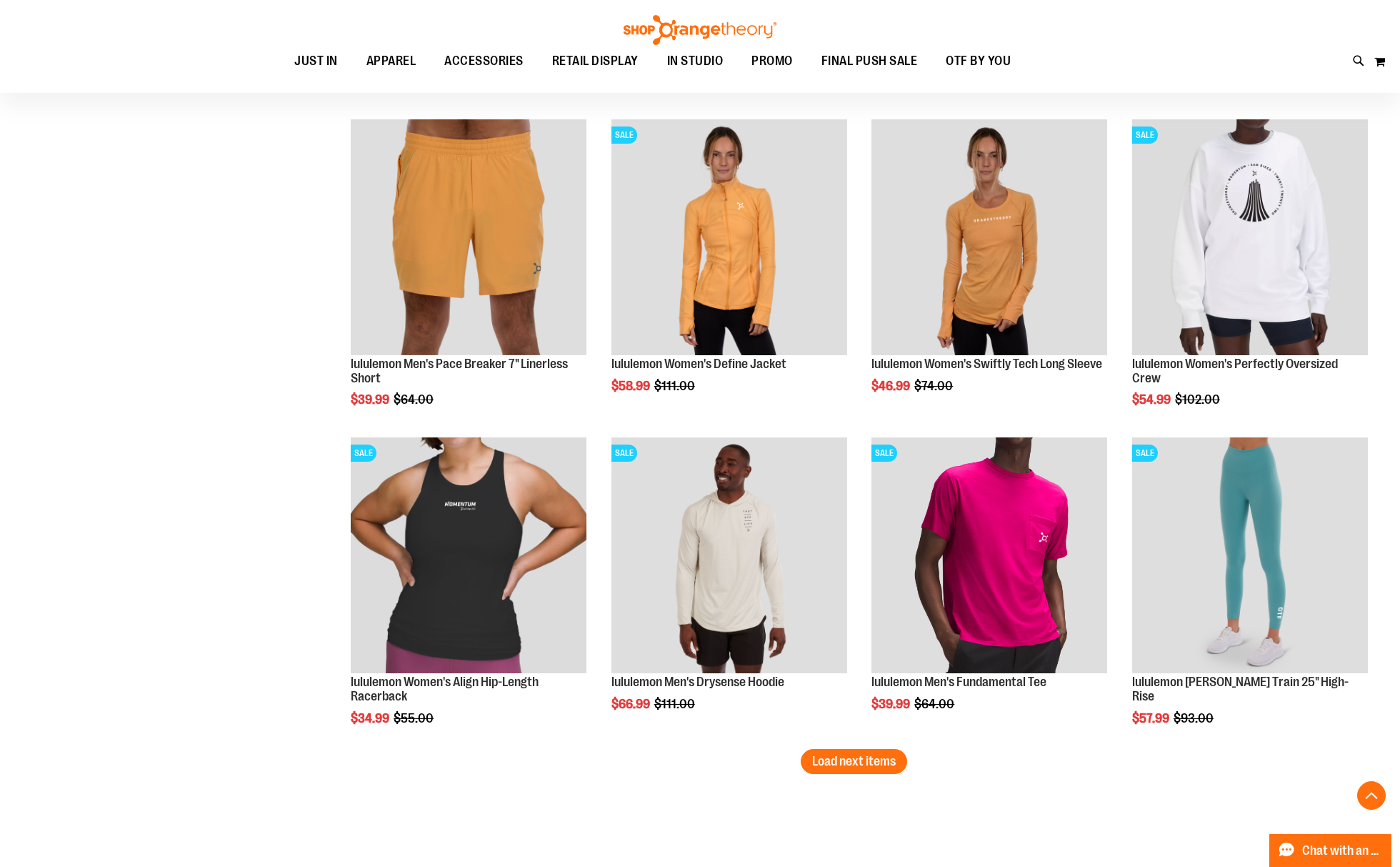
scroll to position [3525, 0]
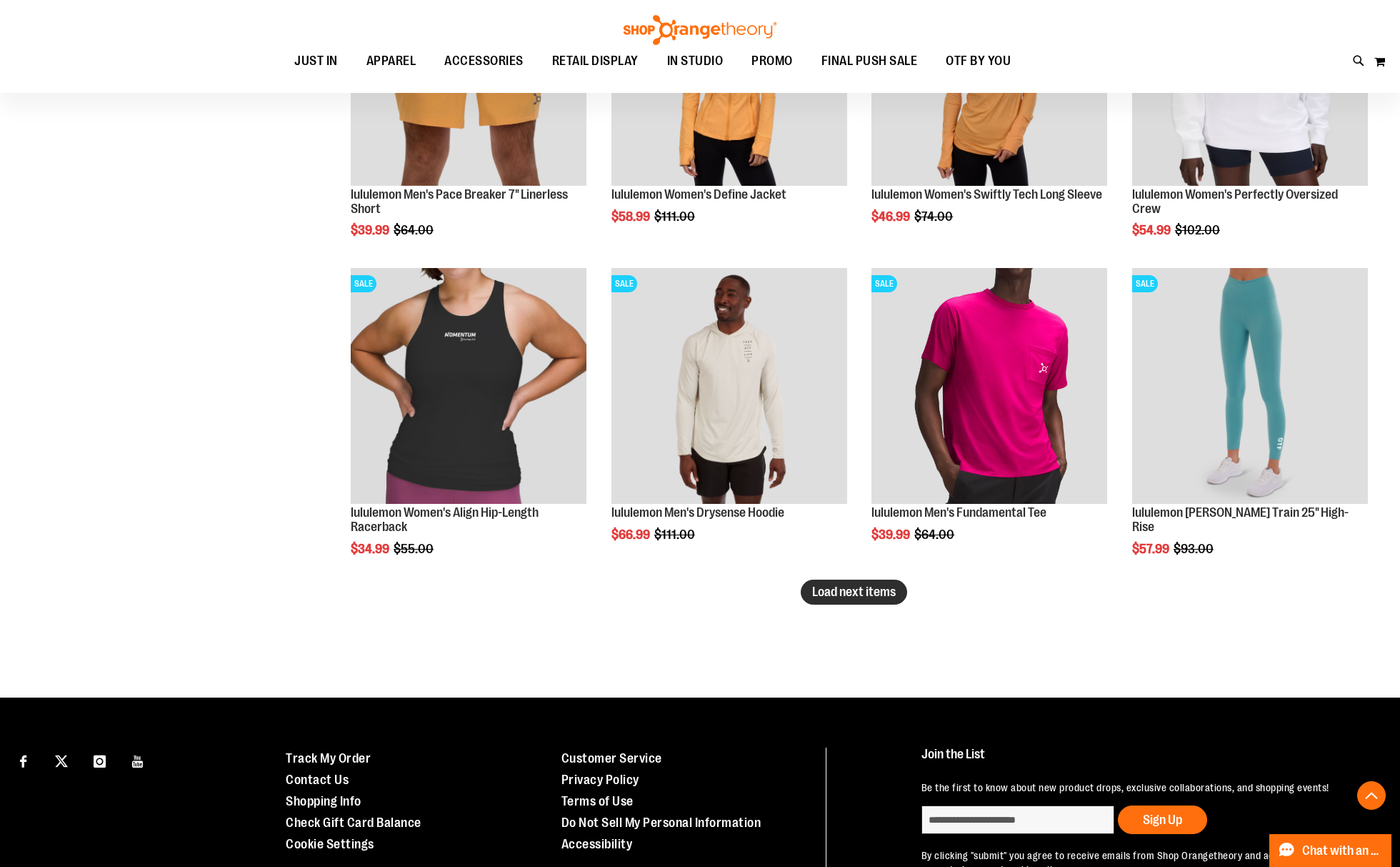
click at [873, 590] on span "Load next items" at bounding box center [854, 591] width 83 height 14
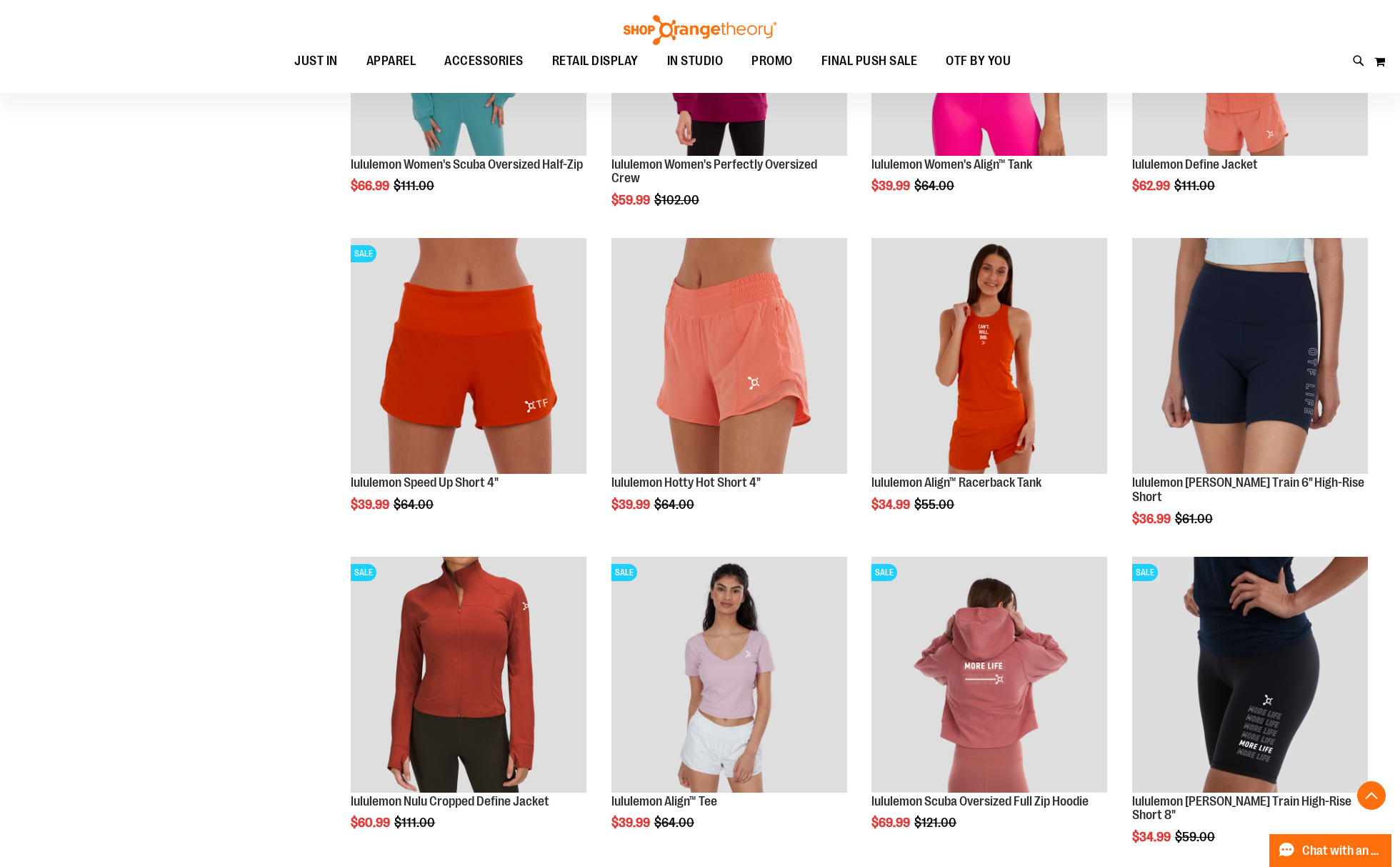
scroll to position [4382, 0]
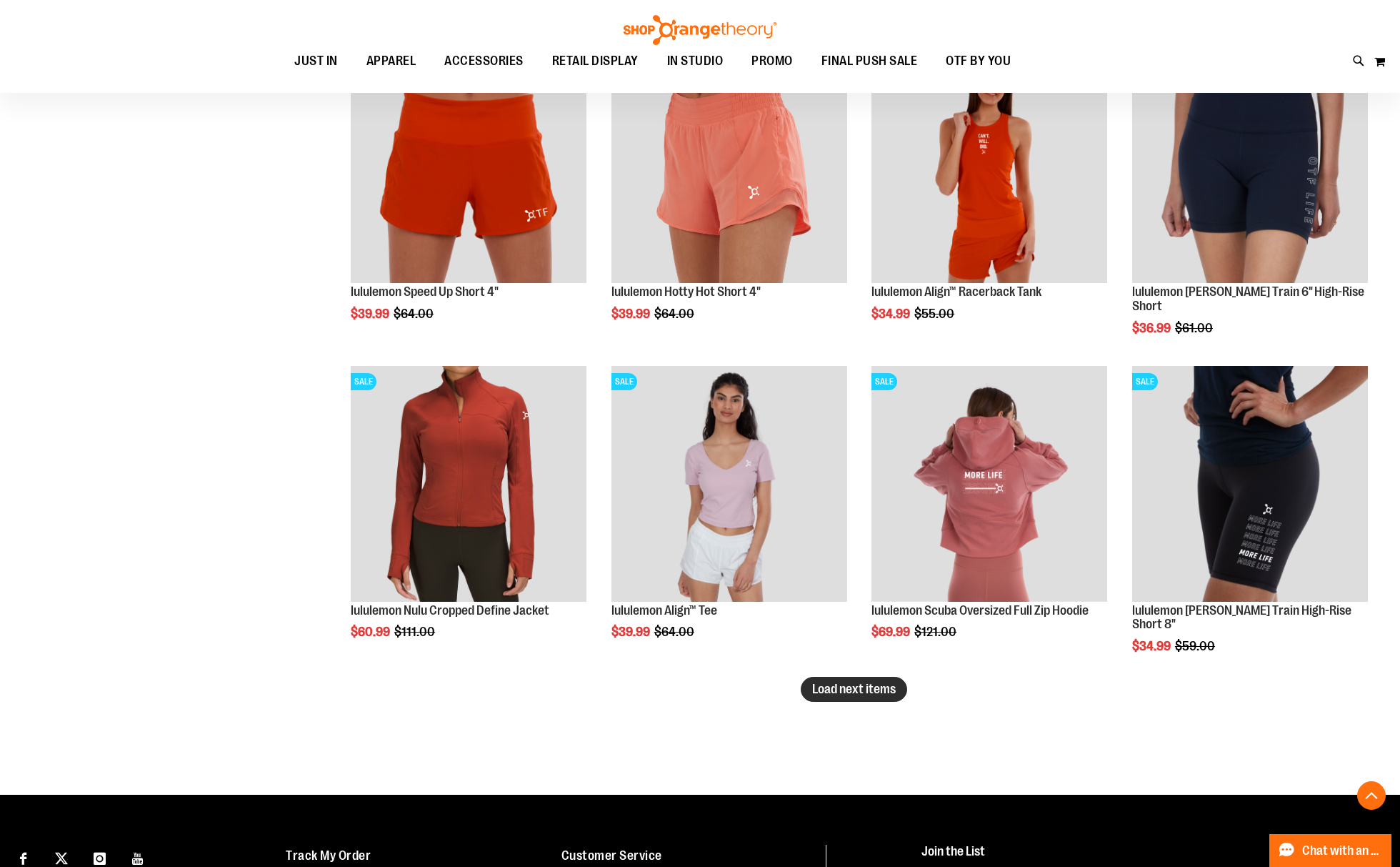
click at [878, 689] on span "Load next items" at bounding box center [854, 689] width 83 height 14
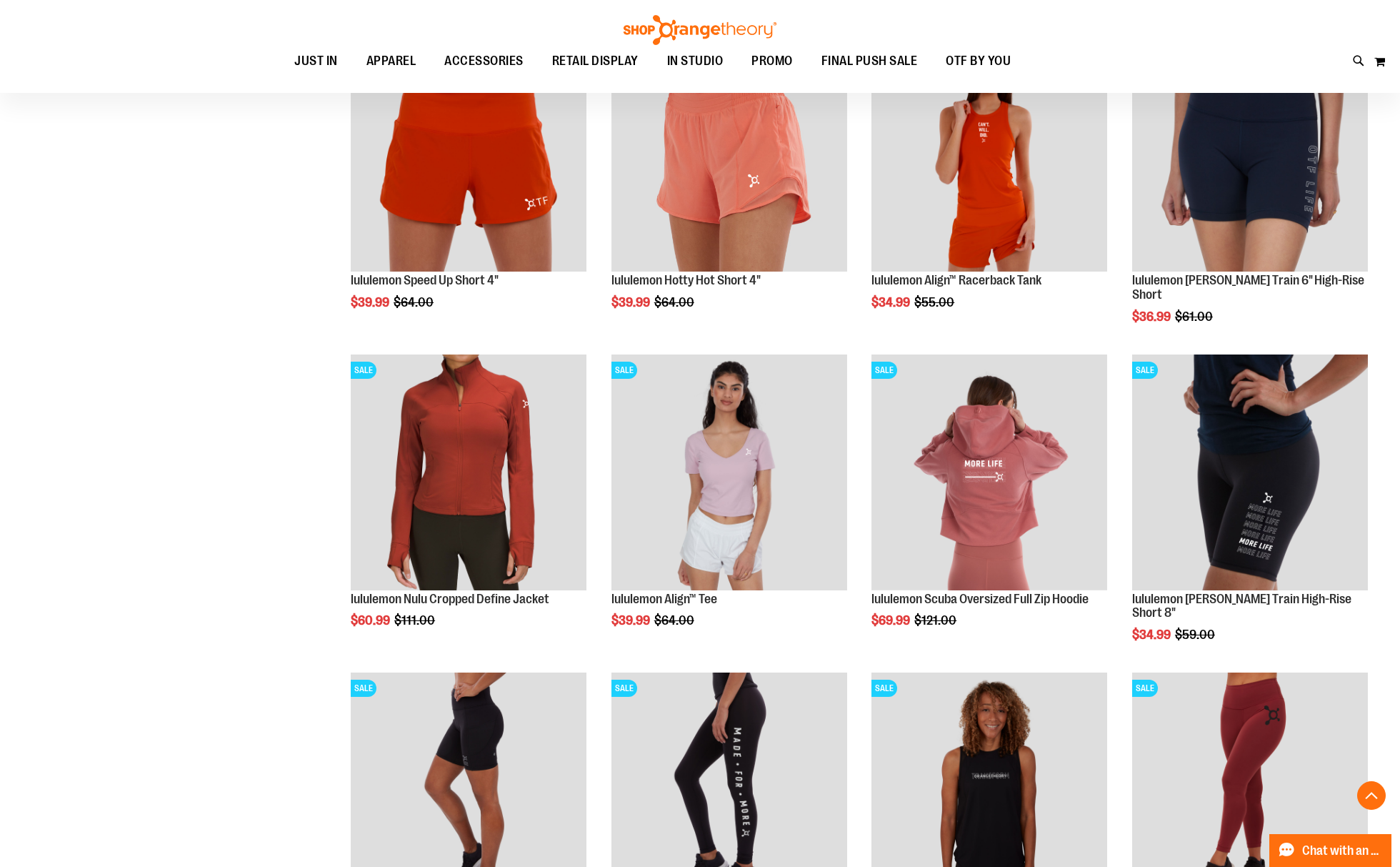
scroll to position [4382, 0]
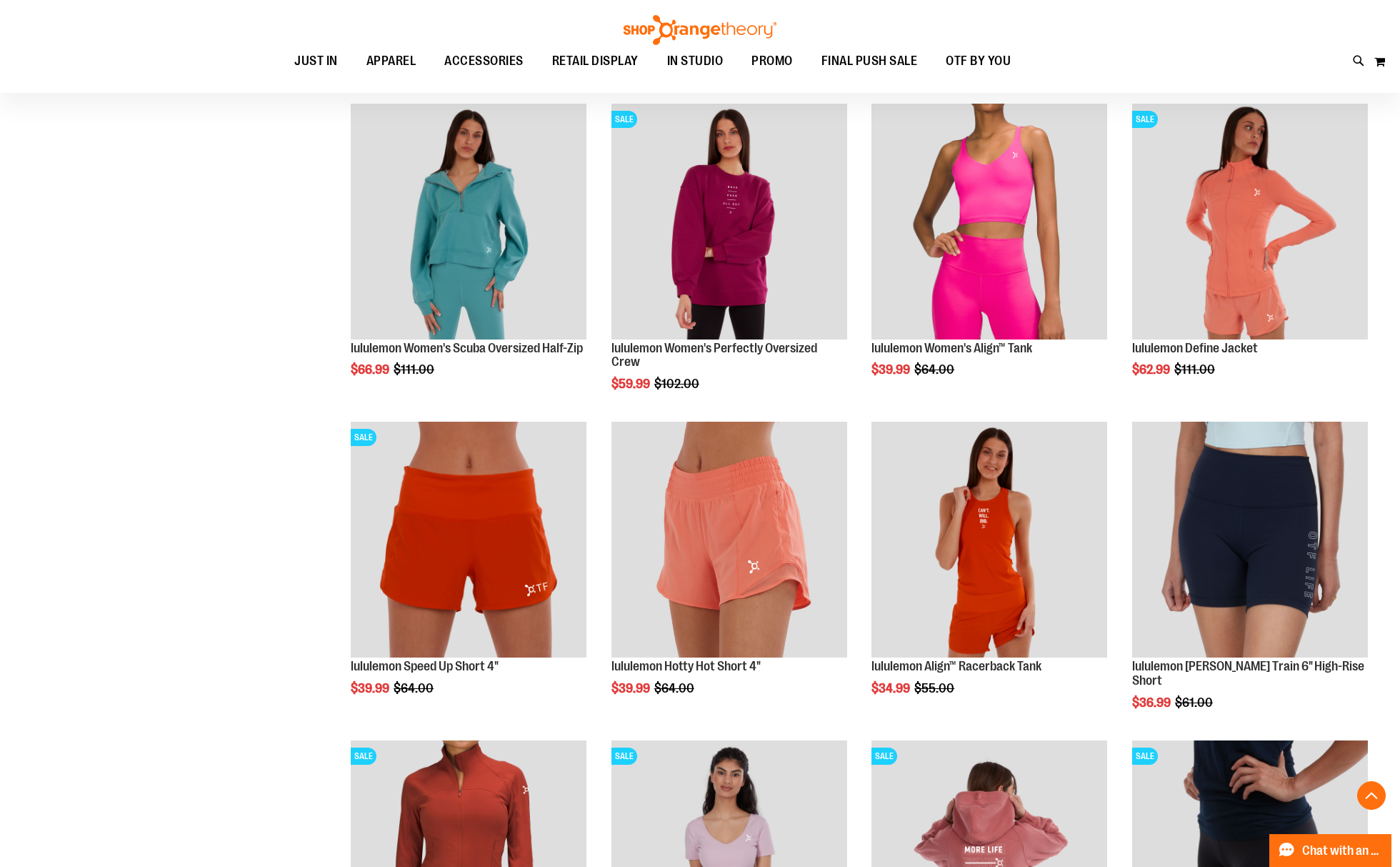
scroll to position [4001, 0]
